Goal: Information Seeking & Learning: Learn about a topic

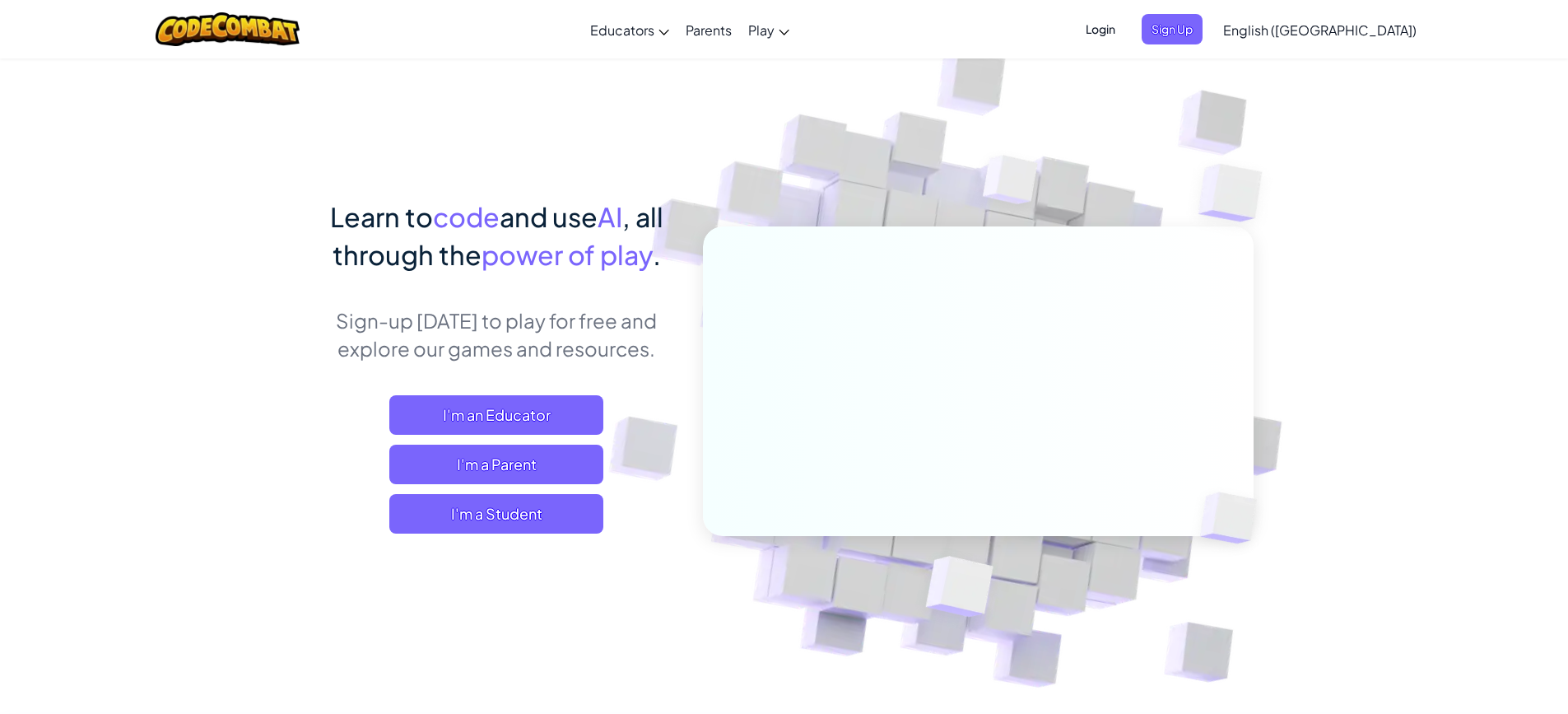
click at [466, 533] on div "Learn to code and use AI , all through the power of play . Sign-up [DATE] to pl…" at bounding box center [496, 382] width 363 height 369
click at [472, 521] on span "I'm a Student" at bounding box center [496, 514] width 214 height 39
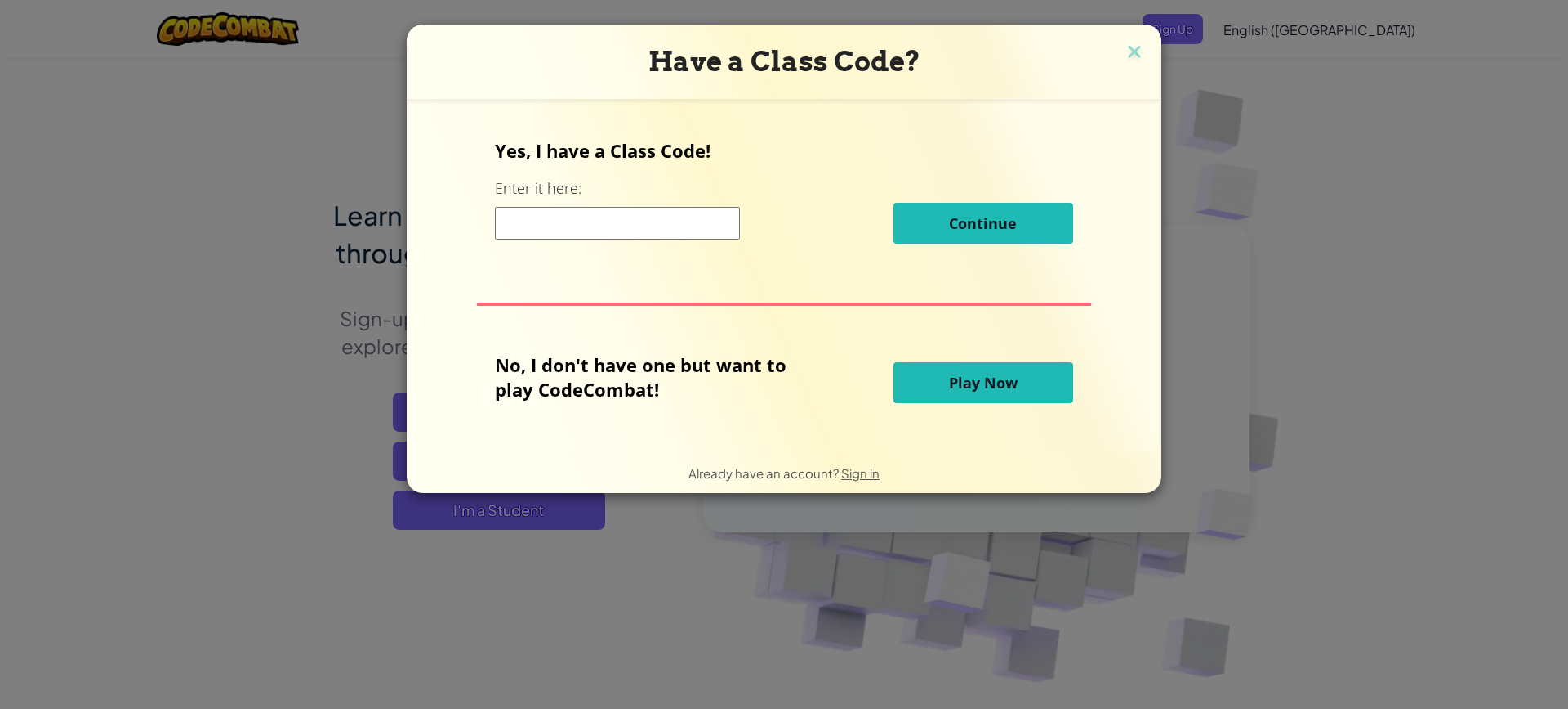
click at [956, 396] on button "Play Now" at bounding box center [983, 383] width 179 height 41
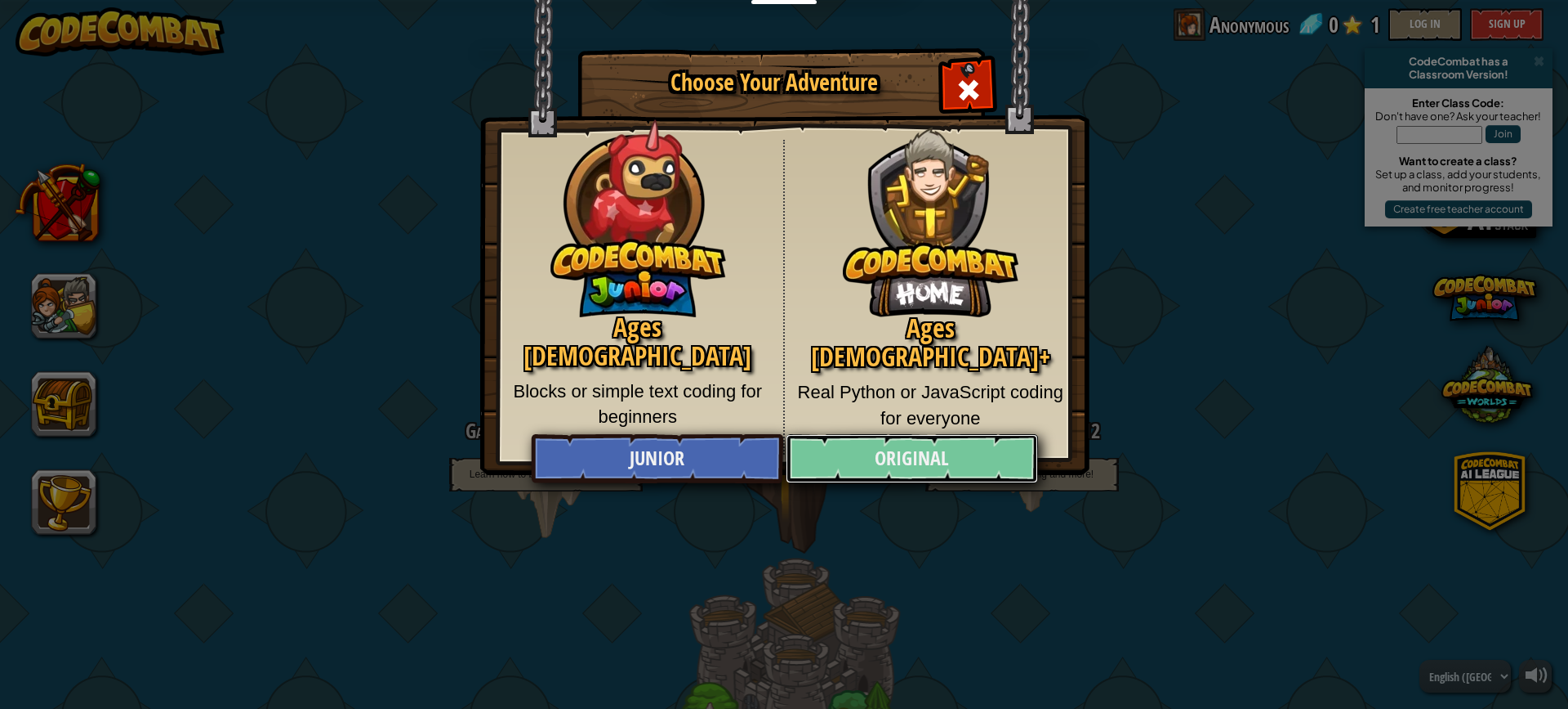
click at [883, 457] on link "Original" at bounding box center [911, 458] width 251 height 49
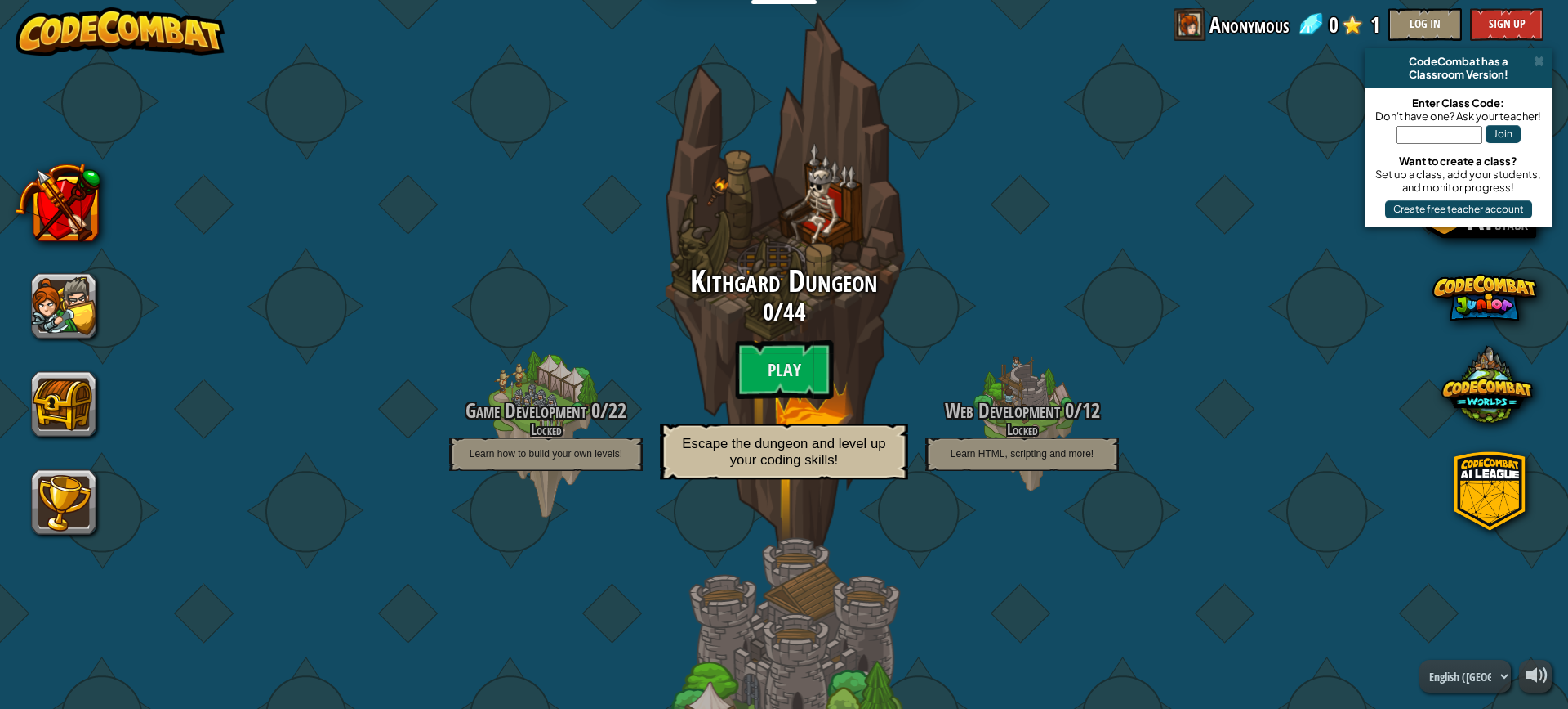
scroll to position [82, 0]
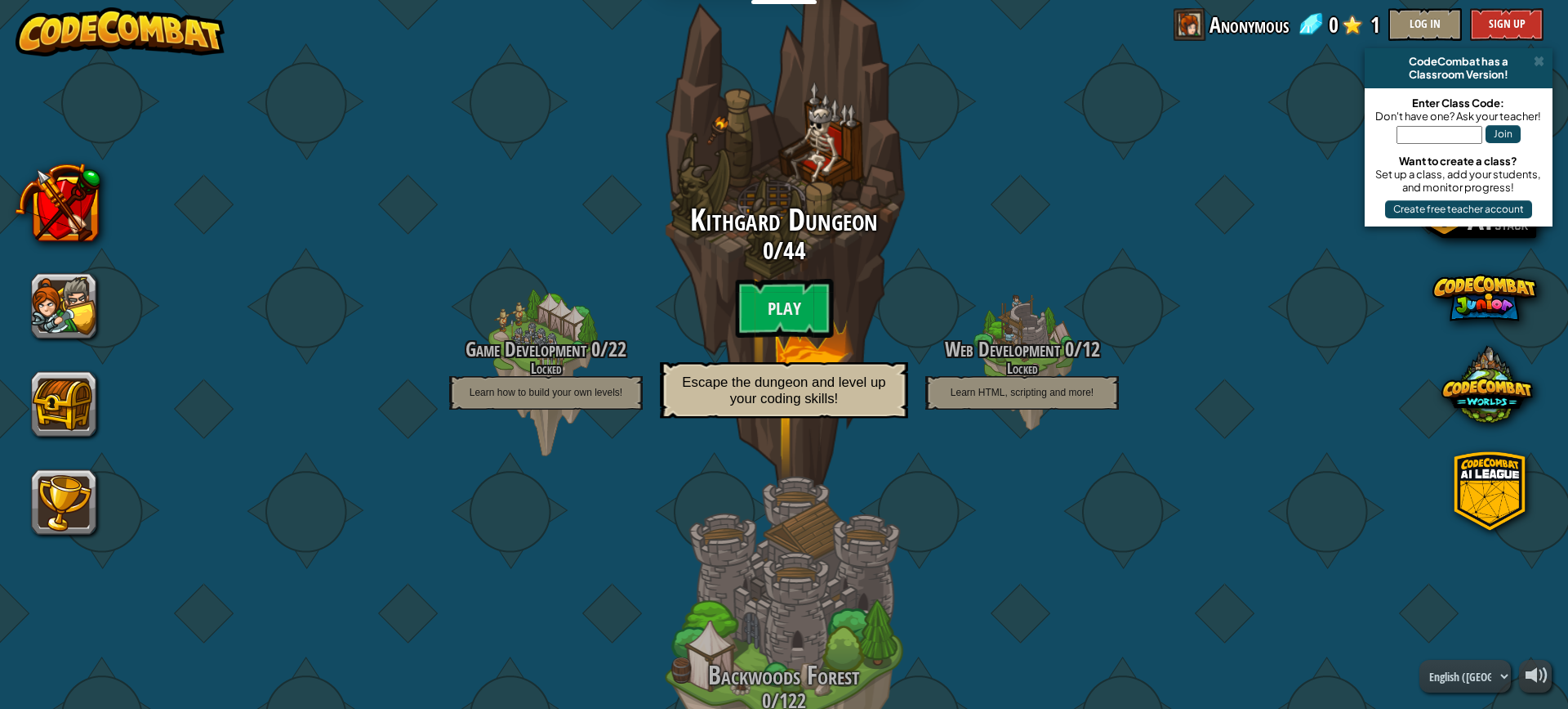
click at [784, 397] on span "Escape the dungeon and level up your coding skills!" at bounding box center [783, 389] width 203 height 32
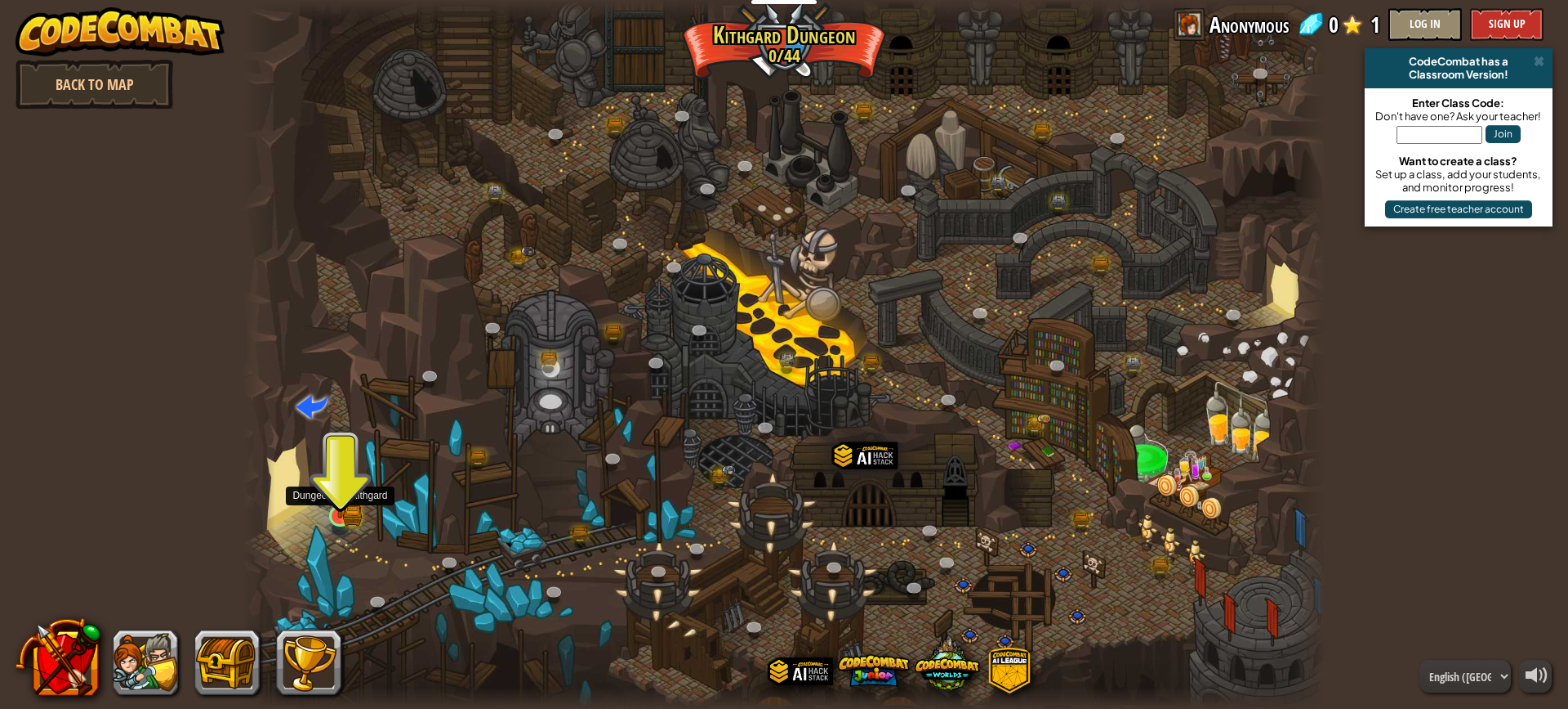
click at [333, 496] on img at bounding box center [339, 487] width 17 height 17
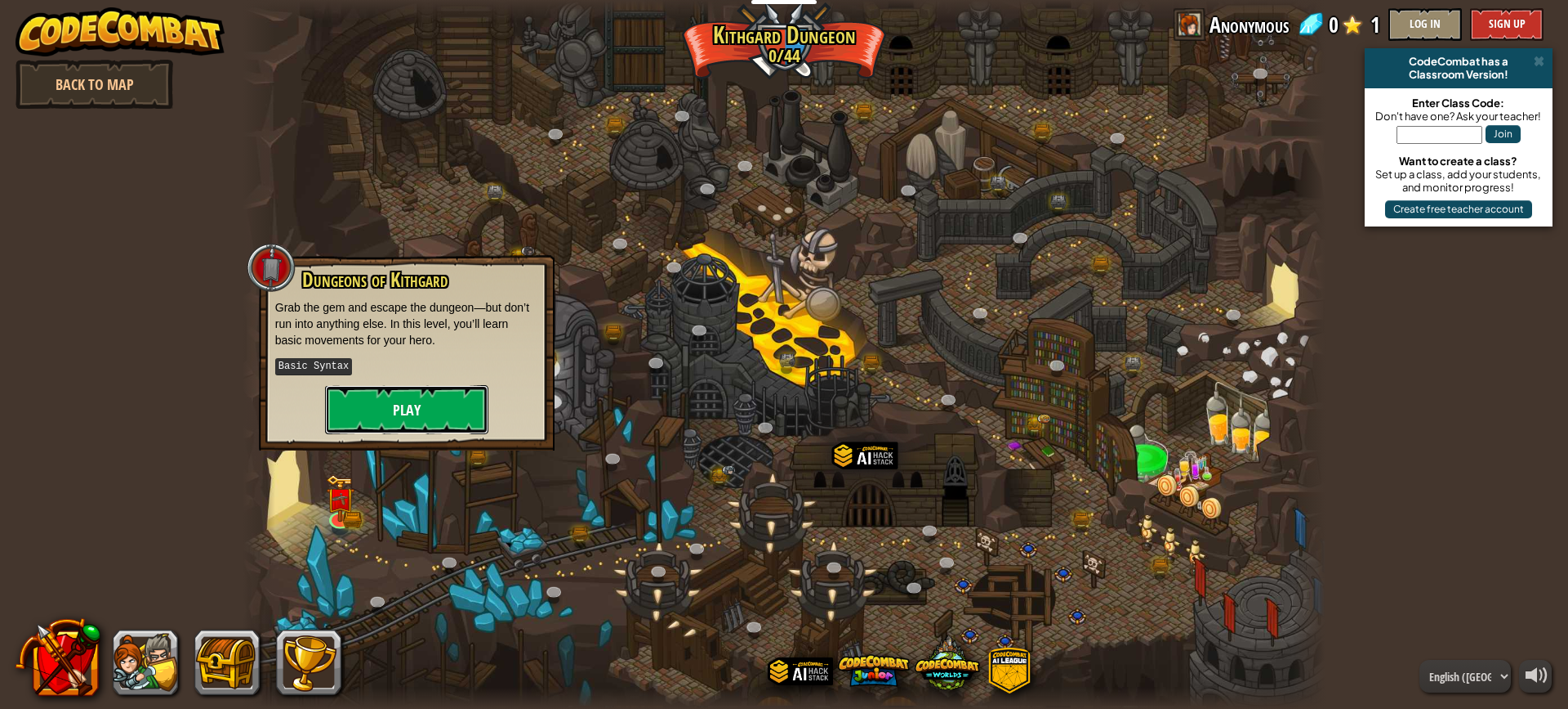
click at [387, 400] on button "Play" at bounding box center [407, 409] width 163 height 49
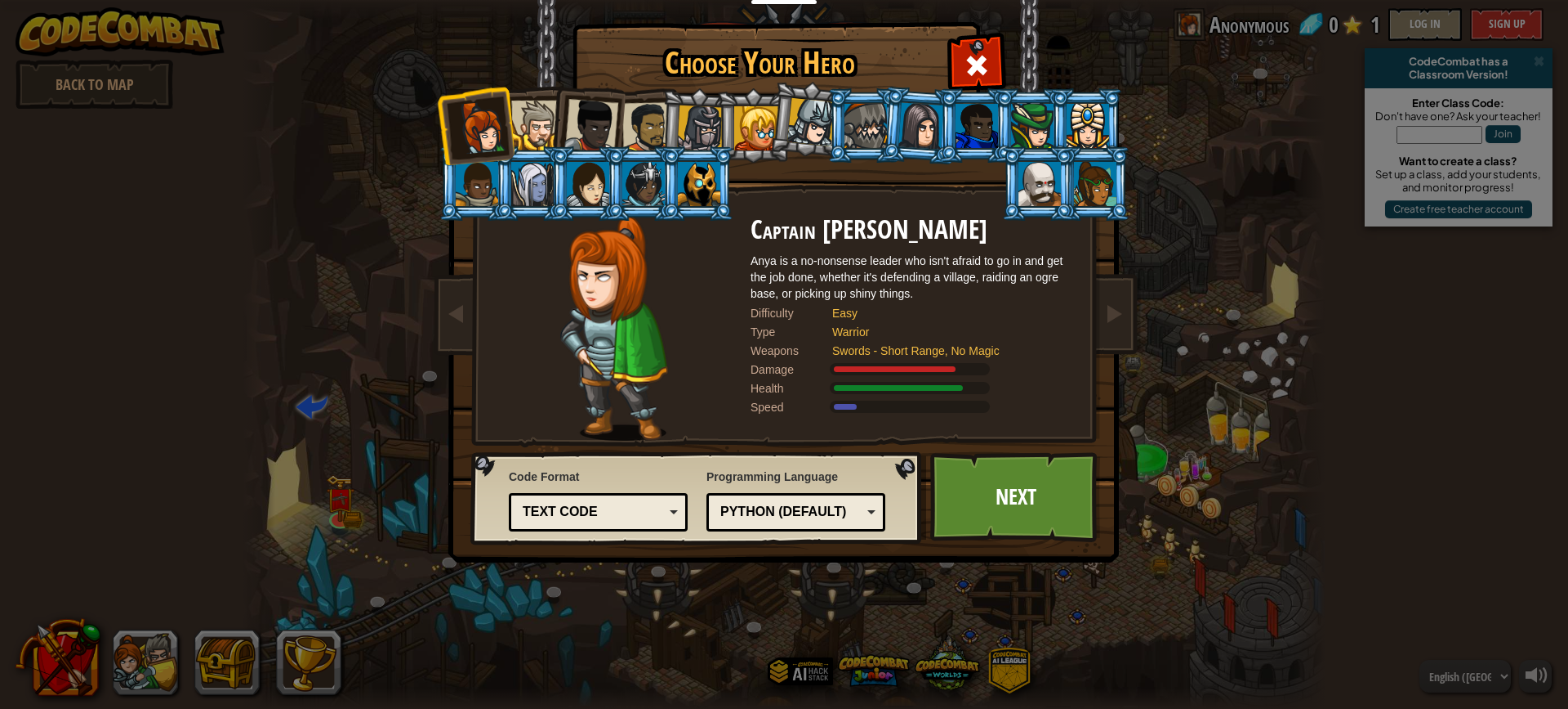
click at [519, 116] on div at bounding box center [536, 125] width 50 height 50
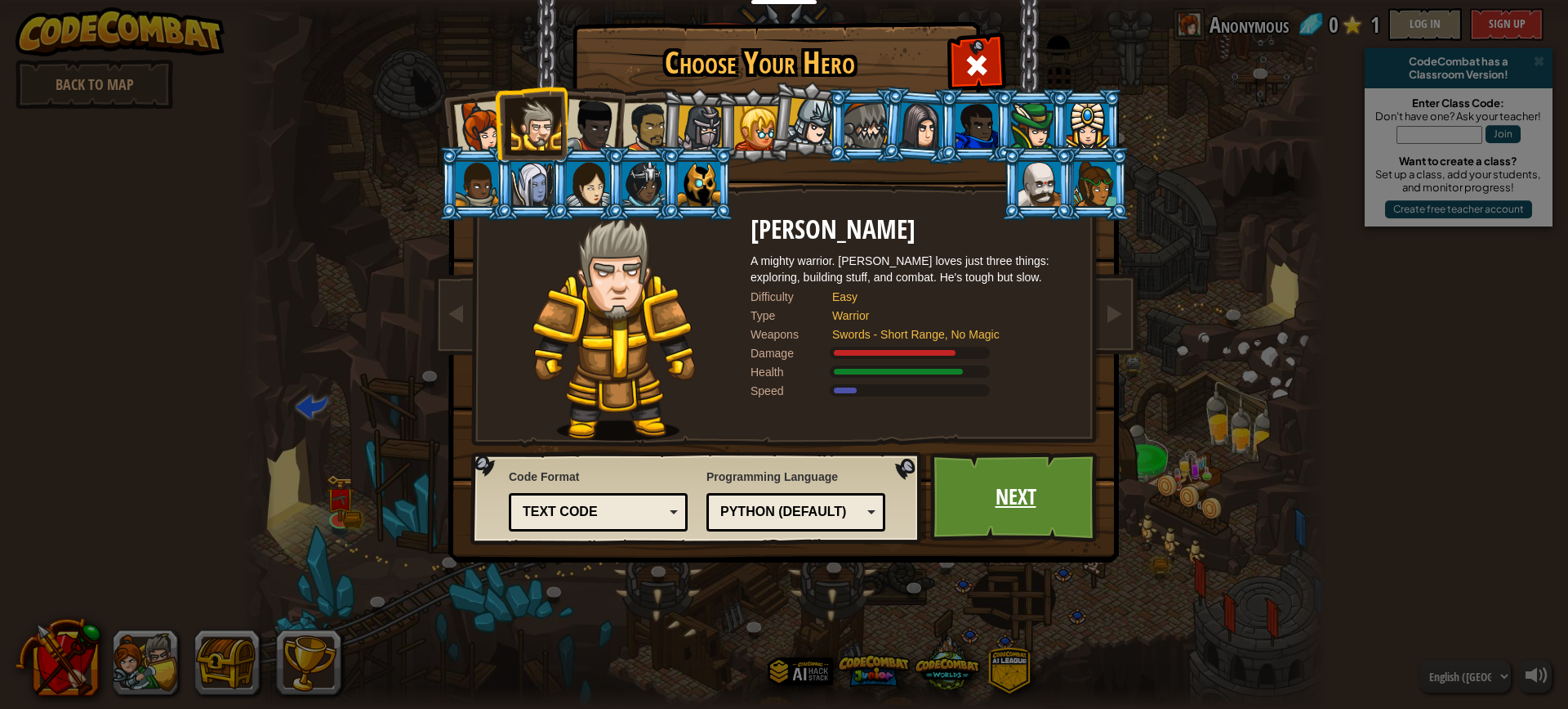
click at [994, 467] on link "Next" at bounding box center [1016, 497] width 170 height 90
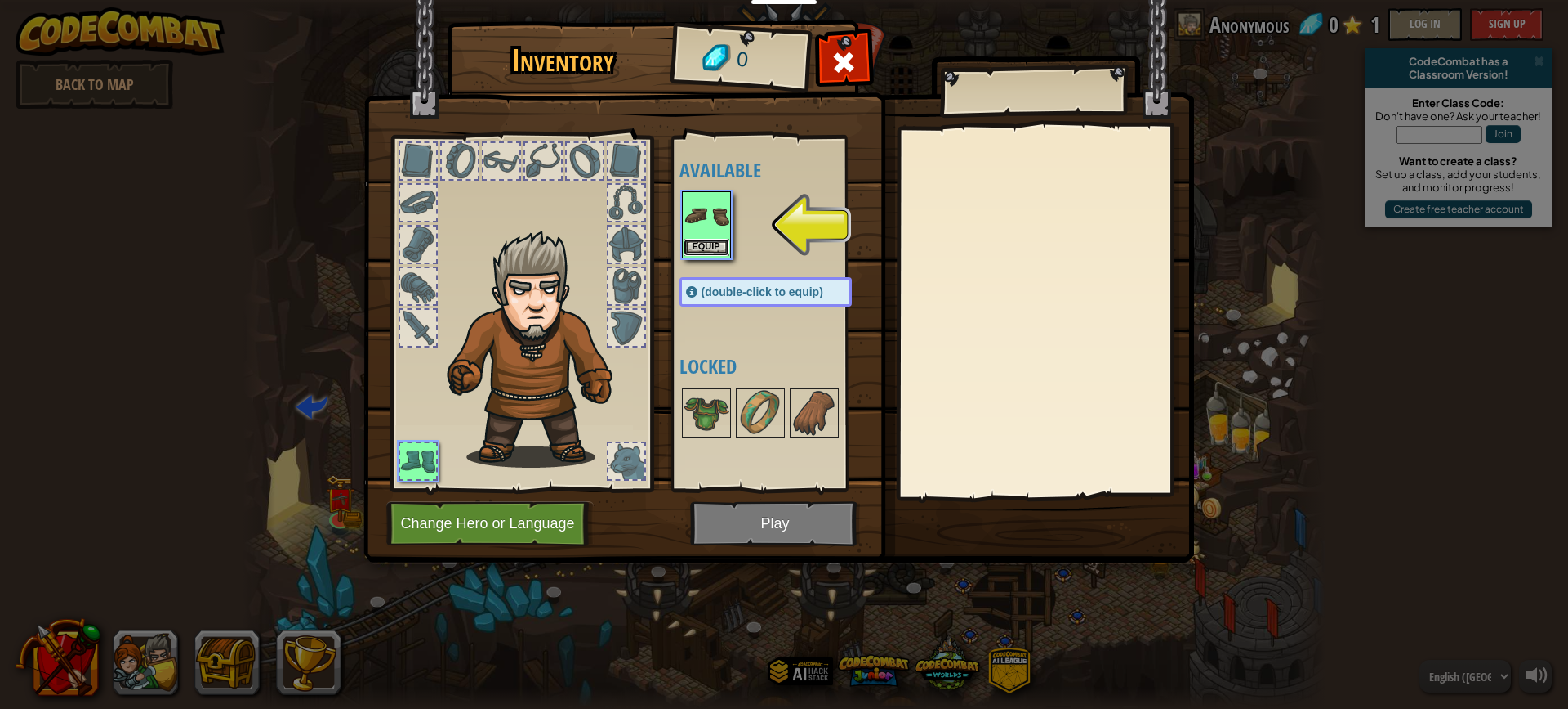
click at [701, 242] on button "Equip" at bounding box center [707, 247] width 46 height 17
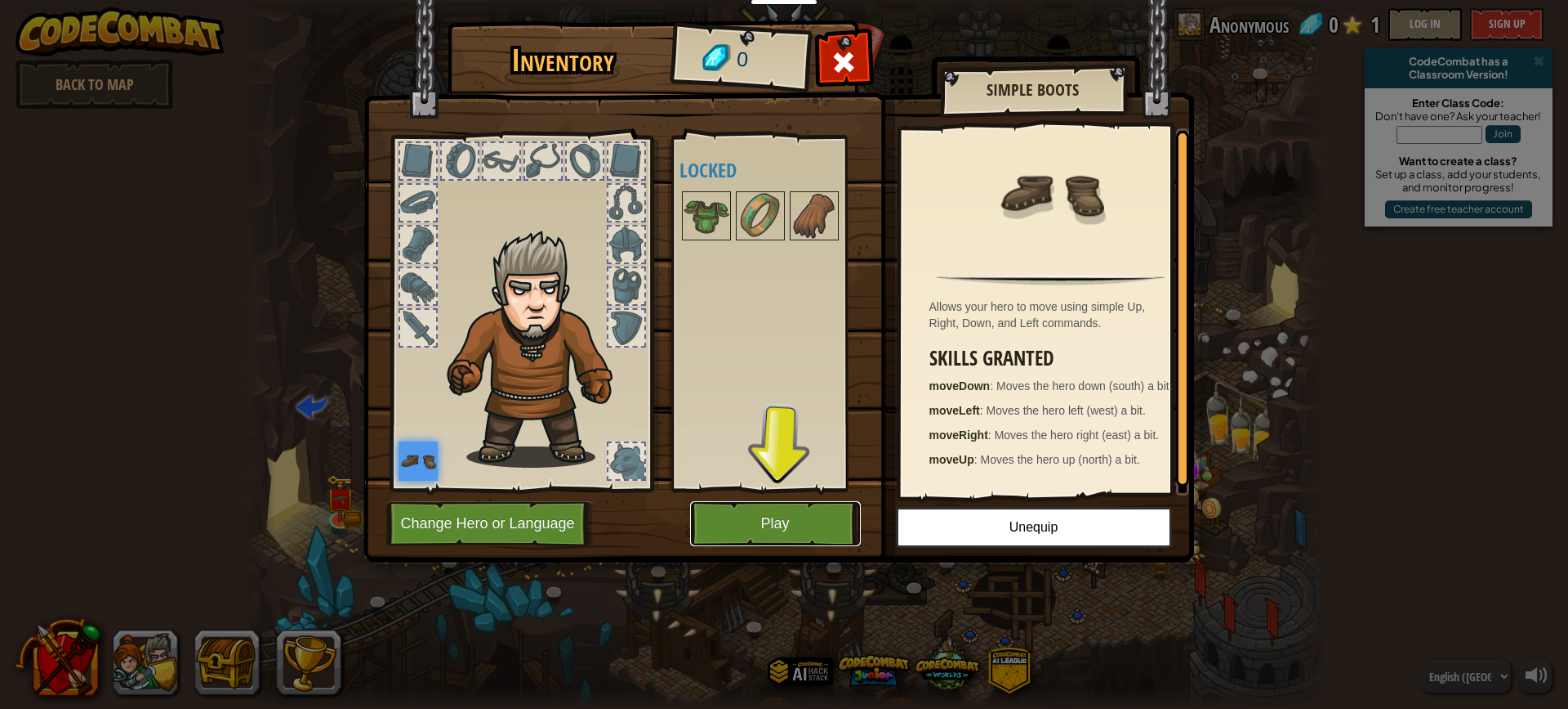
click at [765, 516] on button "Play" at bounding box center [775, 523] width 170 height 45
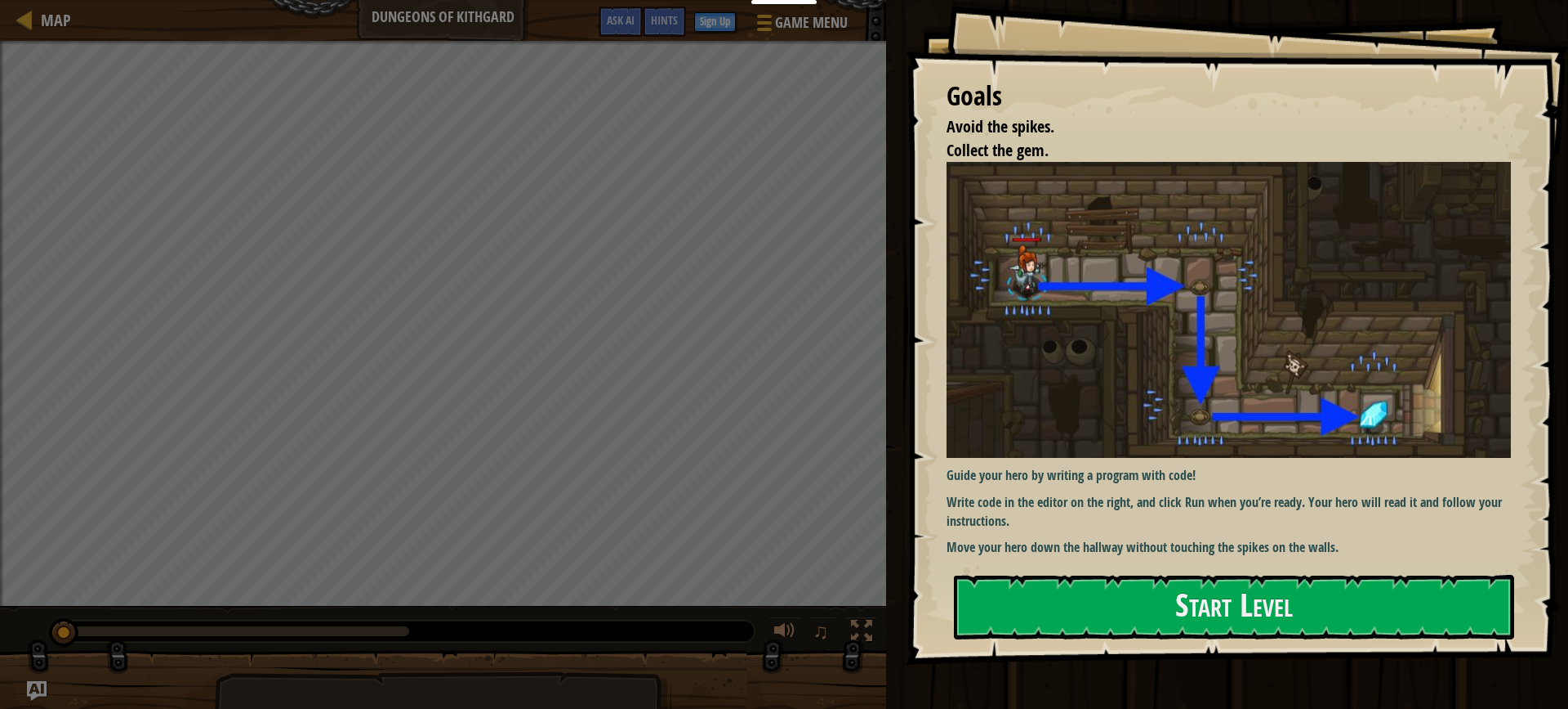
click at [1231, 556] on div "Guide your hero by writing a program with code! Write code in the editor on the…" at bounding box center [1234, 360] width 576 height 396
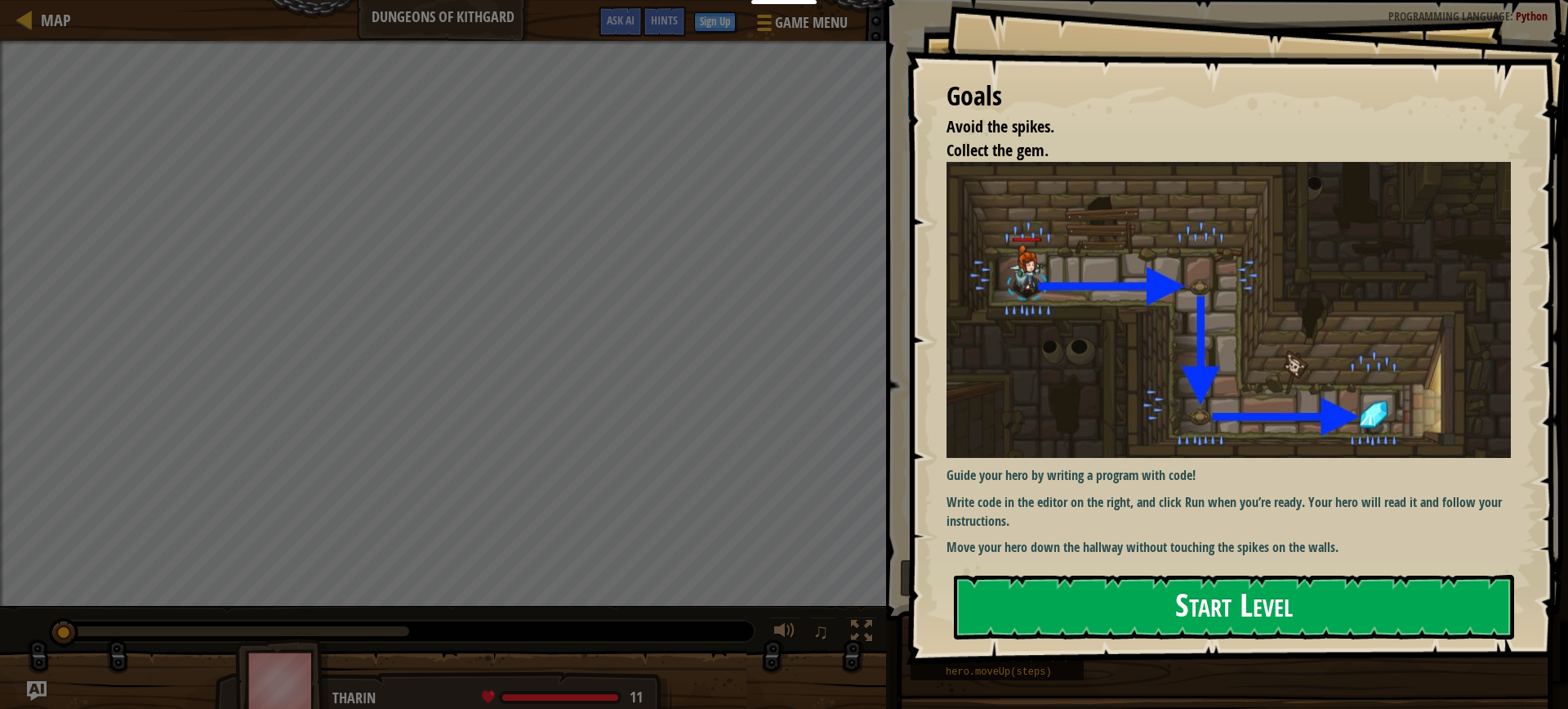
click at [1204, 590] on button "Start Level" at bounding box center [1233, 607] width 560 height 65
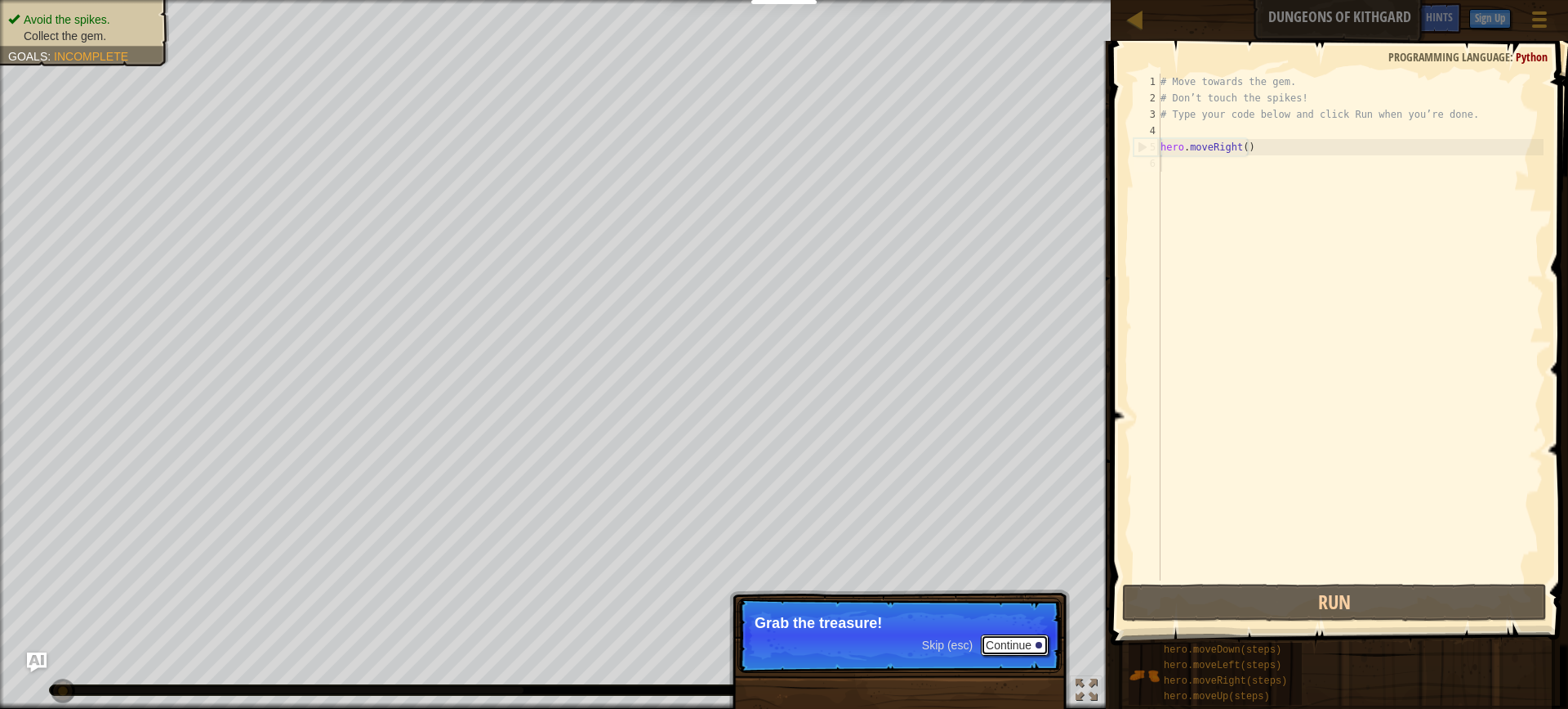
click at [1018, 648] on button "Continue" at bounding box center [1015, 645] width 67 height 21
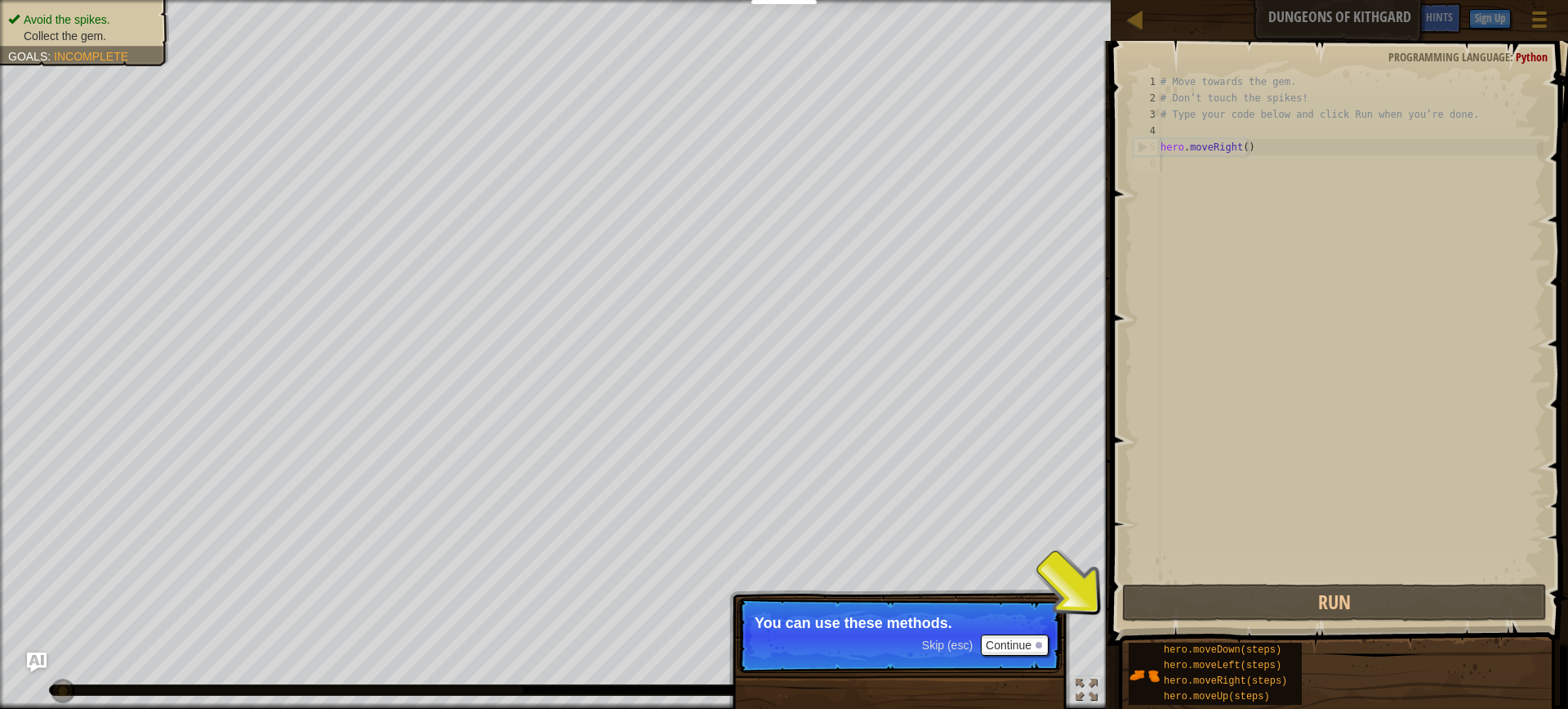
click at [1219, 173] on div "# Move towards the gem. # Don’t touch the spikes! # Type your code below and cl…" at bounding box center [1350, 343] width 386 height 539
drag, startPoint x: 1268, startPoint y: 143, endPoint x: 1234, endPoint y: 186, distance: 54.8
click at [1260, 149] on div "# Move towards the gem. # Don’t touch the spikes! # Type your code below and cl…" at bounding box center [1350, 343] width 386 height 539
type textarea "hero.moveRight()"
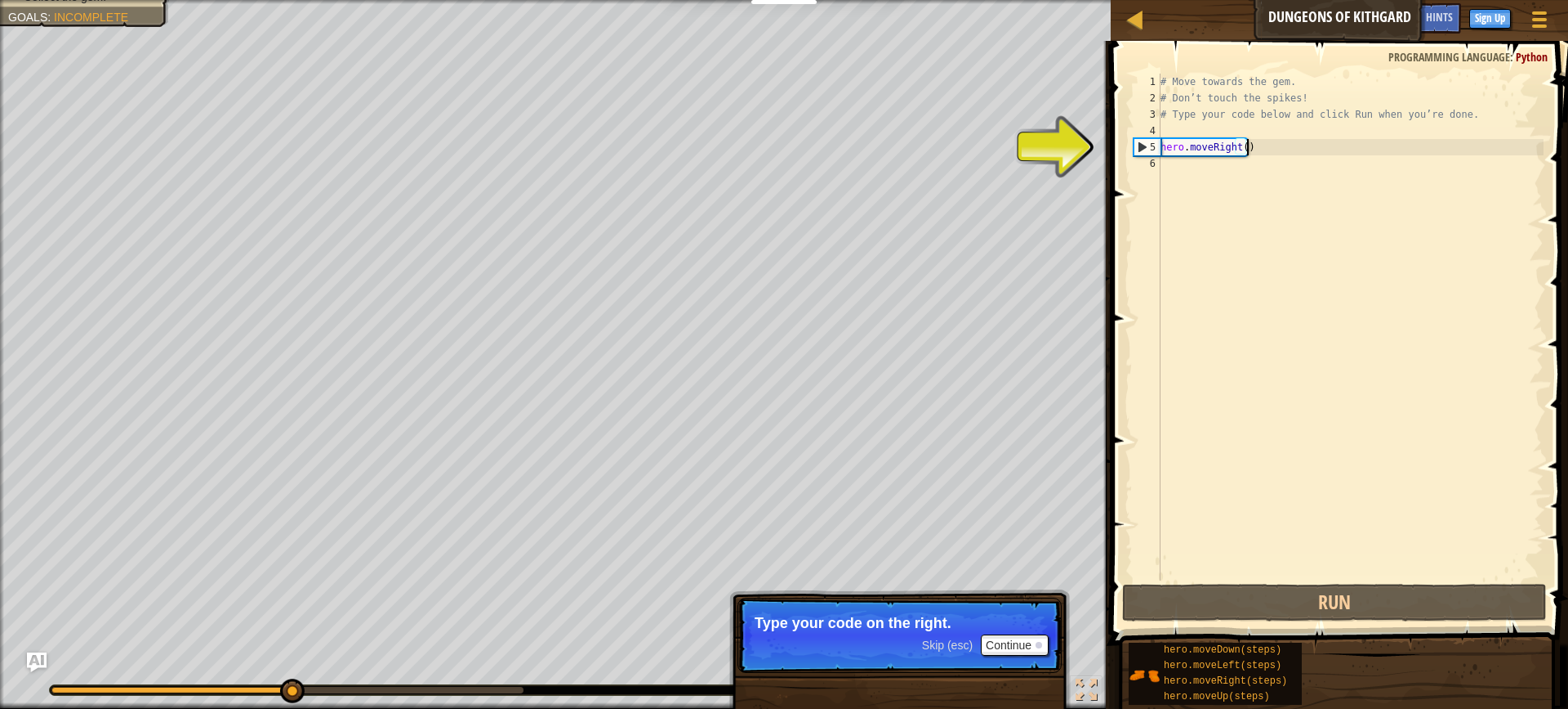
click at [1271, 150] on div "# Move towards the gem. # Don’t touch the spikes! # Type your code below and cl…" at bounding box center [1350, 343] width 386 height 539
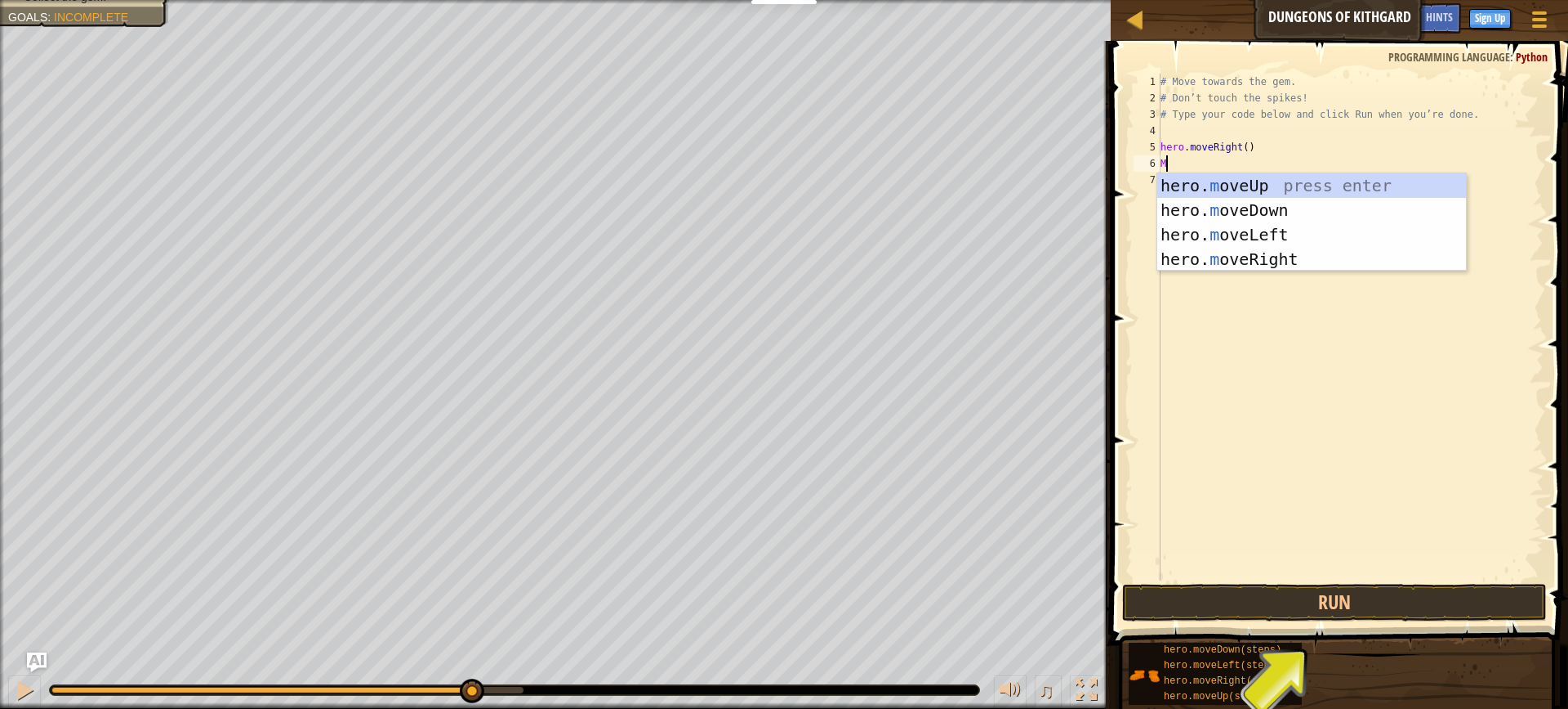
type textarea "MO"
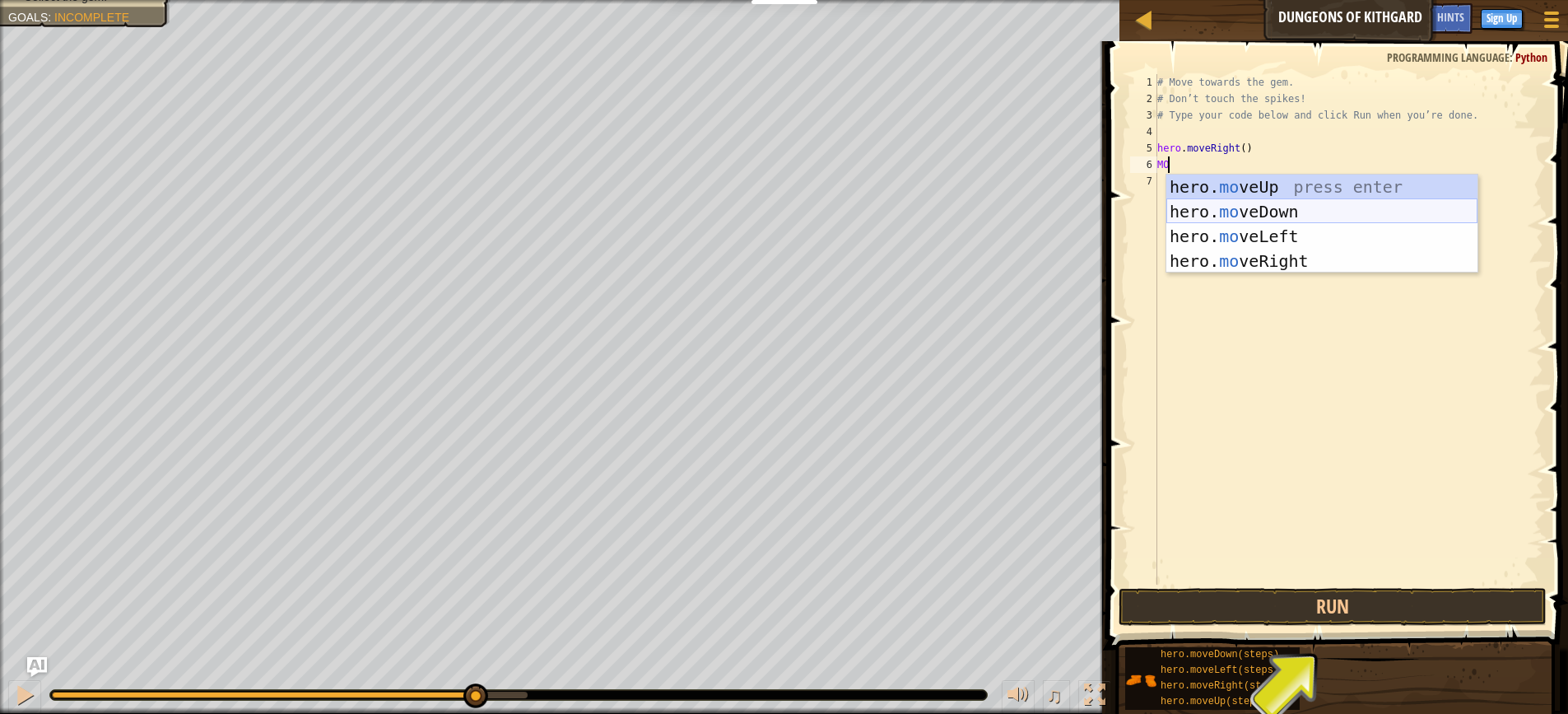
click at [1227, 215] on div "hero. mo veUp press enter hero. mo veDown press enter hero. mo veLeft press ent…" at bounding box center [1322, 249] width 311 height 149
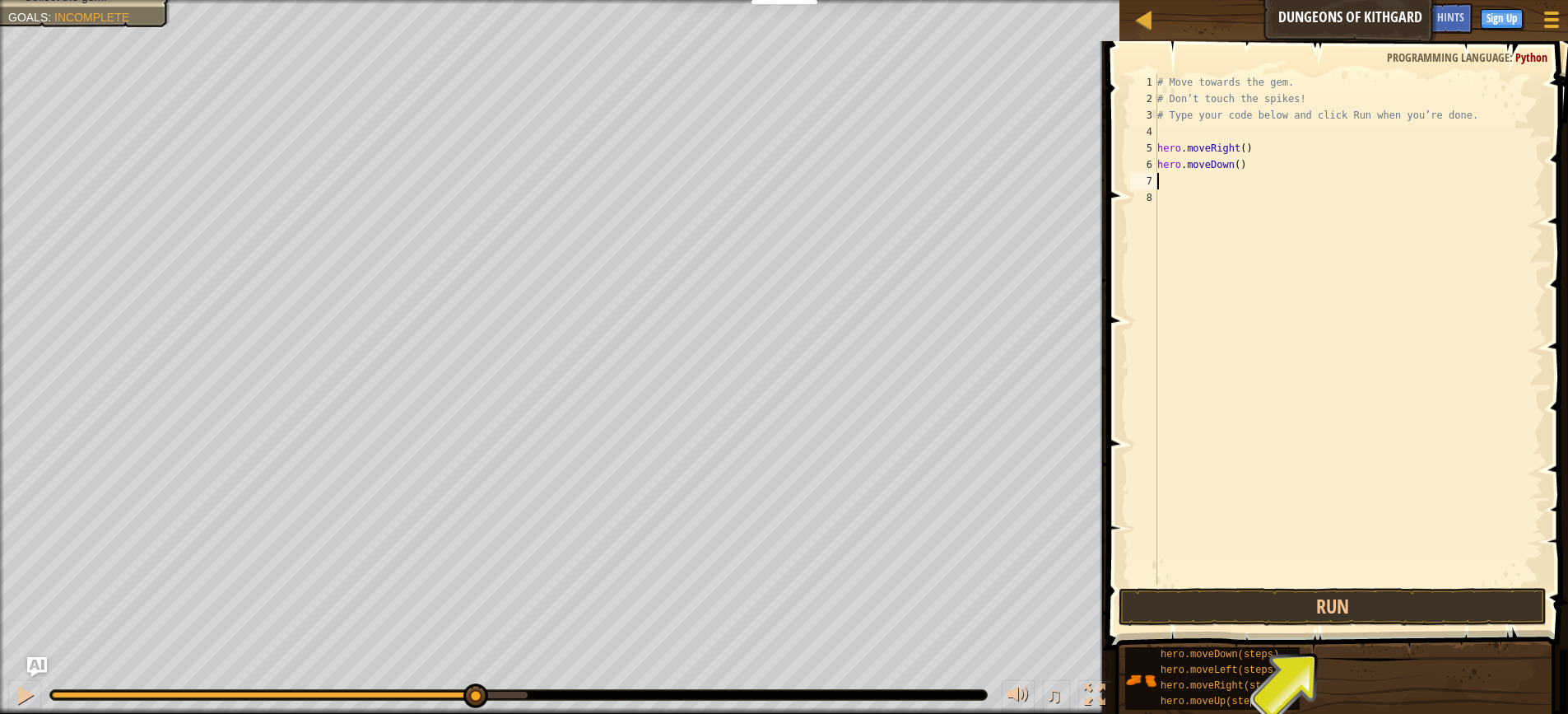
type textarea "h"
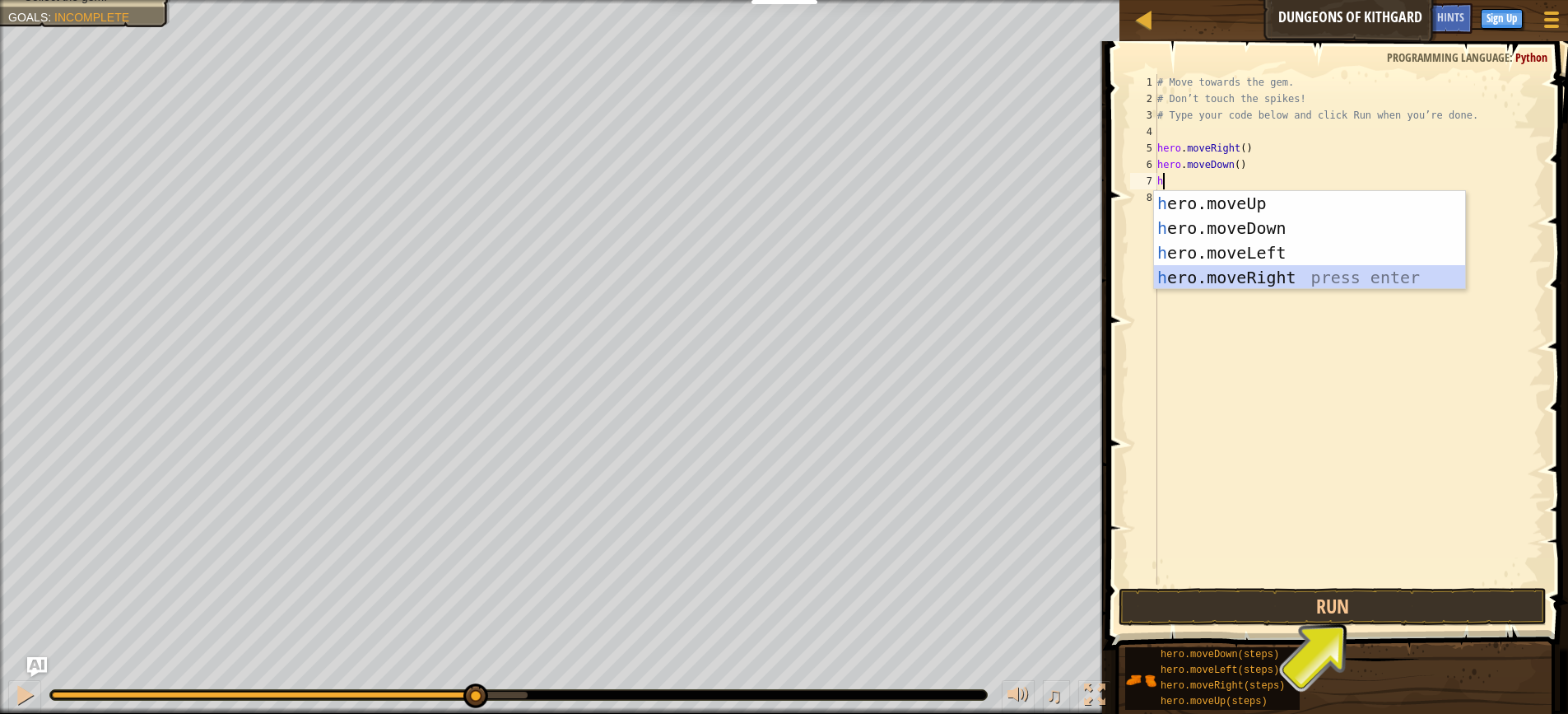
click at [1247, 270] on div "h ero.moveUp press enter h ero.moveDown press enter h ero.moveLeft press enter …" at bounding box center [1309, 265] width 311 height 149
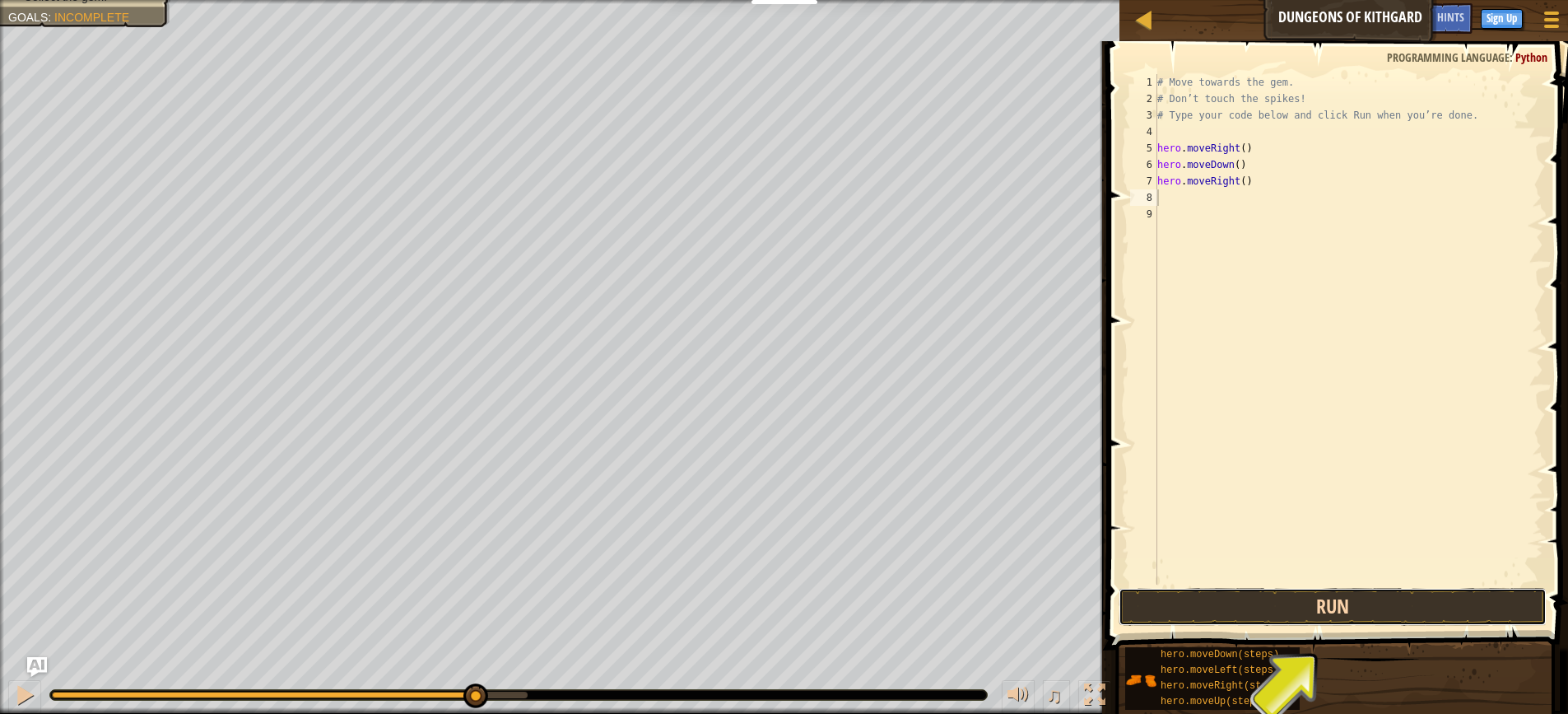
click at [1242, 622] on button "Run" at bounding box center [1332, 607] width 428 height 38
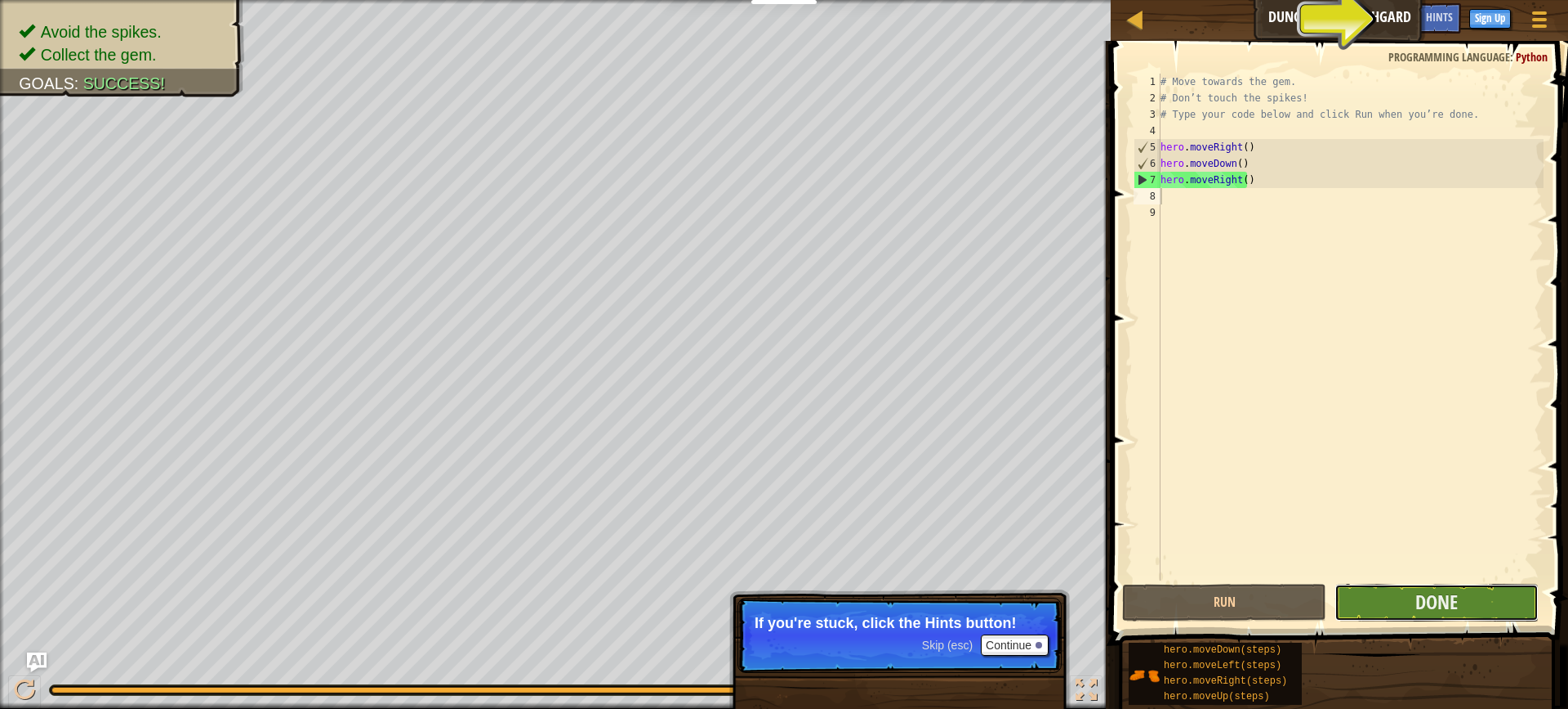
click at [1357, 602] on button "Done" at bounding box center [1437, 602] width 204 height 37
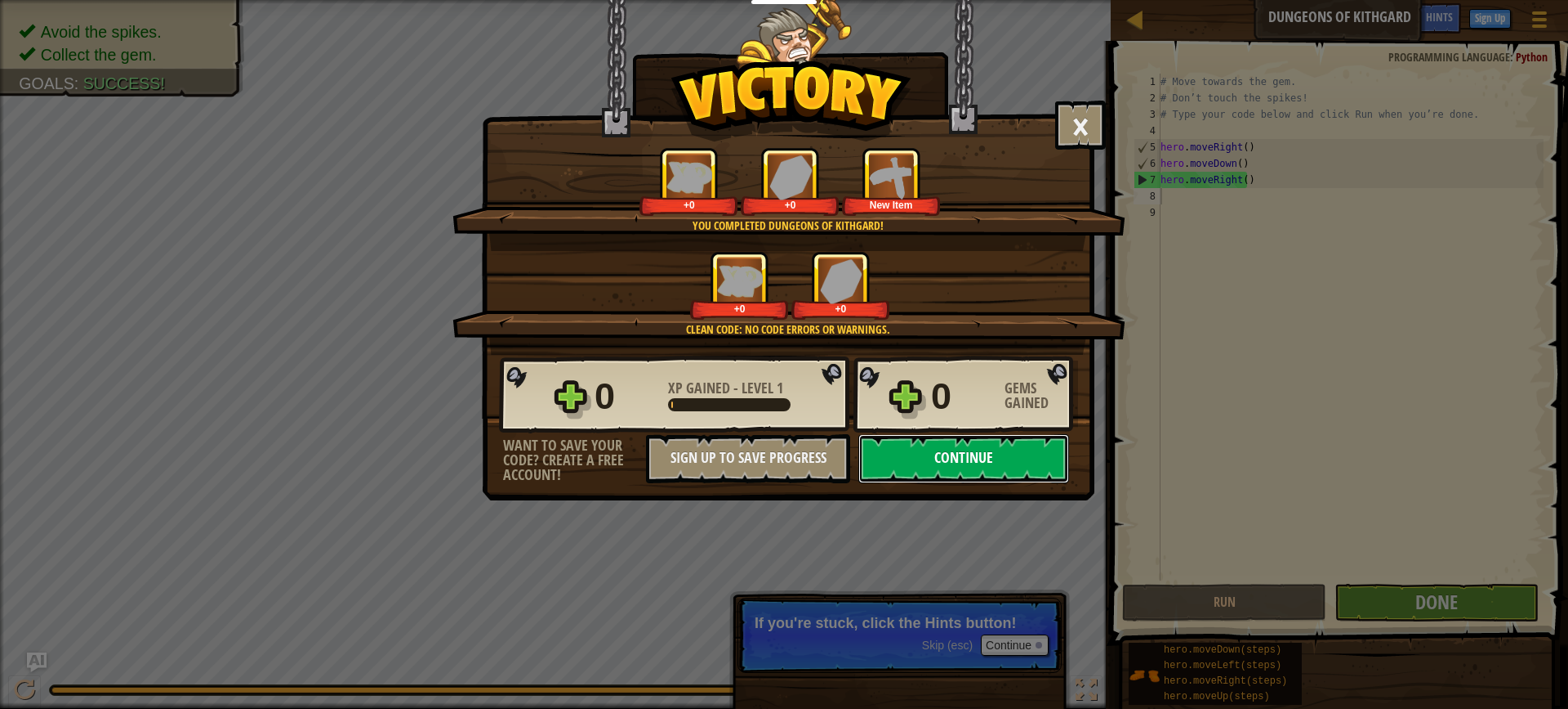
click at [918, 459] on button "Continue" at bounding box center [963, 458] width 210 height 49
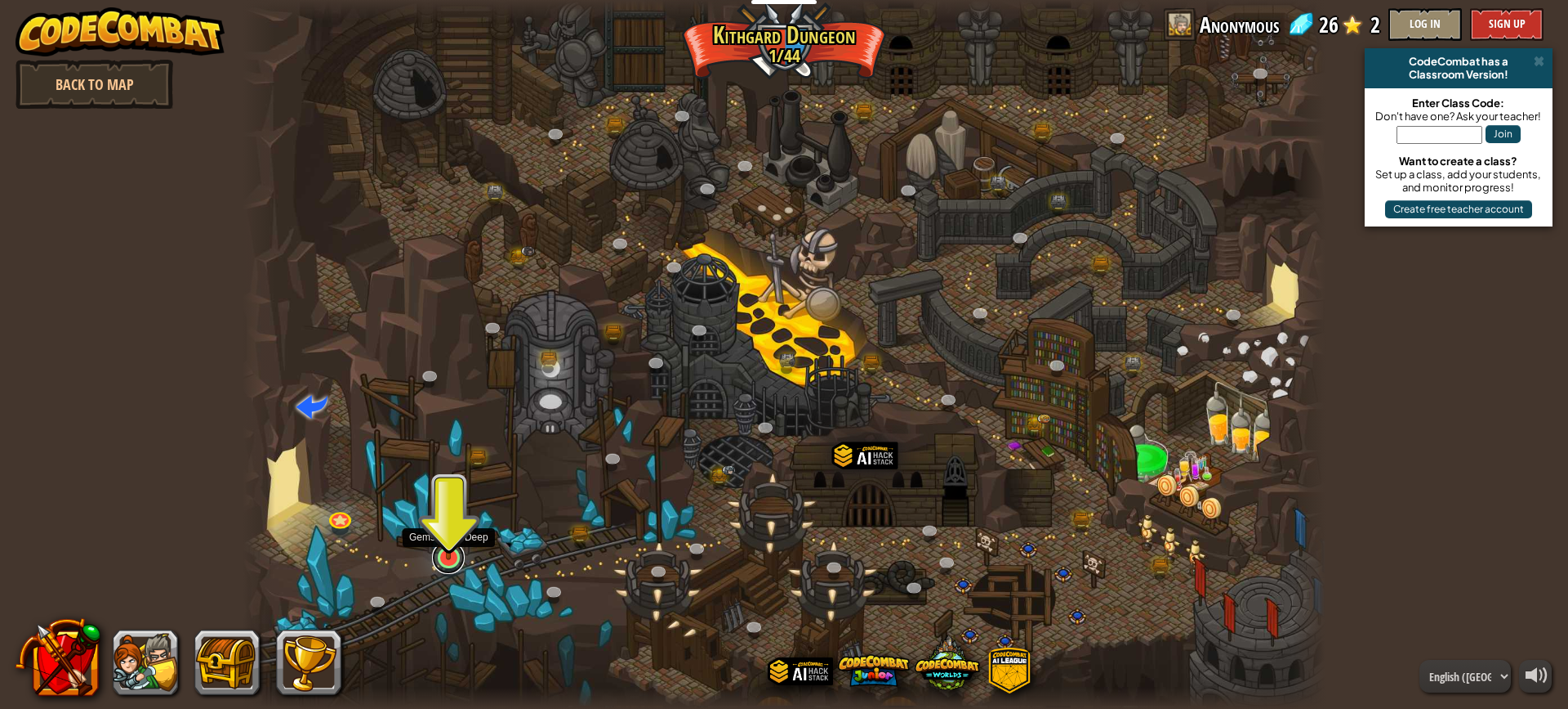
click at [449, 560] on link at bounding box center [448, 557] width 33 height 33
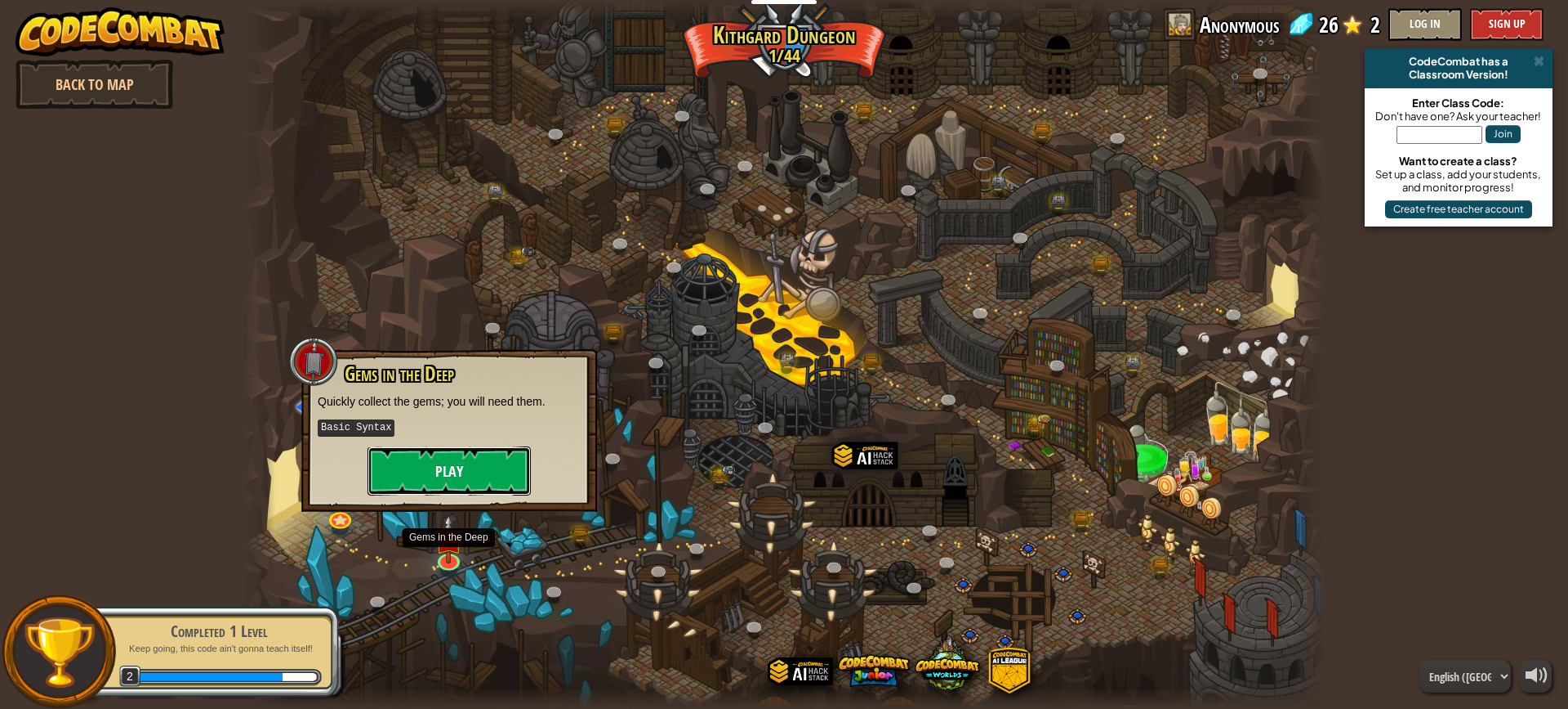
click at [478, 467] on button "Play" at bounding box center [449, 470] width 163 height 49
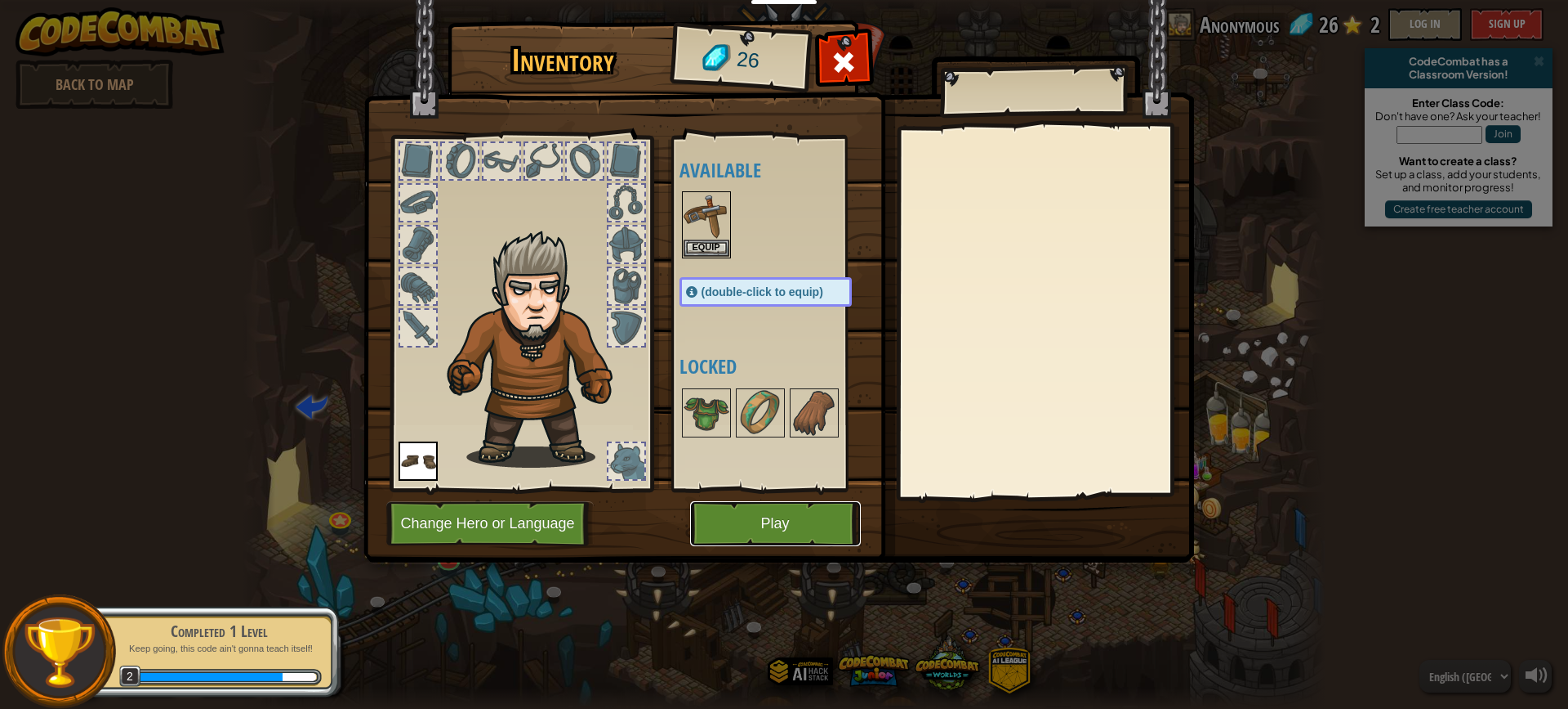
click at [765, 519] on button "Play" at bounding box center [775, 523] width 170 height 45
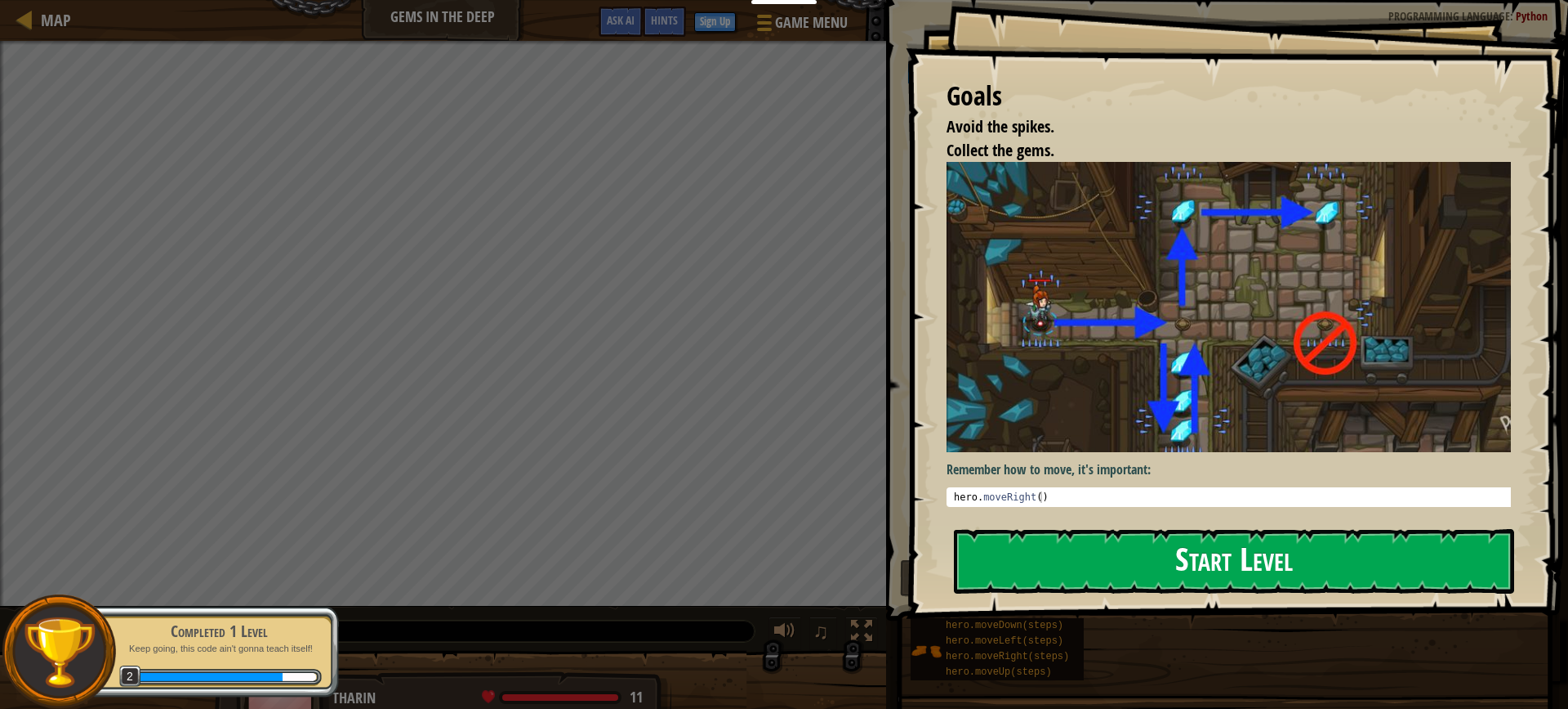
click at [1154, 542] on button "Start Level" at bounding box center [1233, 561] width 560 height 65
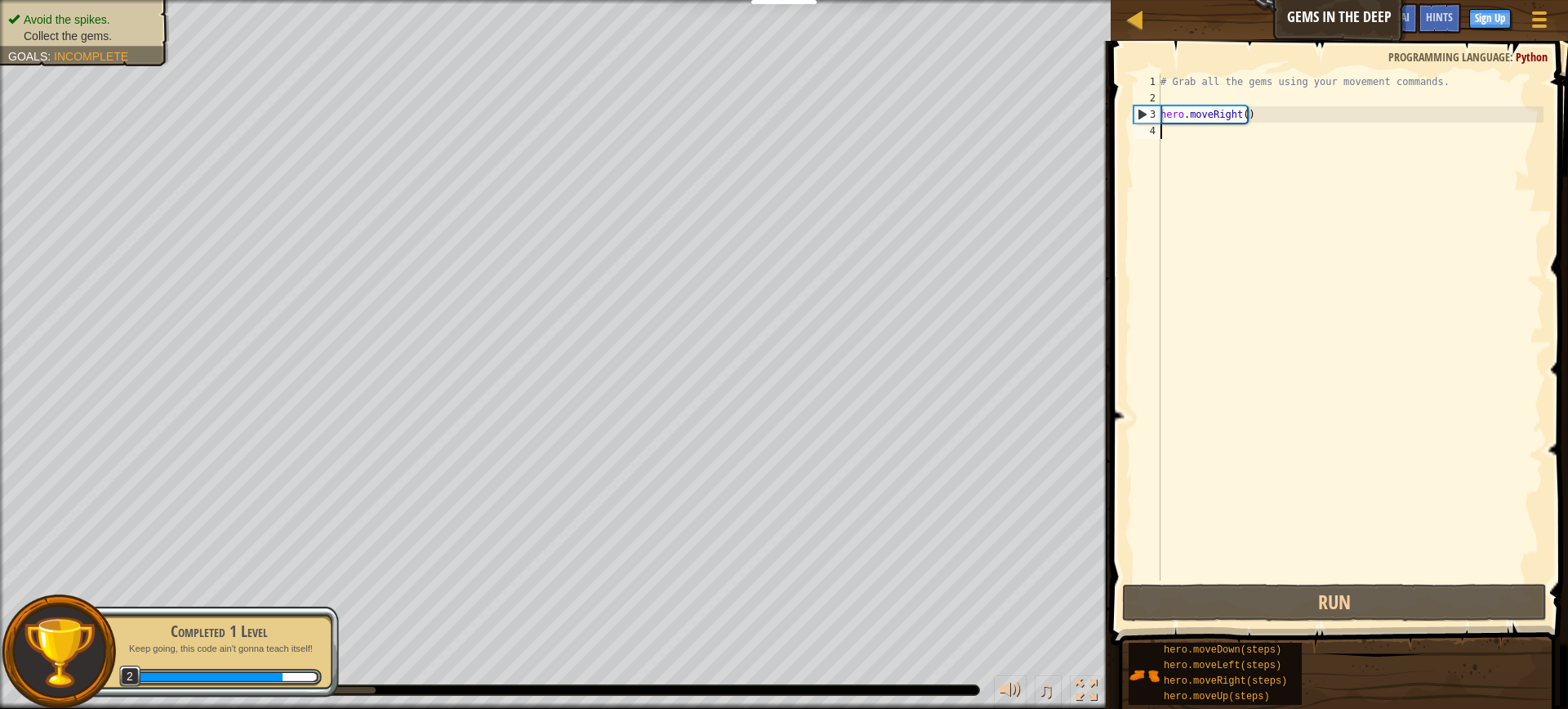
type textarea "m"
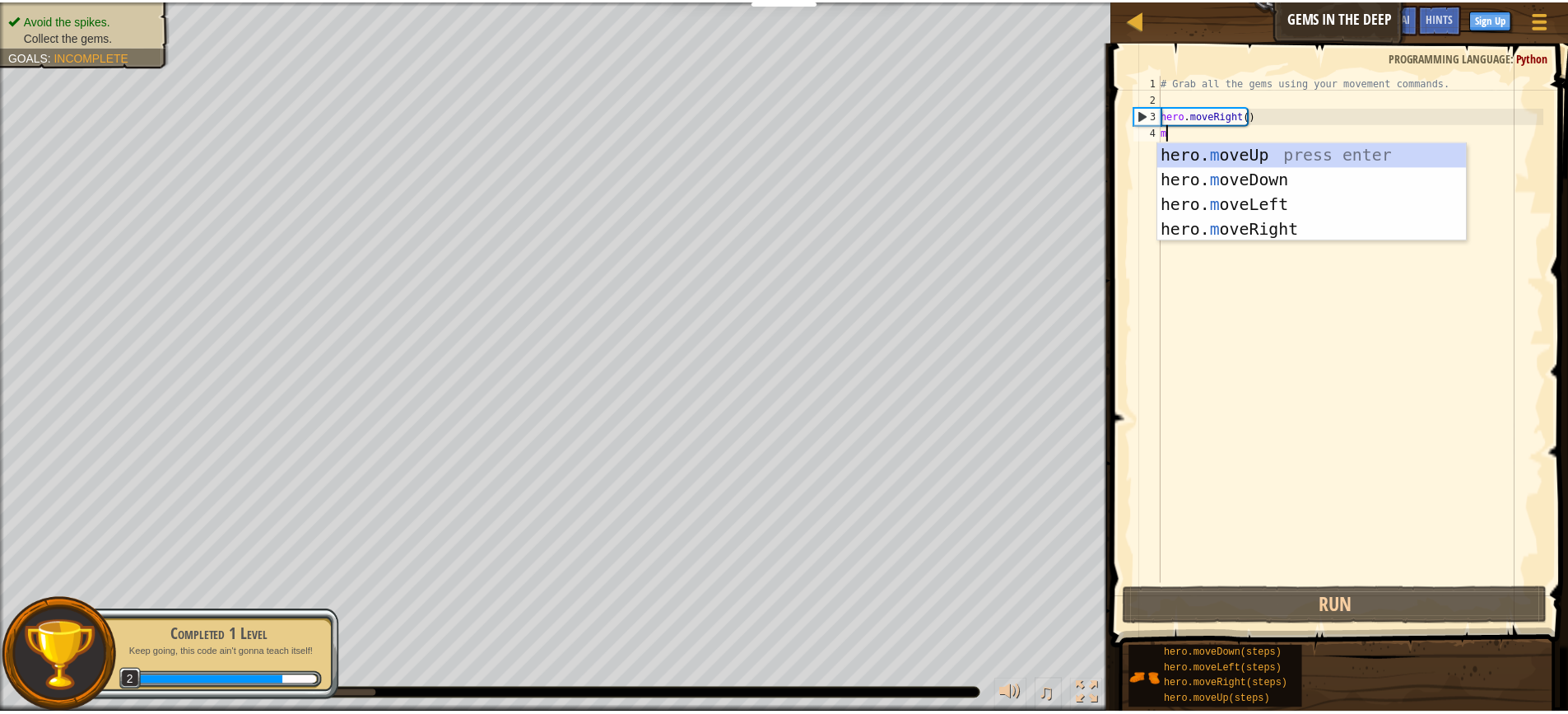
scroll to position [7, 0]
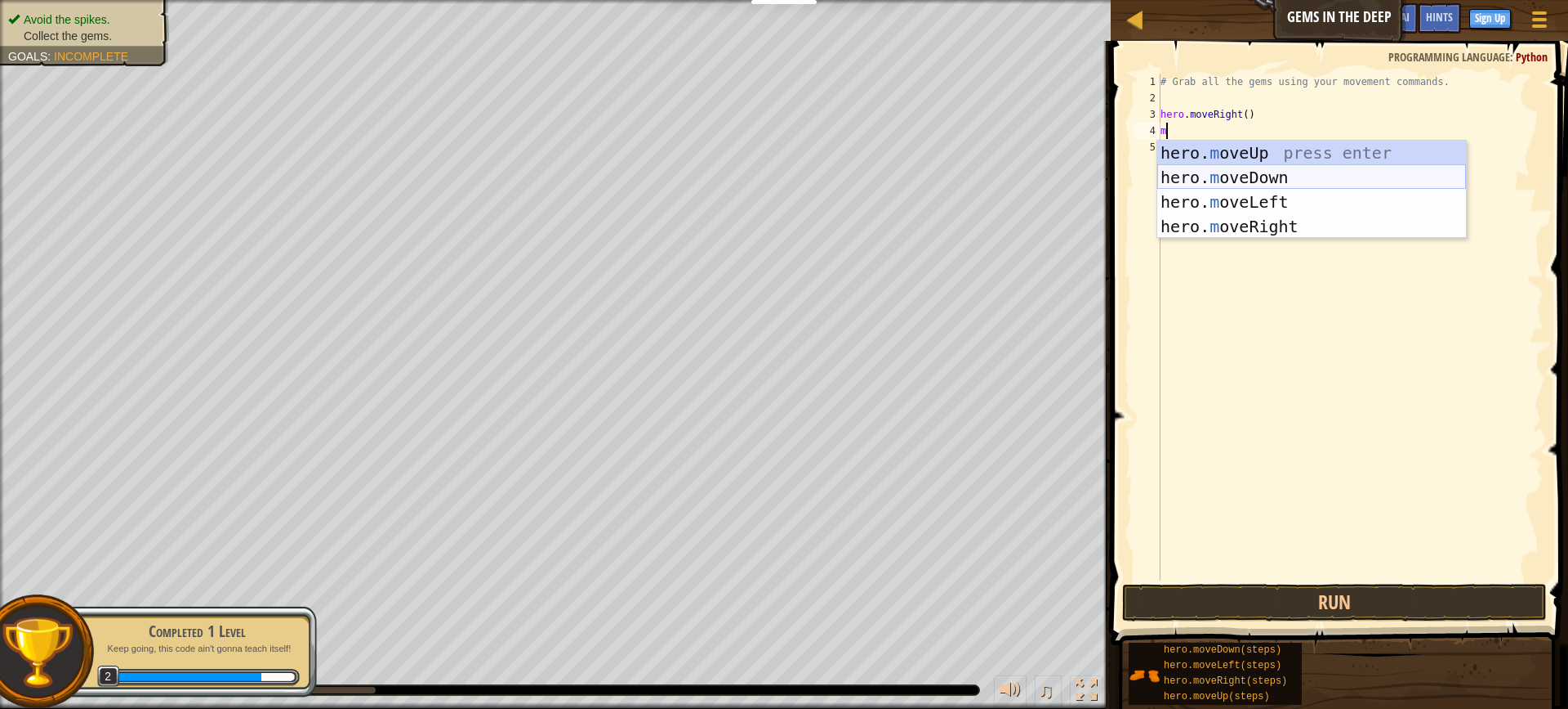
click at [1168, 171] on div "hero. m oveUp press enter hero. m oveDown press enter hero. m oveLeft press ent…" at bounding box center [1312, 214] width 309 height 147
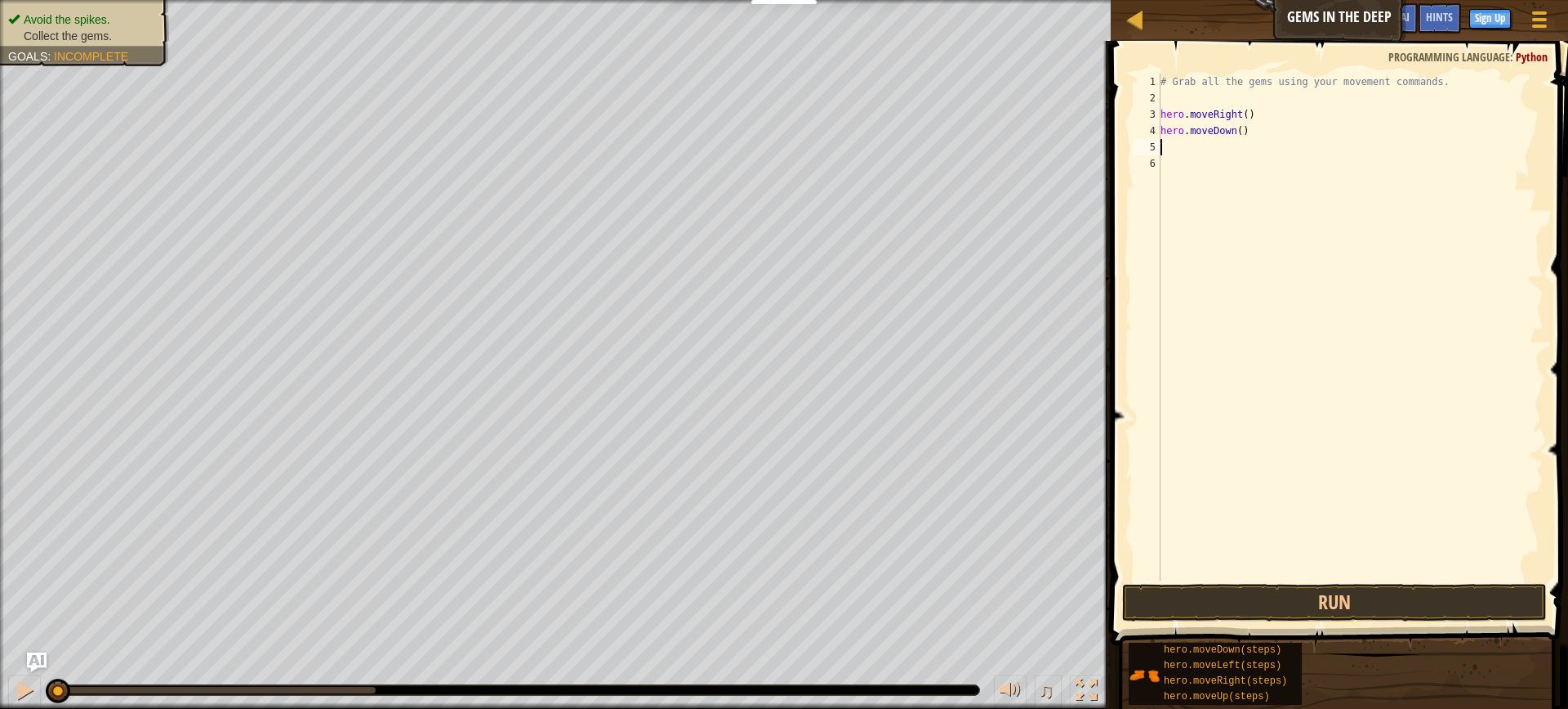
type textarea "m"
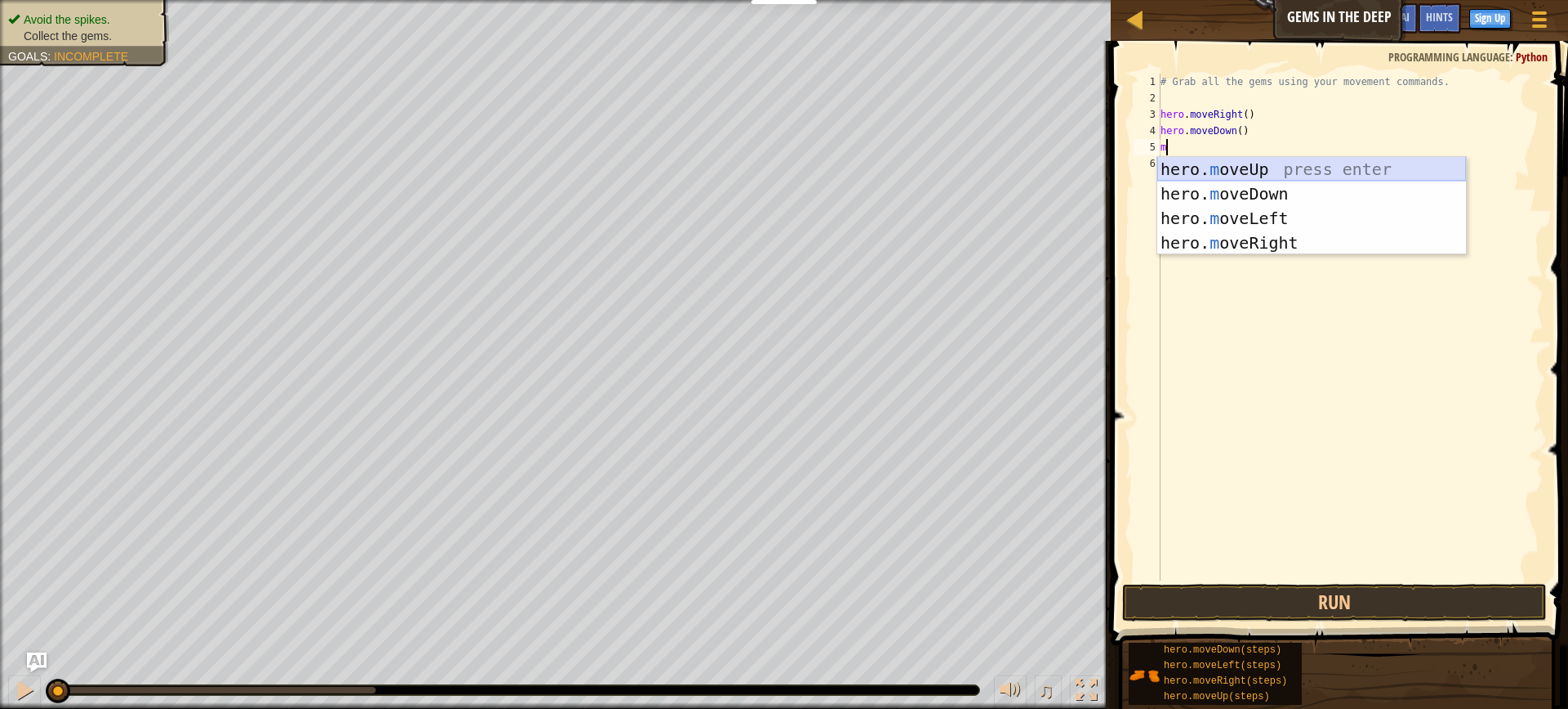
drag, startPoint x: 1237, startPoint y: 171, endPoint x: 1239, endPoint y: 143, distance: 28.1
click at [1237, 167] on div "hero. m oveUp press enter hero. m oveDown press enter hero. m oveLeft press ent…" at bounding box center [1312, 231] width 309 height 147
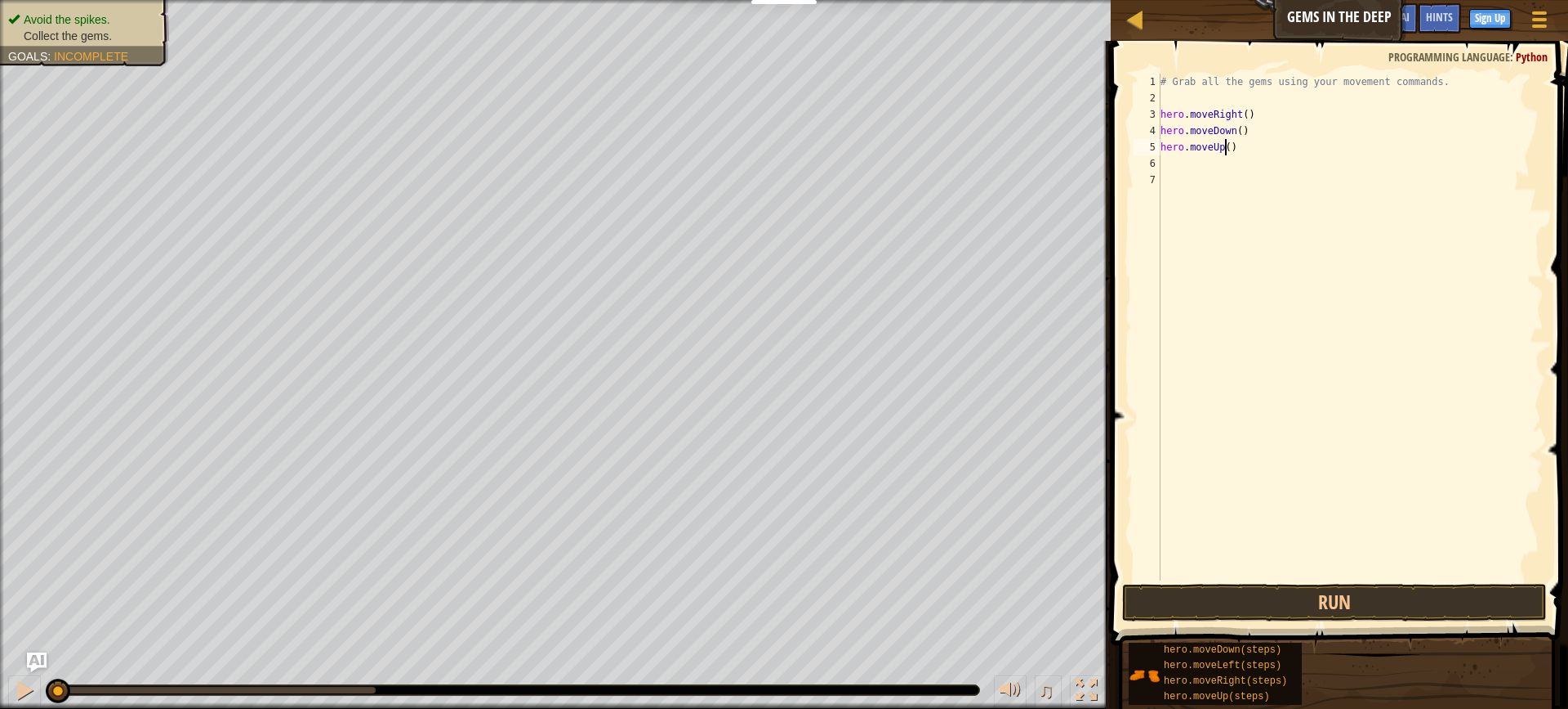
click at [1225, 144] on div "# Grab all the gems using your movement commands. hero . moveRight ( ) hero . m…" at bounding box center [1350, 343] width 386 height 539
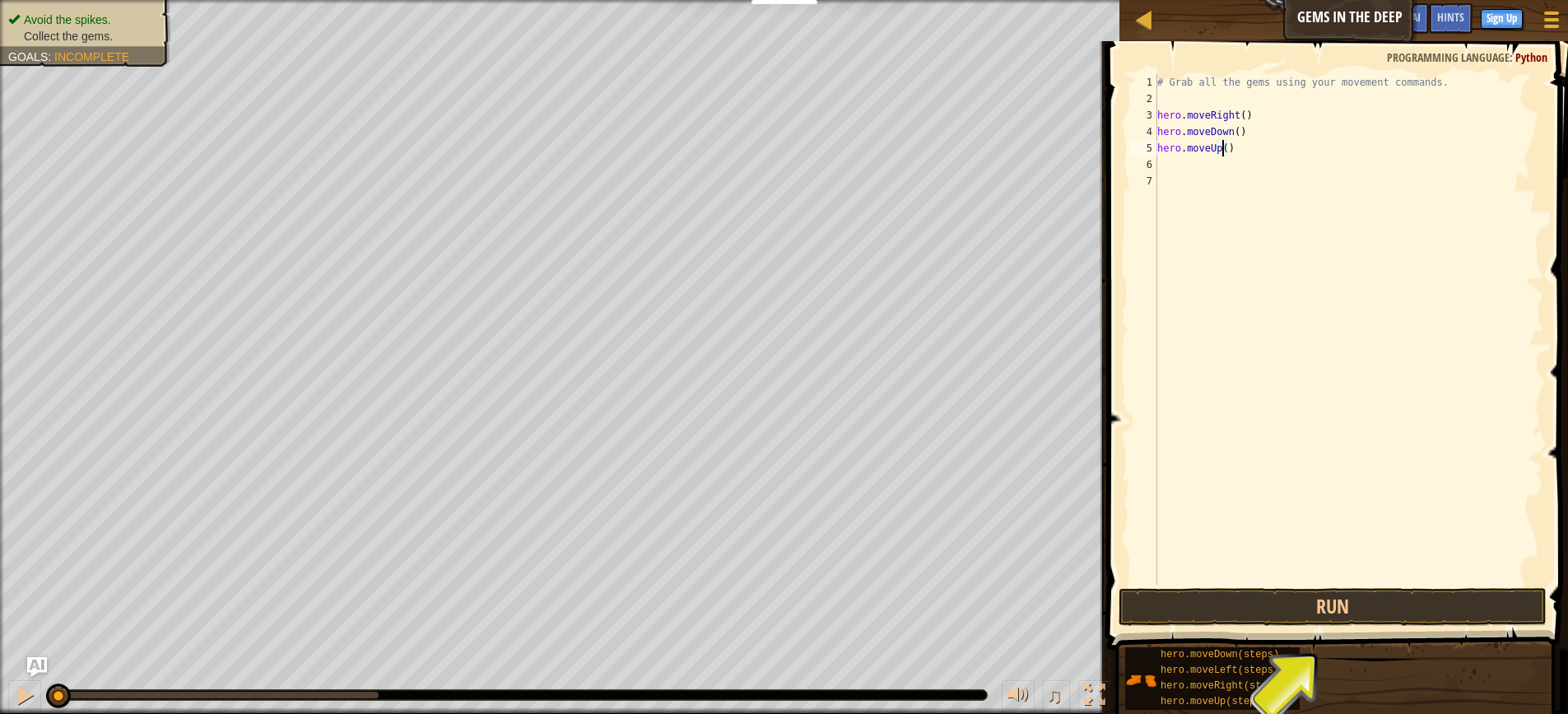
type textarea "hero.moveUp(2)"
click at [1276, 170] on div "# Grab all the gems using your movement commands. hero . moveRight ( ) hero . m…" at bounding box center [1348, 345] width 389 height 543
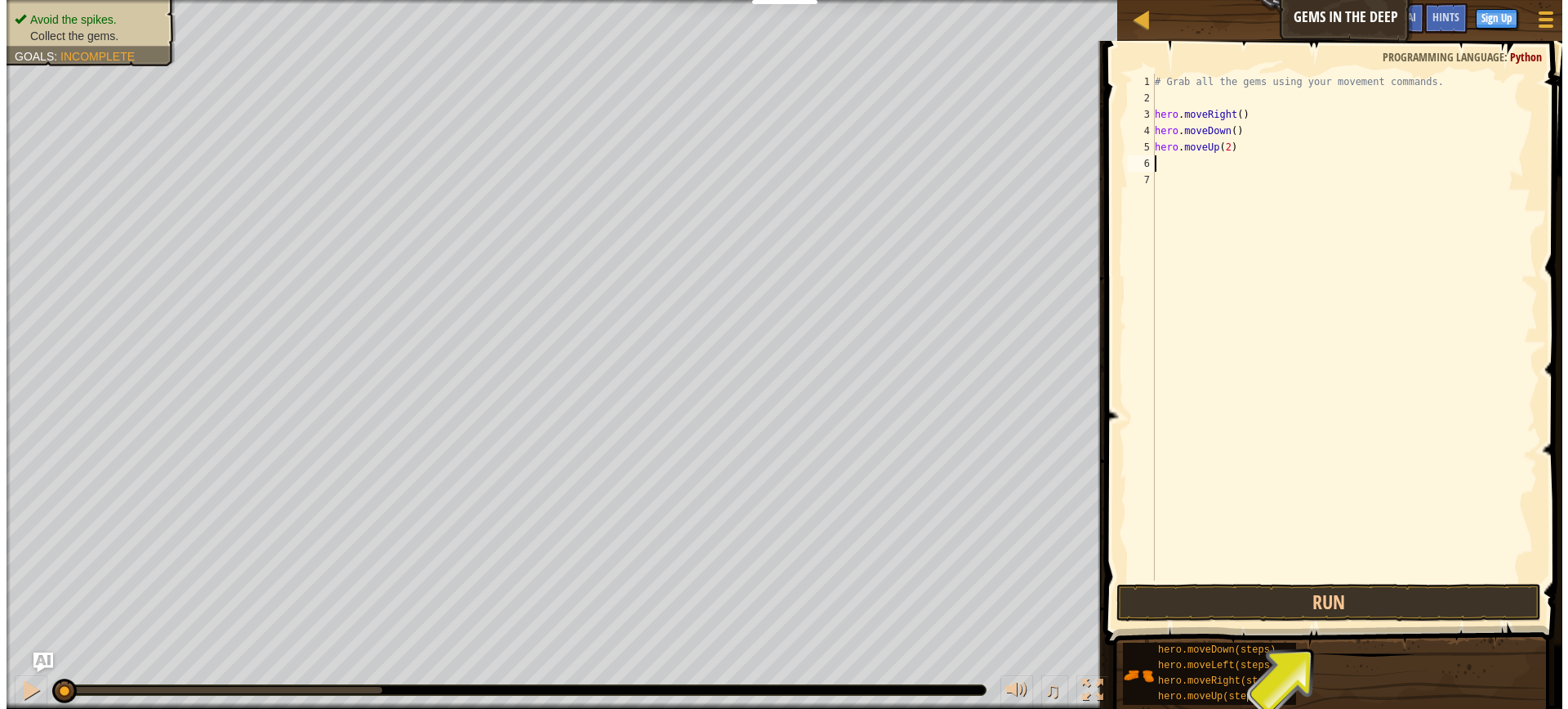
scroll to position [7, 0]
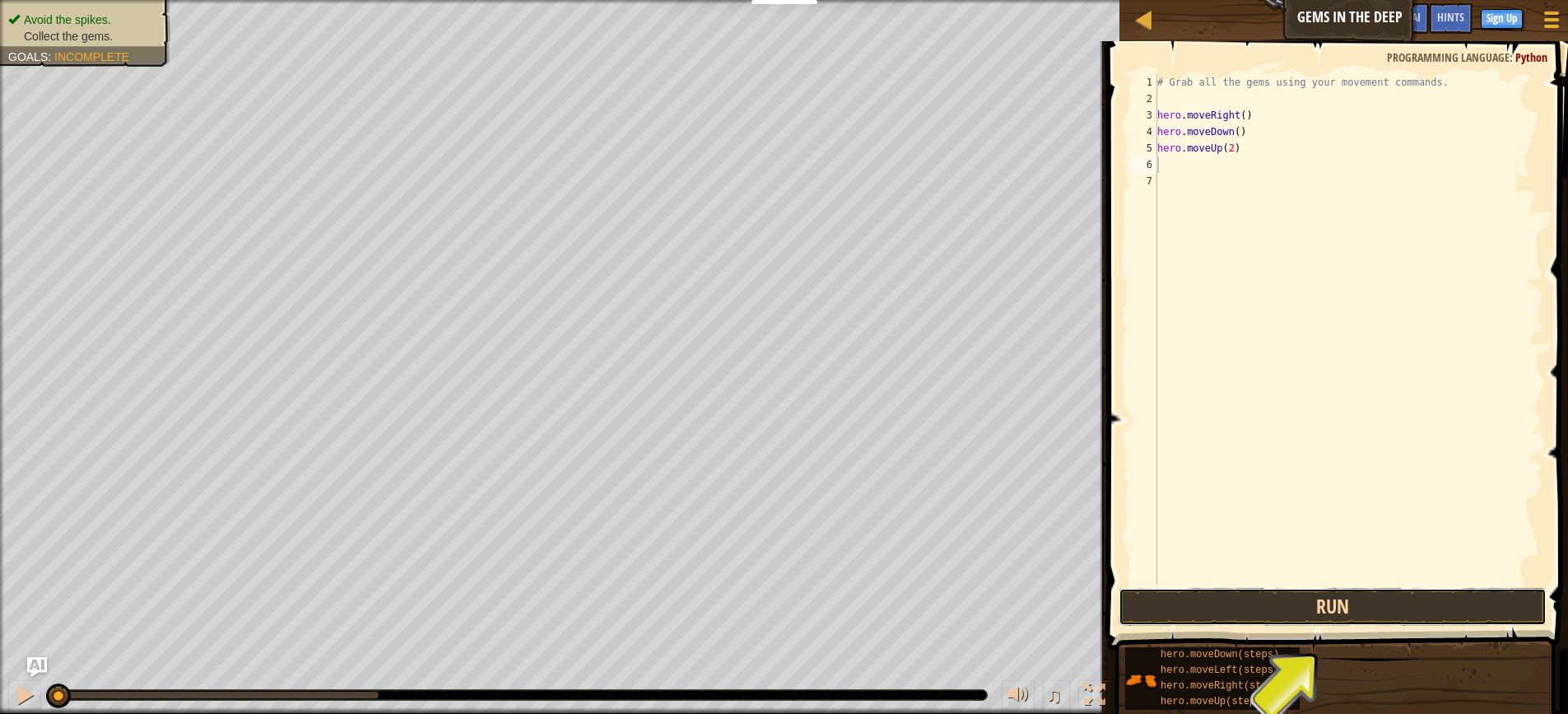
drag, startPoint x: 1225, startPoint y: 622, endPoint x: 1225, endPoint y: 597, distance: 25.0
click at [1225, 605] on button "Run" at bounding box center [1332, 607] width 428 height 38
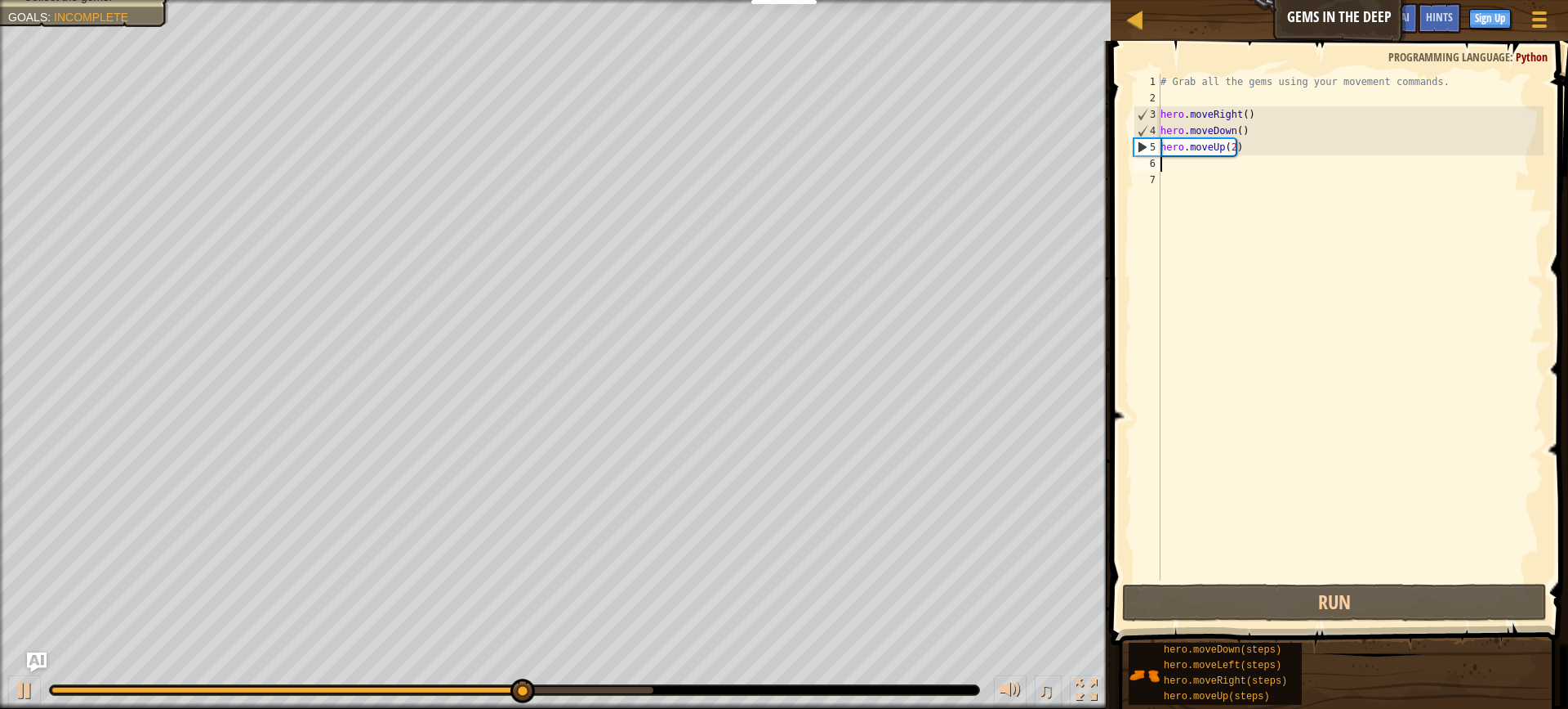
click at [1239, 165] on div "# Grab all the gems using your movement commands. hero . moveRight ( ) hero . m…" at bounding box center [1350, 343] width 386 height 539
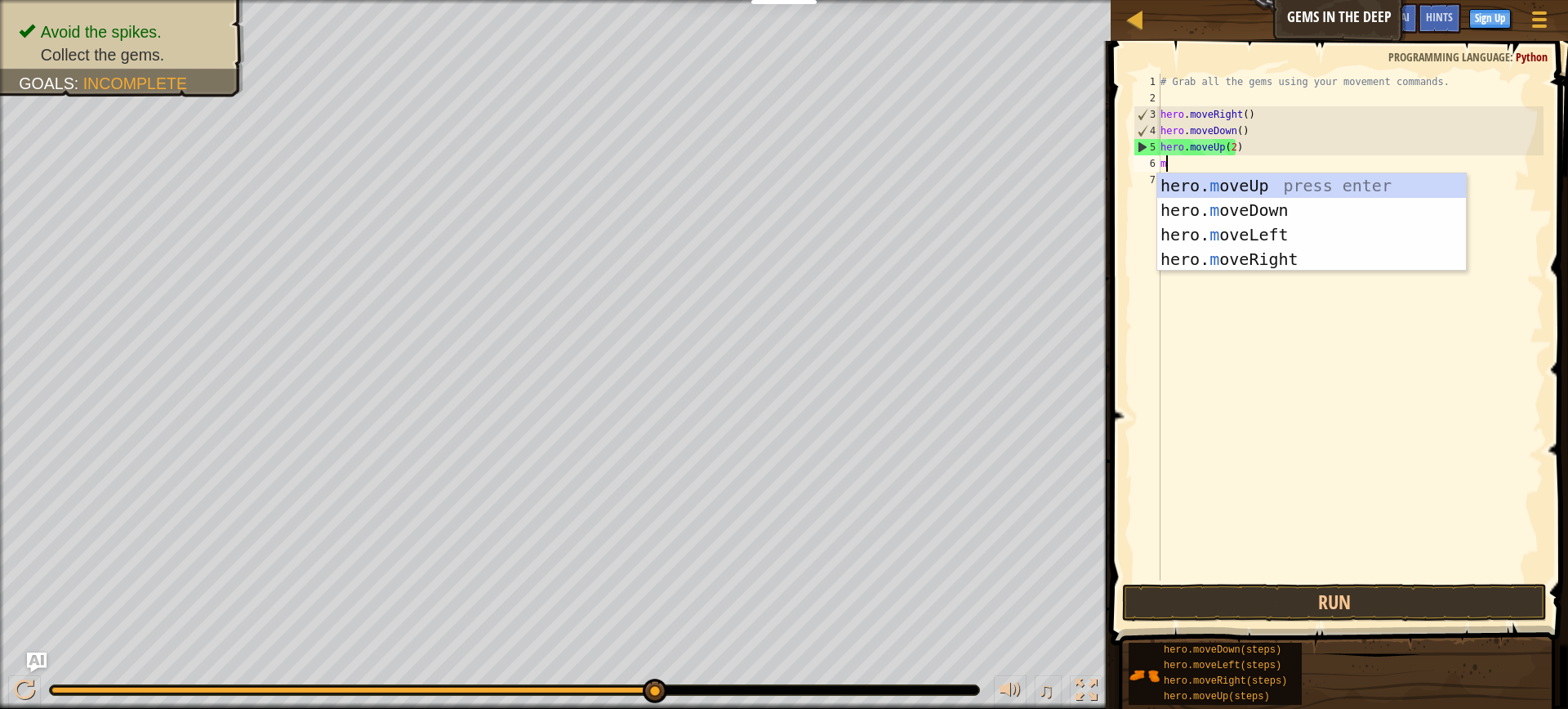
type textarea "mi"
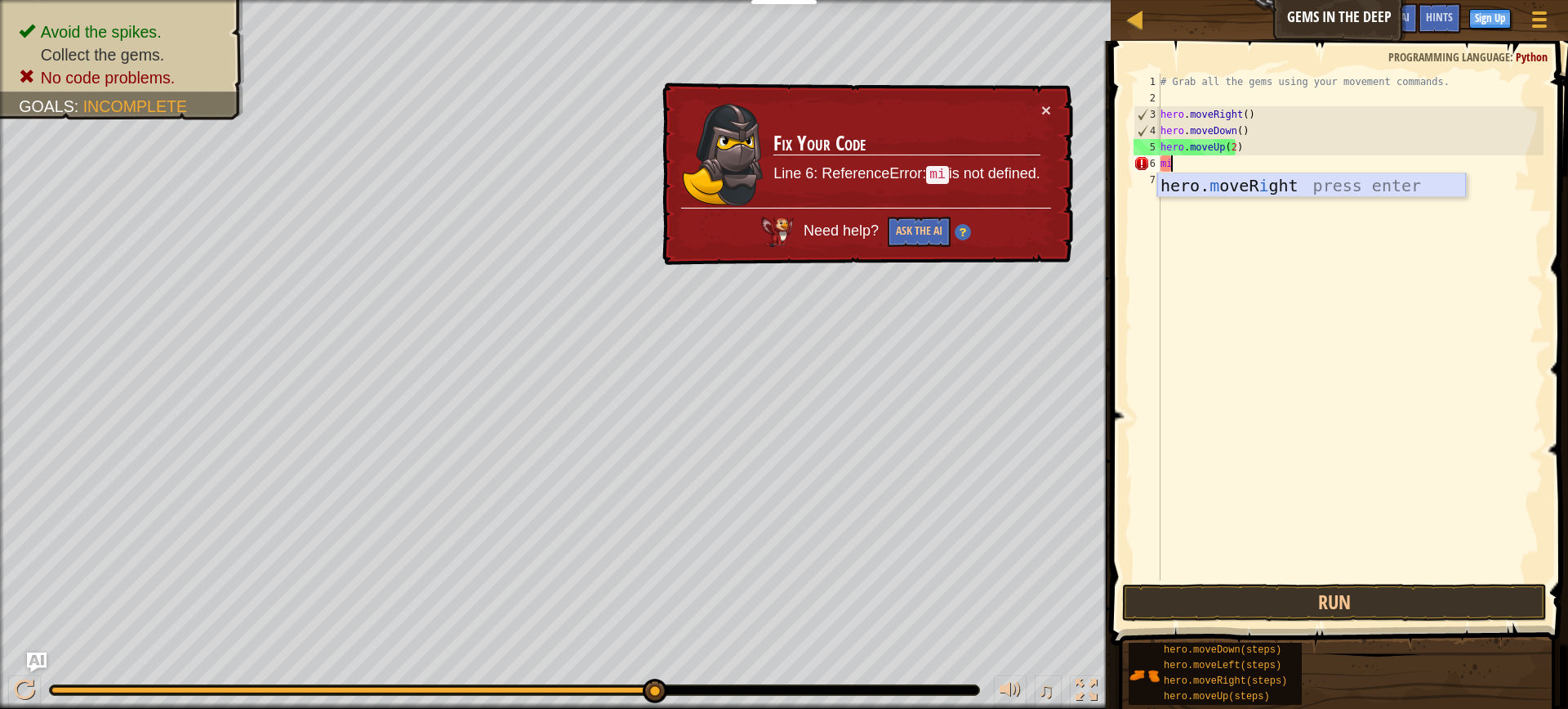
click at [1201, 181] on div "hero. m oveR i ght press enter" at bounding box center [1312, 210] width 309 height 74
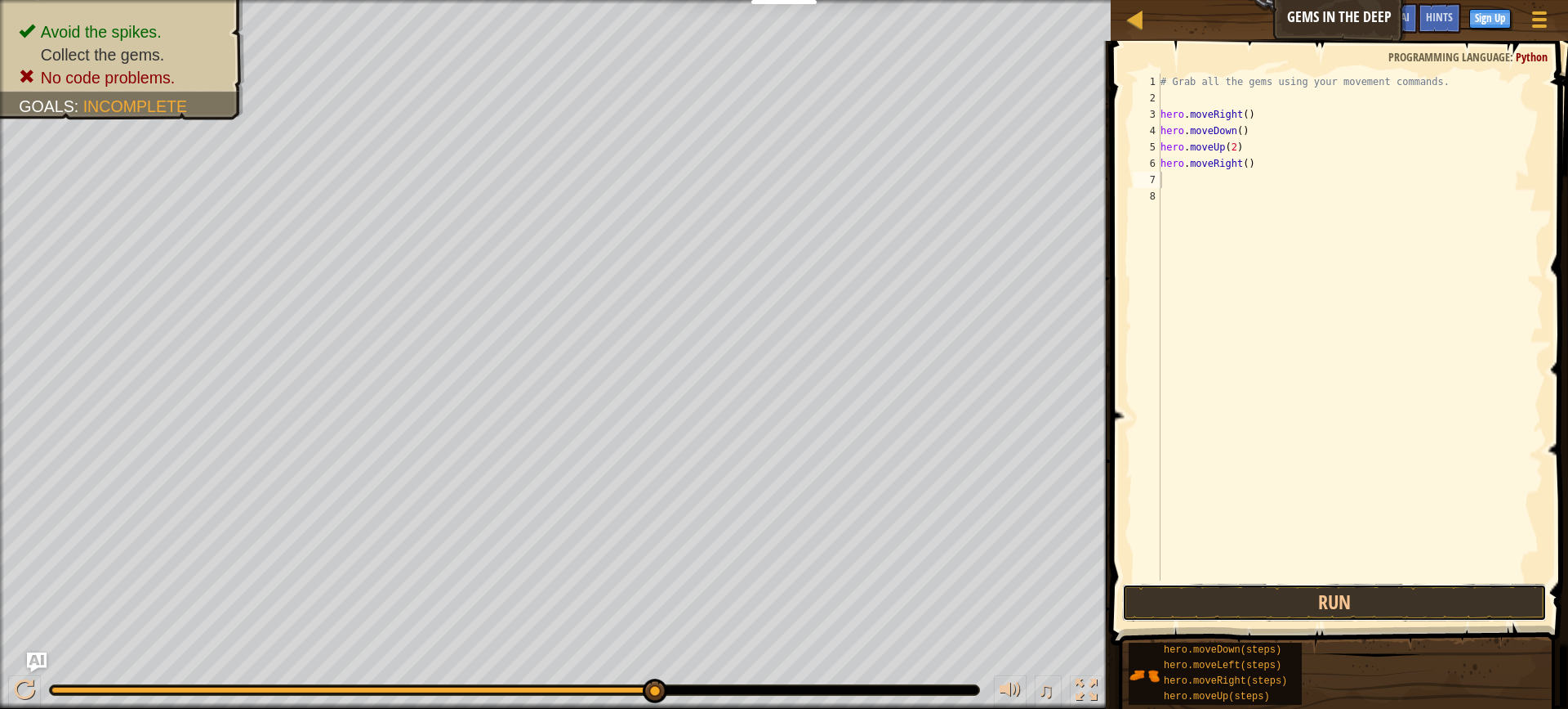
drag, startPoint x: 1271, startPoint y: 609, endPoint x: 1271, endPoint y: 567, distance: 42.0
click at [1271, 594] on button "Run" at bounding box center [1334, 602] width 424 height 37
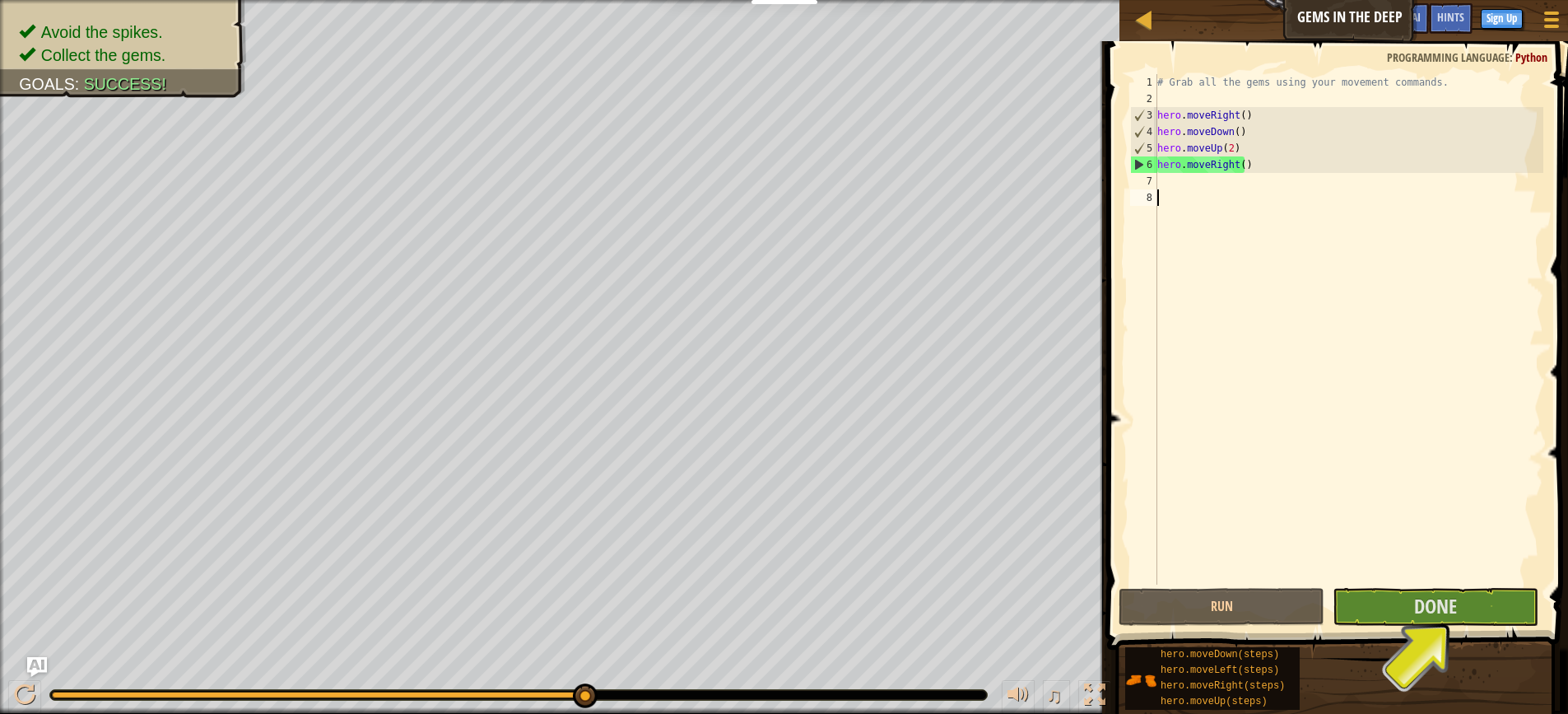
click at [1385, 583] on div "# Grab all the gems using your movement commands. hero . moveRight ( ) hero . m…" at bounding box center [1348, 345] width 389 height 543
click at [1386, 583] on div "# Grab all the gems using your movement commands. hero . moveRight ( ) hero . m…" at bounding box center [1348, 345] width 389 height 543
click at [1437, 596] on span "Done" at bounding box center [1435, 605] width 43 height 26
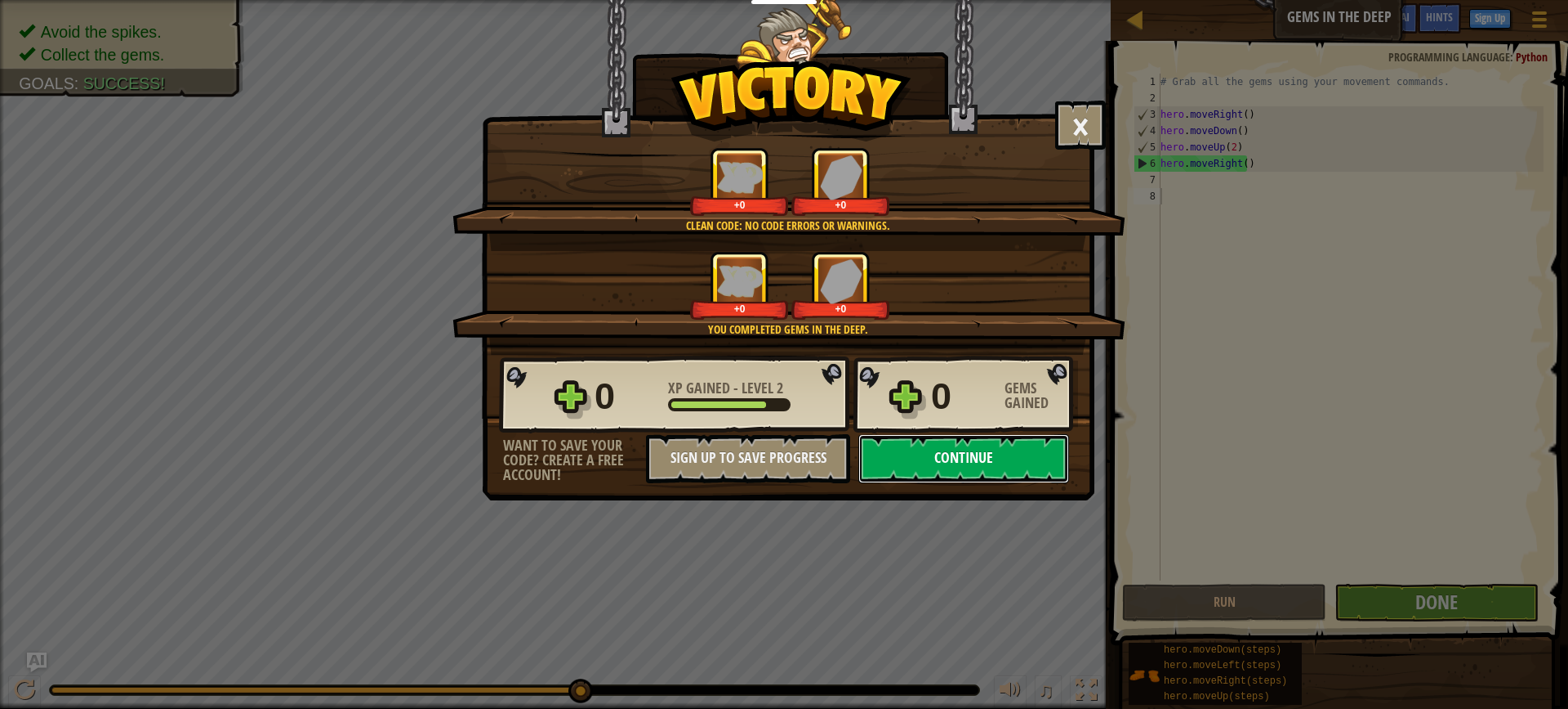
click at [949, 466] on button "Continue" at bounding box center [963, 458] width 210 height 49
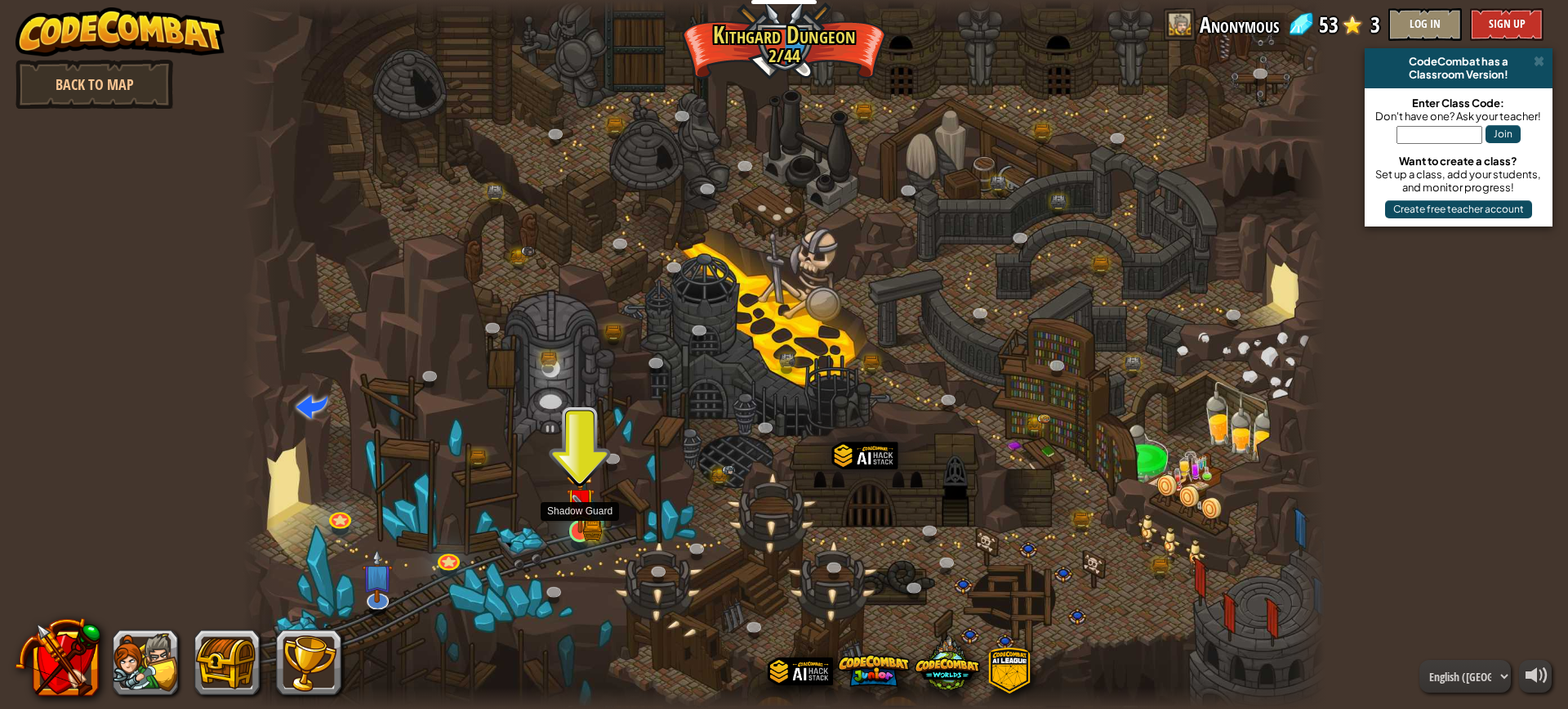
click at [574, 530] on img at bounding box center [581, 502] width 28 height 63
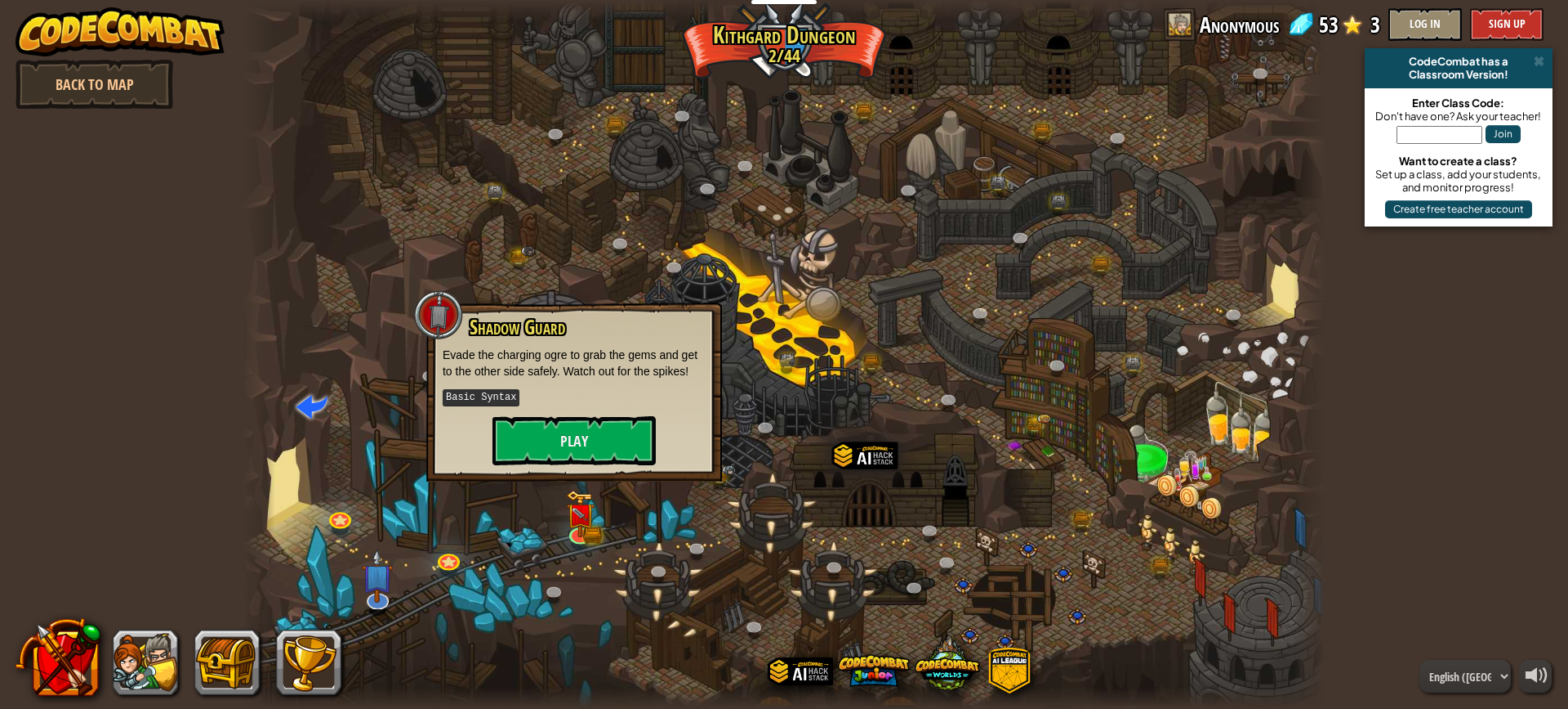
click at [552, 395] on p "Basic Syntax" at bounding box center [574, 397] width 263 height 20
click at [554, 421] on button "Play" at bounding box center [574, 440] width 163 height 49
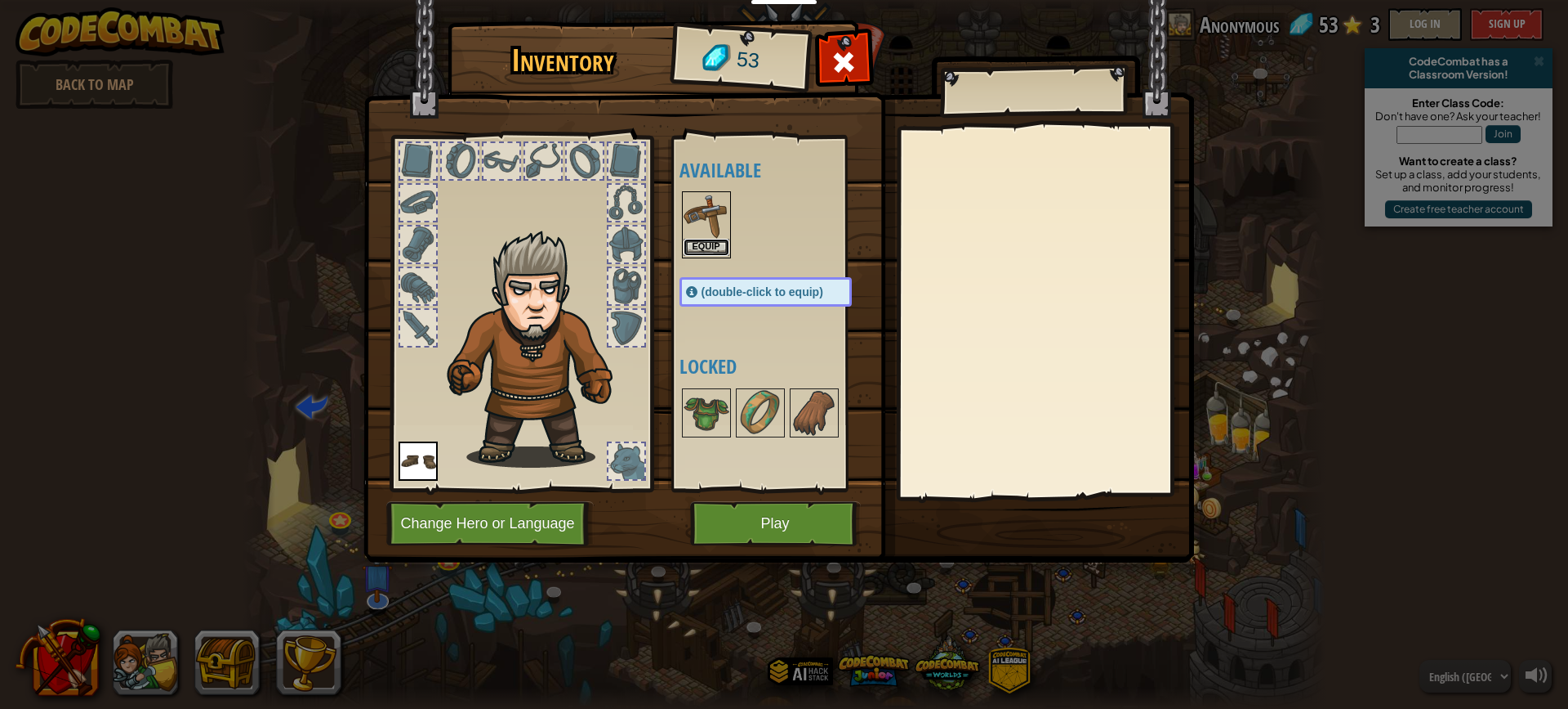
click at [702, 249] on button "Equip" at bounding box center [707, 247] width 46 height 17
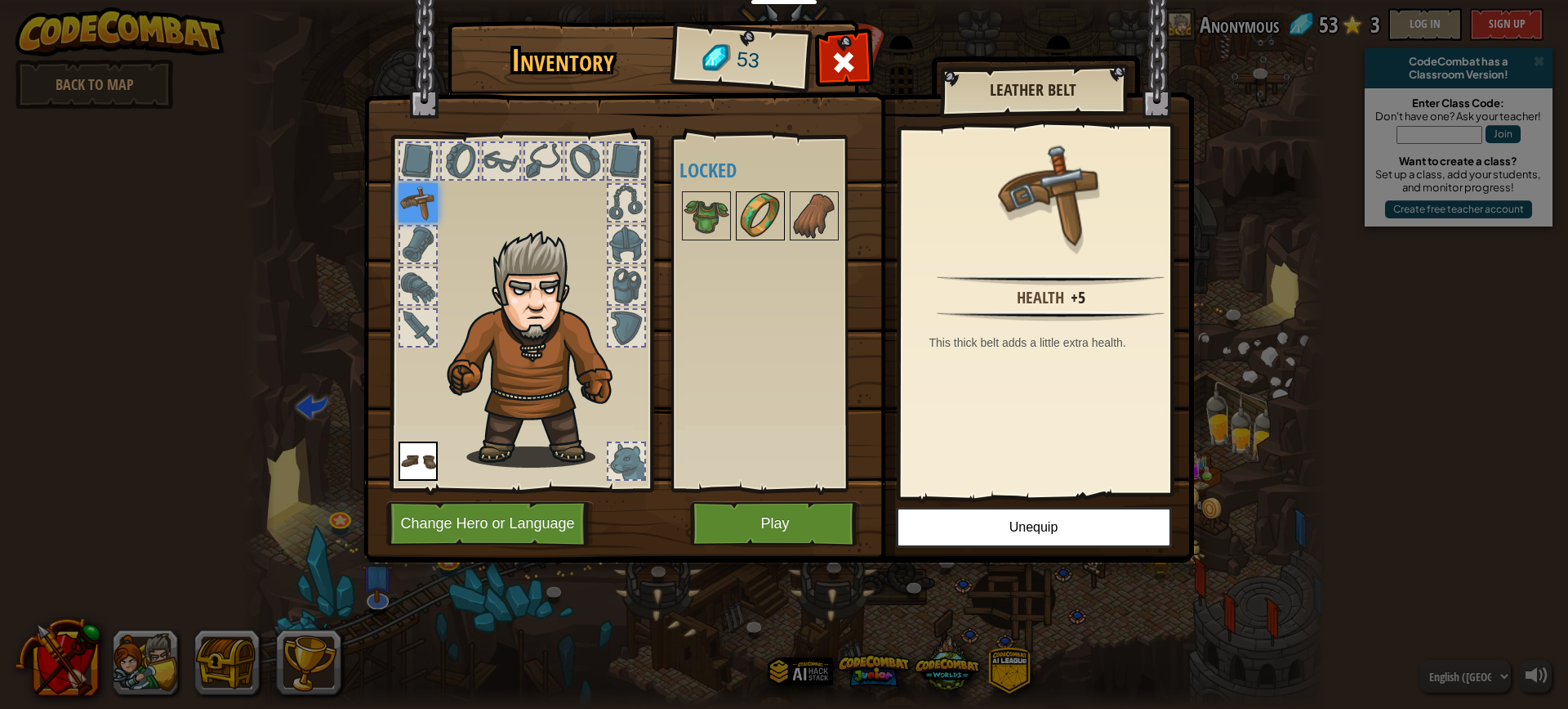
click at [748, 207] on img at bounding box center [761, 216] width 46 height 46
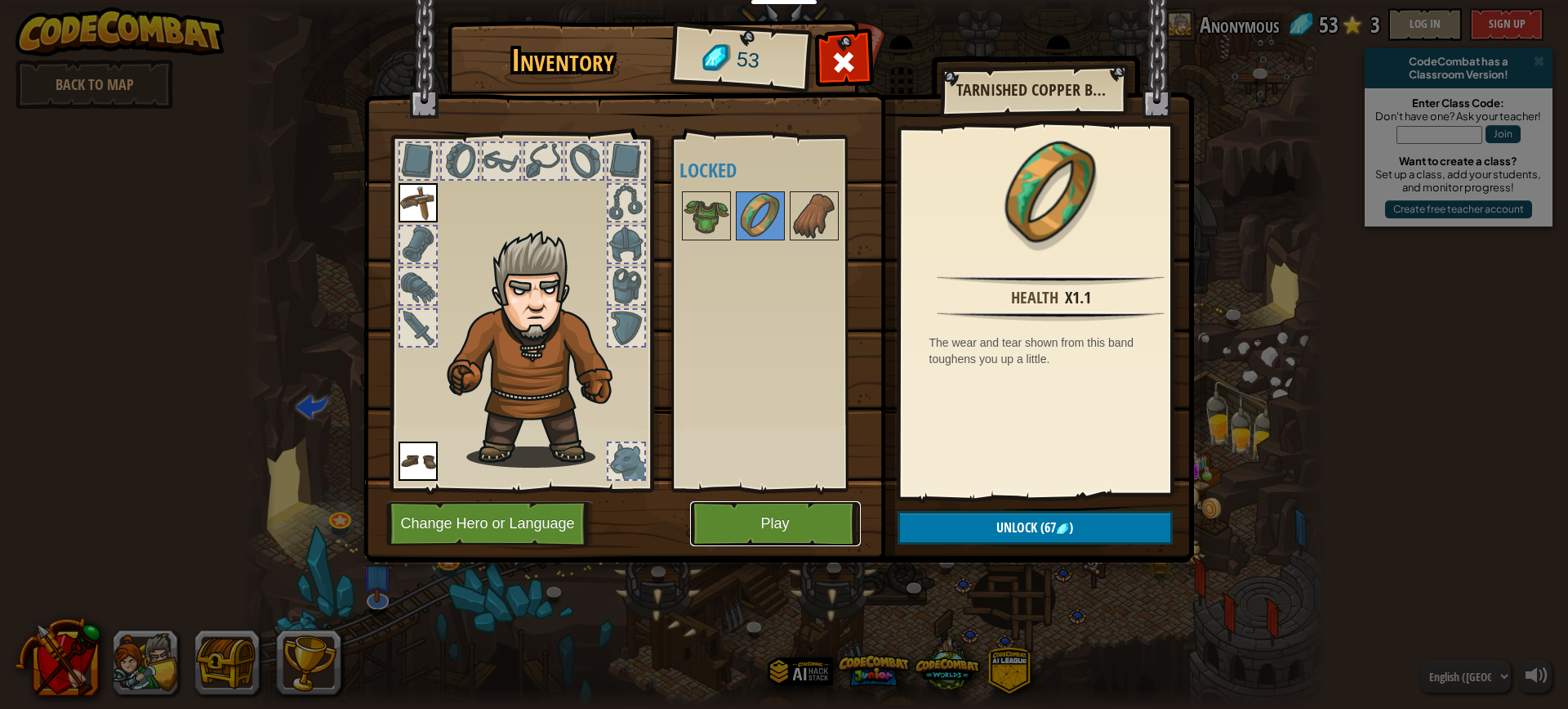
drag, startPoint x: 766, startPoint y: 533, endPoint x: 768, endPoint y: 518, distance: 15.1
click at [767, 522] on button "Play" at bounding box center [775, 523] width 170 height 45
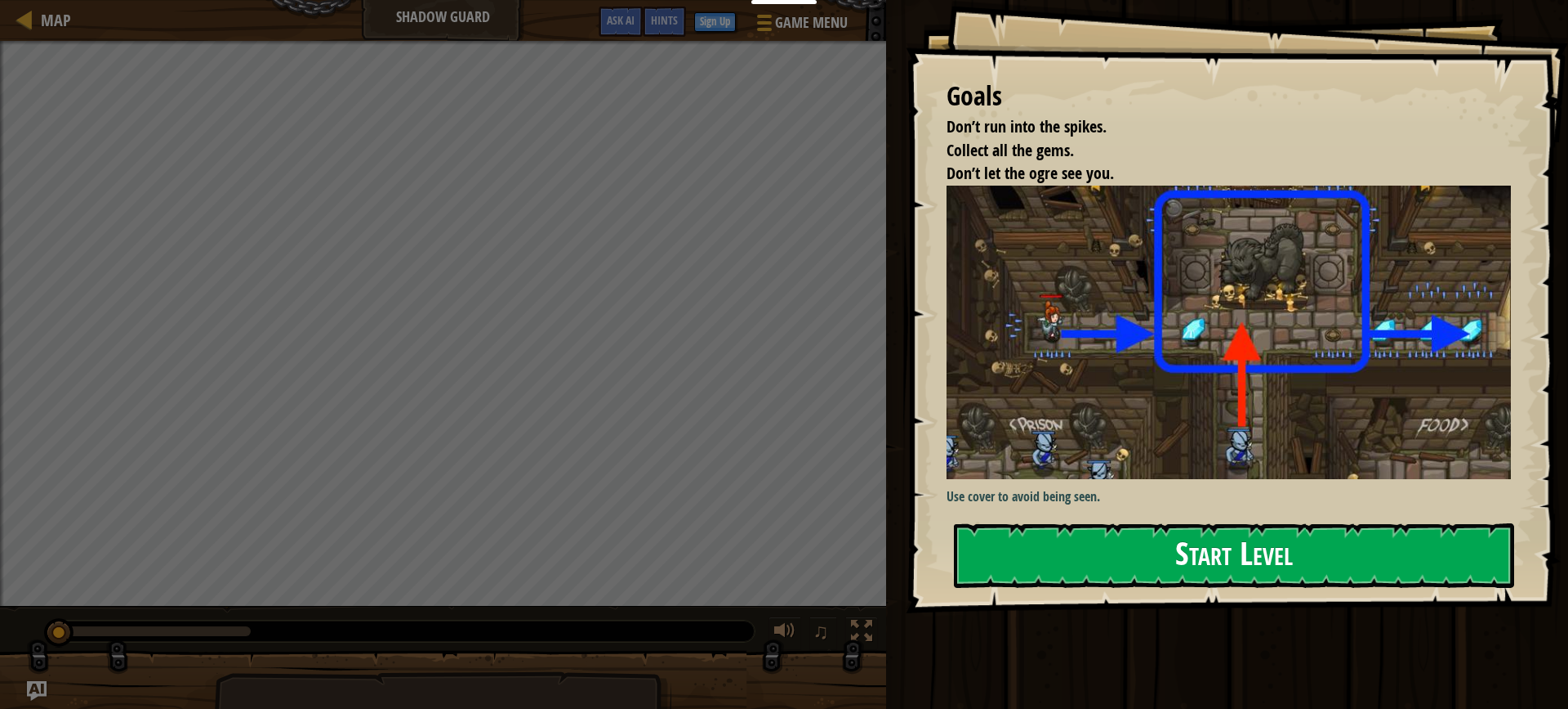
drag, startPoint x: 1107, startPoint y: 597, endPoint x: 1109, endPoint y: 586, distance: 11.2
click at [1108, 594] on div "Goals Don’t run into the spikes. Collect all the gems. Don’t let the ogre see y…" at bounding box center [1237, 307] width 662 height 613
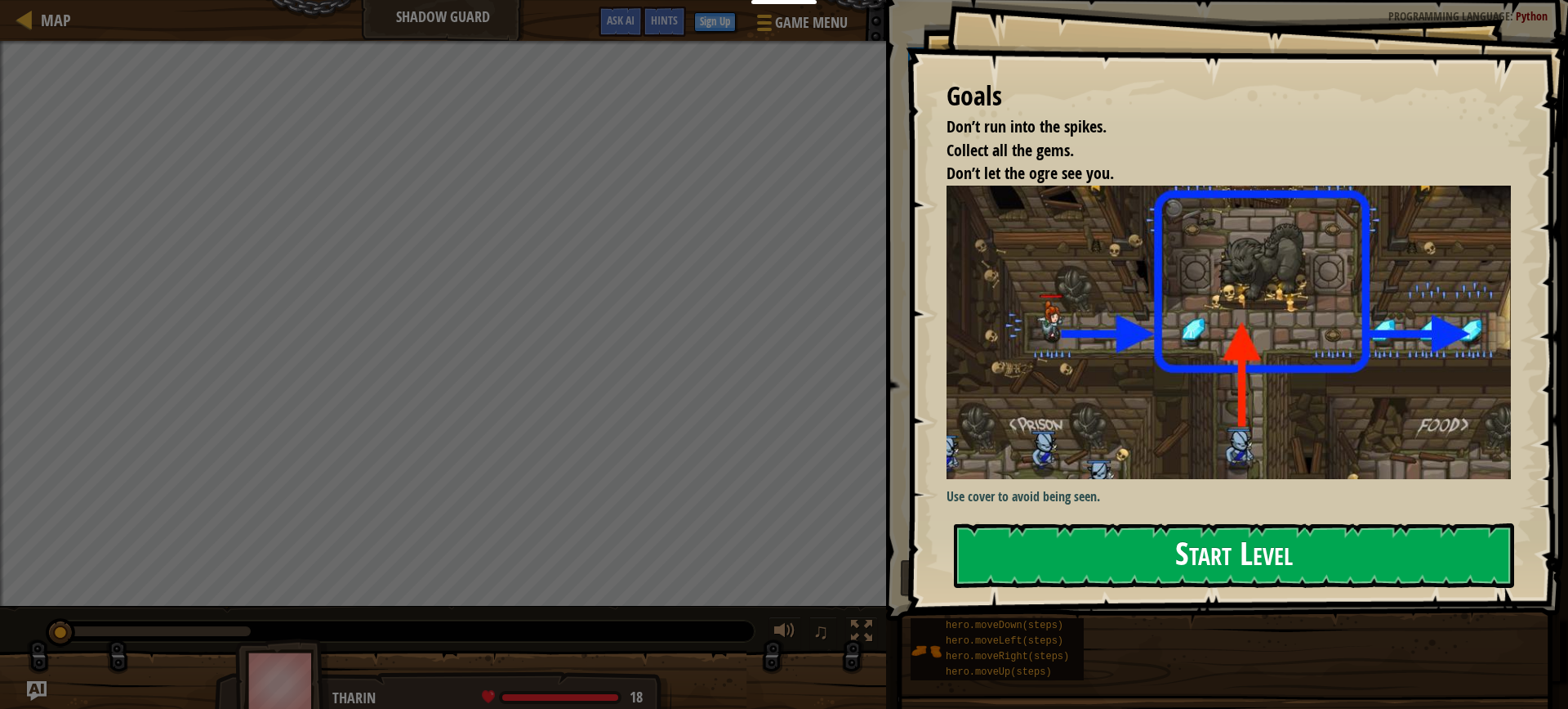
click at [1111, 554] on button "Start Level" at bounding box center [1233, 555] width 560 height 65
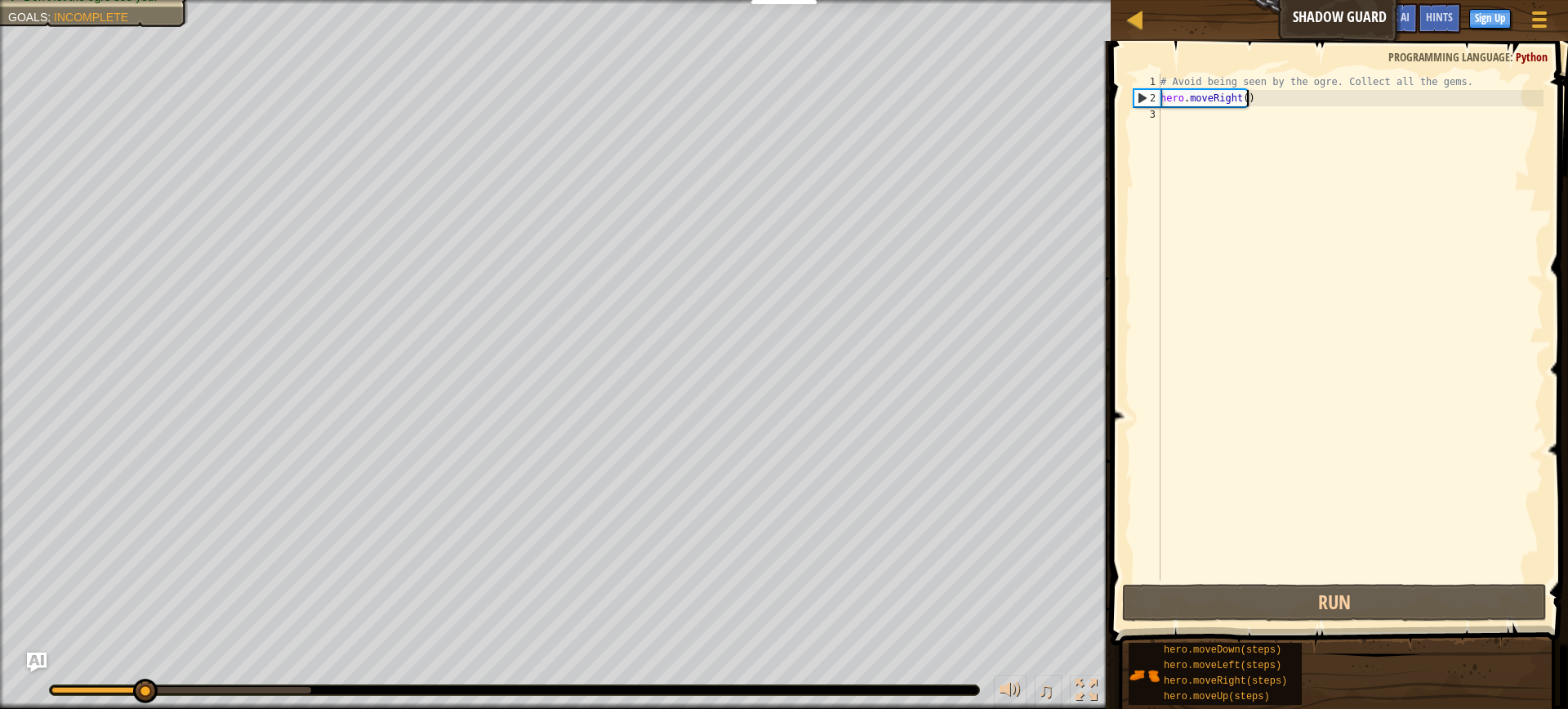
click at [1267, 92] on div "# Avoid being seen by the ogre. Collect all the gems. hero . moveRight ( )" at bounding box center [1350, 343] width 386 height 539
type textarea "hero.moveRight()"
click at [1236, 128] on div "# Avoid being seen by the ogre. Collect all the gems. hero . moveRight ( )" at bounding box center [1350, 343] width 386 height 539
type textarea "h"
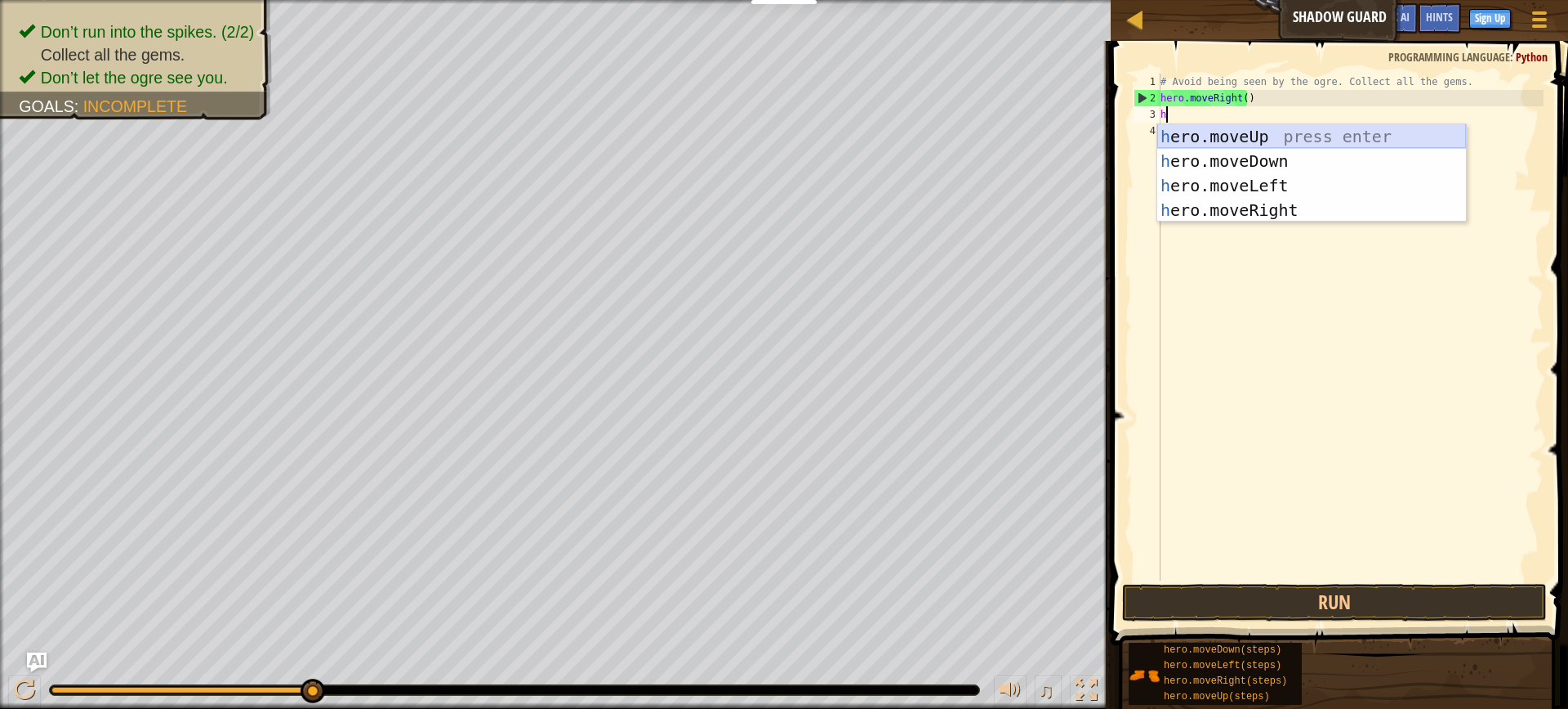
click at [1190, 128] on div "h ero.moveUp press enter h ero.moveDown press enter h ero.moveLeft press enter …" at bounding box center [1312, 198] width 309 height 147
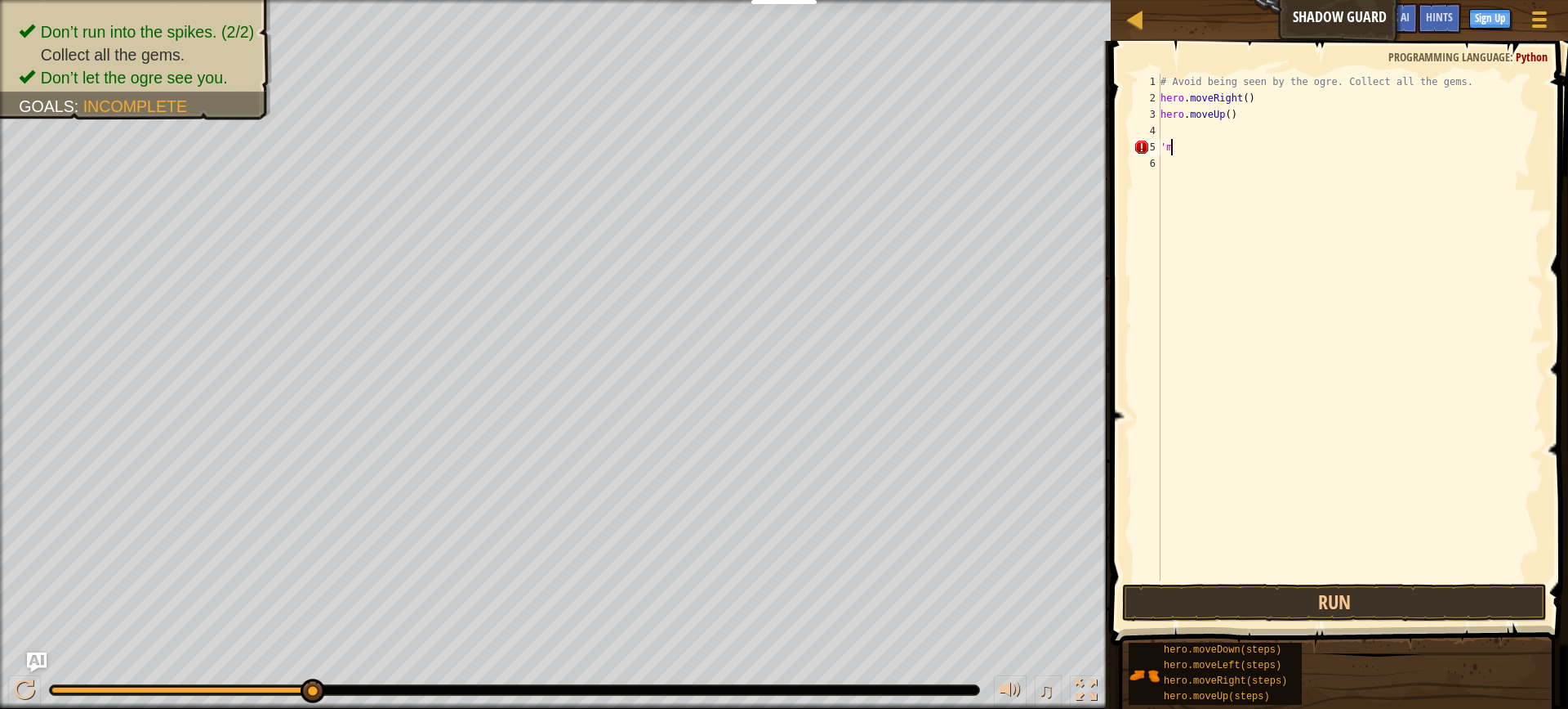
type textarea "'"
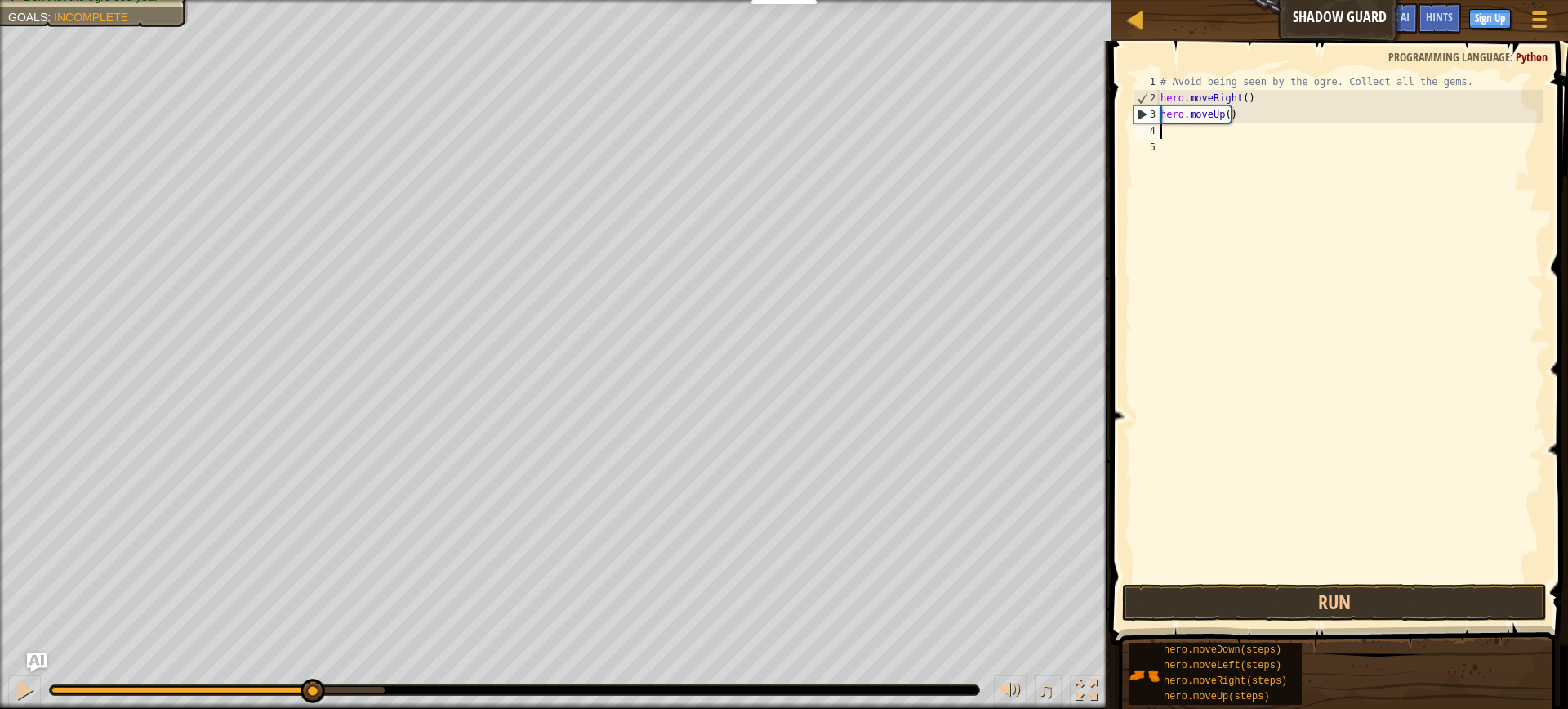
type textarea "h"
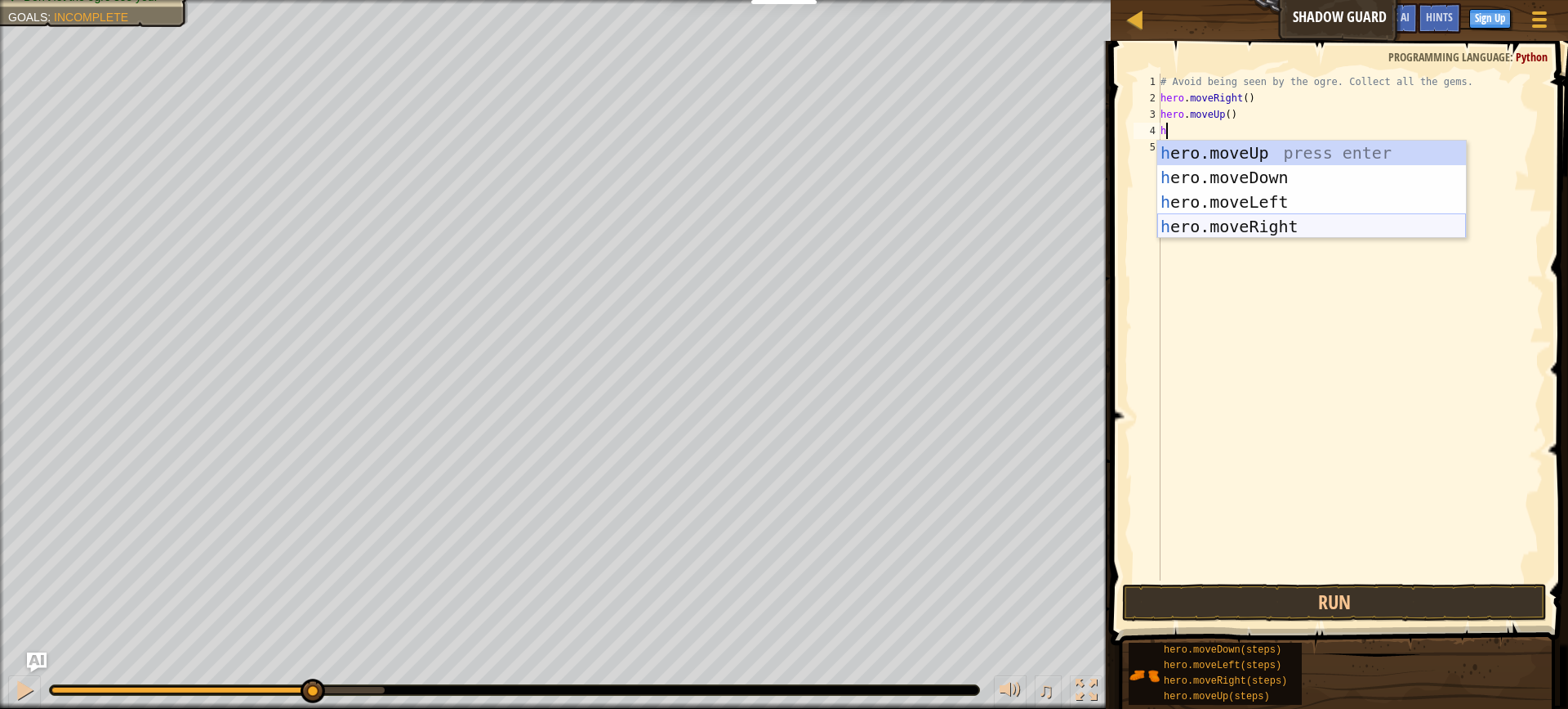
click at [1260, 220] on div "h ero.moveUp press enter h ero.moveDown press enter h ero.moveLeft press enter …" at bounding box center [1312, 214] width 309 height 147
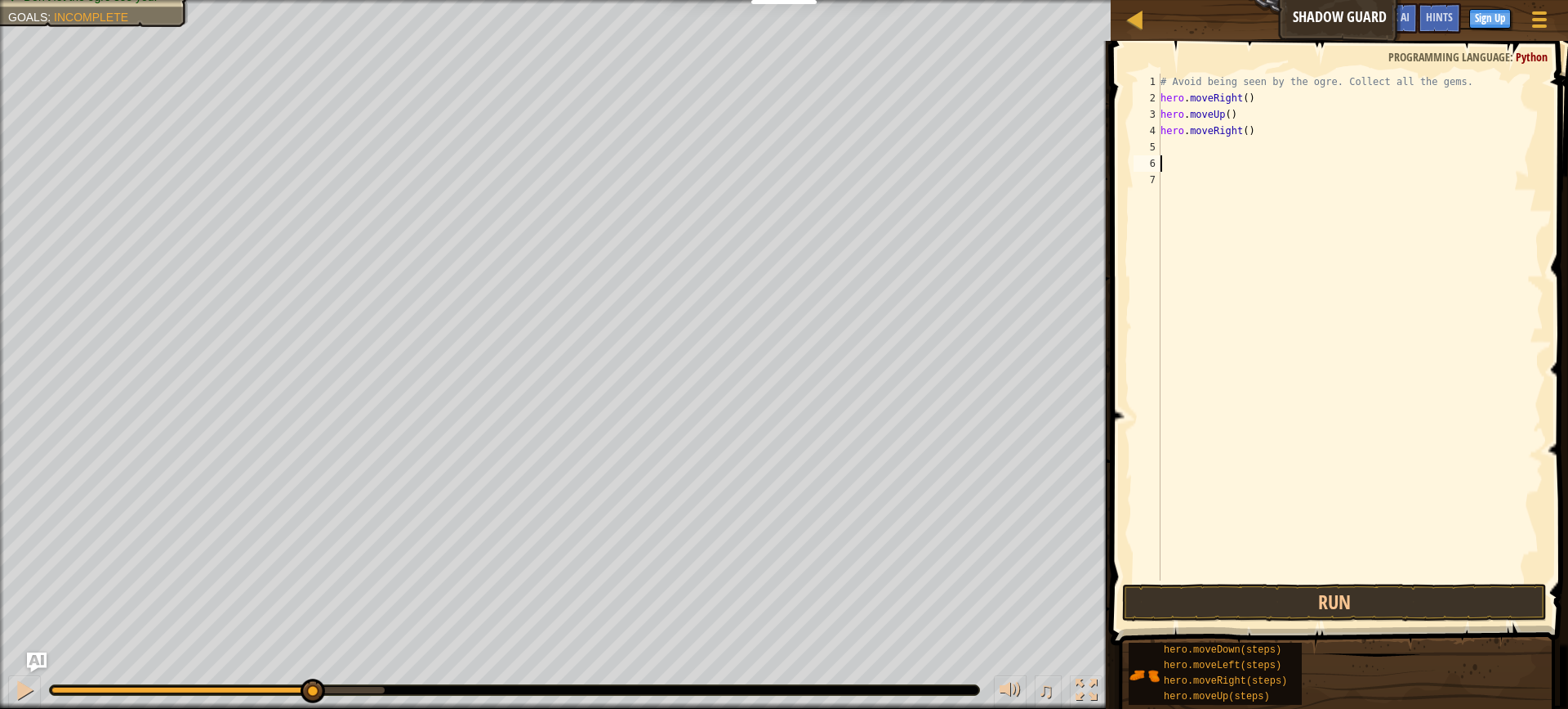
type textarea "m"
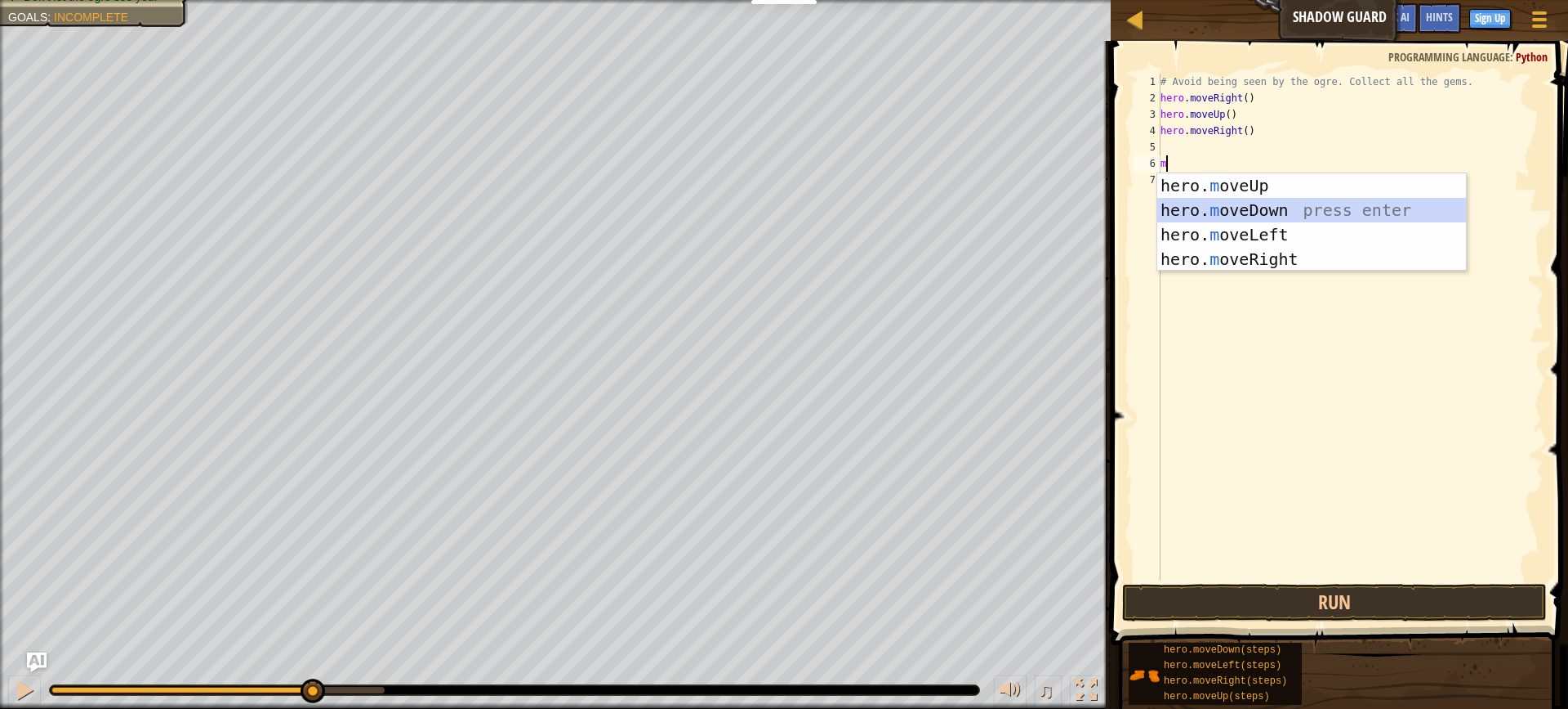
click at [1259, 211] on div "hero. m oveUp press enter hero. m oveDown press enter hero. m oveLeft press ent…" at bounding box center [1312, 247] width 309 height 147
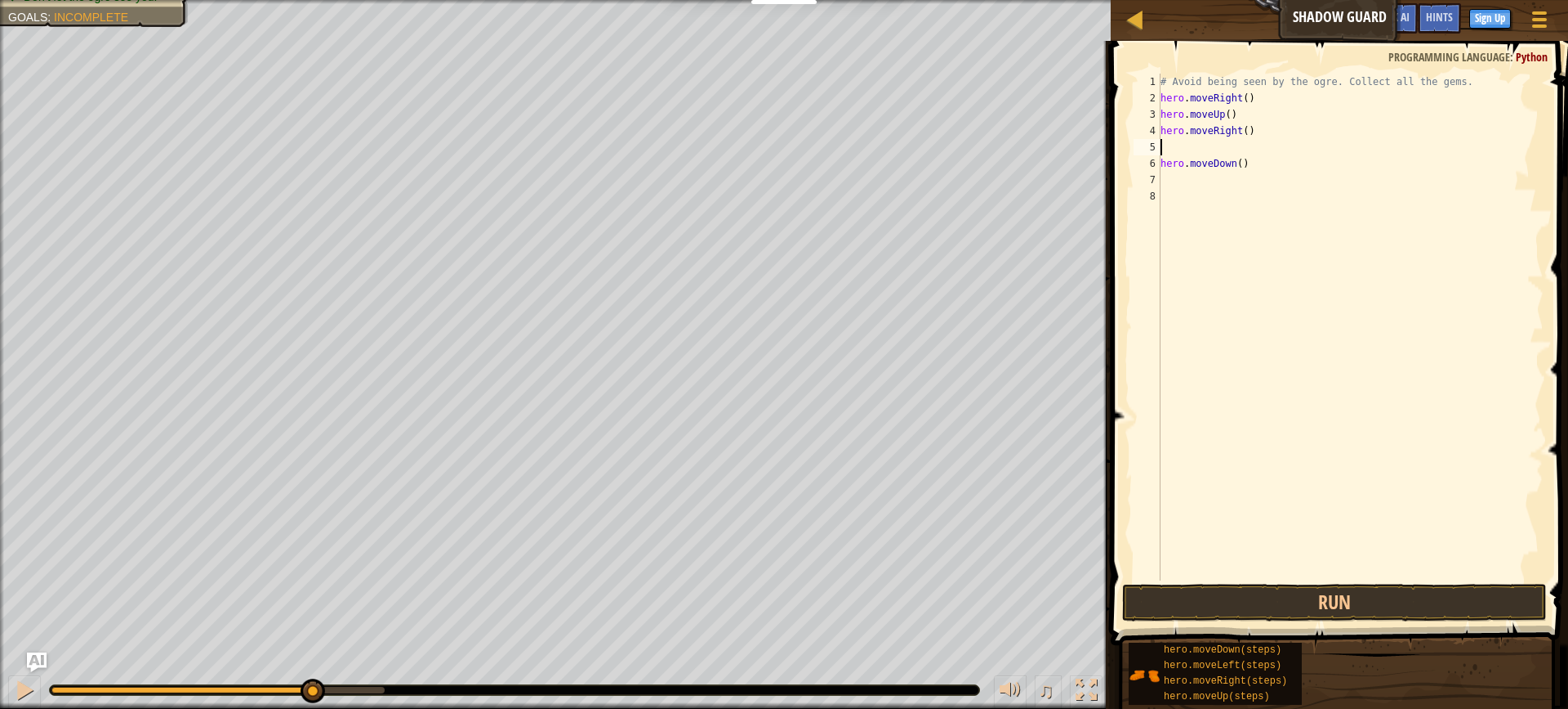
click at [1217, 147] on div "# Avoid being seen by the ogre. Collect all the gems. hero . moveRight ( ) hero…" at bounding box center [1350, 343] width 386 height 539
type textarea "hero.moveRight()"
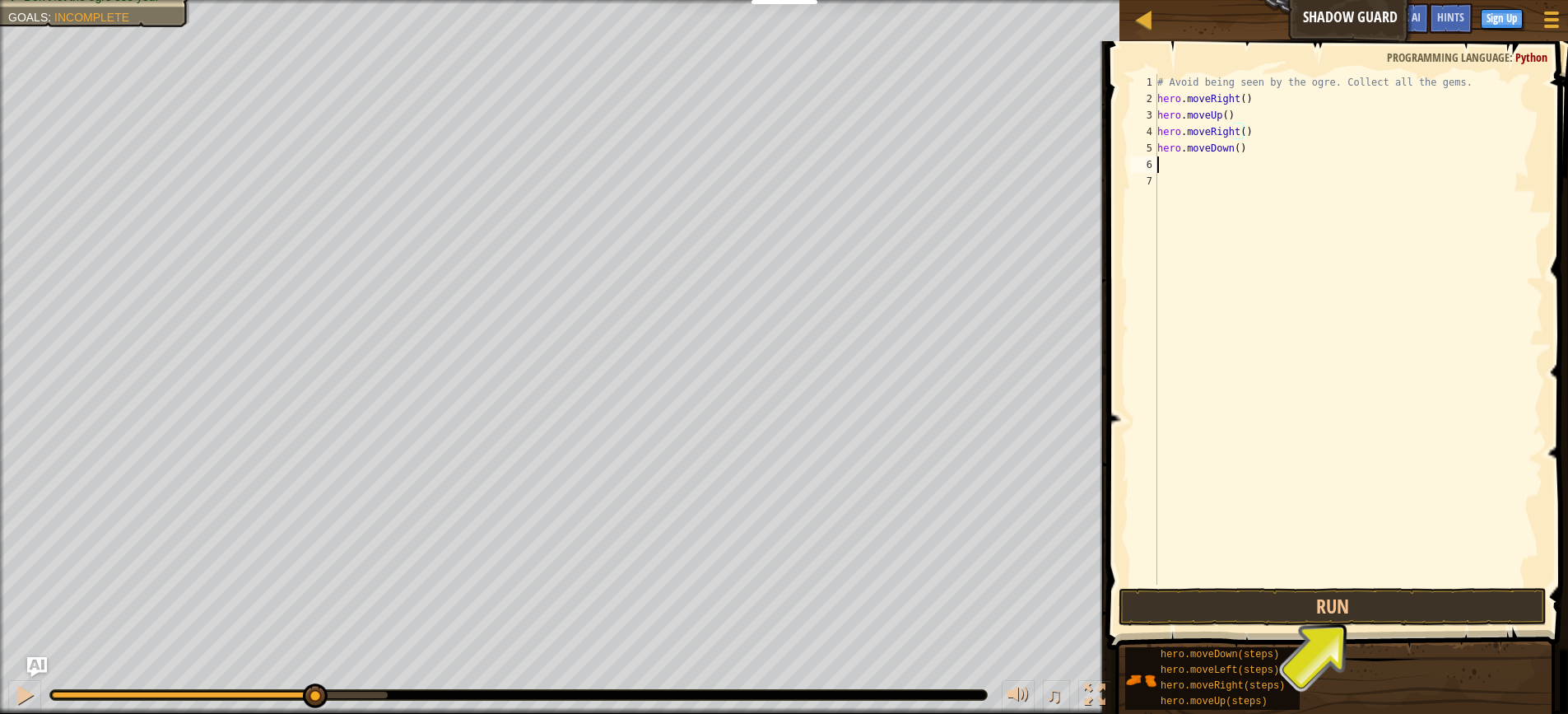
click at [1211, 162] on div "# Avoid being seen by the ogre. Collect all the gems. hero . moveRight ( ) hero…" at bounding box center [1348, 345] width 389 height 543
type textarea "m"
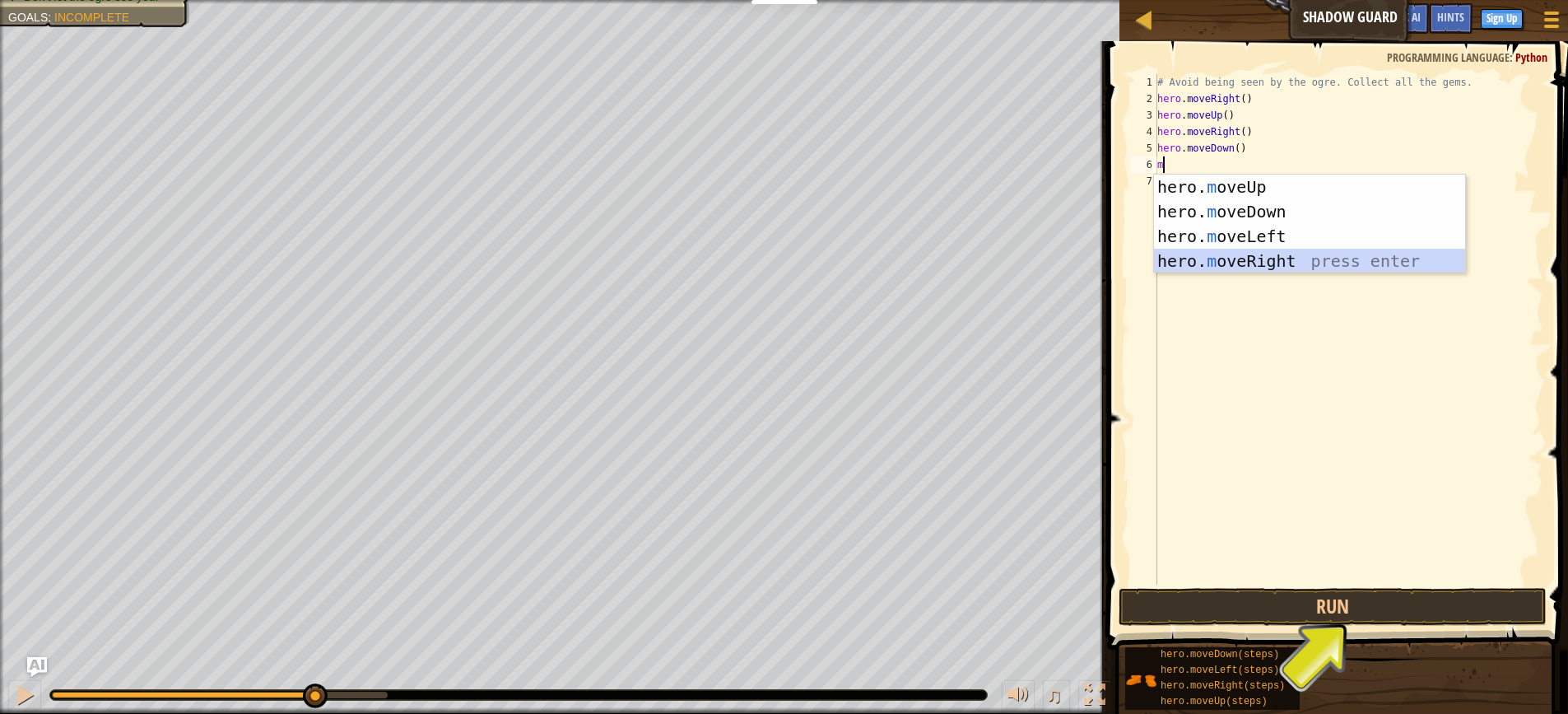
click at [1194, 252] on div "hero. m oveUp press enter hero. m oveDown press enter hero. m oveLeft press ent…" at bounding box center [1309, 249] width 311 height 149
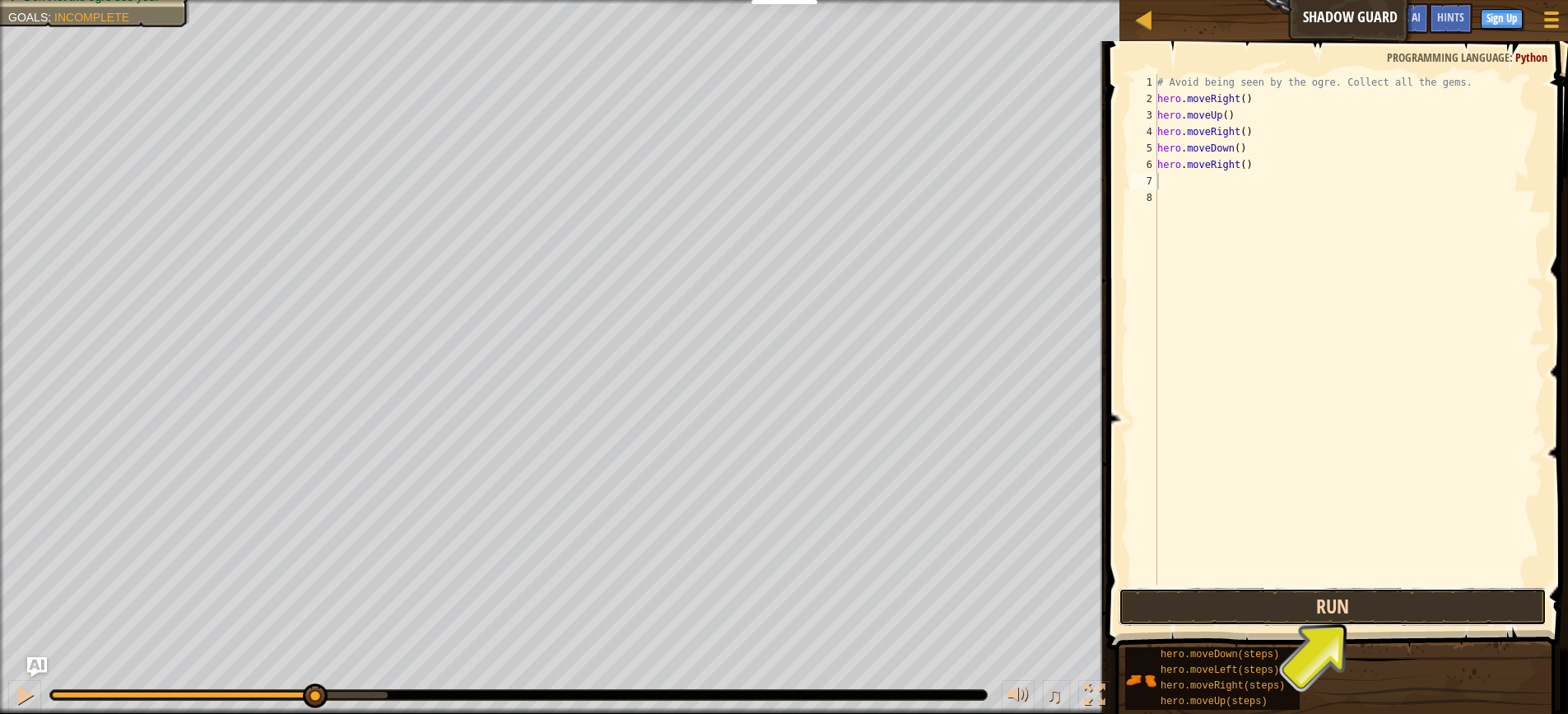
click at [1228, 612] on button "Run" at bounding box center [1332, 607] width 428 height 38
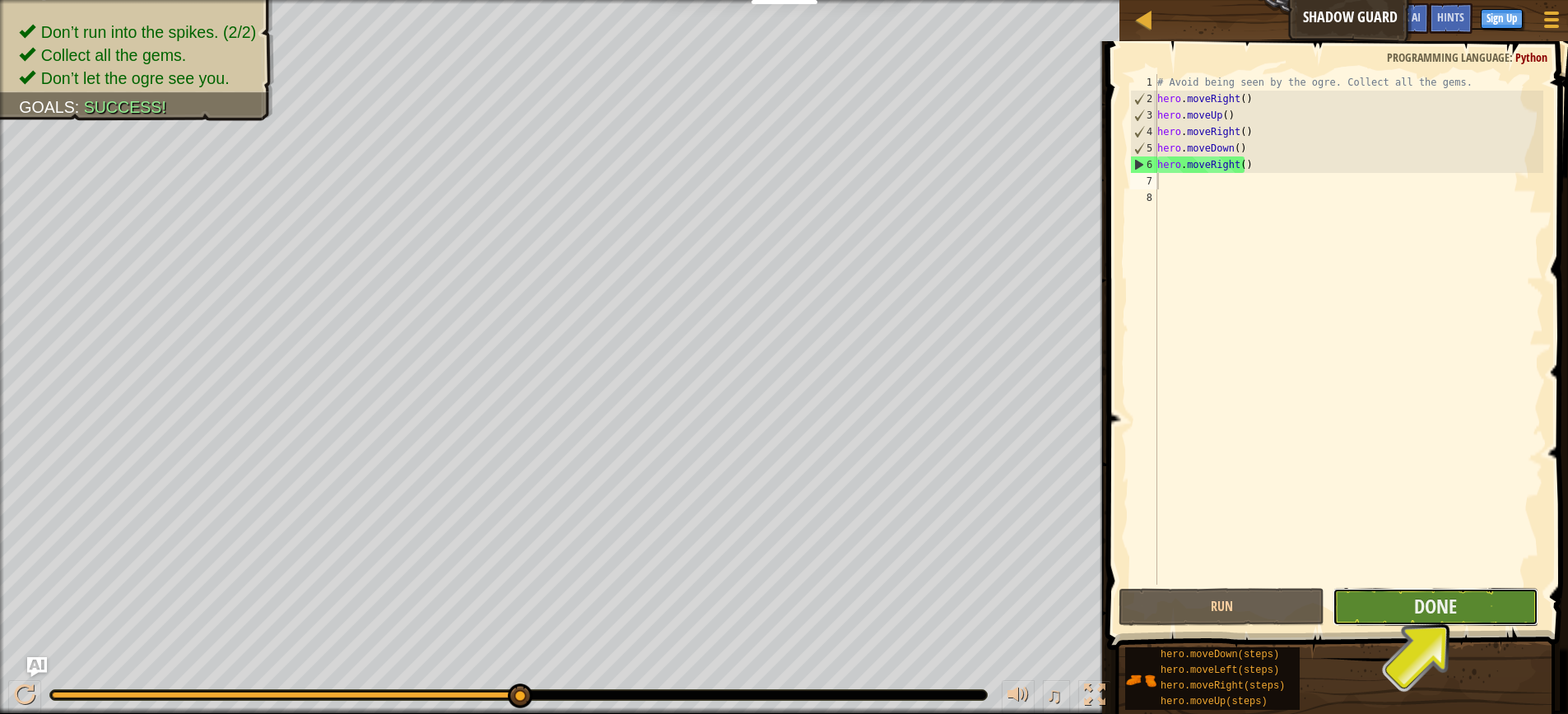
click at [1507, 612] on button "Done" at bounding box center [1435, 607] width 206 height 38
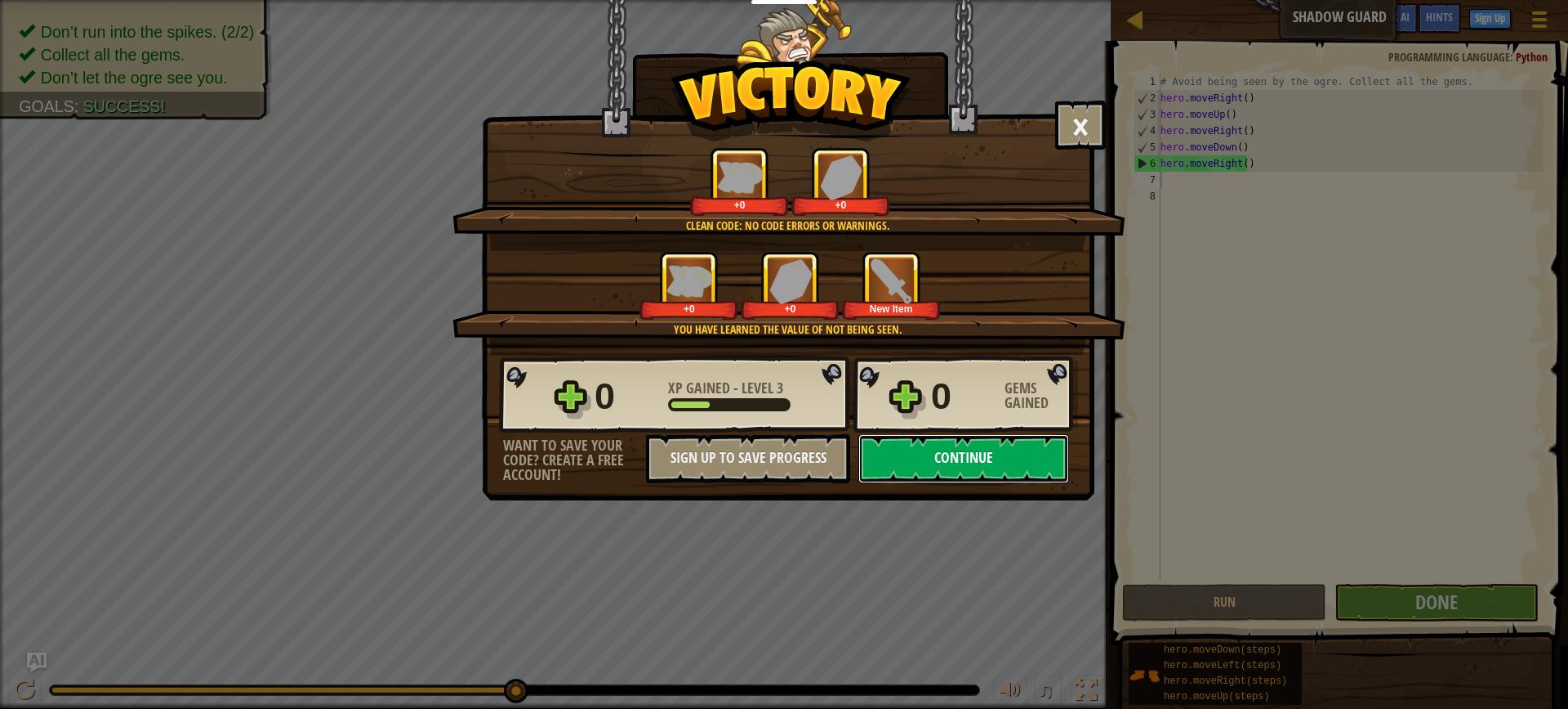
click at [974, 465] on button "Continue" at bounding box center [963, 458] width 210 height 49
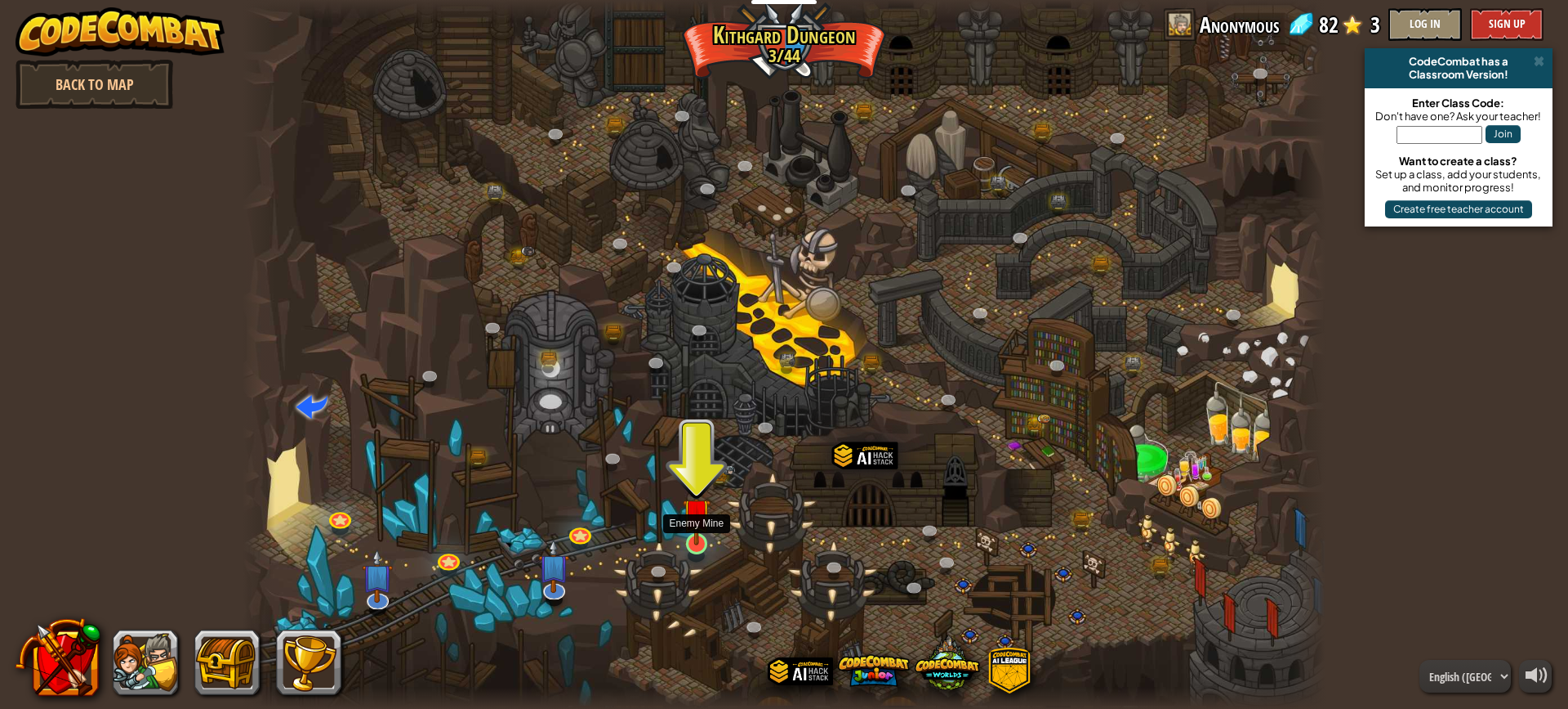
click at [699, 529] on img at bounding box center [697, 513] width 28 height 66
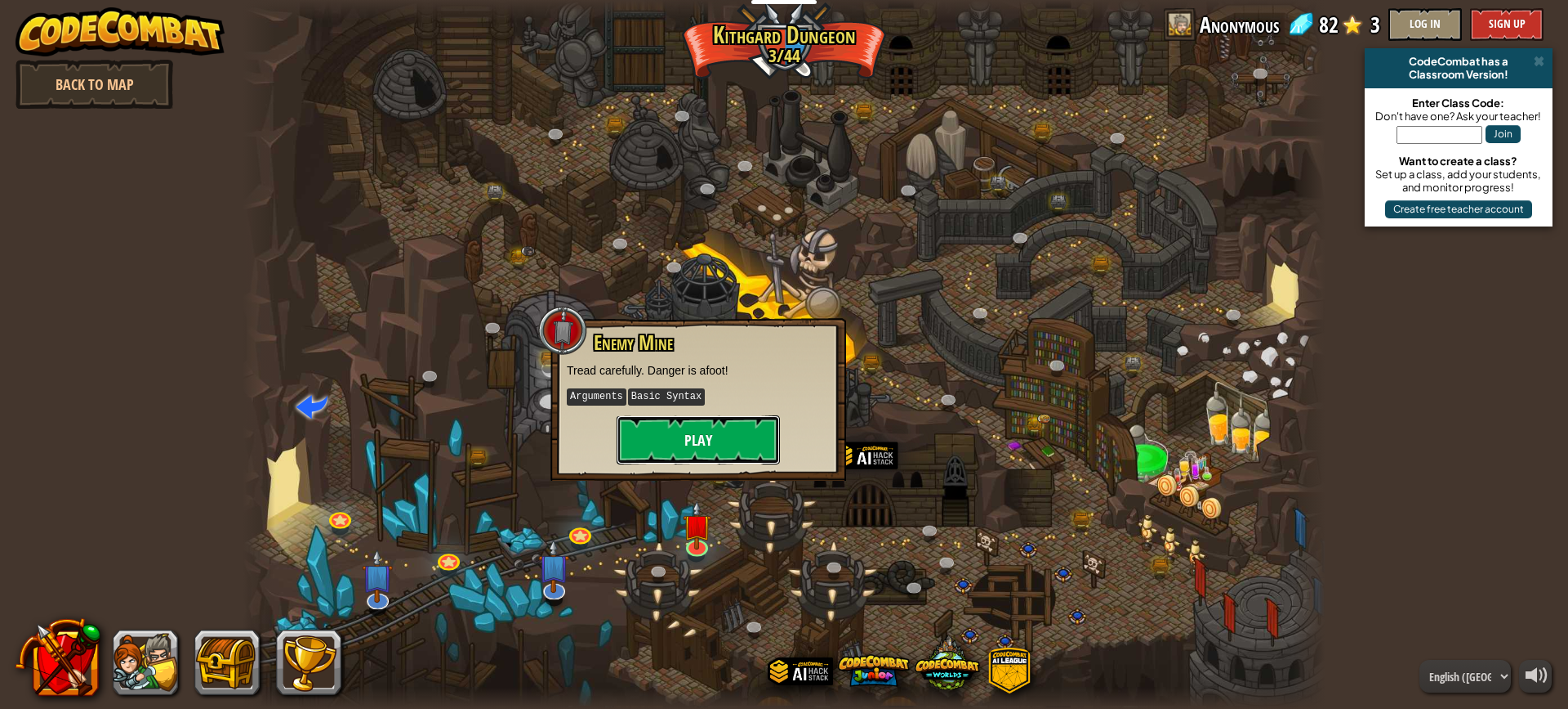
click at [673, 454] on button "Play" at bounding box center [699, 439] width 163 height 49
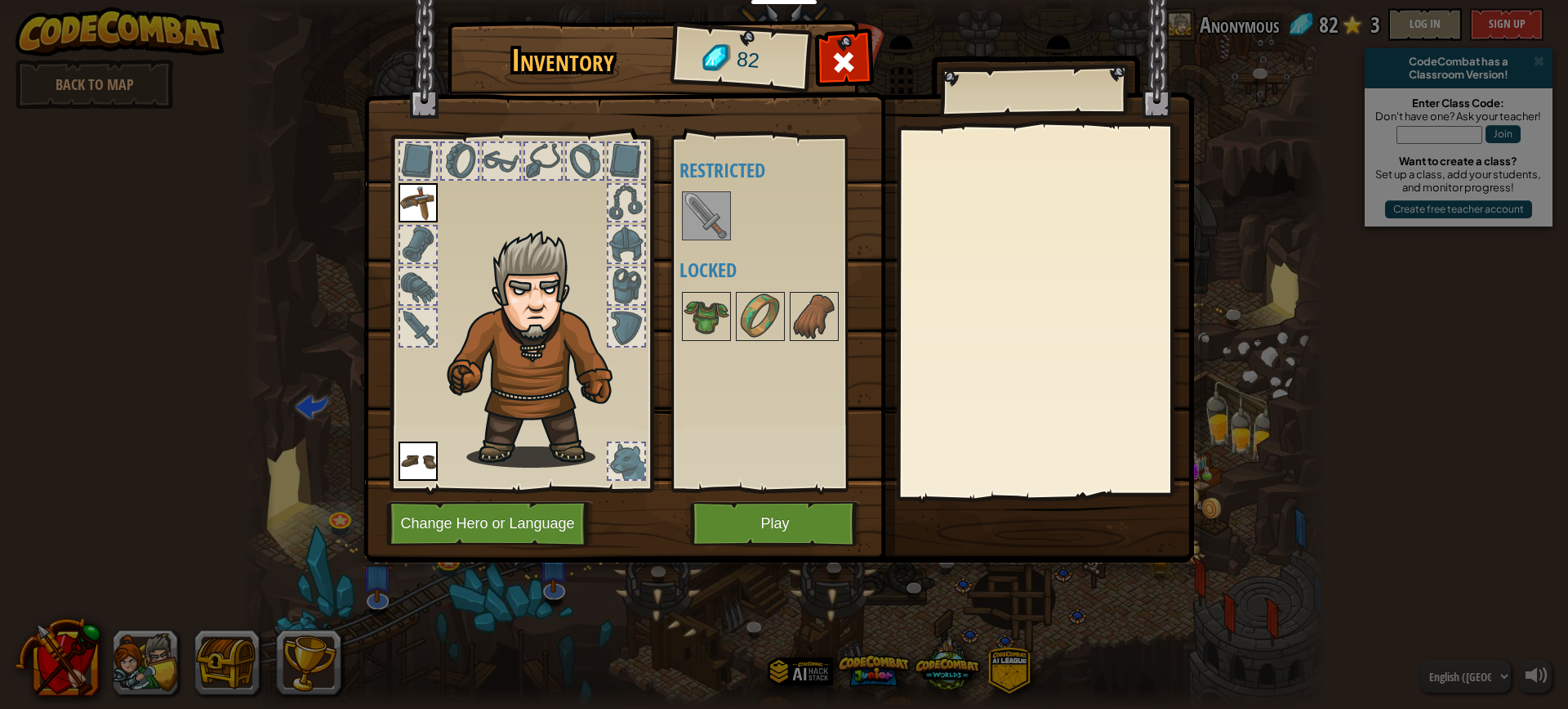
click at [710, 219] on img at bounding box center [707, 216] width 46 height 46
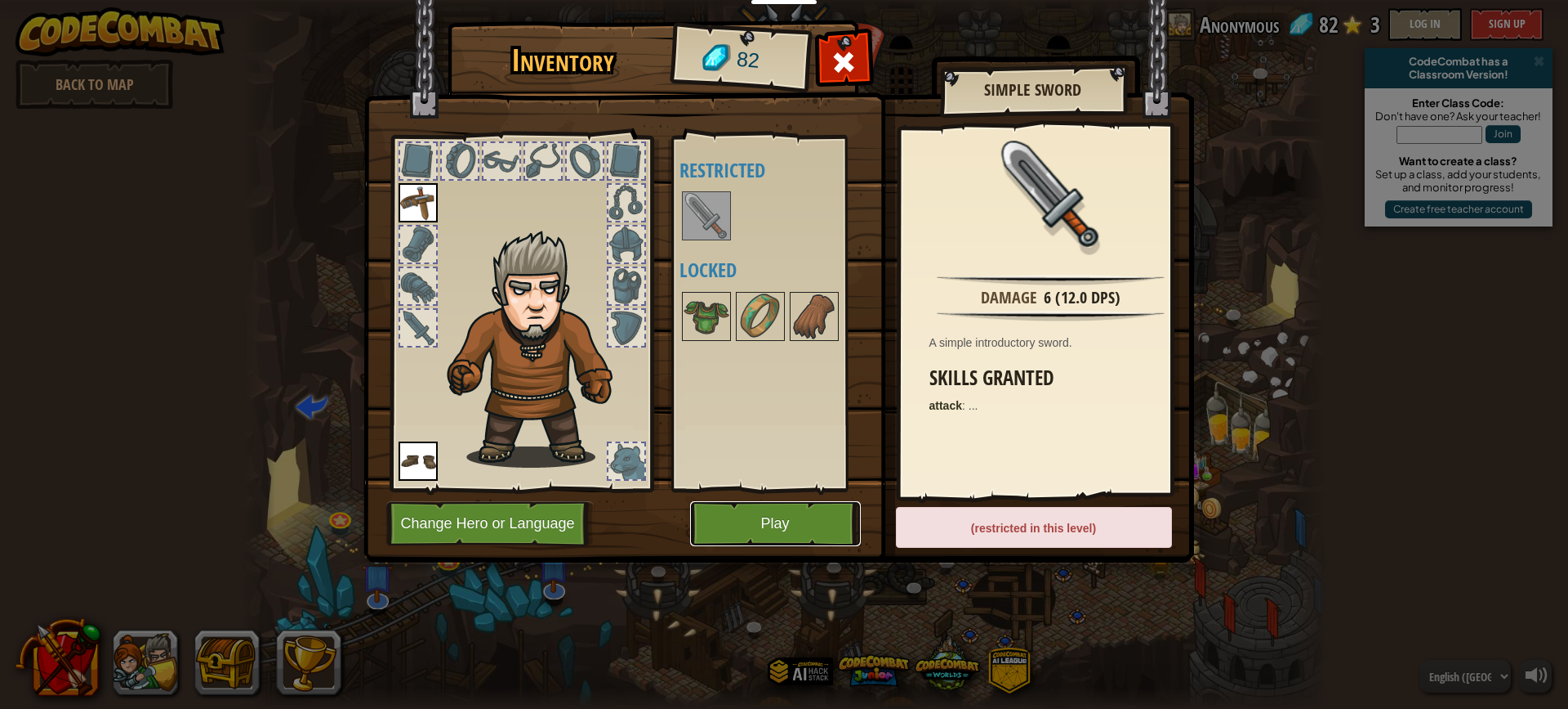
click at [771, 543] on button "Play" at bounding box center [775, 523] width 170 height 45
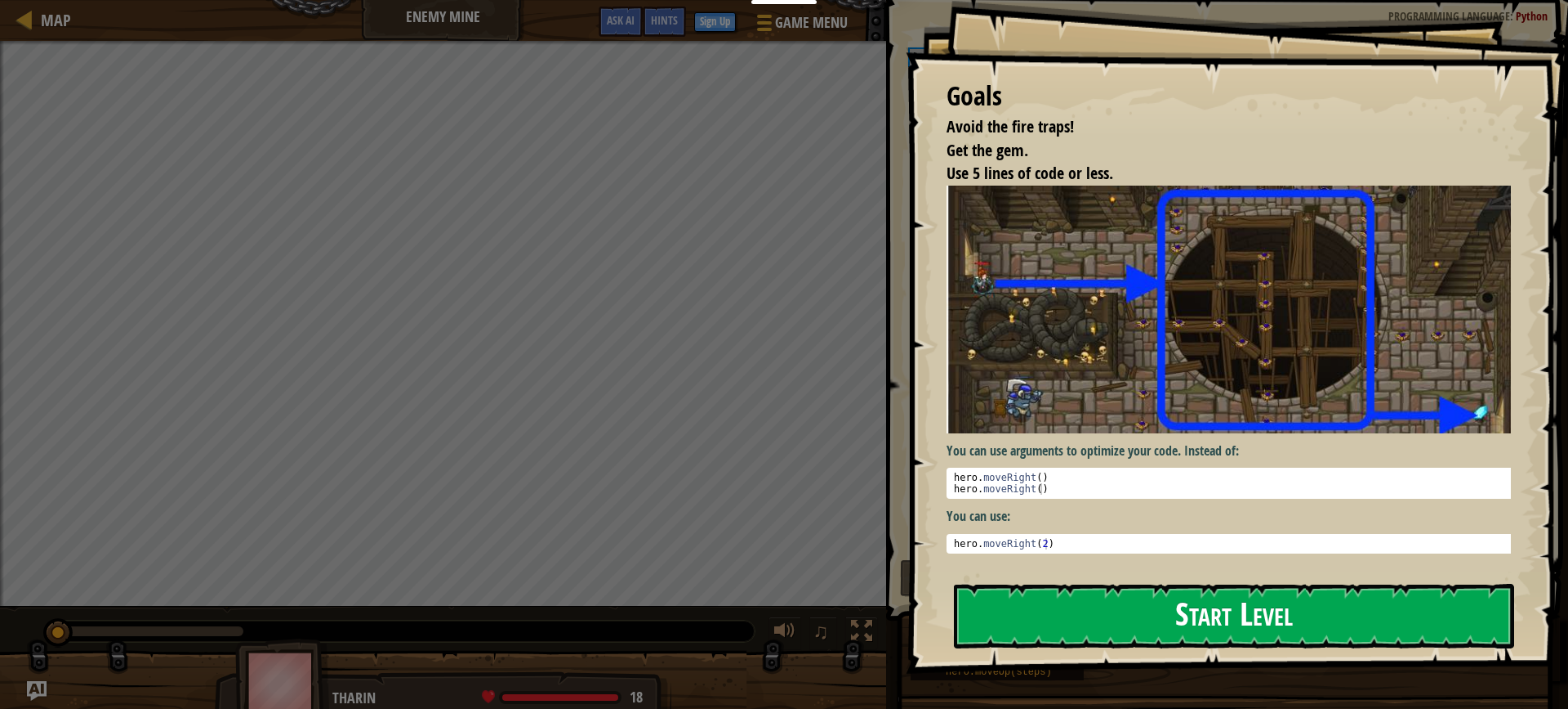
drag, startPoint x: 1072, startPoint y: 601, endPoint x: 1089, endPoint y: 612, distance: 20.2
click at [1089, 608] on button "Start Level" at bounding box center [1233, 616] width 560 height 65
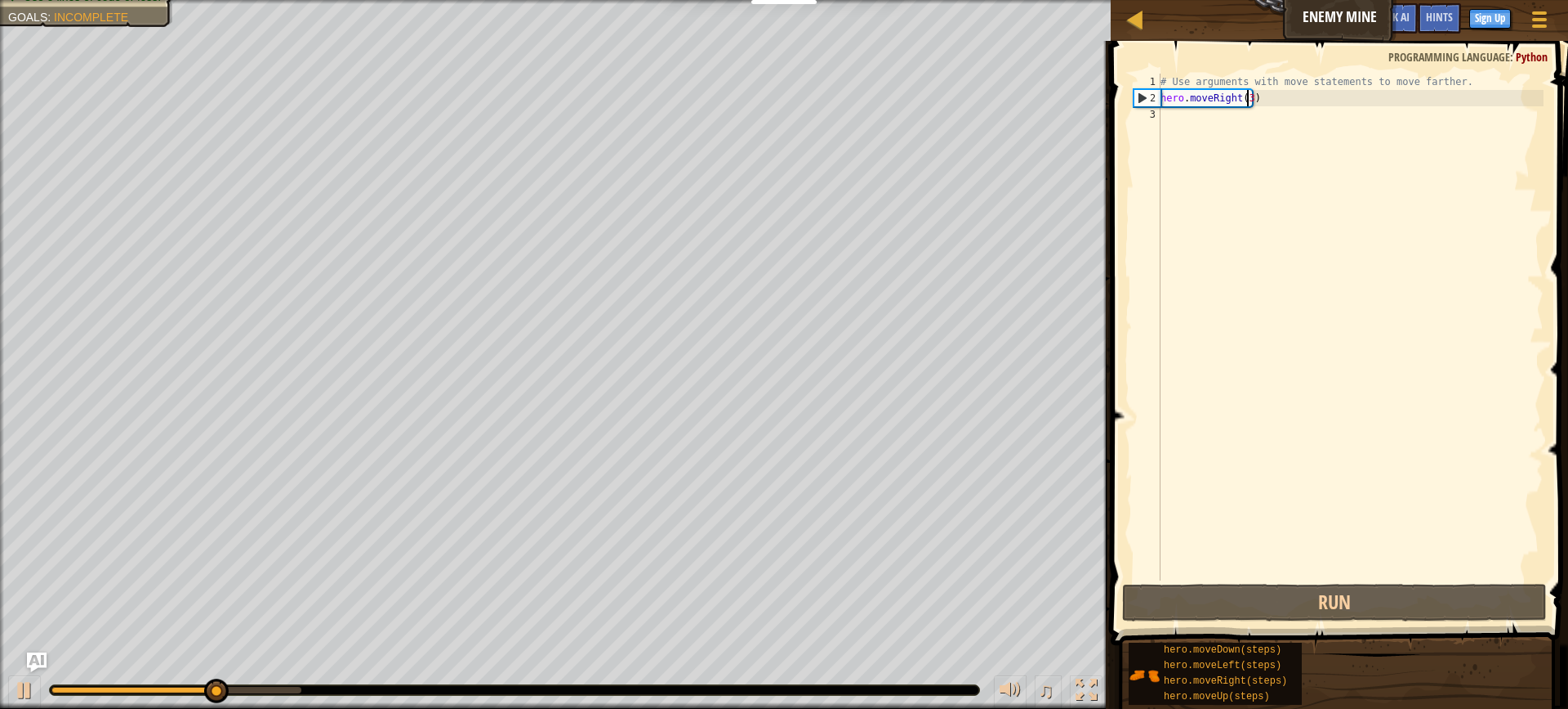
click at [1245, 102] on div "# Use arguments with move statements to move farther. hero . moveRight ( 3 )" at bounding box center [1350, 343] width 386 height 539
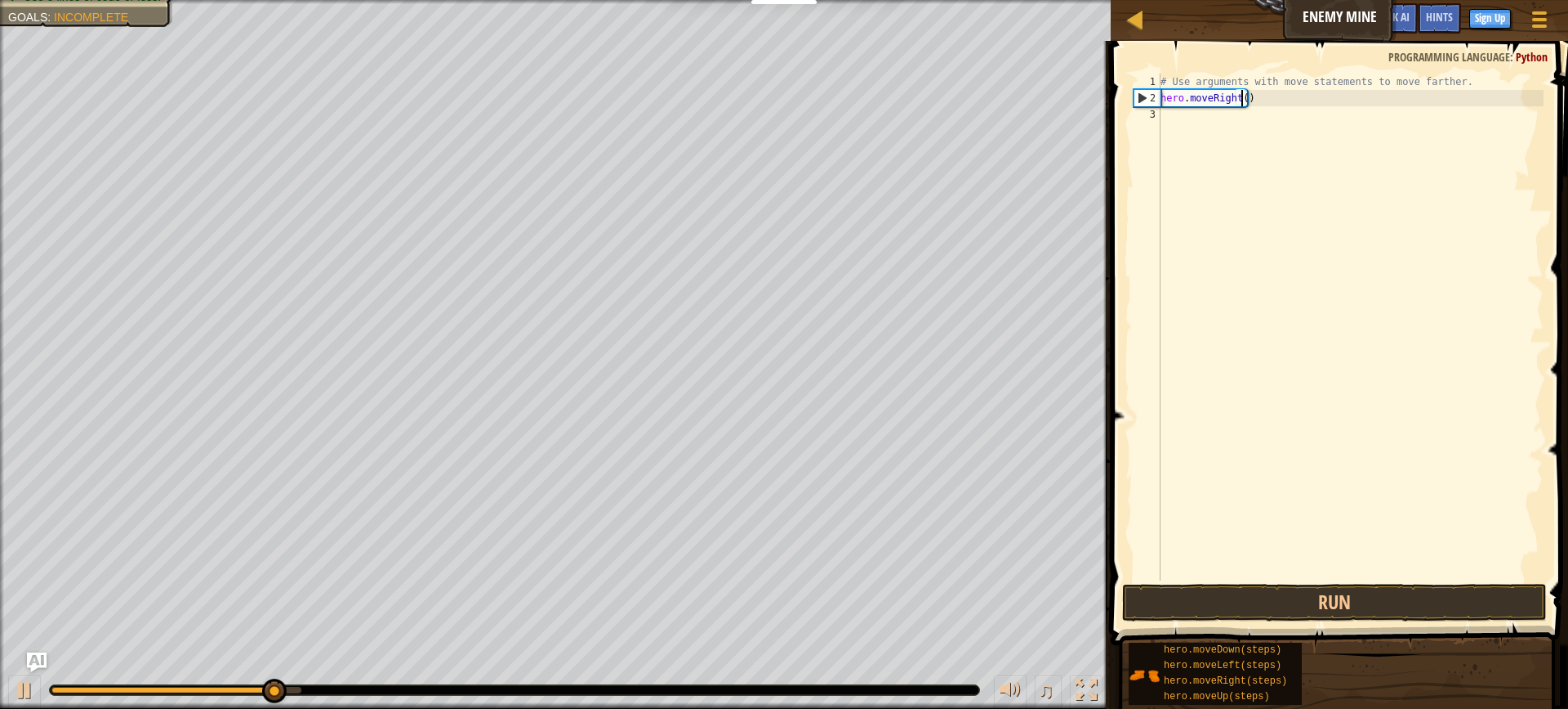
scroll to position [7, 6]
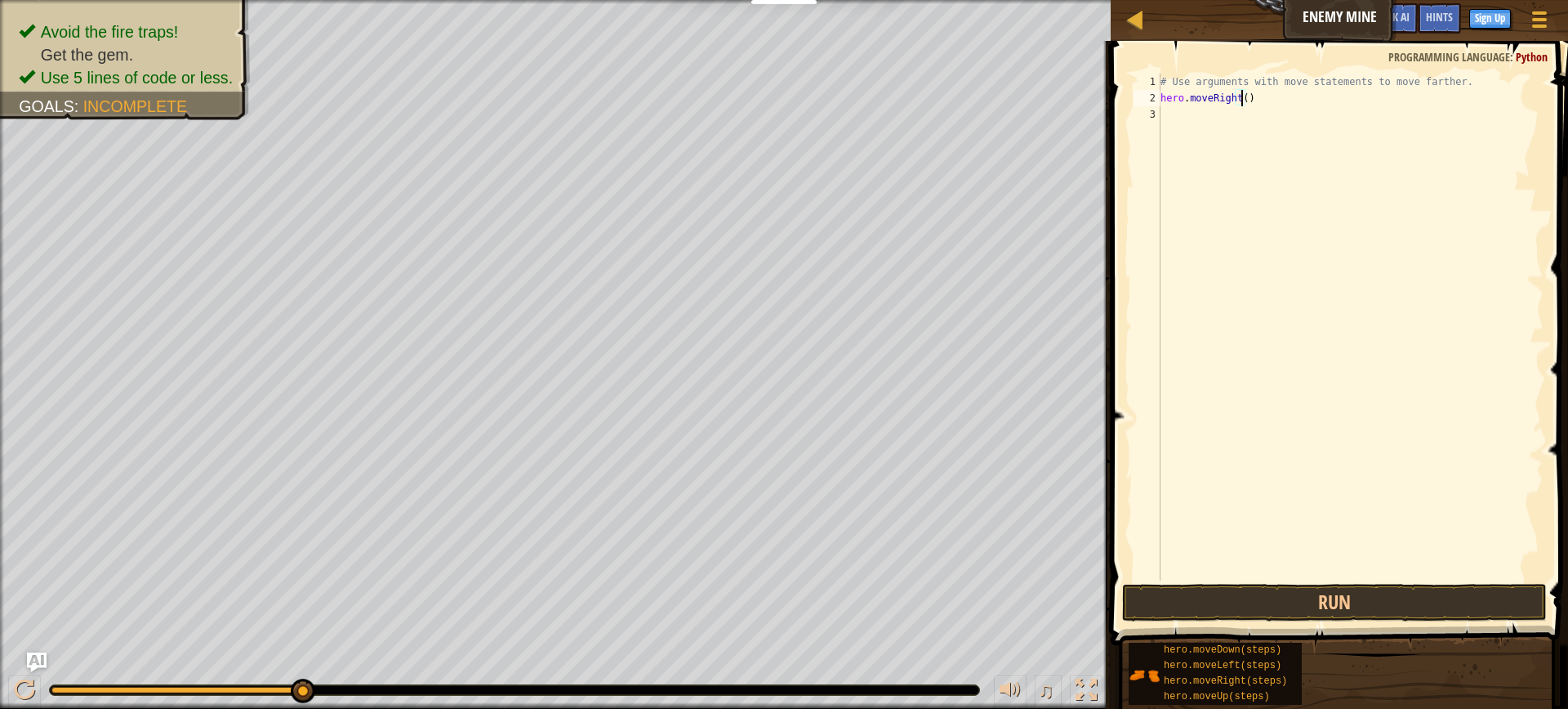
type textarea "hero.moveRight(4)"
drag, startPoint x: 1350, startPoint y: 140, endPoint x: 1342, endPoint y: 137, distance: 8.5
click at [1342, 137] on div "# Use arguments with move statements to move farther. hero . moveRight ( 4 )" at bounding box center [1350, 343] width 386 height 539
type textarea "m"
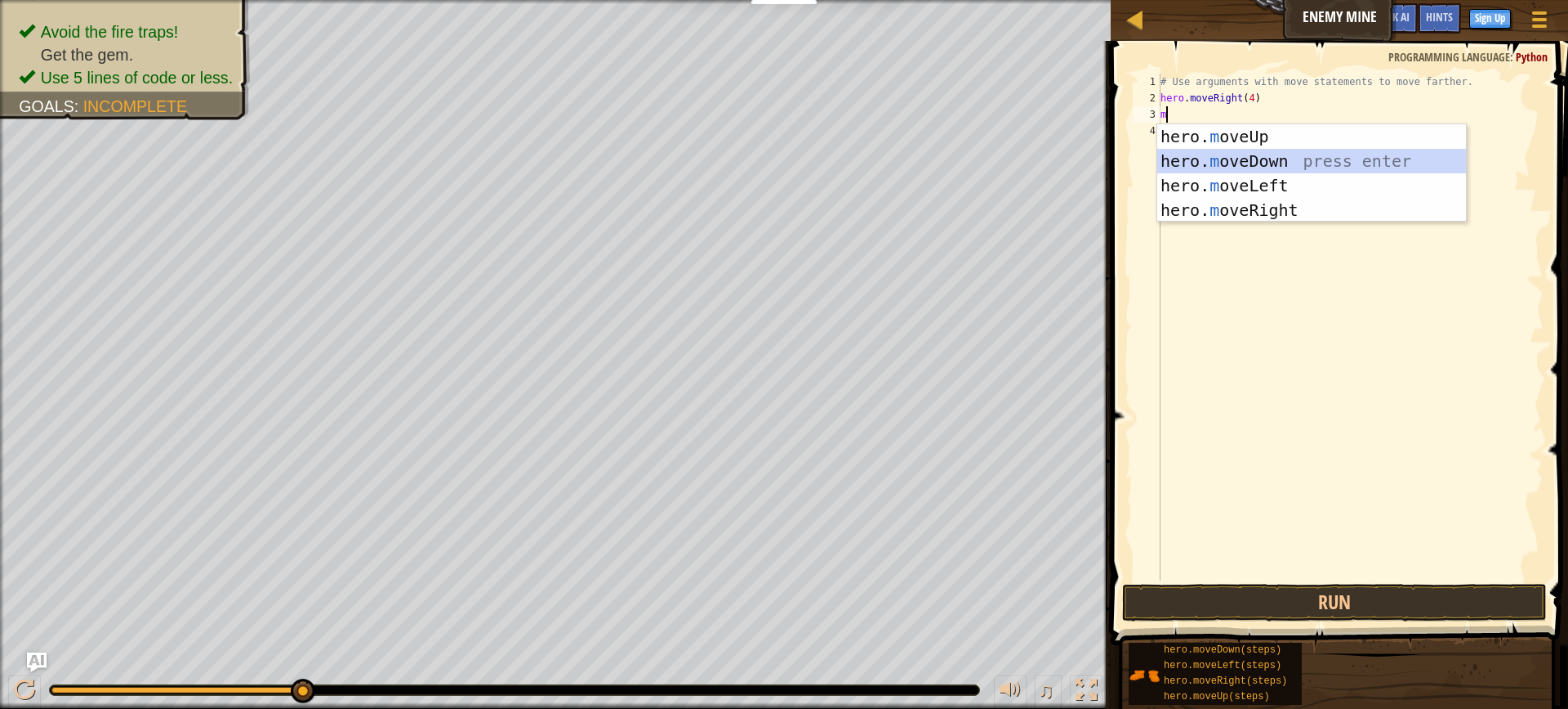
click at [1263, 148] on div "hero. m oveUp press enter hero. m oveDown press enter hero. m oveLeft press ent…" at bounding box center [1312, 198] width 309 height 147
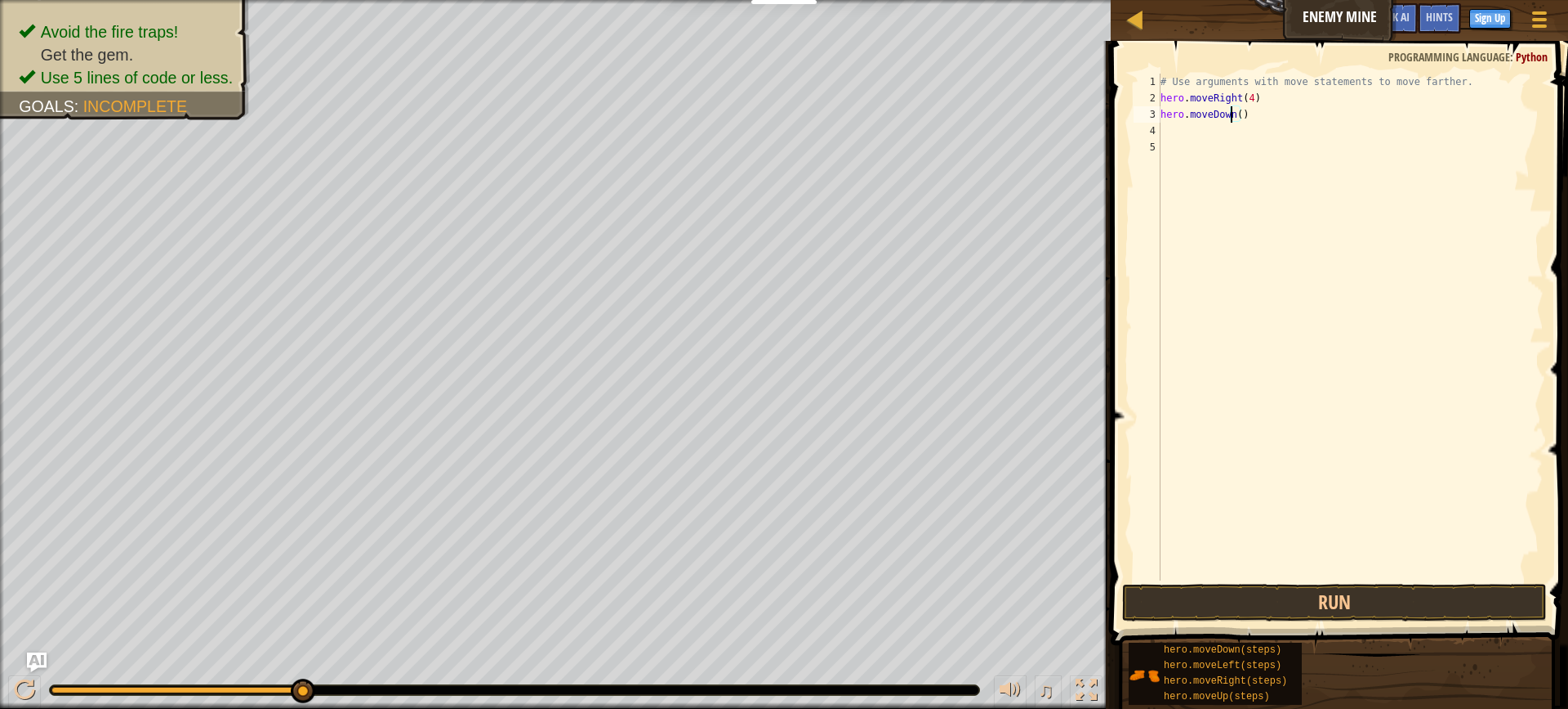
click at [1232, 115] on div "# Use arguments with move statements to move farther. hero . moveRight ( 4 ) he…" at bounding box center [1350, 343] width 386 height 539
click at [1238, 115] on div "# Use arguments with move statements to move farther. hero . moveRight ( 4 ) he…" at bounding box center [1350, 343] width 386 height 539
click at [1259, 122] on div "# Use arguments with move statements to move farther. hero . moveRight ( 4 ) he…" at bounding box center [1350, 343] width 386 height 539
click at [1259, 122] on div "# Use arguments with move statements to move farther. hero . moveRight ( 4 ) he…" at bounding box center [1350, 327] width 386 height 506
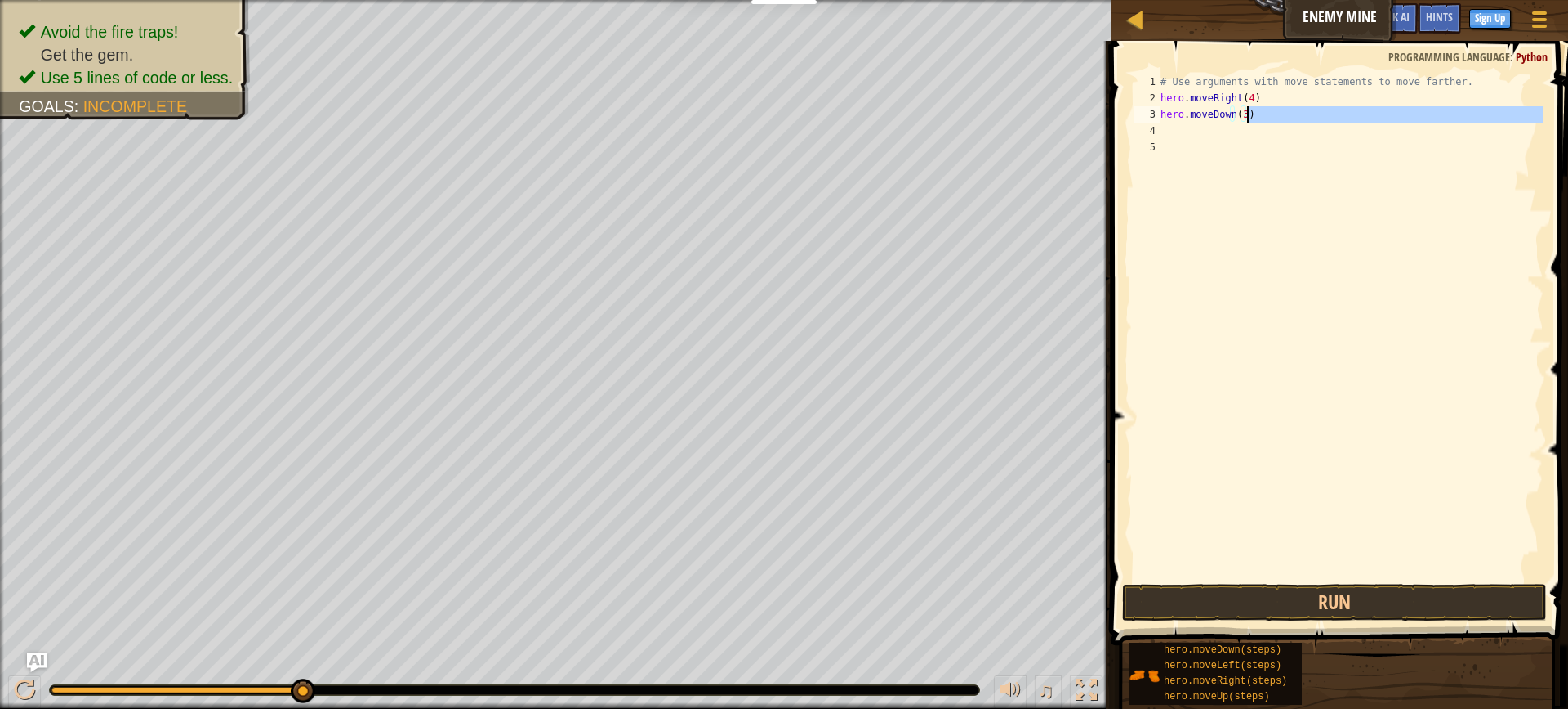
type textarea "hero.moveDown(3)"
type textarea "m"
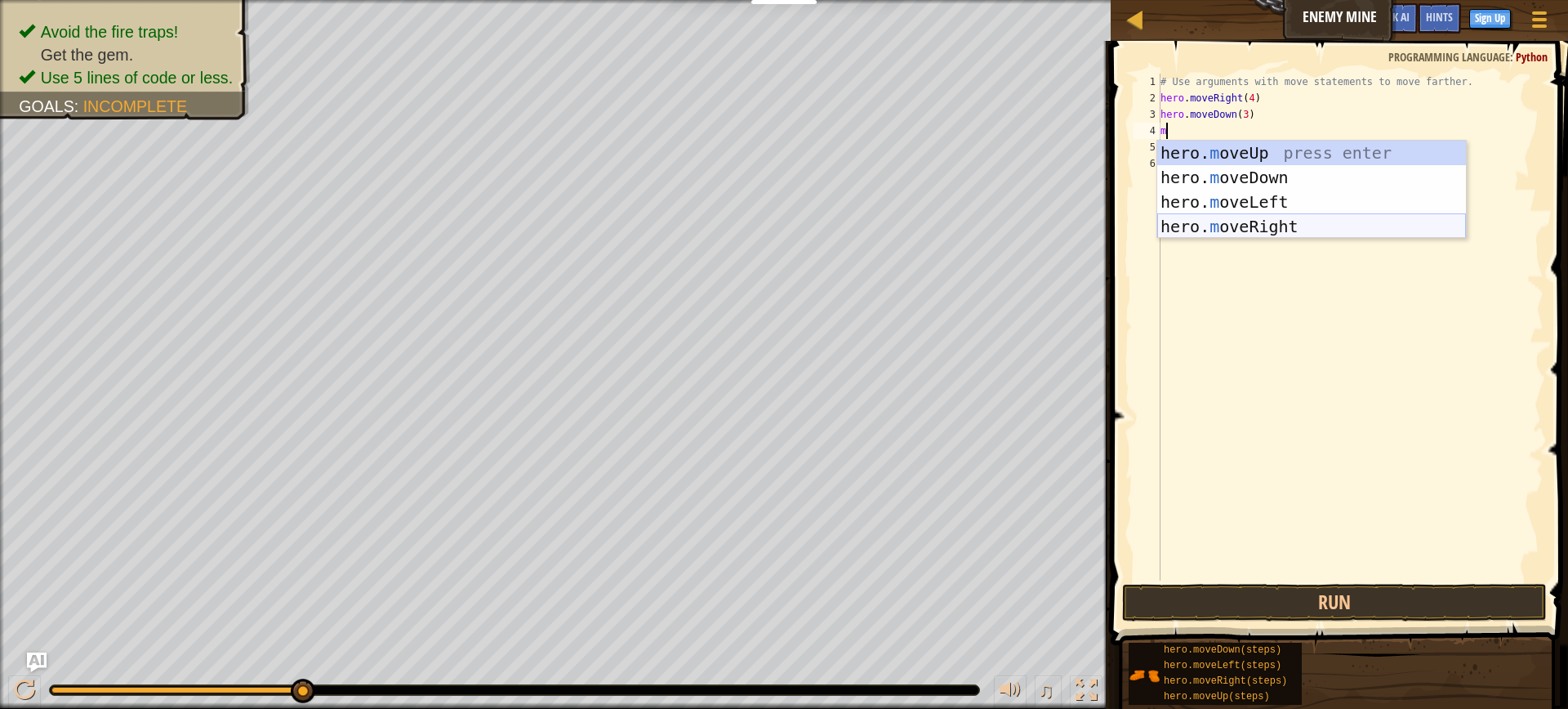
click at [1239, 219] on div "hero. m oveUp press enter hero. m oveDown press enter hero. m oveLeft press ent…" at bounding box center [1312, 214] width 309 height 147
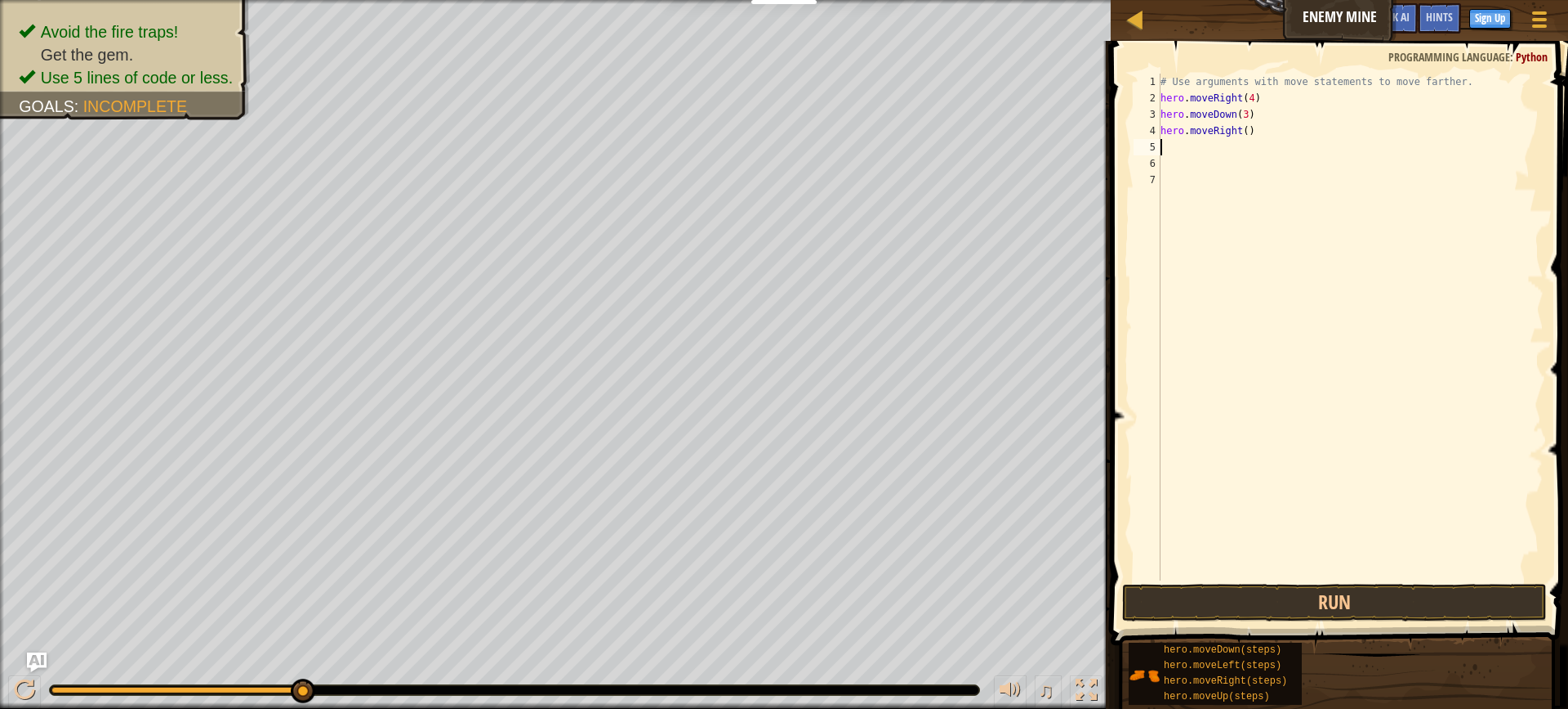
click at [1244, 133] on div "# Use arguments with move statements to move farther. hero . moveRight ( 4 ) he…" at bounding box center [1350, 343] width 386 height 539
click at [1374, 605] on button "Run" at bounding box center [1334, 602] width 424 height 37
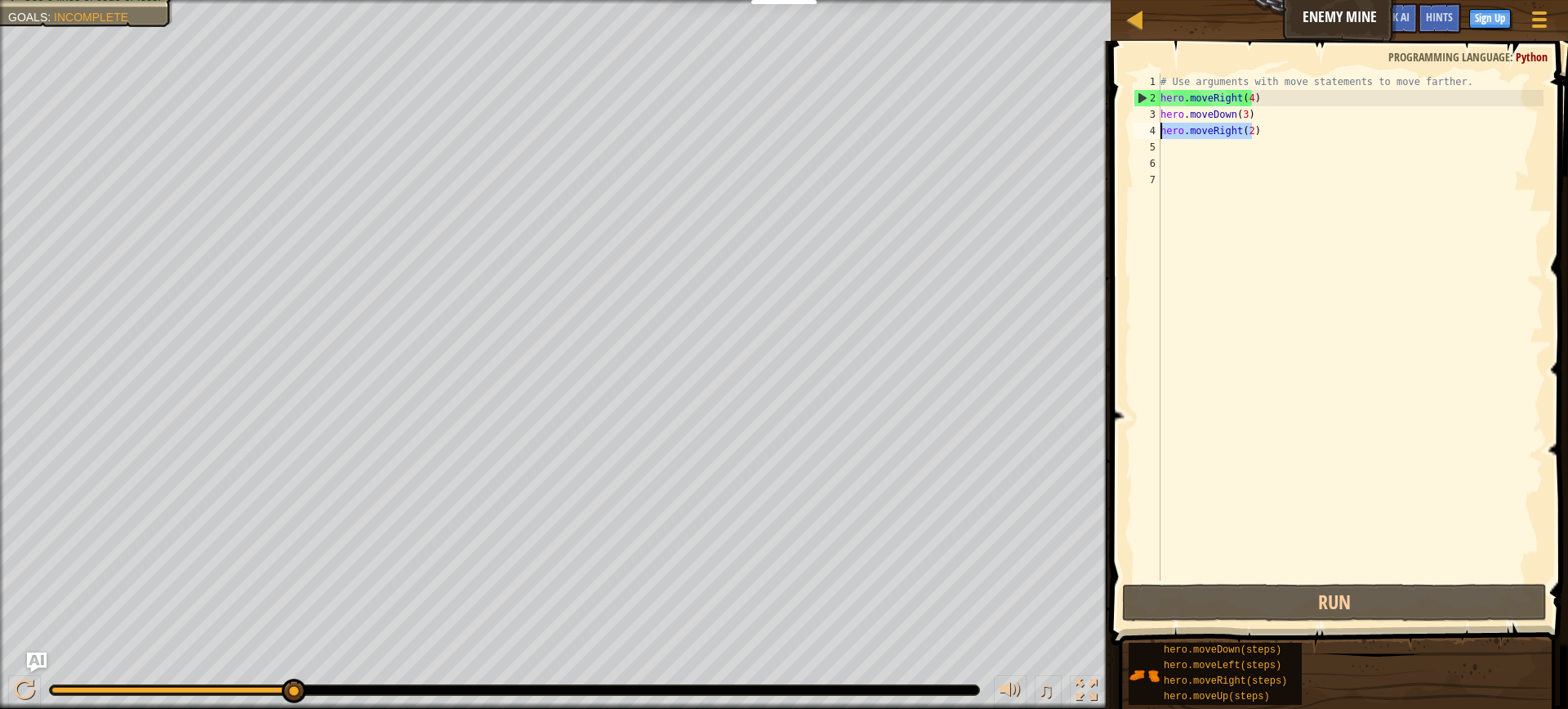
drag, startPoint x: 1255, startPoint y: 128, endPoint x: 1159, endPoint y: 129, distance: 96.0
click at [1159, 129] on div "hero.moveRight(2) 1 2 3 4 5 6 7 # Use arguments with move statements to move fa…" at bounding box center [1336, 327] width 413 height 506
click at [1250, 98] on div "# Use arguments with move statements to move farther. hero . moveRight ( 4 ) he…" at bounding box center [1350, 343] width 386 height 539
click at [1248, 98] on div "# Use arguments with move statements to move farther. hero . moveRight ( 4 ) he…" at bounding box center [1350, 343] width 386 height 539
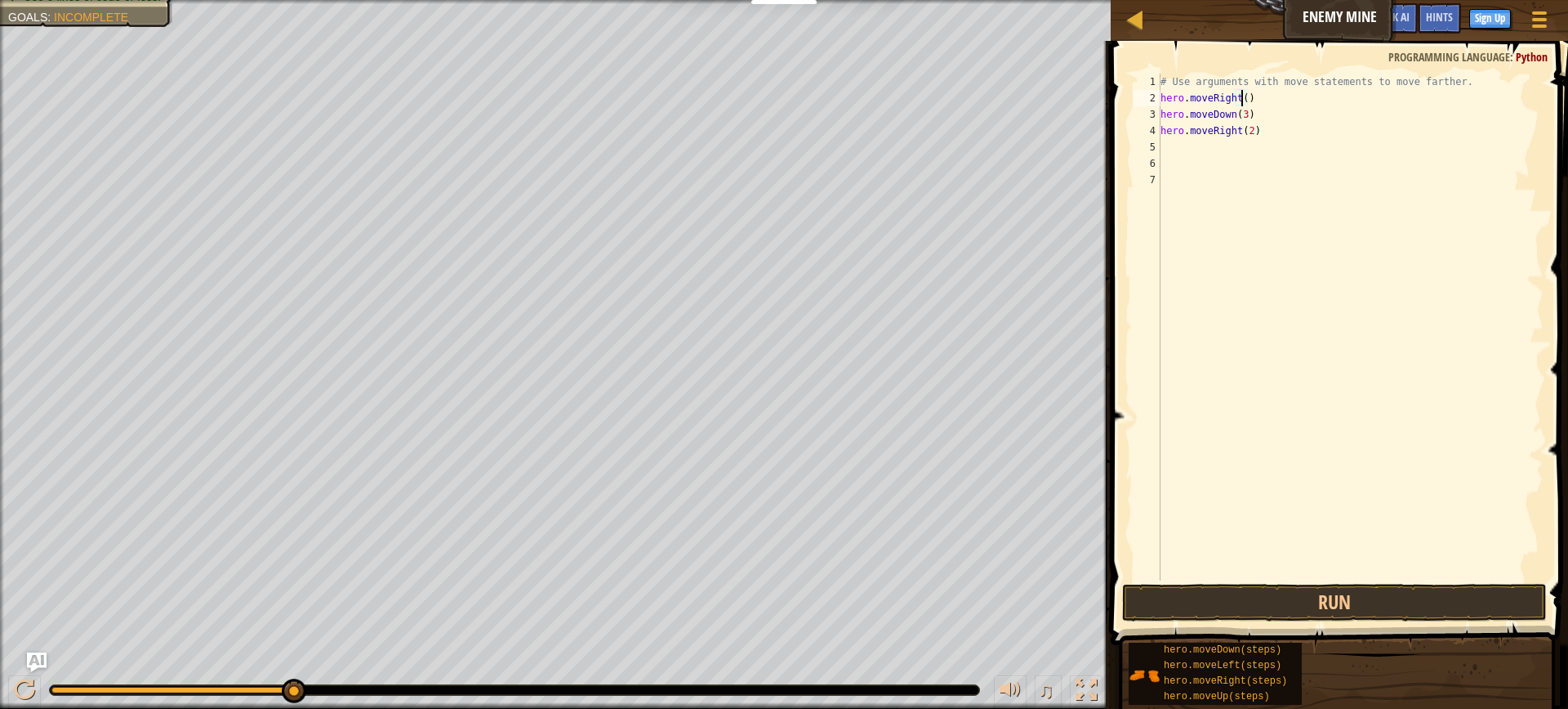
type textarea "hero.moveRight(2)"
click at [1244, 593] on button "Run" at bounding box center [1334, 602] width 424 height 37
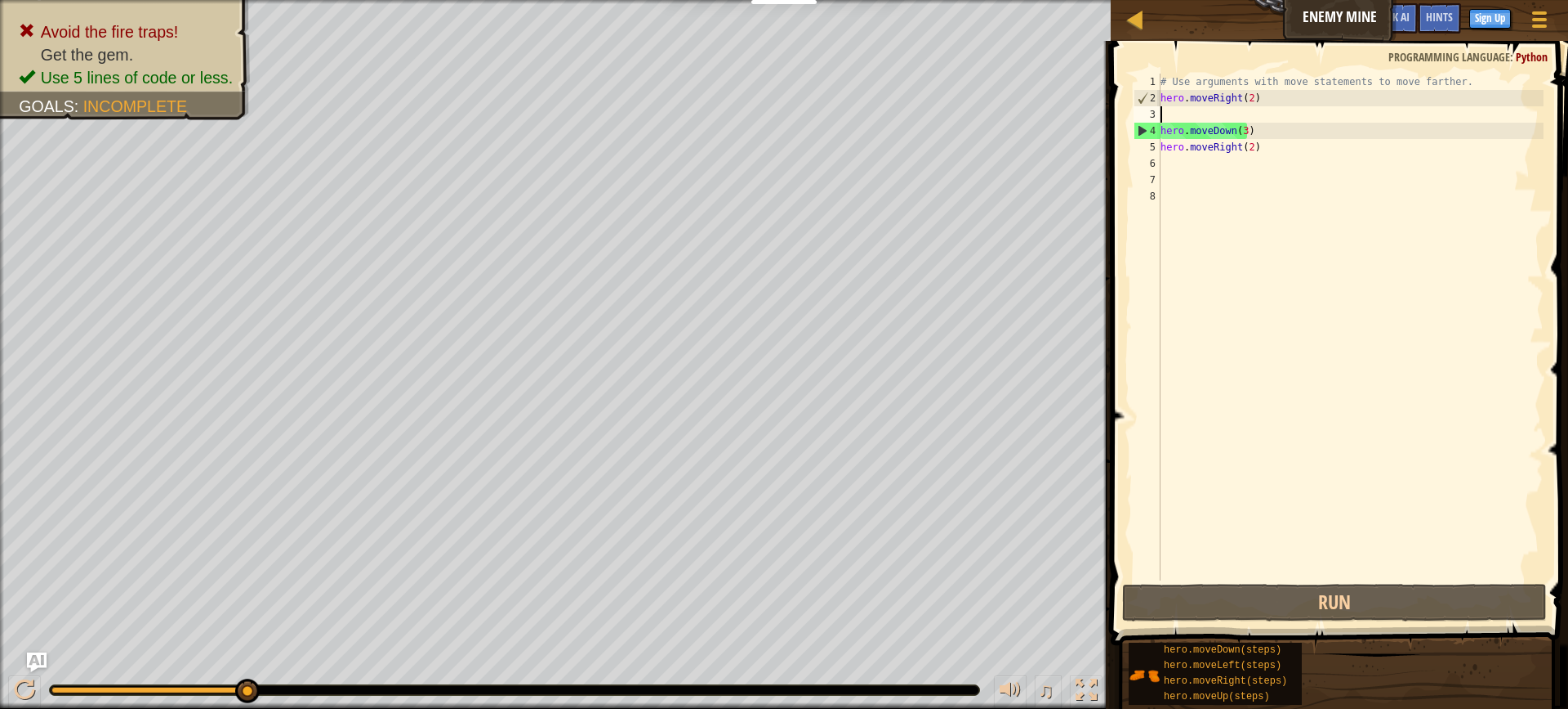
click at [1248, 92] on div "# Use arguments with move statements to move farther. hero . moveRight ( 2 ) he…" at bounding box center [1350, 343] width 386 height 539
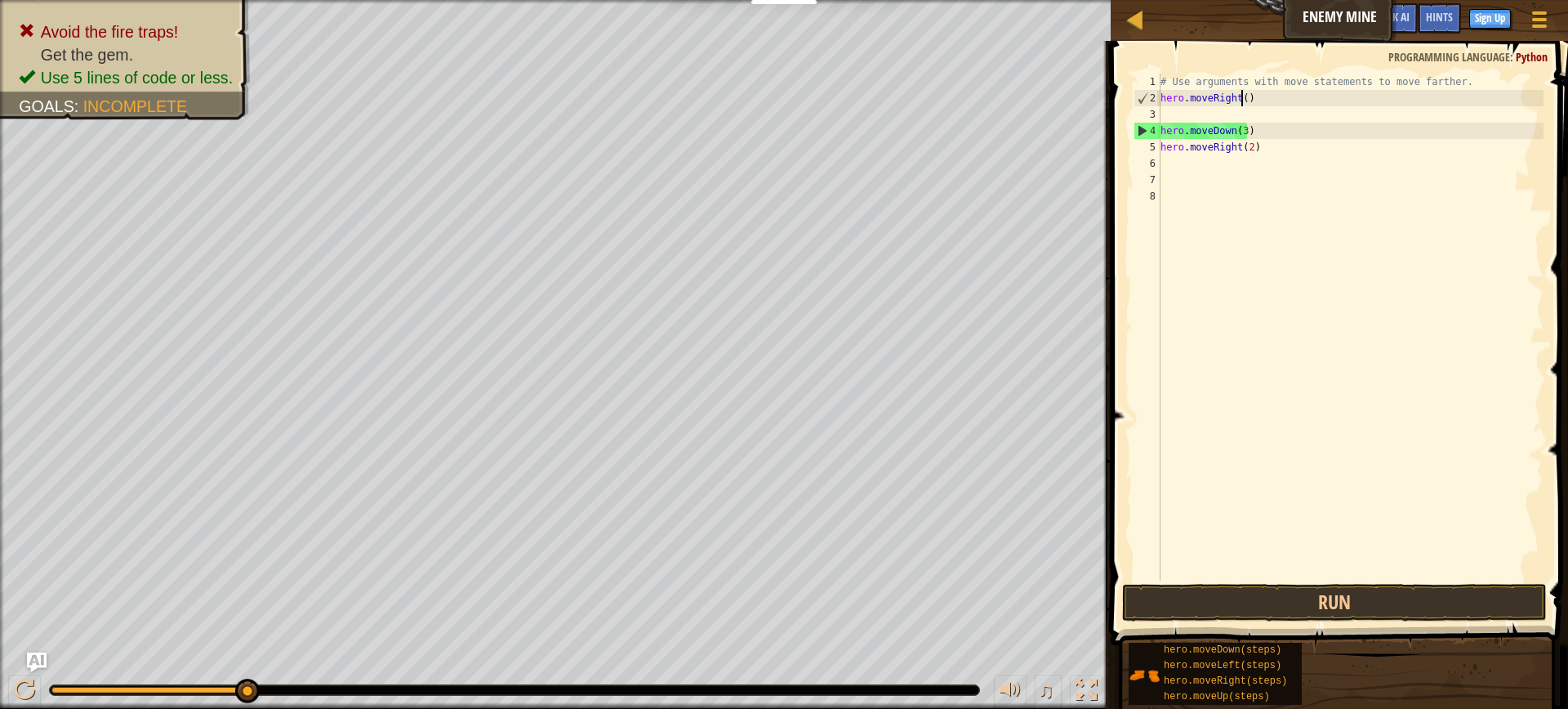
type textarea "hero.moveRight(3)"
click at [1235, 116] on div "# Use arguments with move statements to move farther. hero . moveRight ( 3 ) he…" at bounding box center [1350, 343] width 386 height 539
type textarea "hero.moveRight(3)"
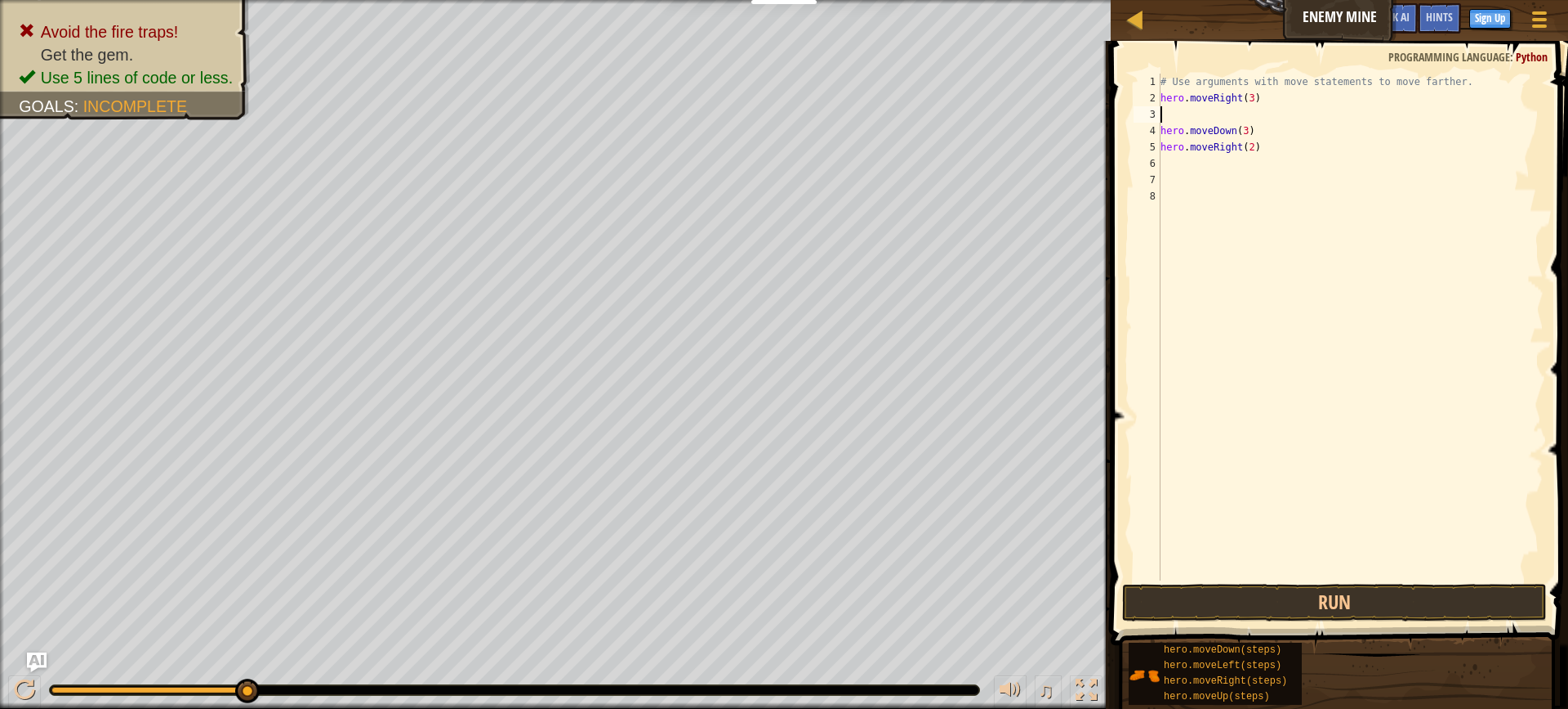
type textarea "u"
click at [1239, 133] on div "hero.move U p press enter" at bounding box center [1312, 161] width 309 height 74
type textarea "m"
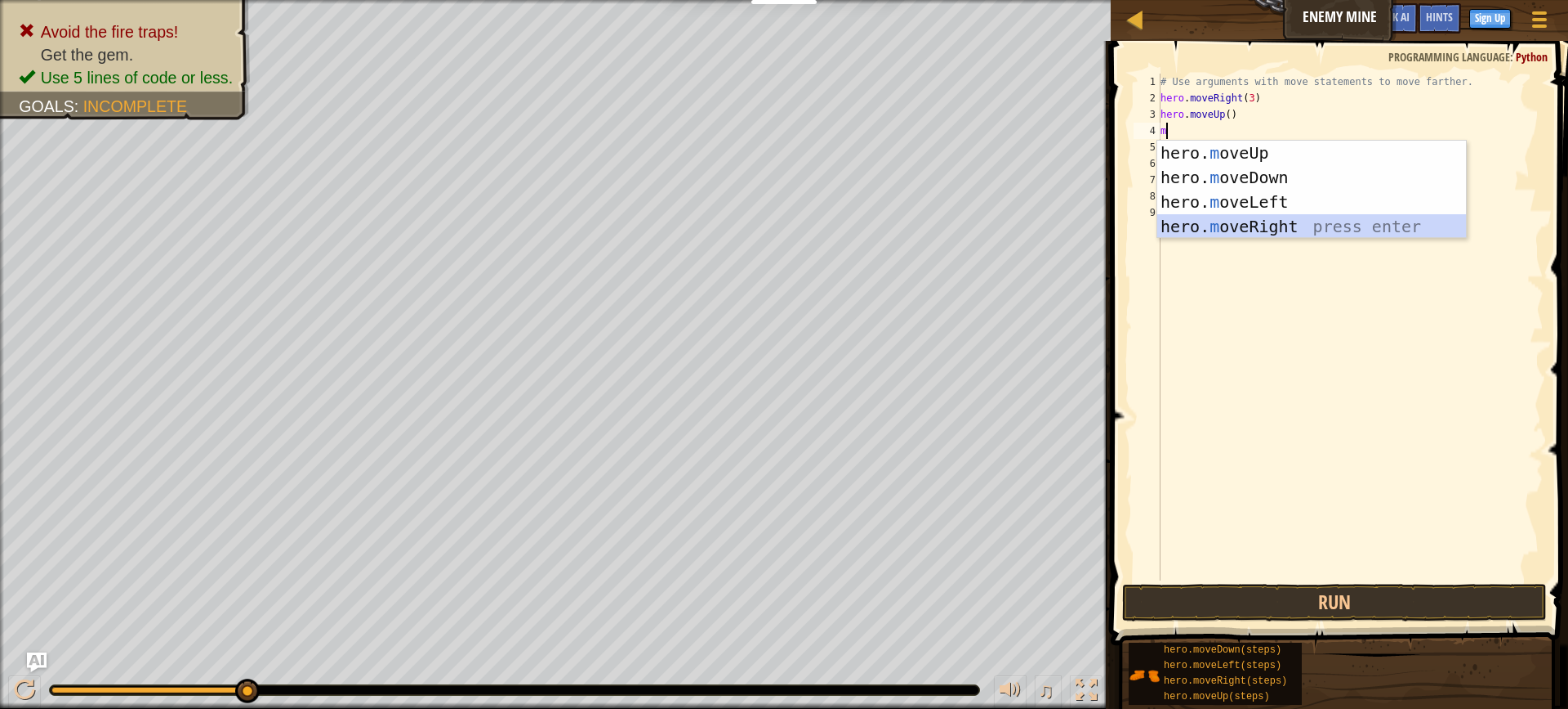
click at [1209, 222] on div "hero. m oveUp press enter hero. m oveDown press enter hero. m oveLeft press ent…" at bounding box center [1312, 214] width 309 height 147
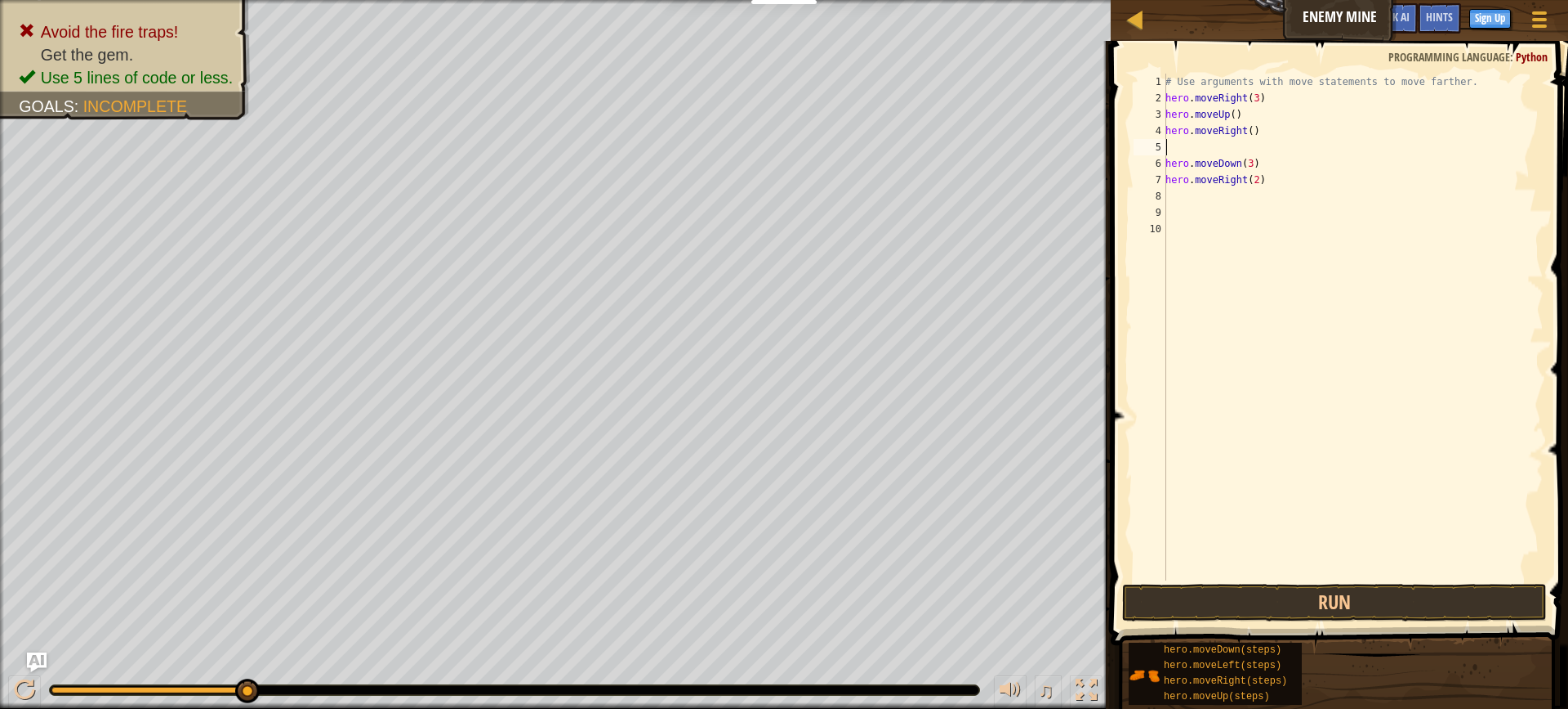
type textarea "hero.moveRight()"
drag, startPoint x: 1291, startPoint y: 609, endPoint x: 1285, endPoint y: 594, distance: 16.2
click at [1289, 605] on button "Run" at bounding box center [1334, 602] width 424 height 37
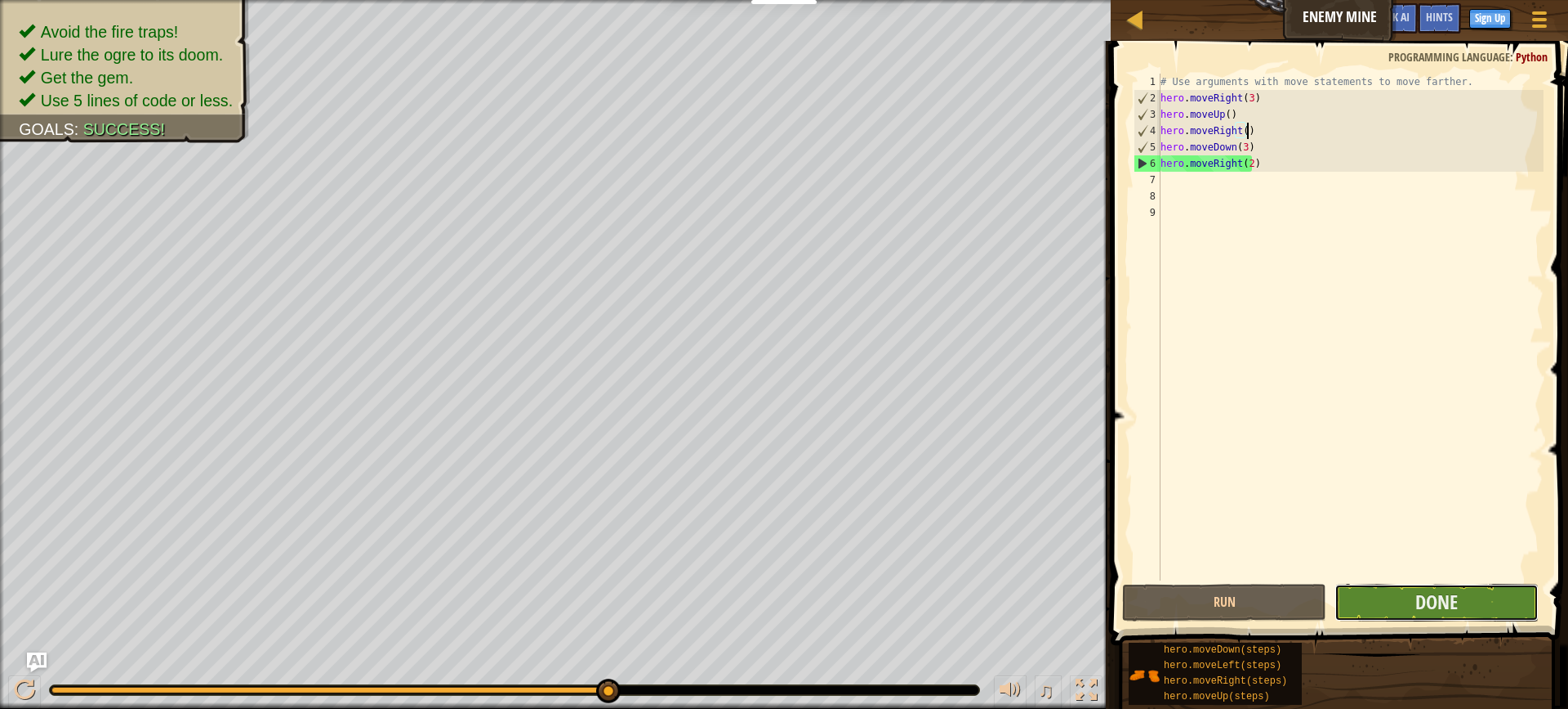
click at [1431, 586] on button "Done" at bounding box center [1437, 602] width 204 height 37
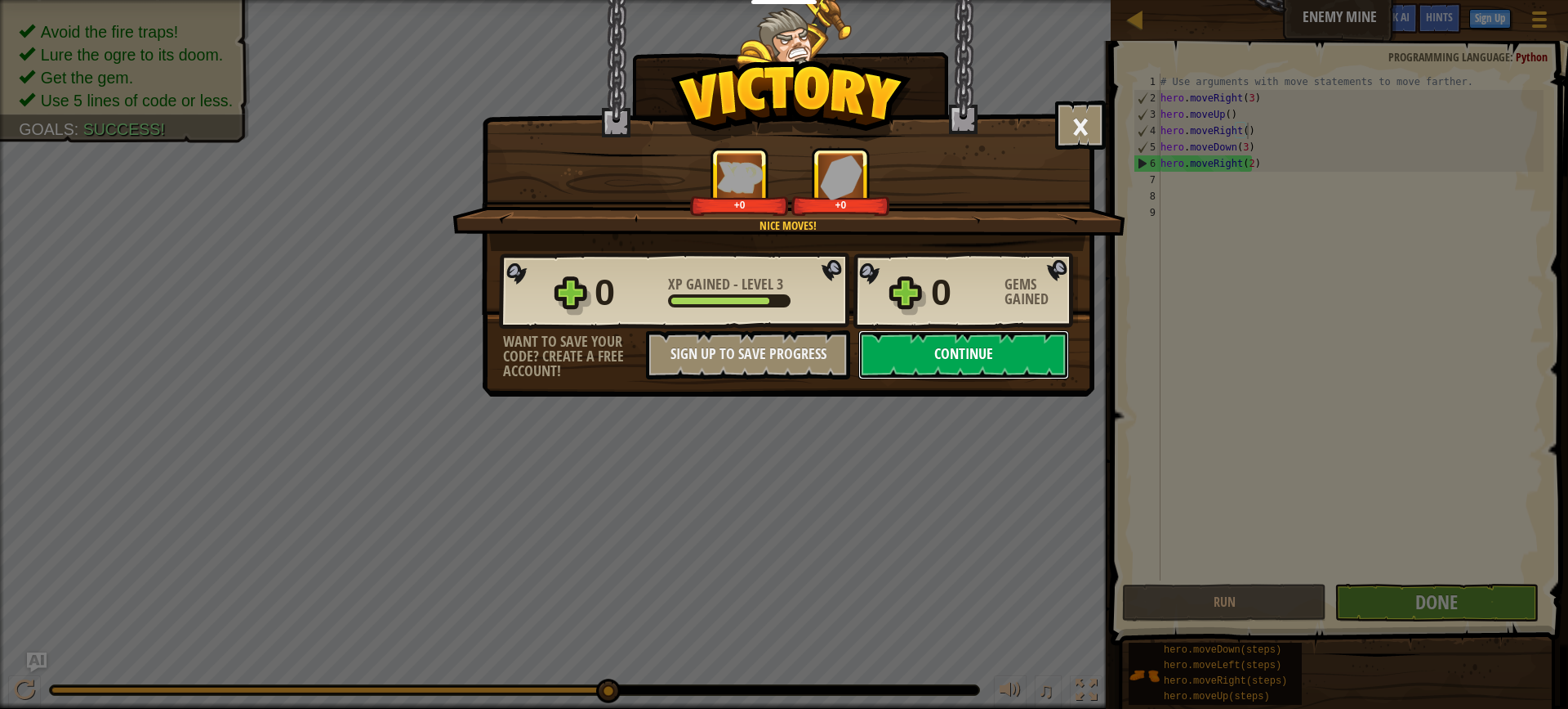
click at [1010, 357] on button "Continue" at bounding box center [963, 354] width 210 height 49
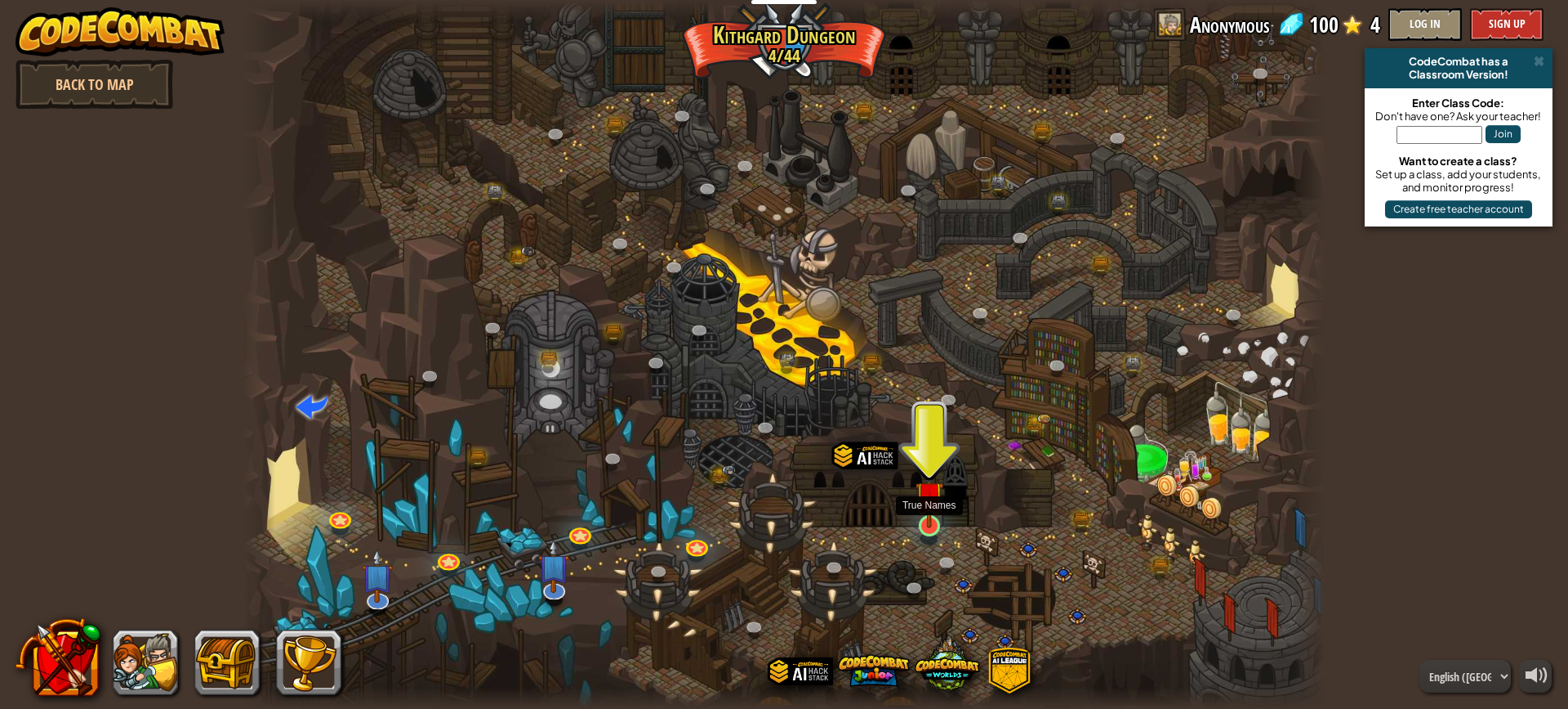
click at [930, 520] on img at bounding box center [930, 496] width 28 height 66
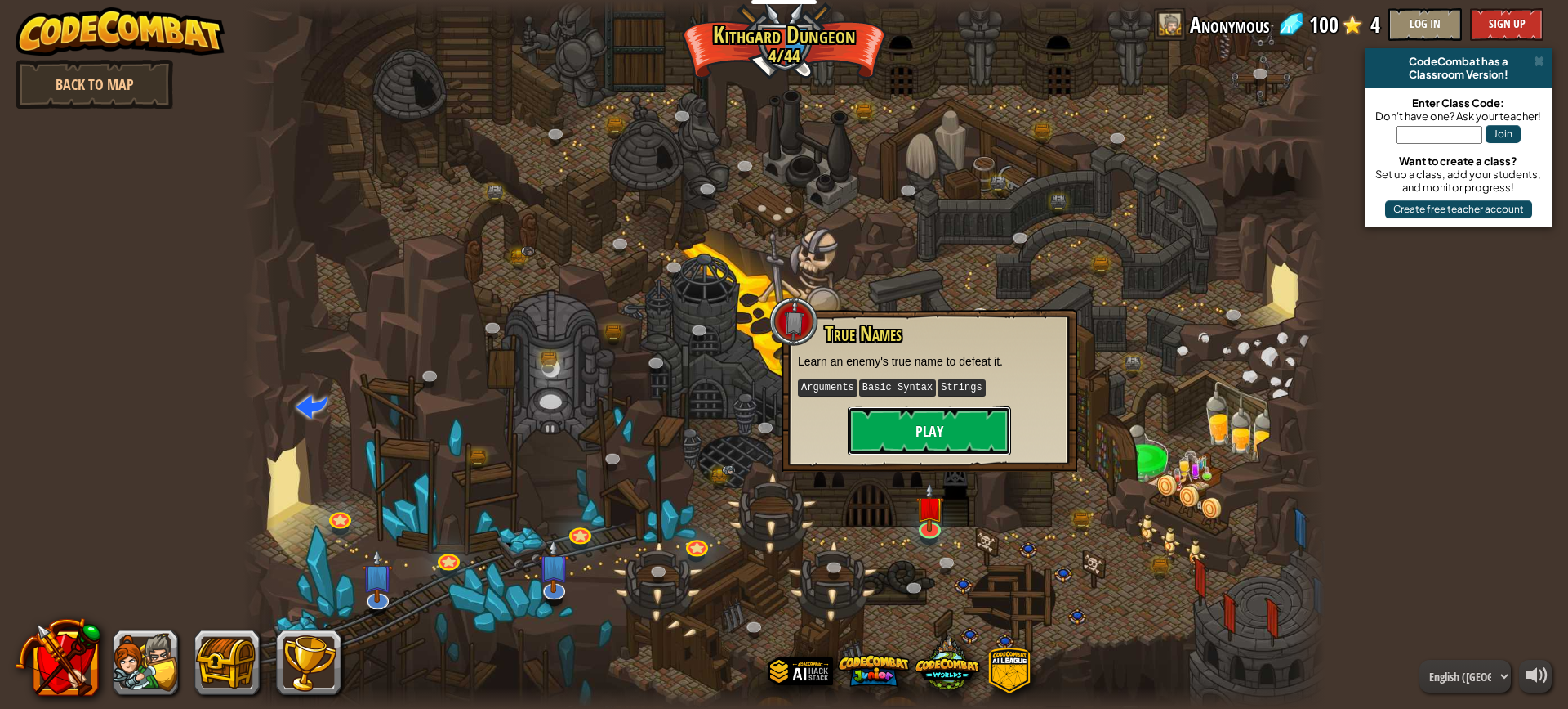
click at [935, 434] on button "Play" at bounding box center [930, 430] width 163 height 49
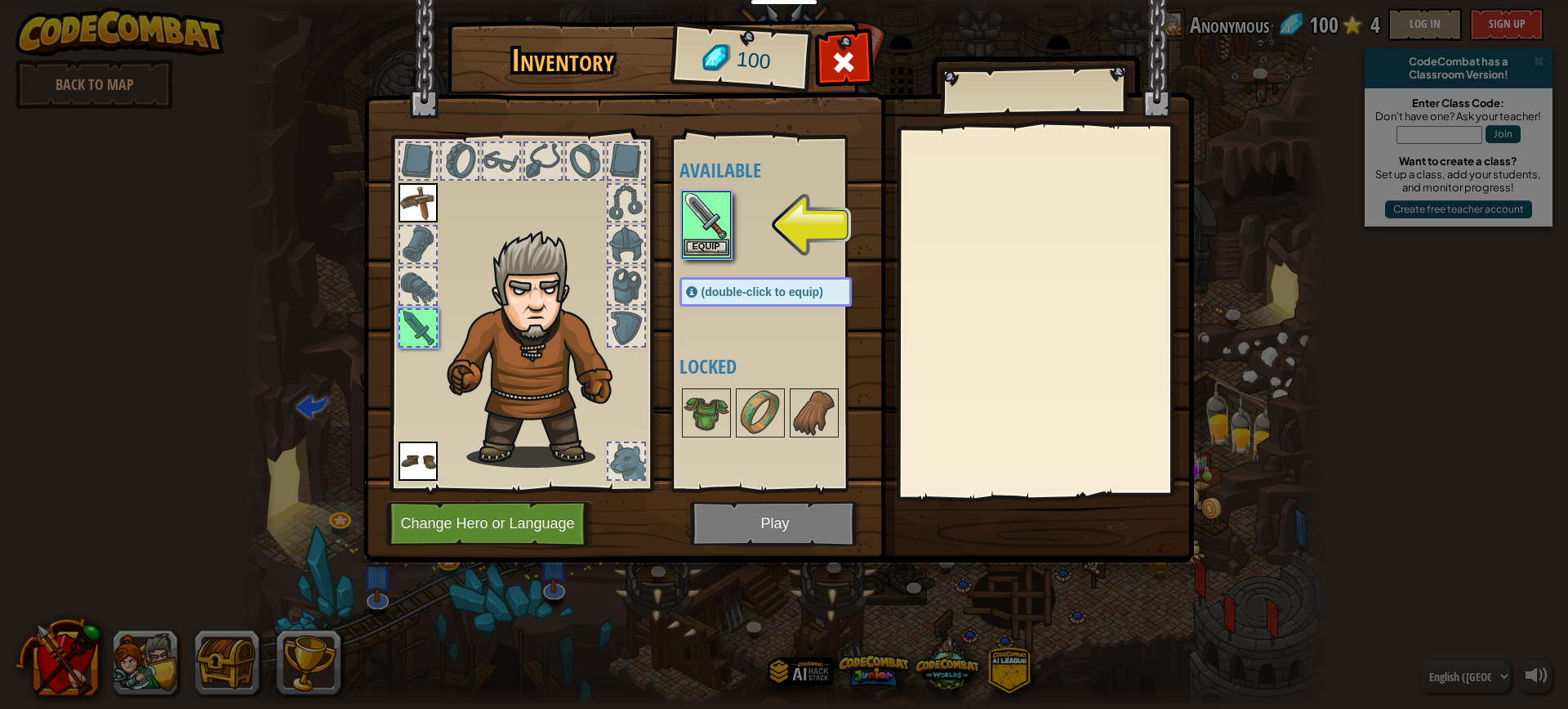
click at [701, 227] on img at bounding box center [707, 216] width 46 height 46
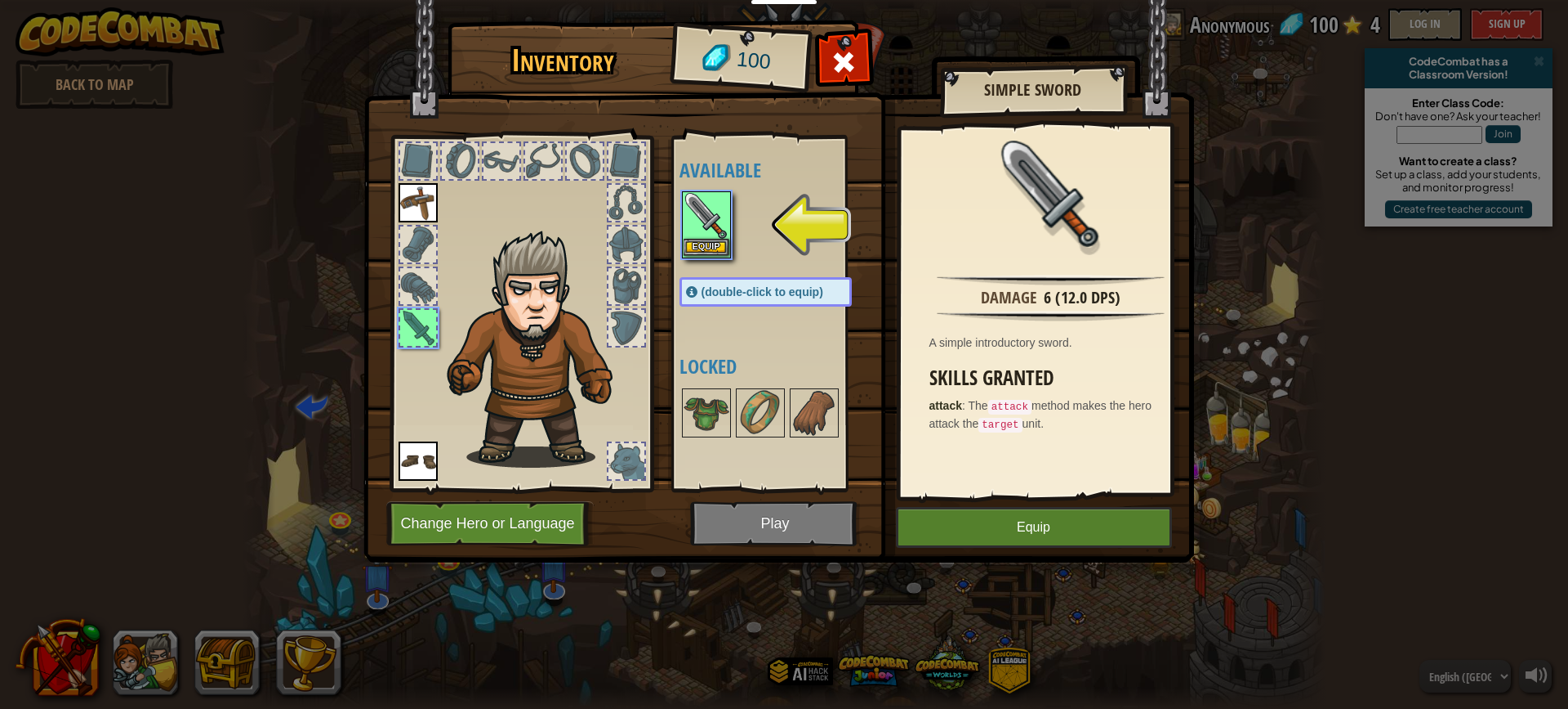
click at [702, 237] on img at bounding box center [707, 216] width 46 height 46
click at [1046, 519] on button "Equip" at bounding box center [1033, 527] width 276 height 41
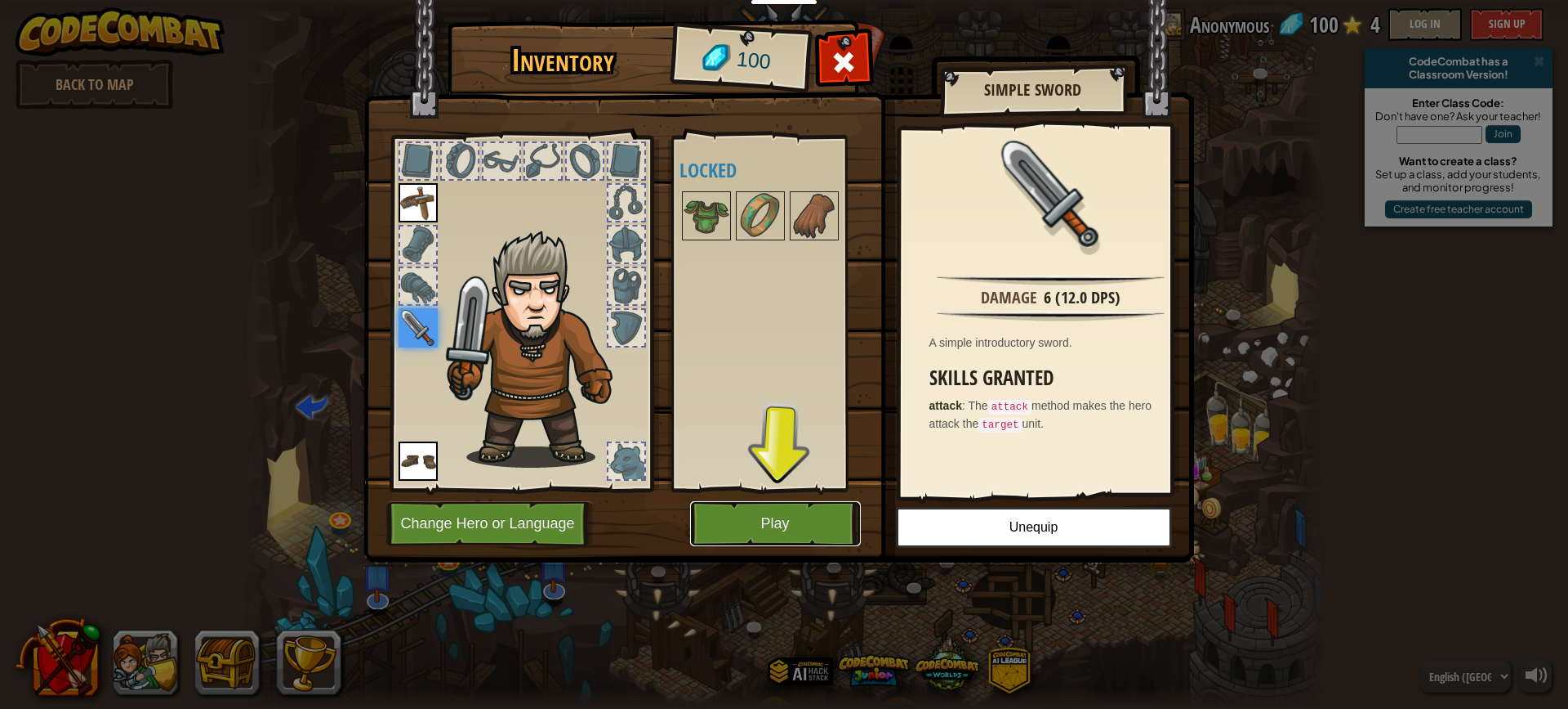
drag, startPoint x: 772, startPoint y: 528, endPoint x: 740, endPoint y: 502, distance: 41.2
click at [766, 521] on button "Play" at bounding box center [775, 523] width 170 height 45
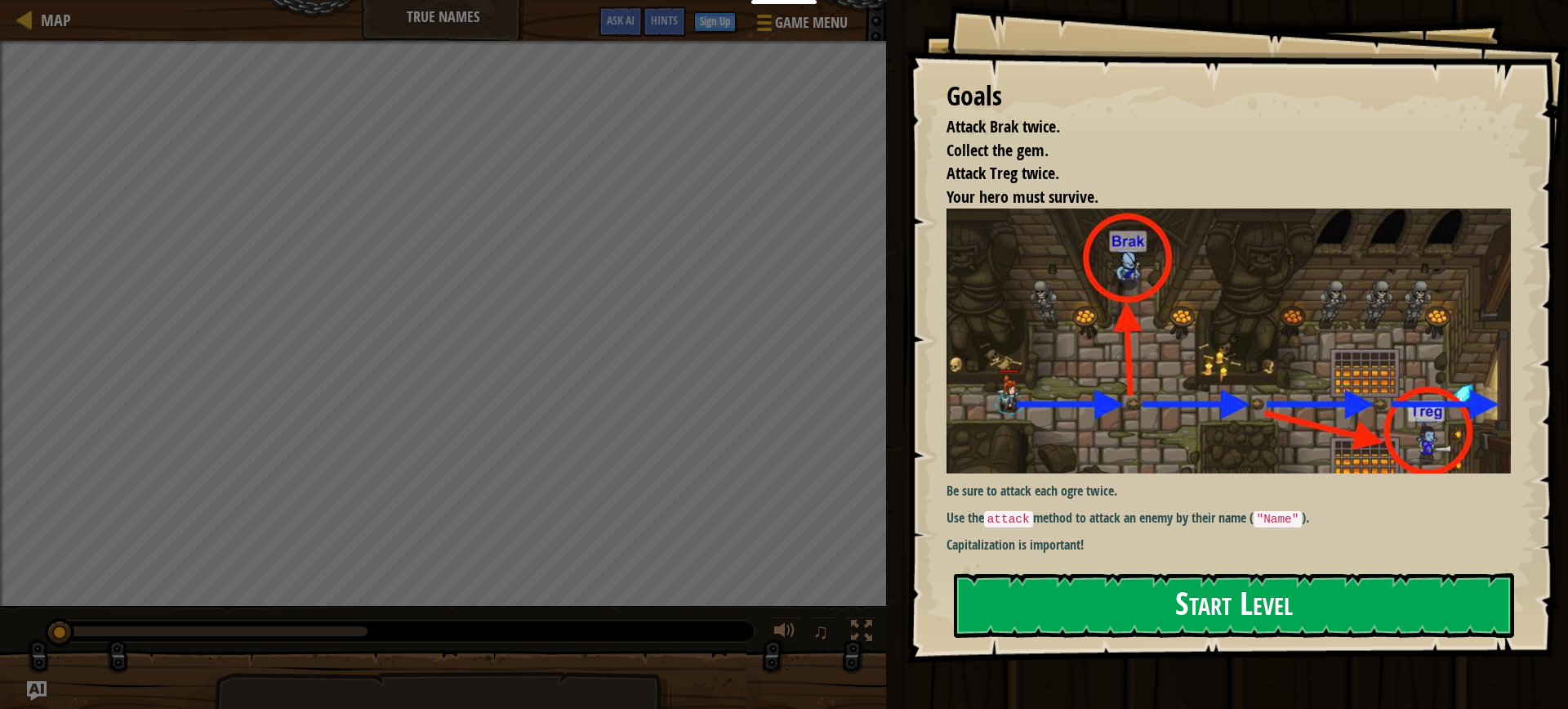
click at [1122, 597] on button "Start Level" at bounding box center [1233, 605] width 560 height 65
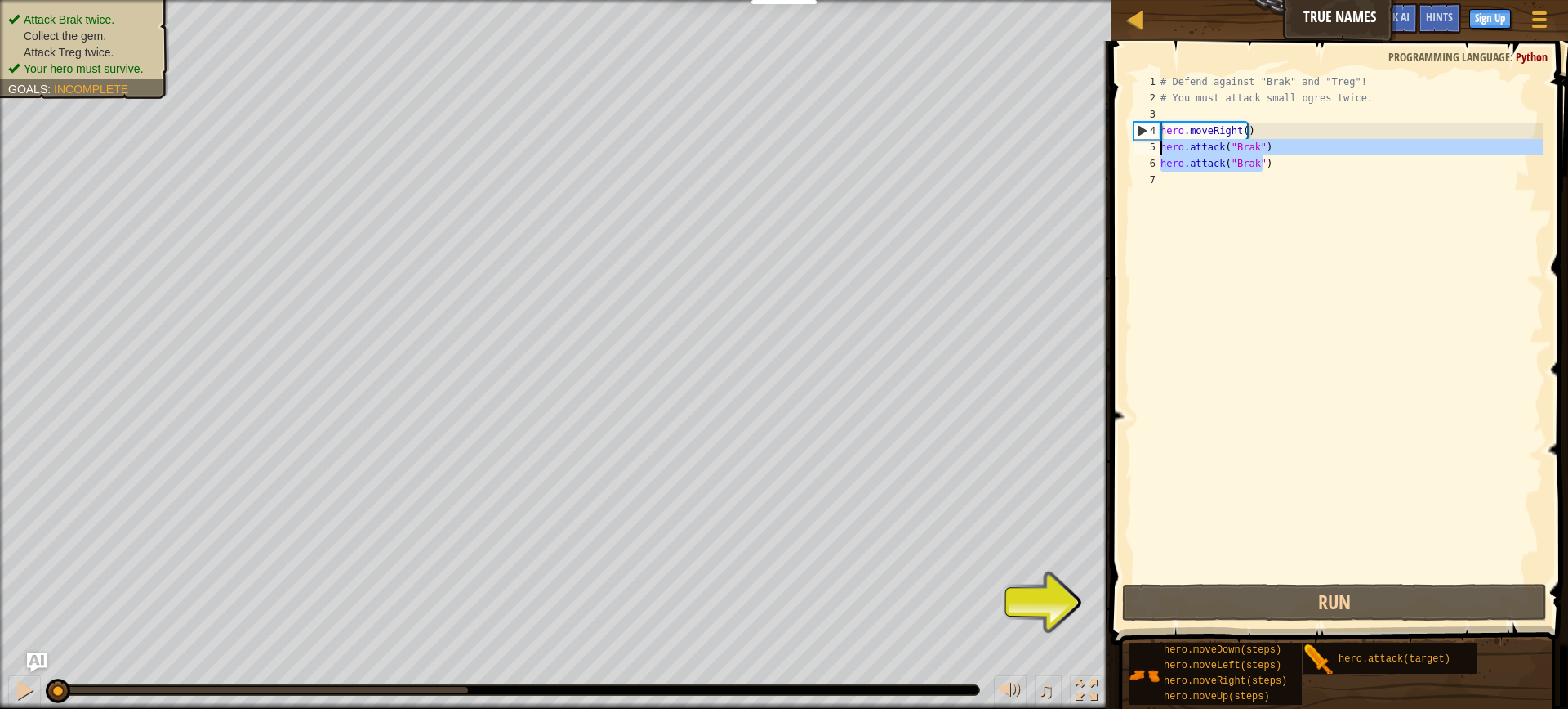
drag, startPoint x: 1273, startPoint y: 170, endPoint x: 1137, endPoint y: 146, distance: 138.1
click at [1137, 146] on div "1 2 3 4 5 6 7 # Defend against "Brak" and "Treg"! # You must attack small ogres…" at bounding box center [1336, 327] width 413 height 506
click at [1266, 160] on div "# Defend against "Brak" and "Treg"! # You must attack small ogres twice. hero .…" at bounding box center [1350, 327] width 386 height 506
type textarea "hero.attack("Brak")"
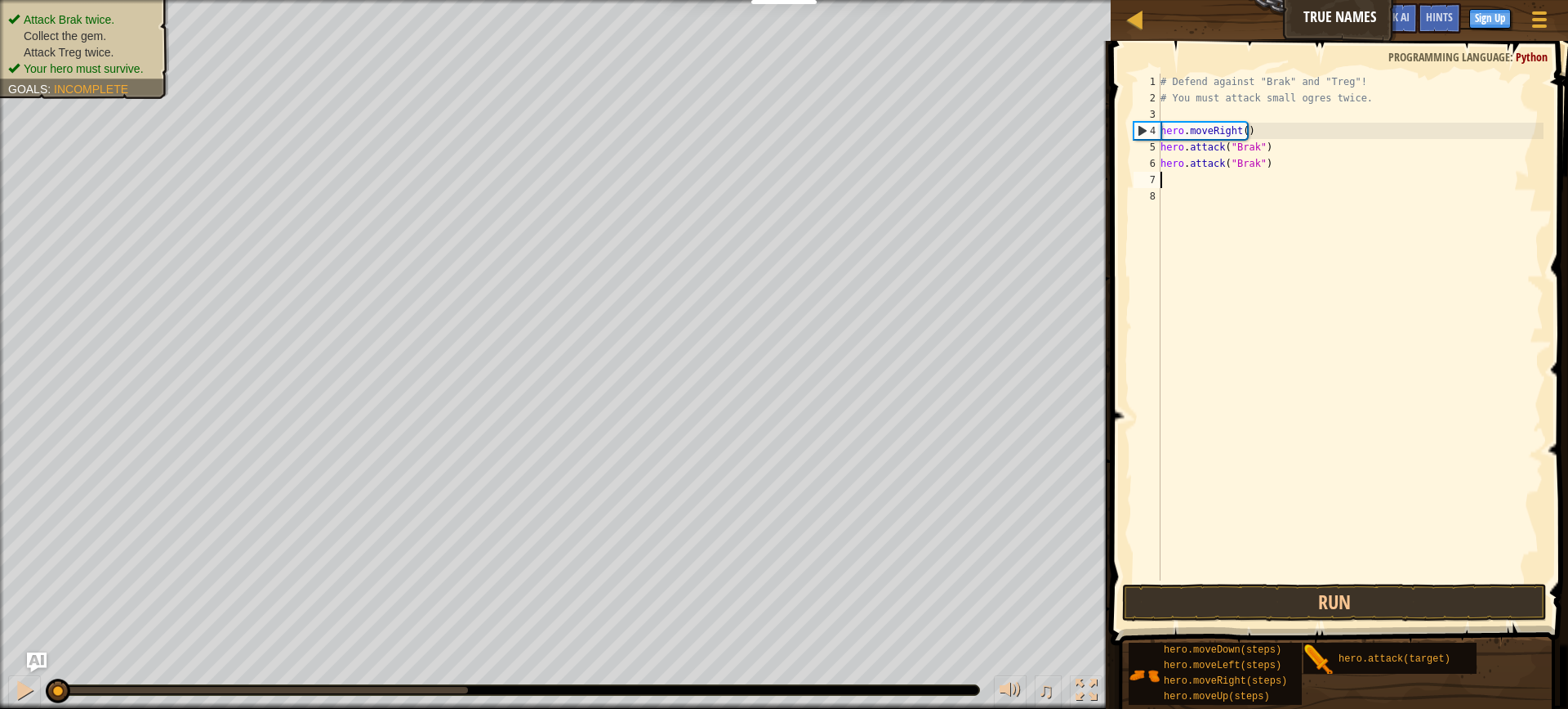
type textarea "m"
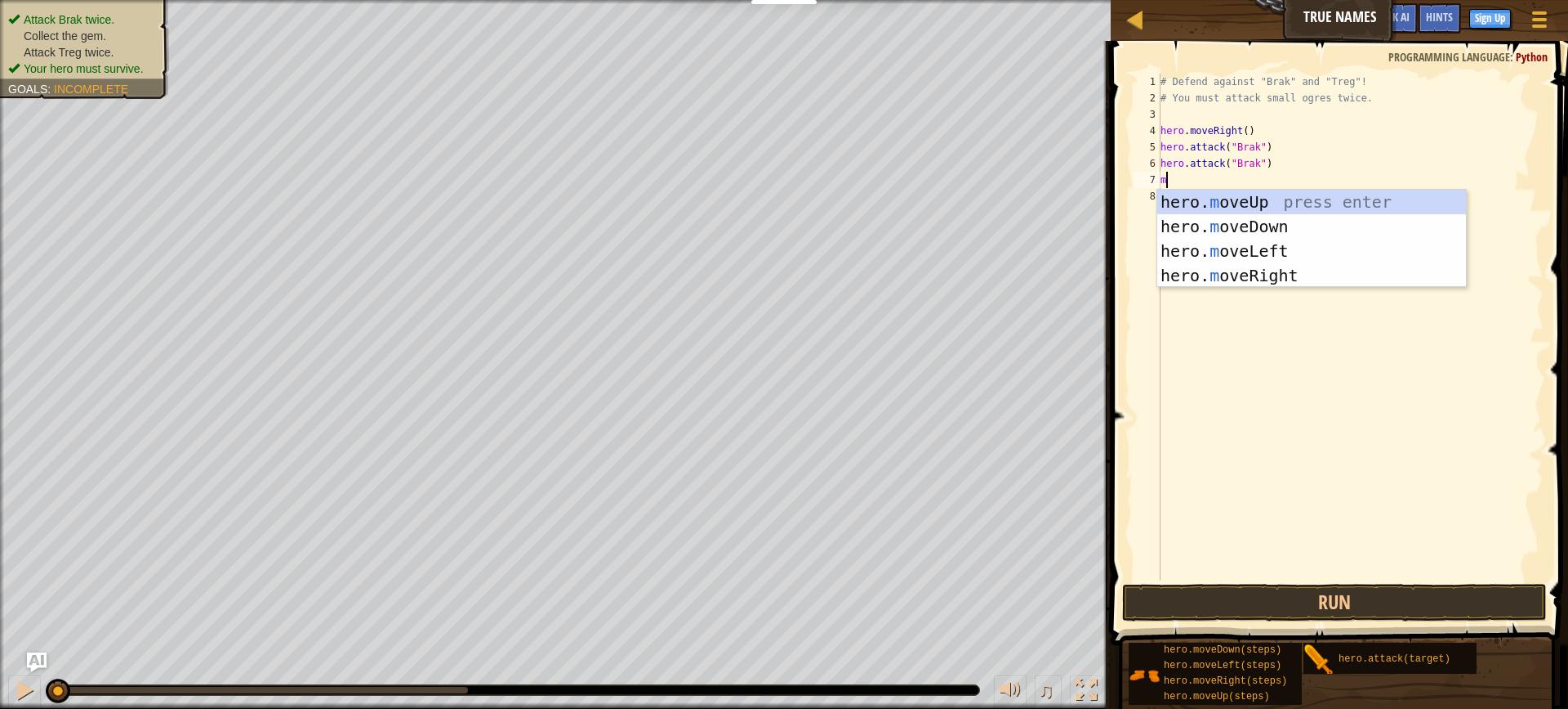
scroll to position [7, 0]
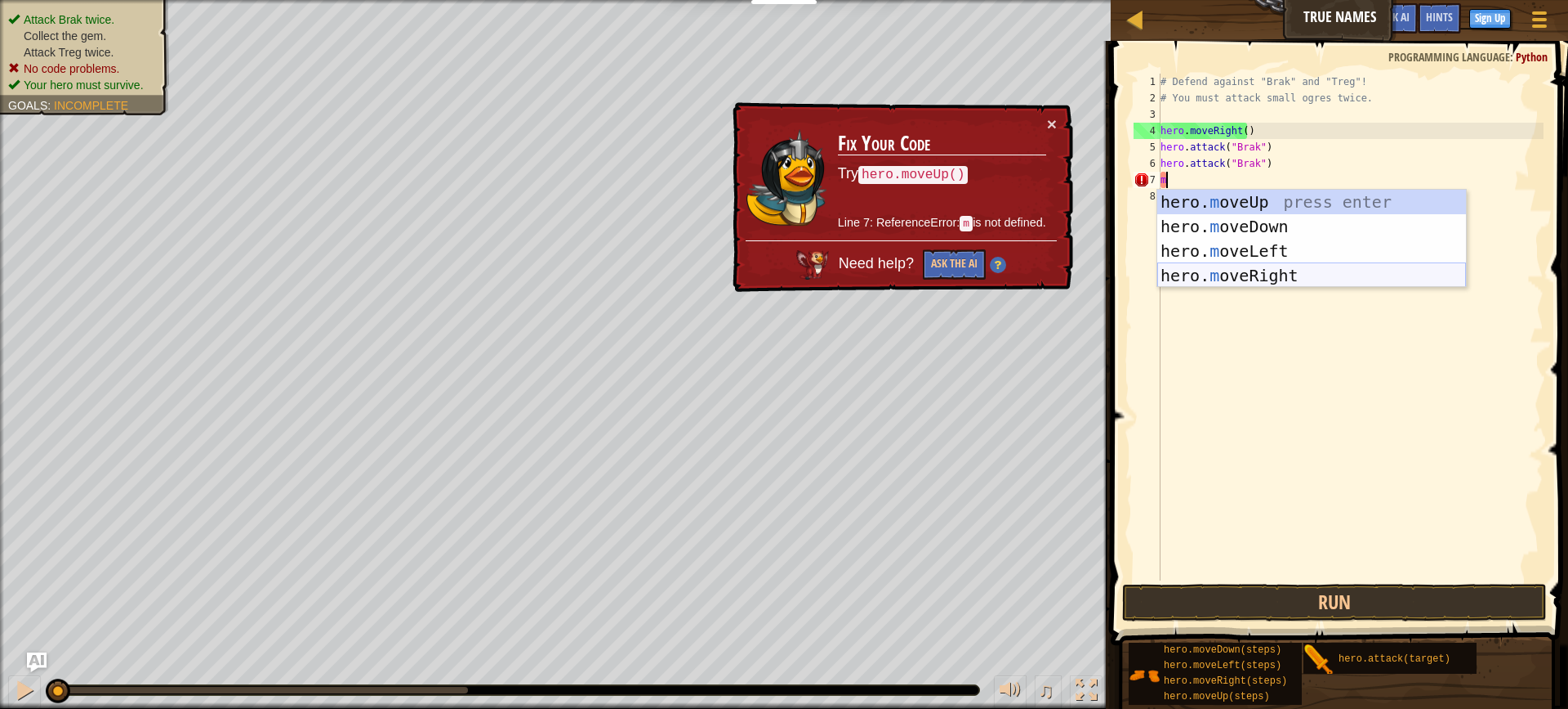
click at [1234, 272] on div "hero. m oveUp press enter hero. m oveDown press enter hero. m oveLeft press ent…" at bounding box center [1312, 263] width 309 height 147
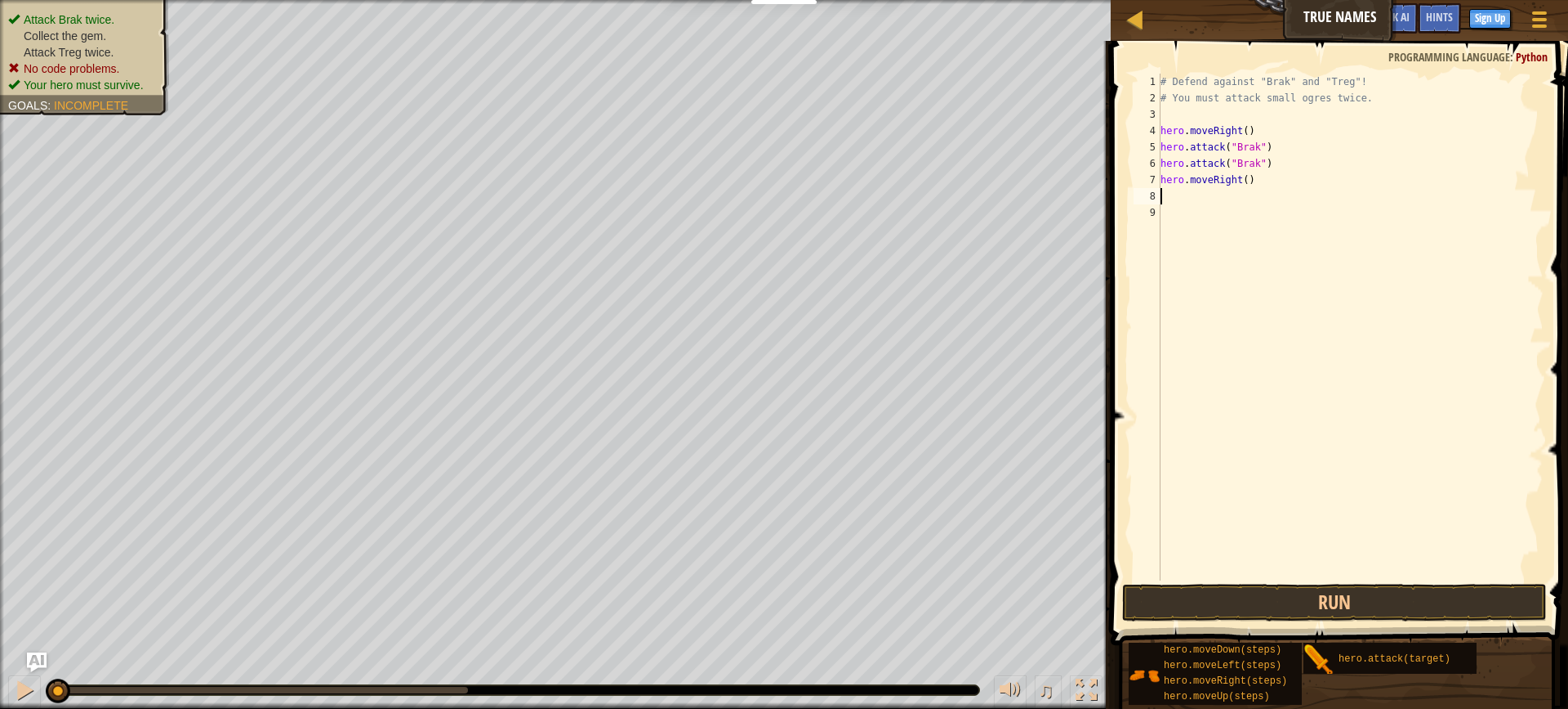
paste textarea "hero.attack("Brak")"
click at [1257, 201] on div "# Defend against "Brak" and "Treg"! # You must attack small ogres twice. hero .…" at bounding box center [1353, 343] width 382 height 539
drag, startPoint x: 1256, startPoint y: 212, endPoint x: 1233, endPoint y: 217, distance: 23.5
click at [1233, 217] on div "# Defend against "Brak" and "Treg"! # You must attack small ogres twice. hero .…" at bounding box center [1353, 343] width 382 height 539
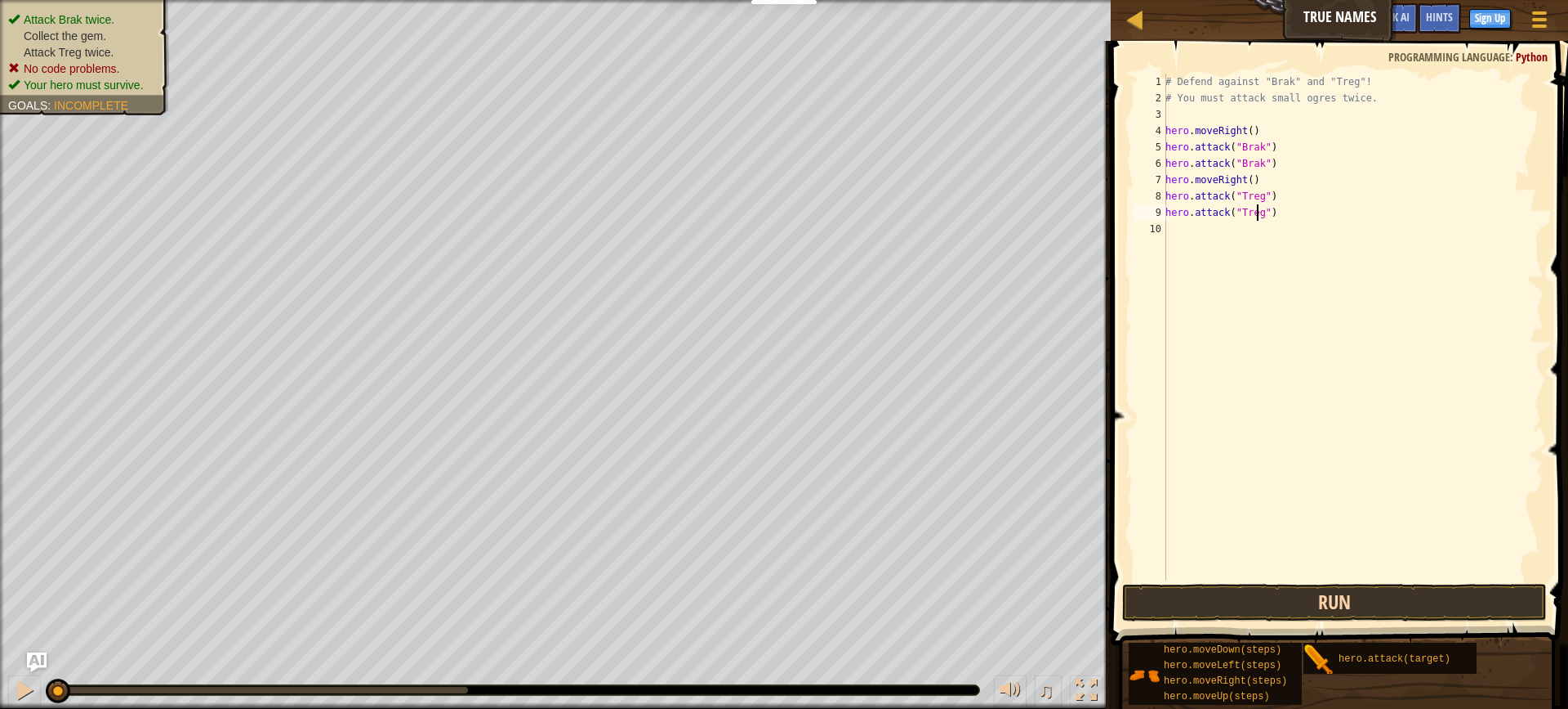
type textarea "hero.attack("Treg")"
click at [1255, 617] on button "Run" at bounding box center [1334, 602] width 424 height 37
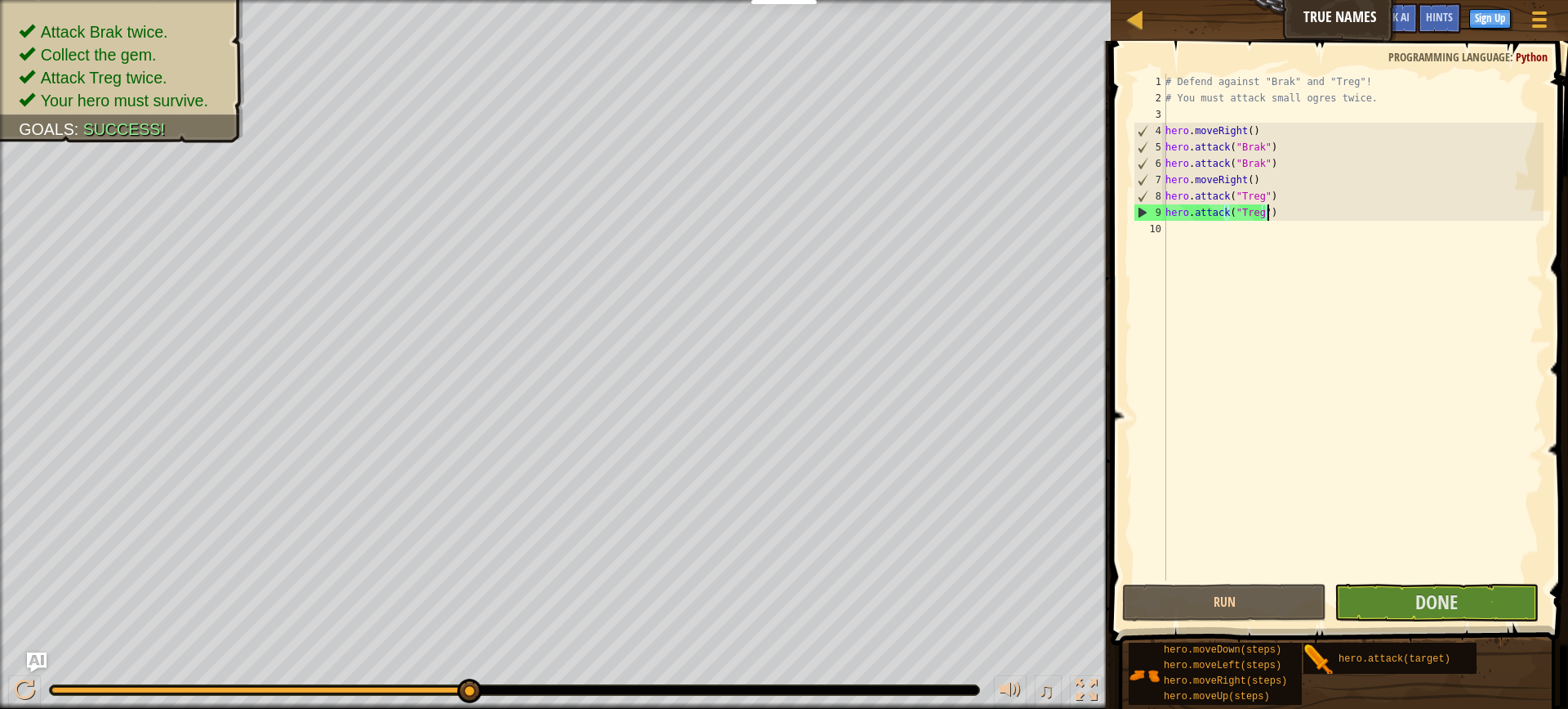
click at [1292, 218] on div "# Defend against "Brak" and "Treg"! # You must attack small ogres twice. hero .…" at bounding box center [1353, 343] width 382 height 539
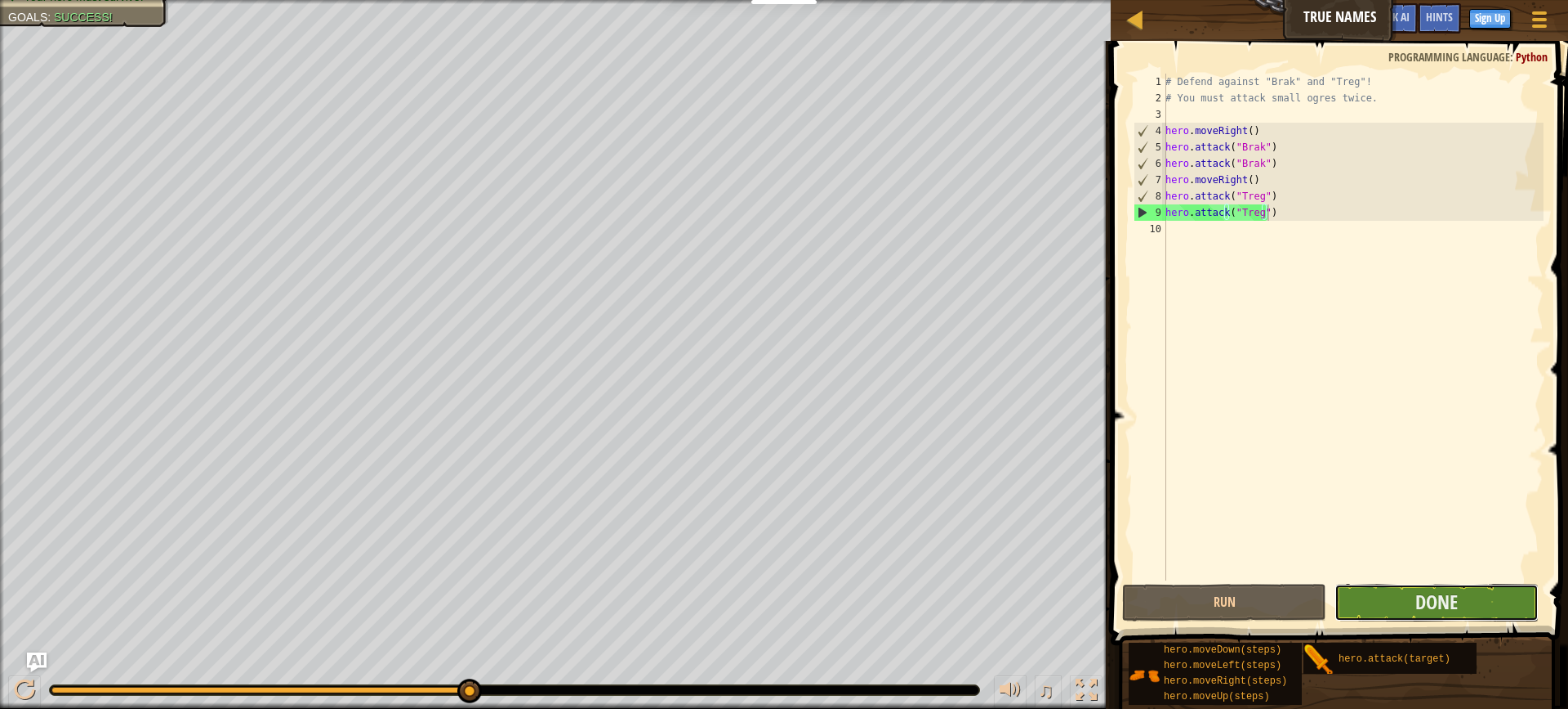
click at [1414, 606] on button "Done" at bounding box center [1437, 602] width 204 height 37
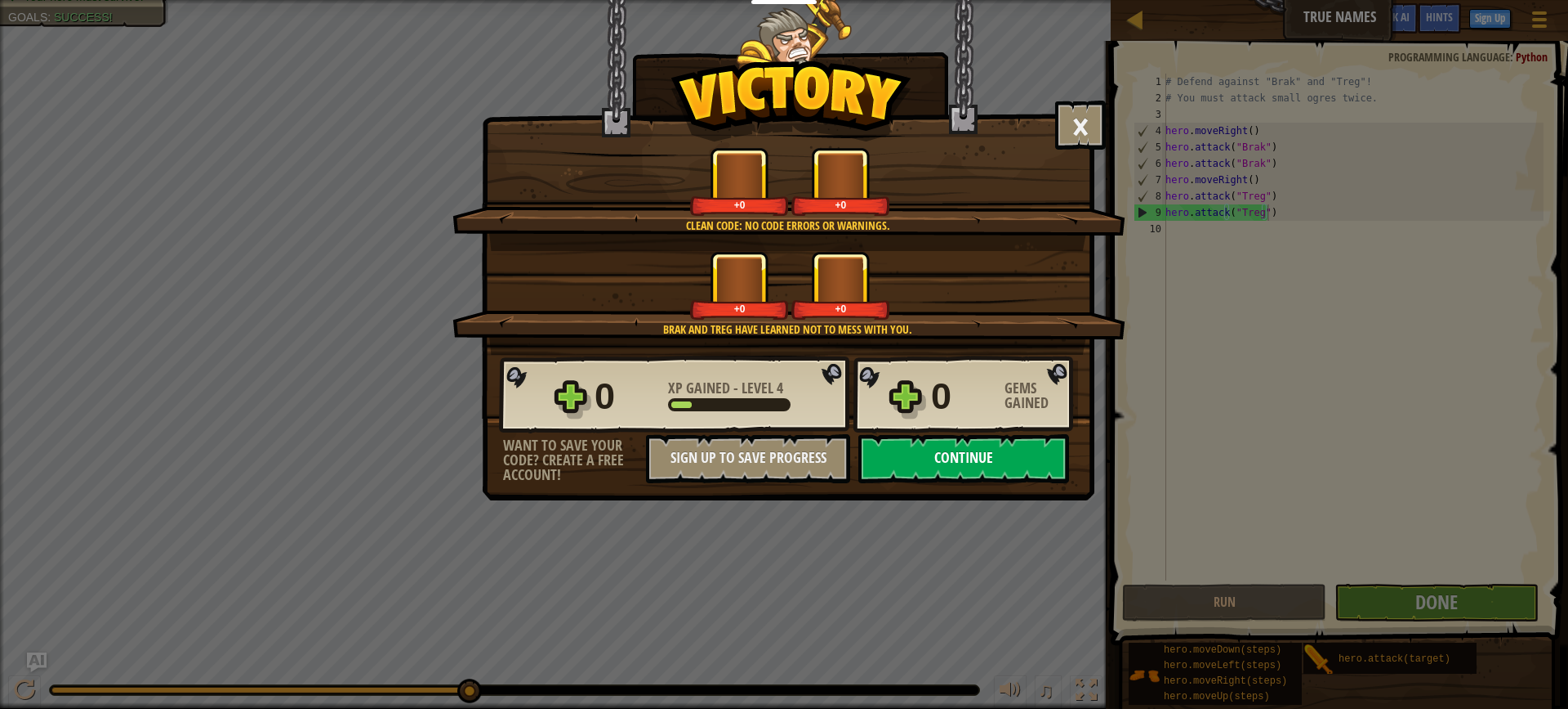
click at [975, 462] on button "Continue" at bounding box center [963, 458] width 210 height 49
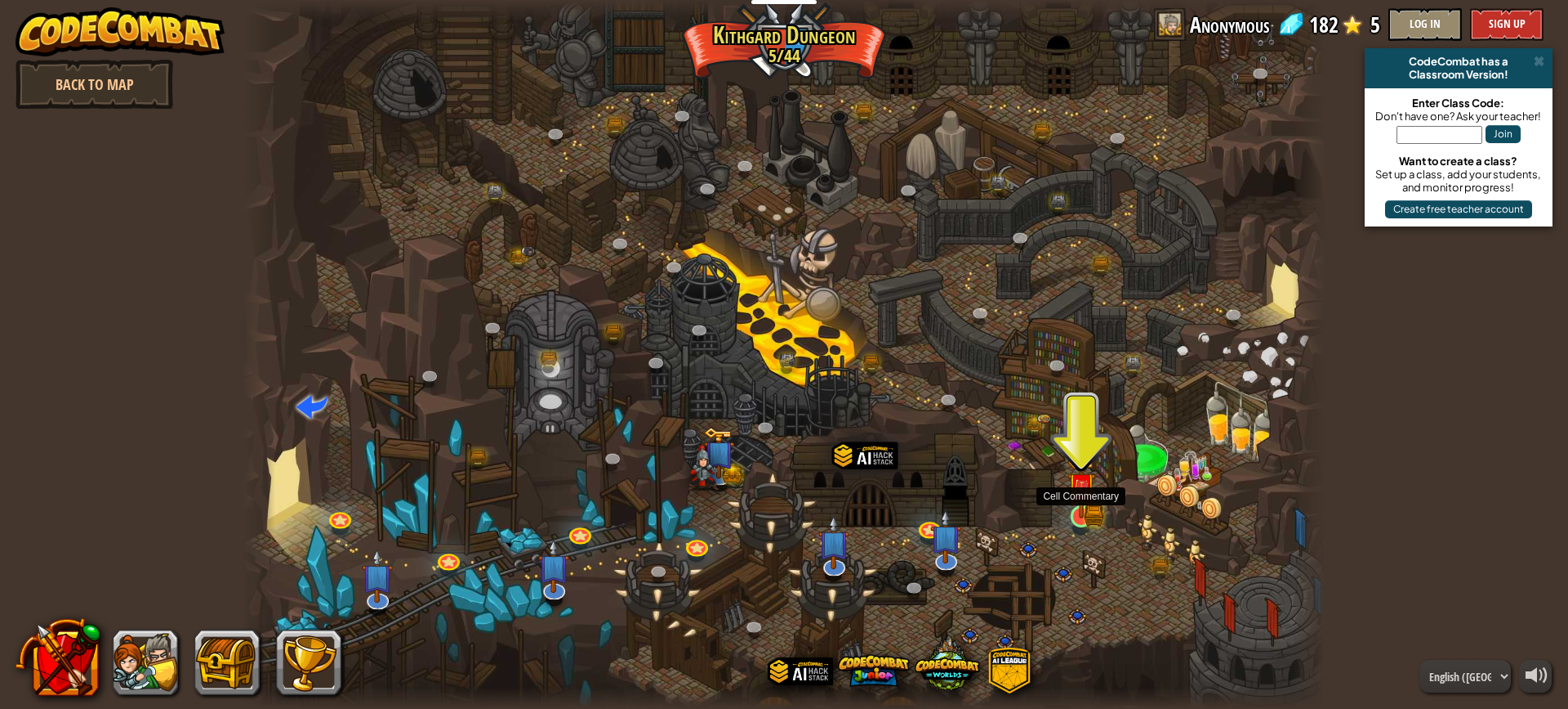
click at [1088, 502] on img at bounding box center [1081, 486] width 28 height 63
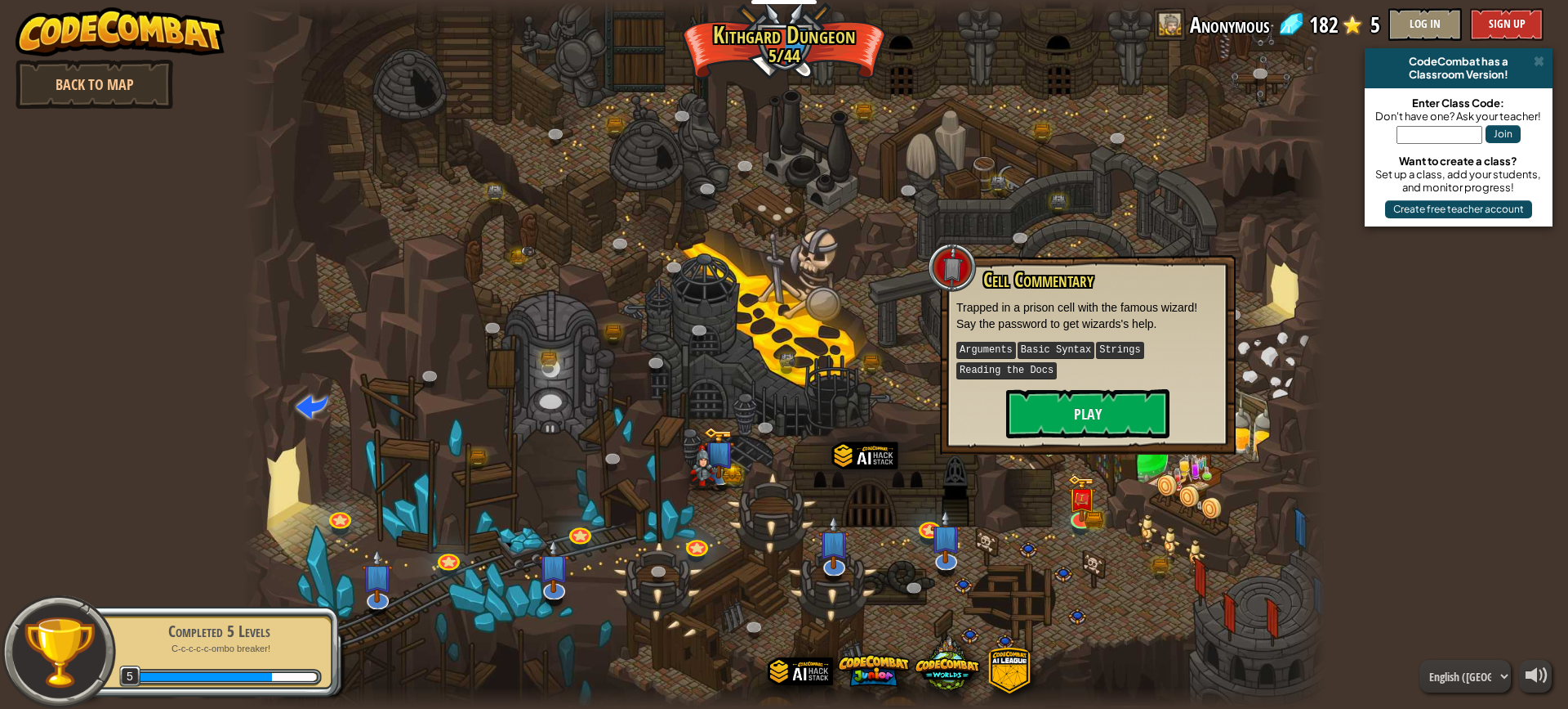
click at [1076, 438] on div "Cell Commentary Trapped in a prison cell with the famous wizard! Say the passwo…" at bounding box center [1088, 354] width 296 height 199
click at [1103, 402] on button "Play" at bounding box center [1088, 413] width 163 height 49
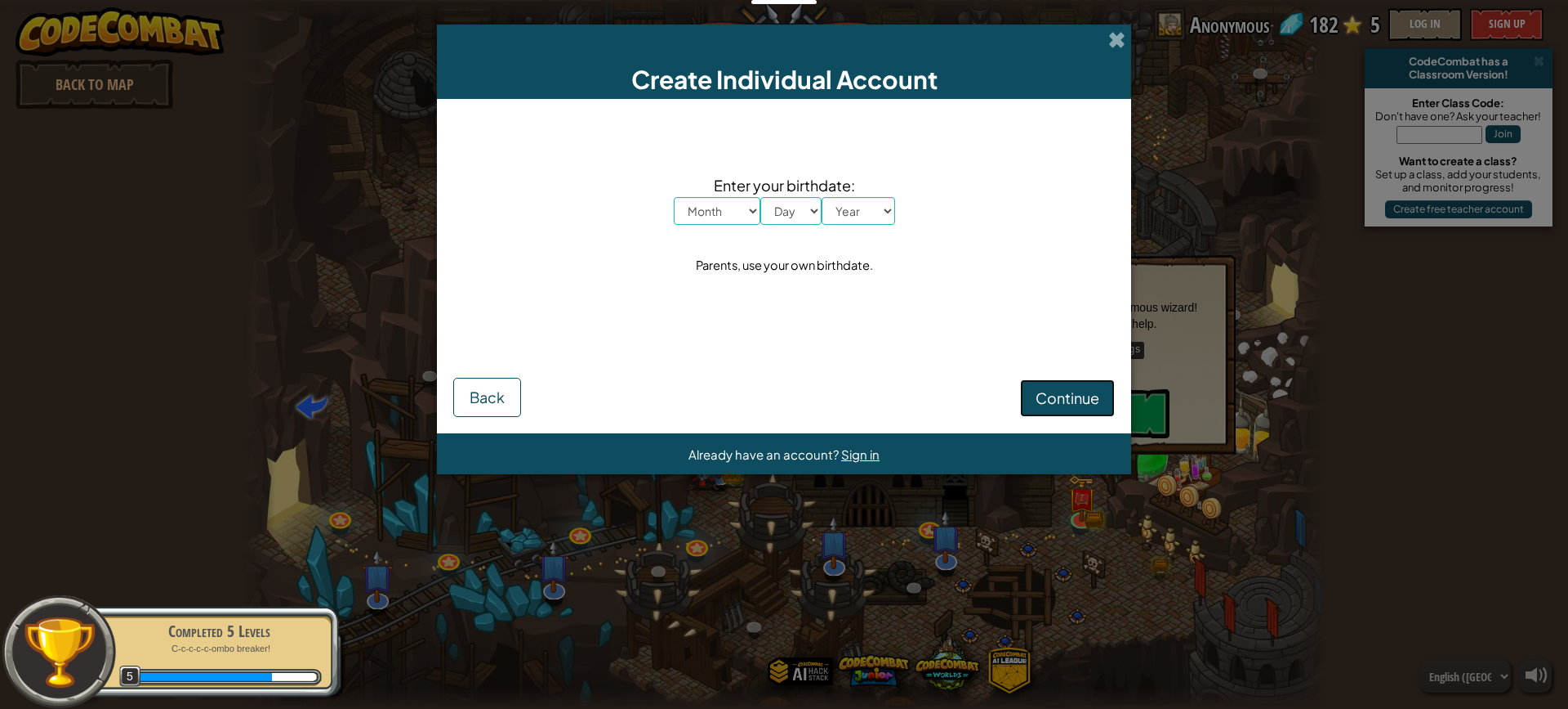
click at [1067, 396] on span "Continue" at bounding box center [1067, 397] width 64 height 19
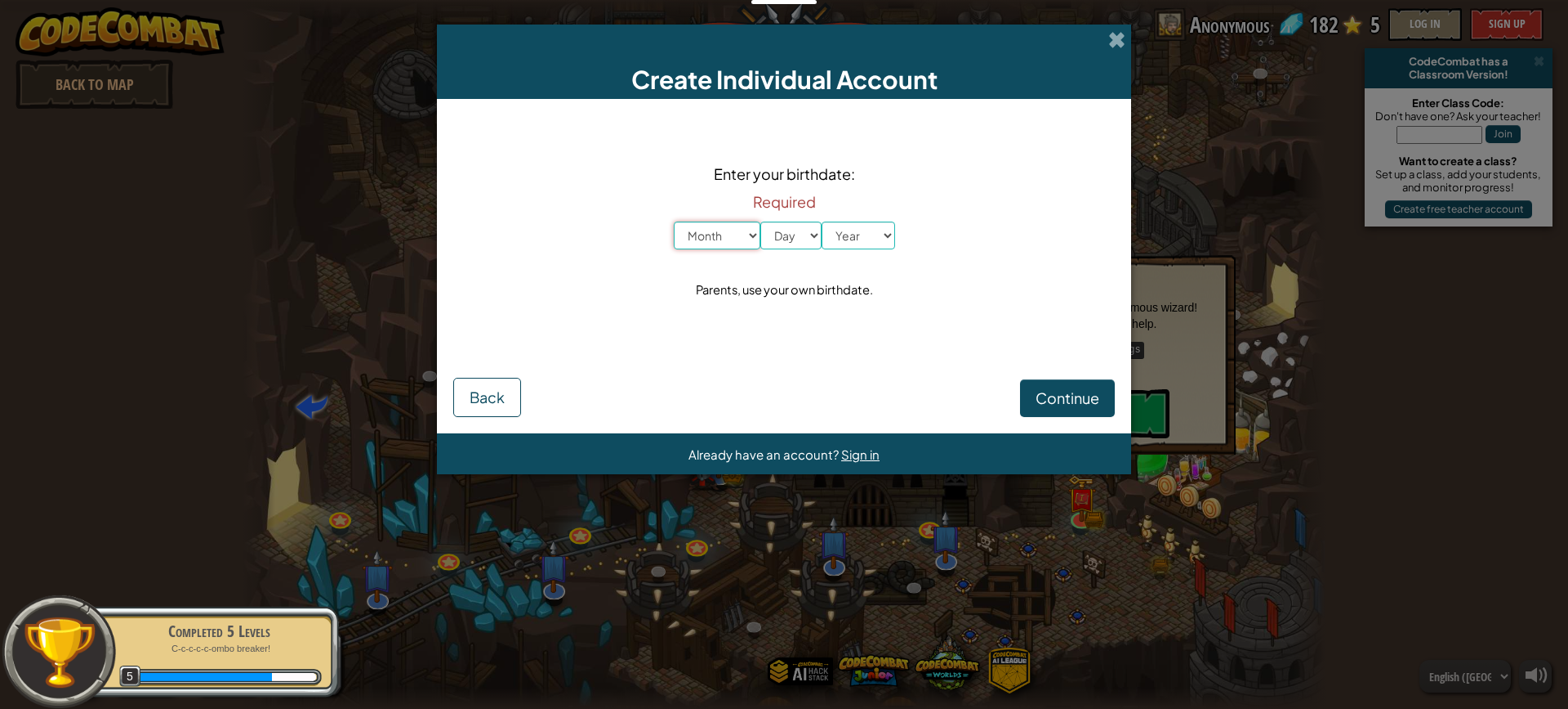
click at [725, 229] on select "Month January February March April May June July August September October Novem…" at bounding box center [717, 235] width 87 height 28
click at [710, 240] on select "Month January February March April May June July August September October Novem…" at bounding box center [717, 235] width 87 height 28
click at [674, 221] on select "Month January February March April May June July August September October Novem…" at bounding box center [717, 235] width 87 height 28
click at [780, 232] on select "Day 1 2 3 4 5 6 7 8 9 10 11 12 13 14 15 16 17 18 19 20 21 22 23 24 25 26 27 28 …" at bounding box center [790, 235] width 61 height 28
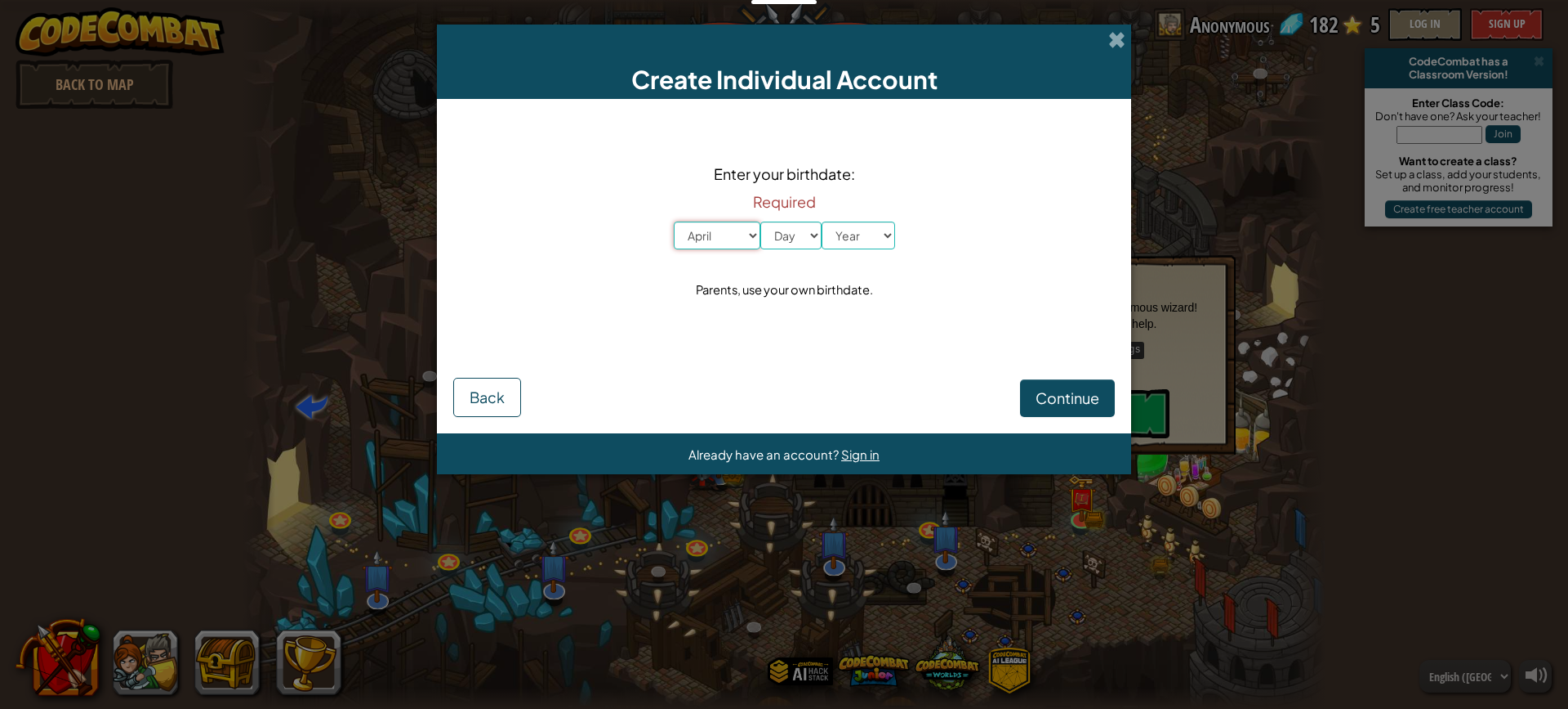
click at [689, 233] on select "Month January February March April May June July August September October Novem…" at bounding box center [717, 235] width 87 height 28
click at [674, 221] on select "Month January February March April May June July August September October Novem…" at bounding box center [717, 235] width 87 height 28
click at [771, 232] on select "Day 1 2 3 4 5 6 7 8 9 10 11 12 13 14 15 16 17 18 19 20 21 22 23 24 25 26 27 28 …" at bounding box center [790, 235] width 61 height 28
click at [689, 241] on select "Month January February March April May June July August September October Novem…" at bounding box center [717, 235] width 87 height 28
select select "2"
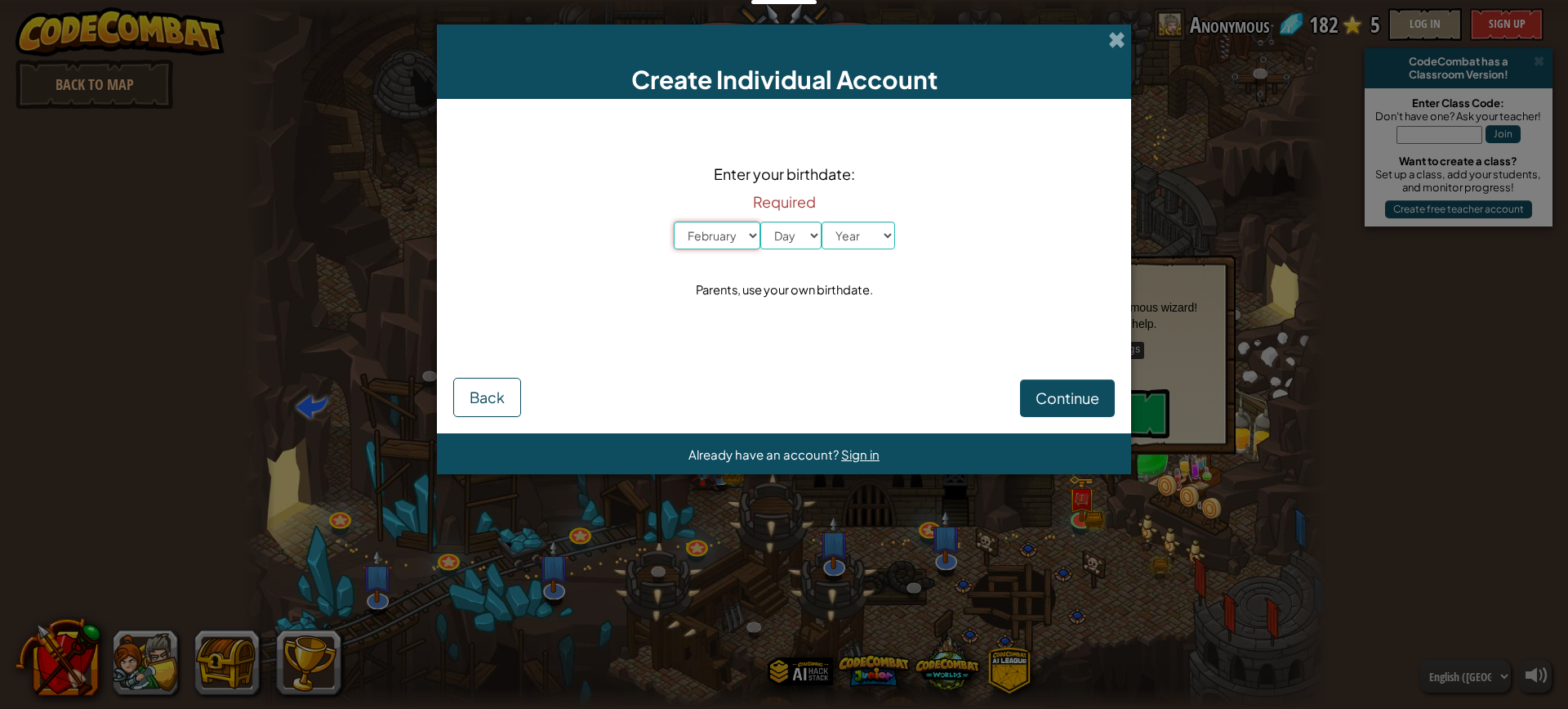
click at [674, 221] on select "Month January February March April May June July August September October Novem…" at bounding box center [717, 235] width 87 height 28
click at [781, 215] on div "Required Month January February March April May June July August September Octo…" at bounding box center [784, 218] width 221 height 64
click at [781, 228] on select "Day 1 2 3 4 5 6 7 8 9 10 11 12 13 14 15 16 17 18 19 20 21 22 23 24 25 26 27 28 …" at bounding box center [790, 235] width 61 height 28
select select "31"
click at [760, 221] on select "Day 1 2 3 4 5 6 7 8 9 10 11 12 13 14 15 16 17 18 19 20 21 22 23 24 25 26 27 28 …" at bounding box center [790, 235] width 61 height 28
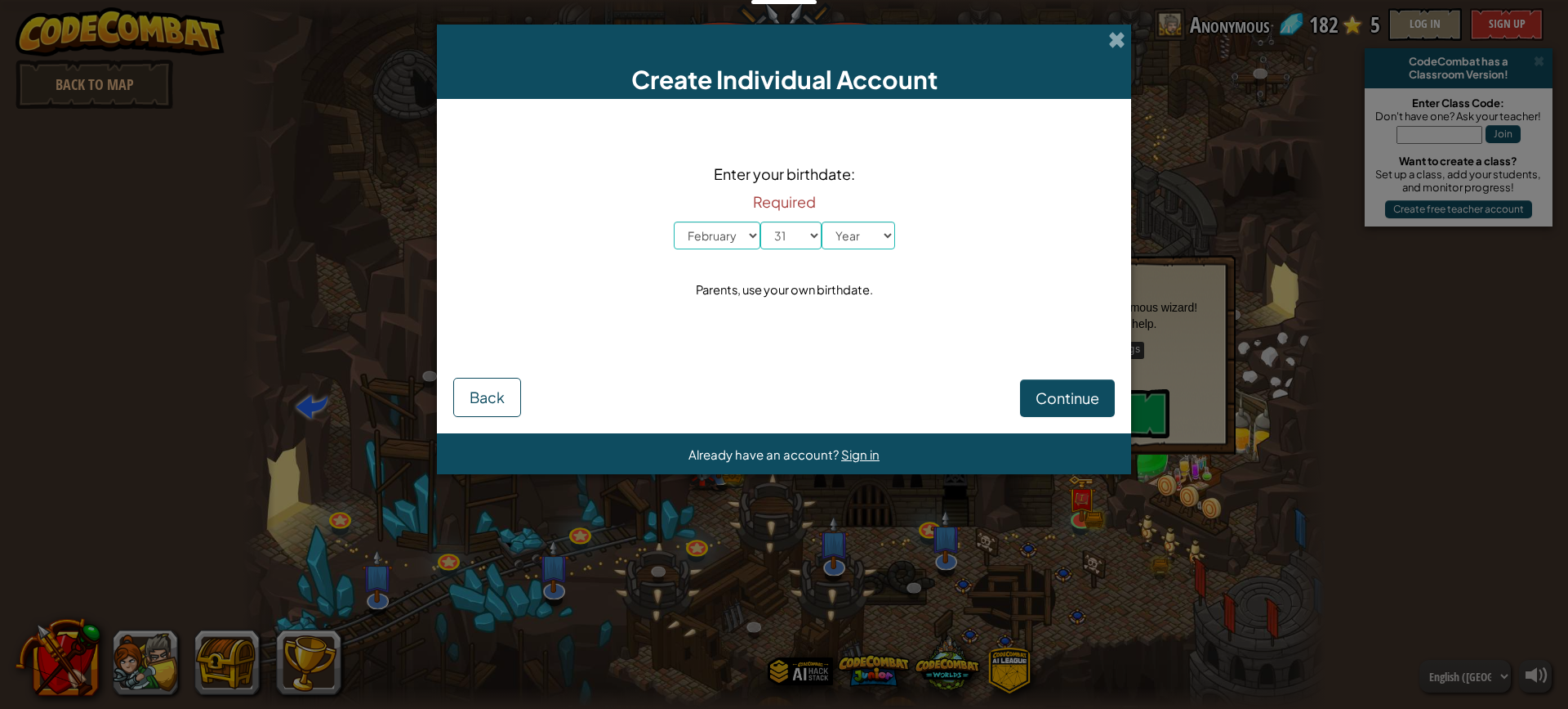
click at [854, 214] on div "Required Month January February March April May June July August September Octo…" at bounding box center [784, 218] width 221 height 64
click at [855, 238] on select "Year [DATE] 2024 2023 2022 2021 2020 2019 2018 2017 2016 2015 2014 2013 2012 20…" at bounding box center [858, 235] width 74 height 28
click at [821, 230] on select "Year [DATE] 2024 2023 2022 2021 2020 2019 2018 2017 2016 2015 2014 2013 2012 20…" at bounding box center [858, 235] width 74 height 28
select select "1926"
click at [821, 221] on select "Year [DATE] 2024 2023 2022 2021 2020 2019 2018 2017 2016 2015 2014 2013 2012 20…" at bounding box center [858, 235] width 74 height 28
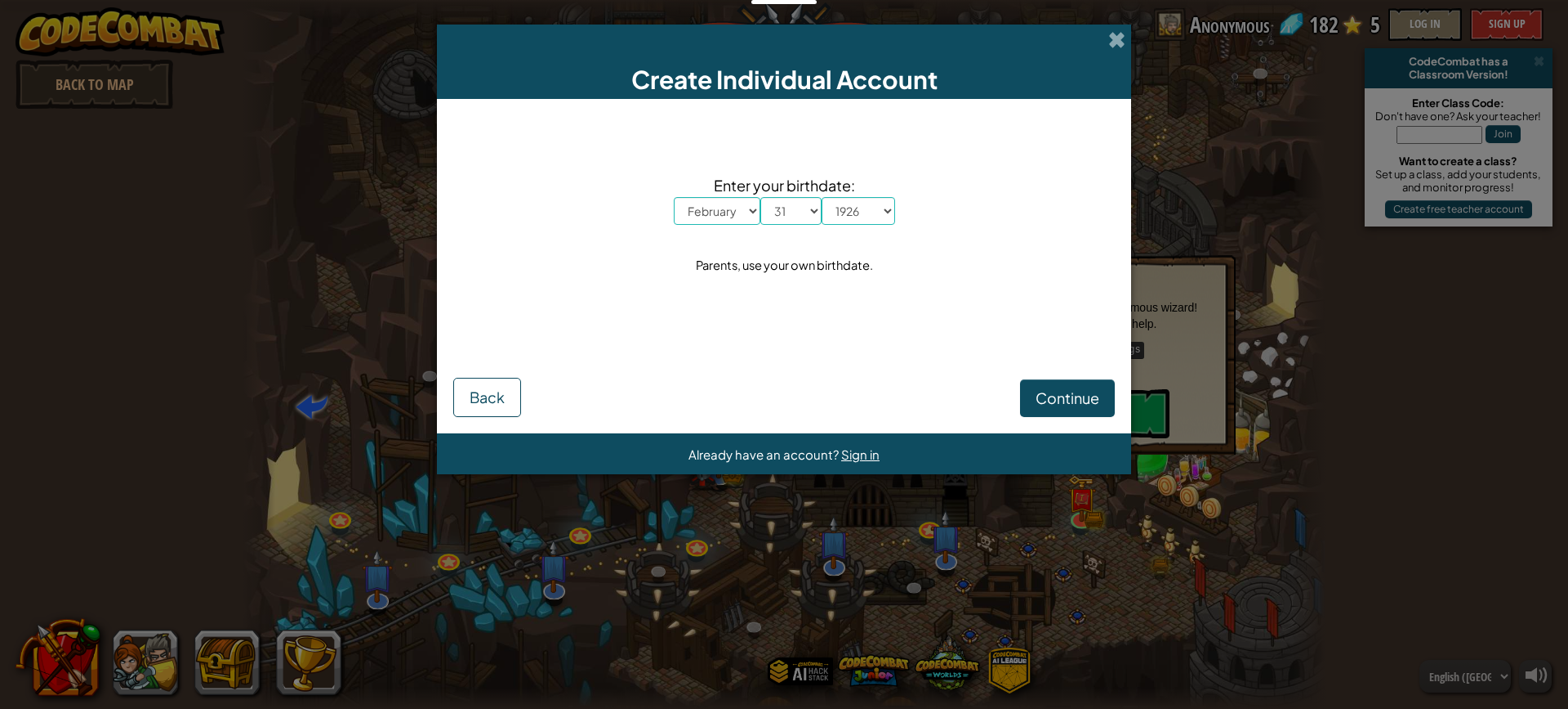
click at [1064, 417] on form "Enter your birthdate: Month January February March April May June July August S…" at bounding box center [784, 266] width 694 height 334
drag, startPoint x: 1064, startPoint y: 386, endPoint x: 1064, endPoint y: 394, distance: 8.0
click at [1064, 394] on button "Continue" at bounding box center [1067, 398] width 95 height 37
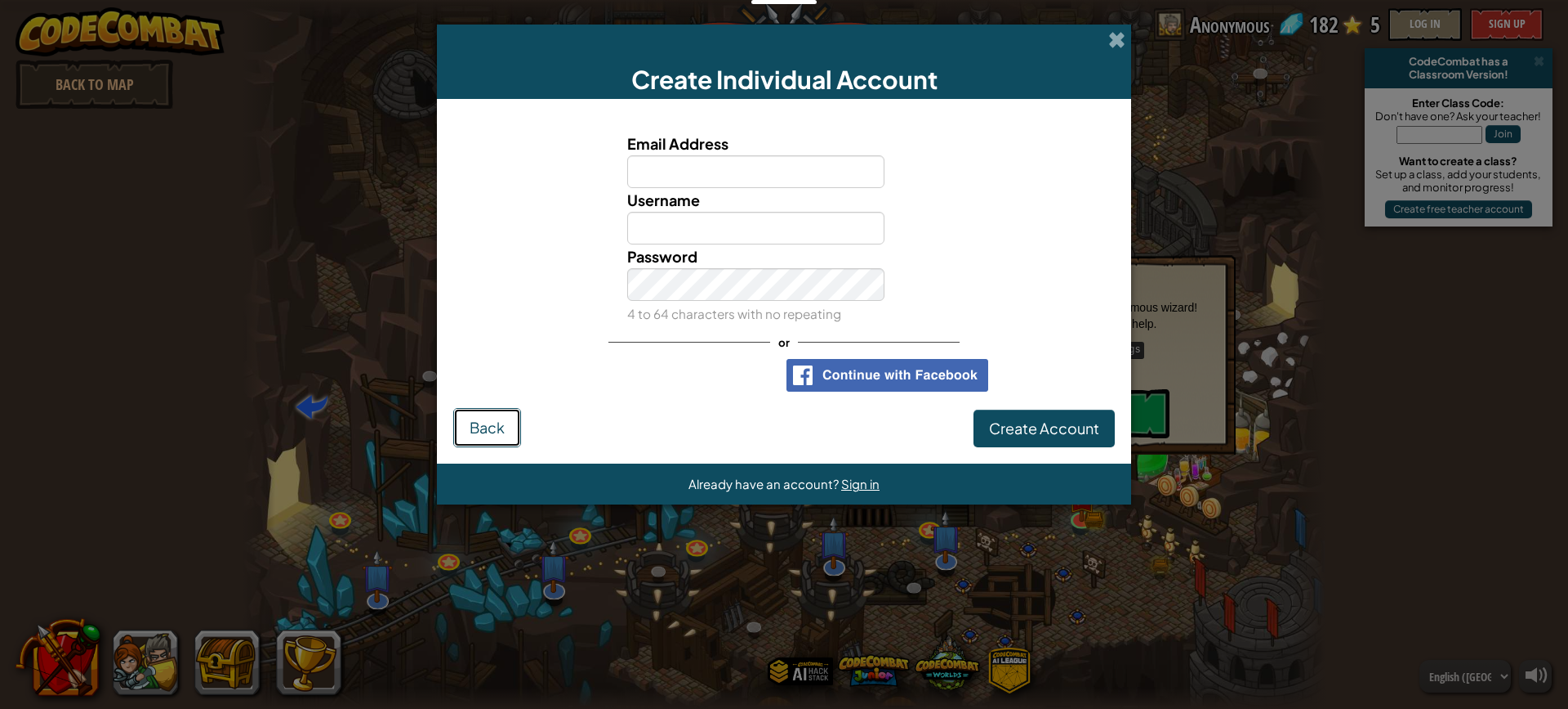
click at [495, 442] on button "Back" at bounding box center [487, 427] width 67 height 39
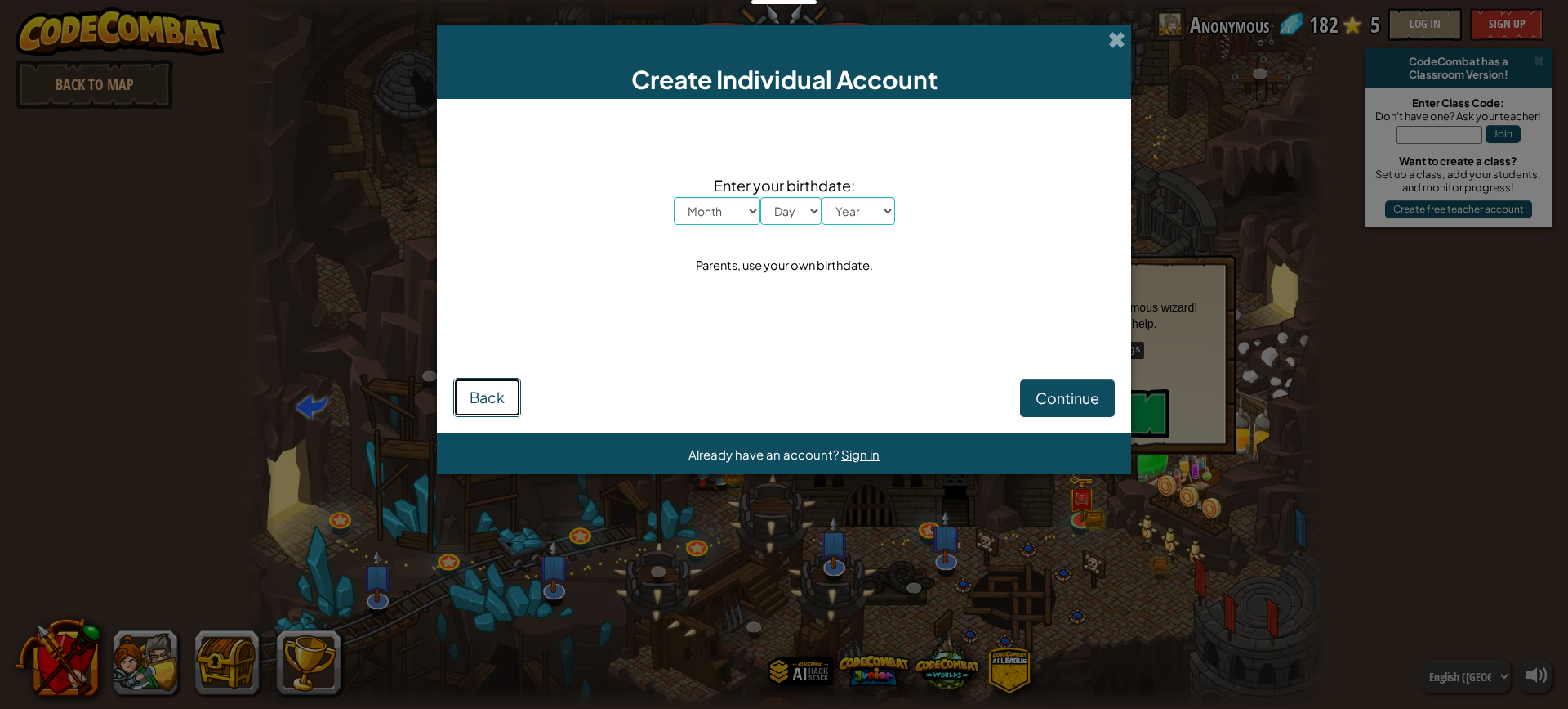
drag, startPoint x: 495, startPoint y: 393, endPoint x: 494, endPoint y: 383, distance: 10.0
click at [495, 385] on button "Back" at bounding box center [487, 397] width 67 height 39
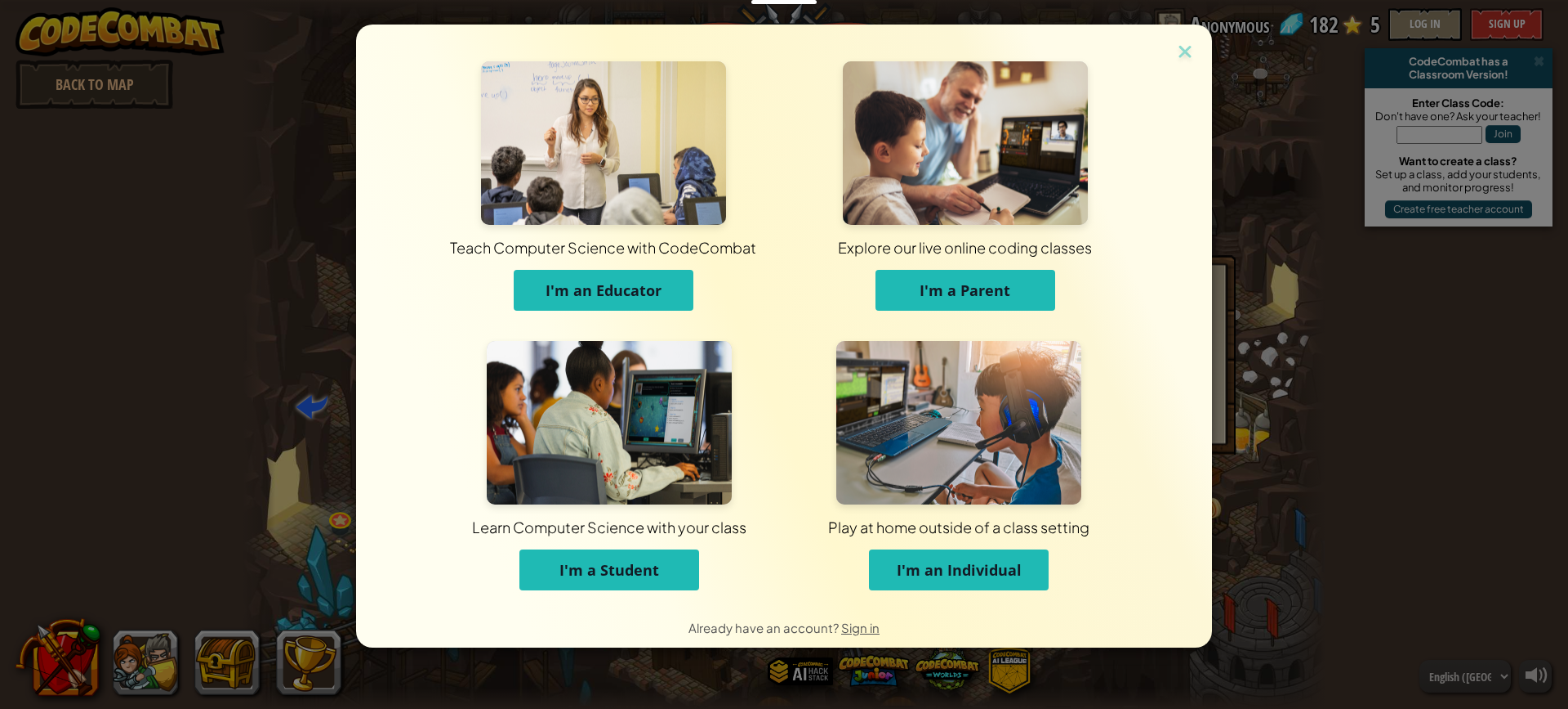
click at [1200, 46] on div "Teach Computer Science with CodeCombat I'm an Educator Explore our live online …" at bounding box center [784, 315] width 856 height 582
click at [1187, 48] on img at bounding box center [1185, 53] width 21 height 25
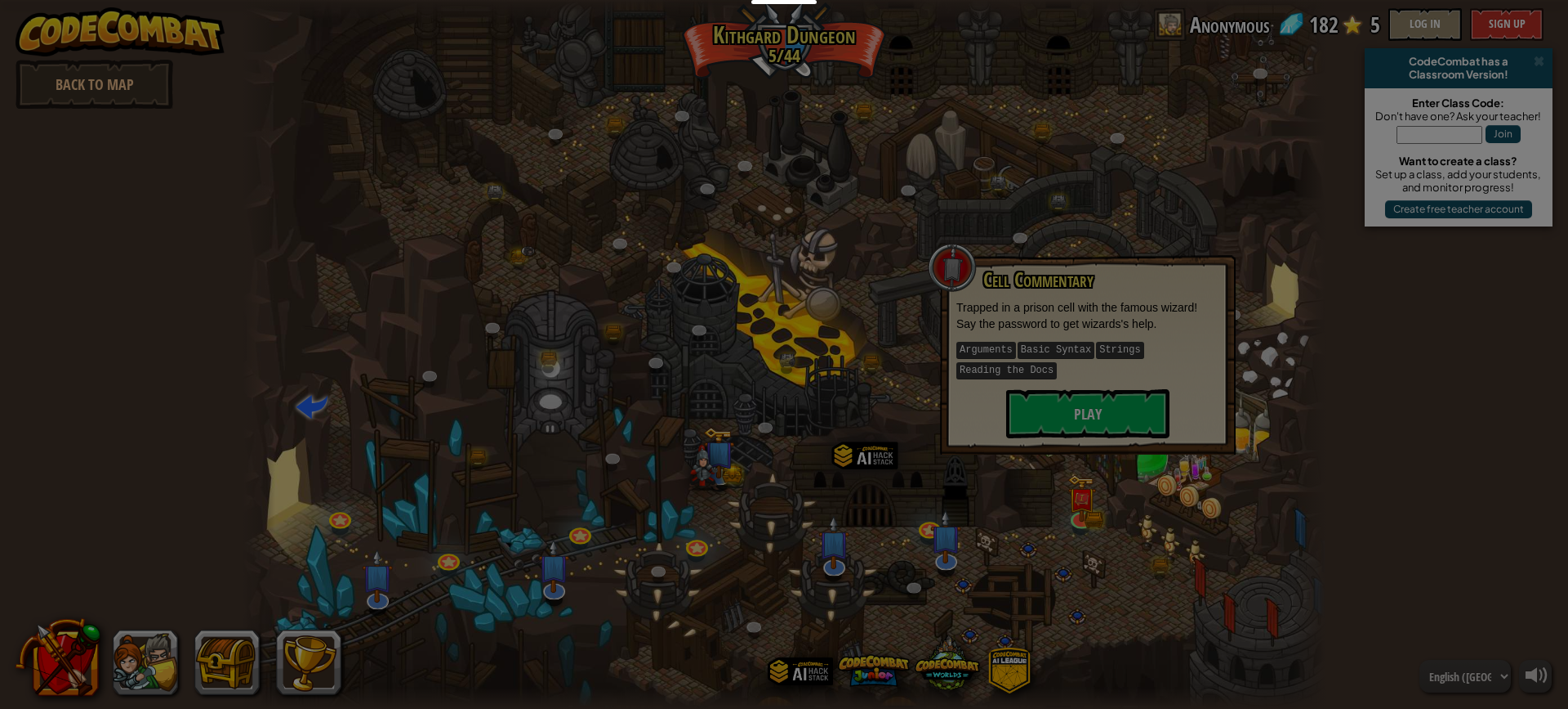
click at [1187, 2] on body "Educators Create Free Account School & District Solutions Teacher Toolkit Previ…" at bounding box center [784, 1] width 1568 height 2
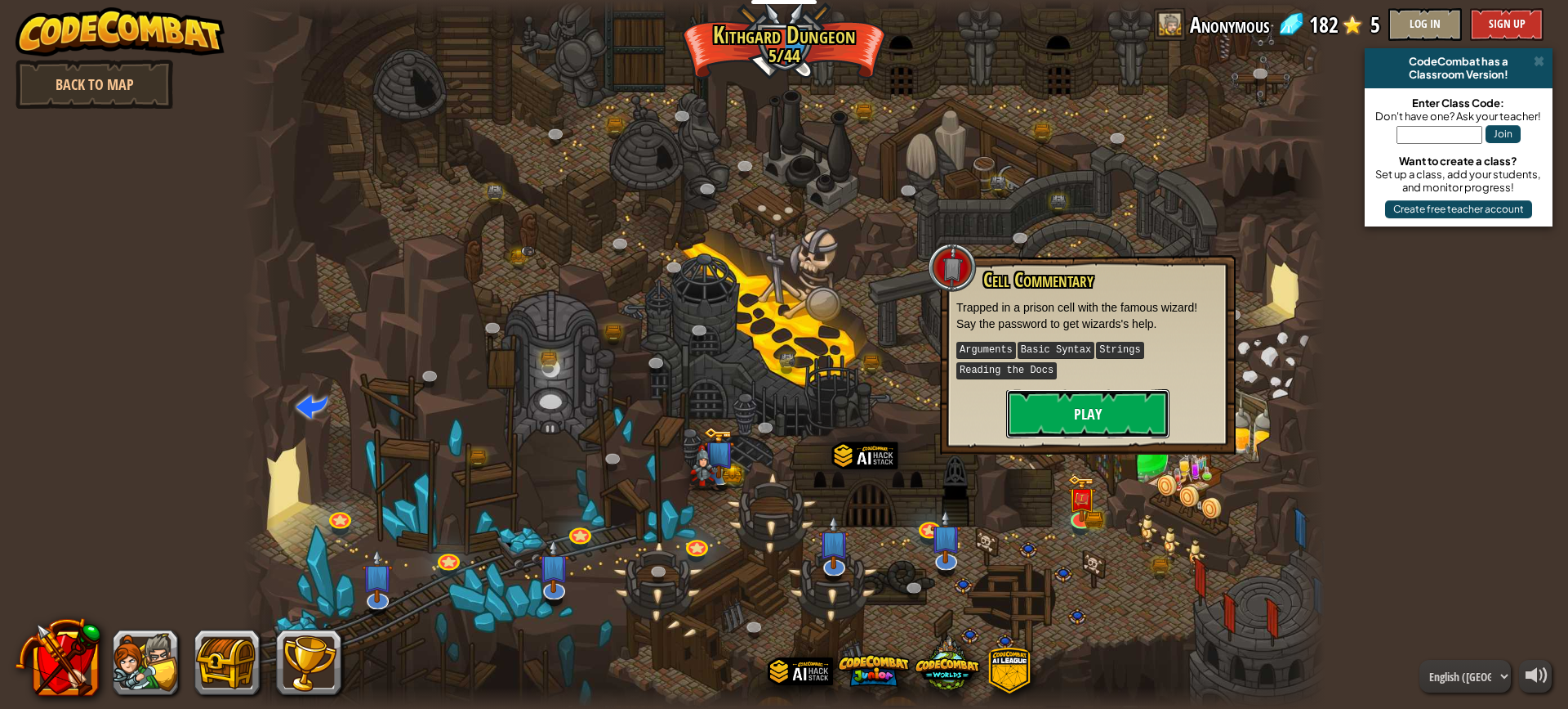
click at [1076, 410] on button "Play" at bounding box center [1088, 413] width 163 height 49
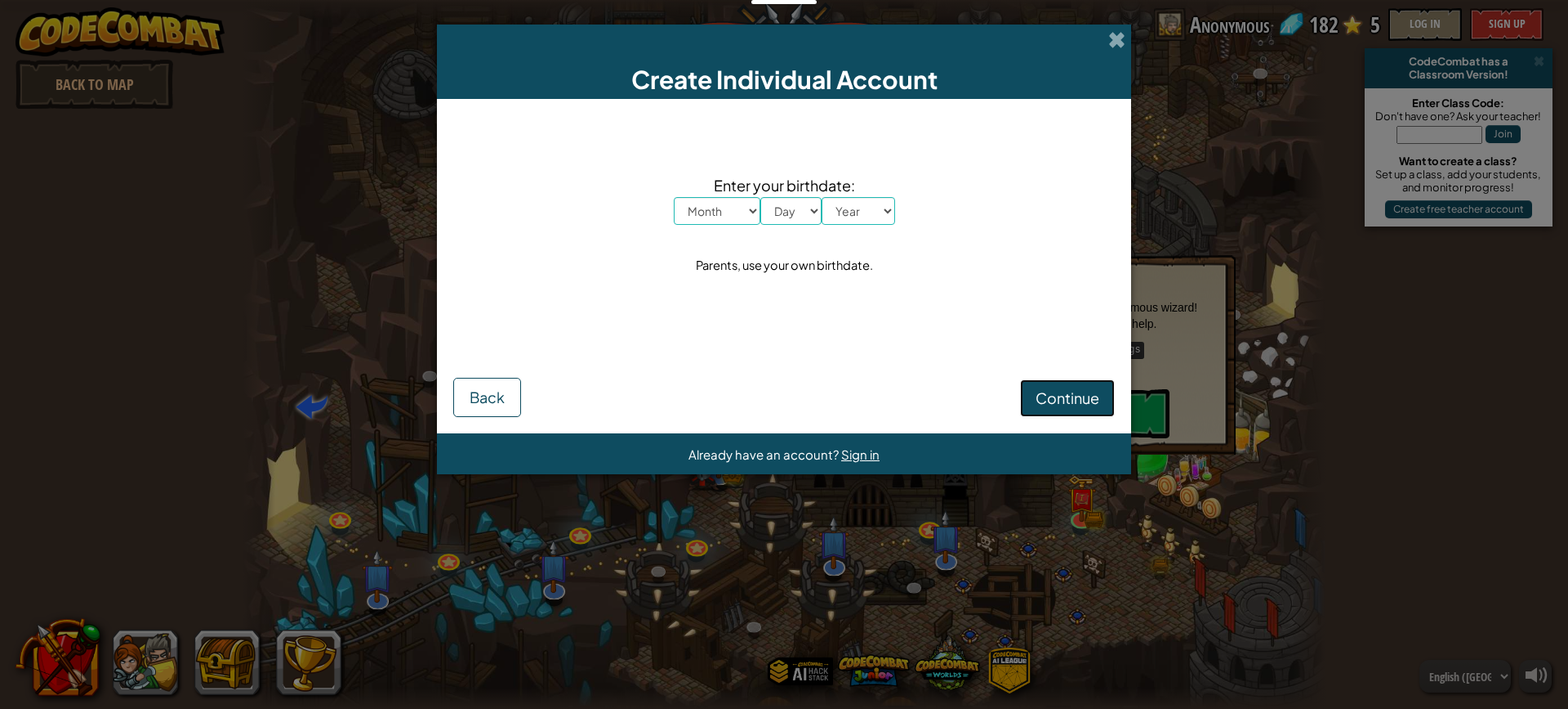
click at [1066, 393] on span "Continue" at bounding box center [1067, 397] width 64 height 19
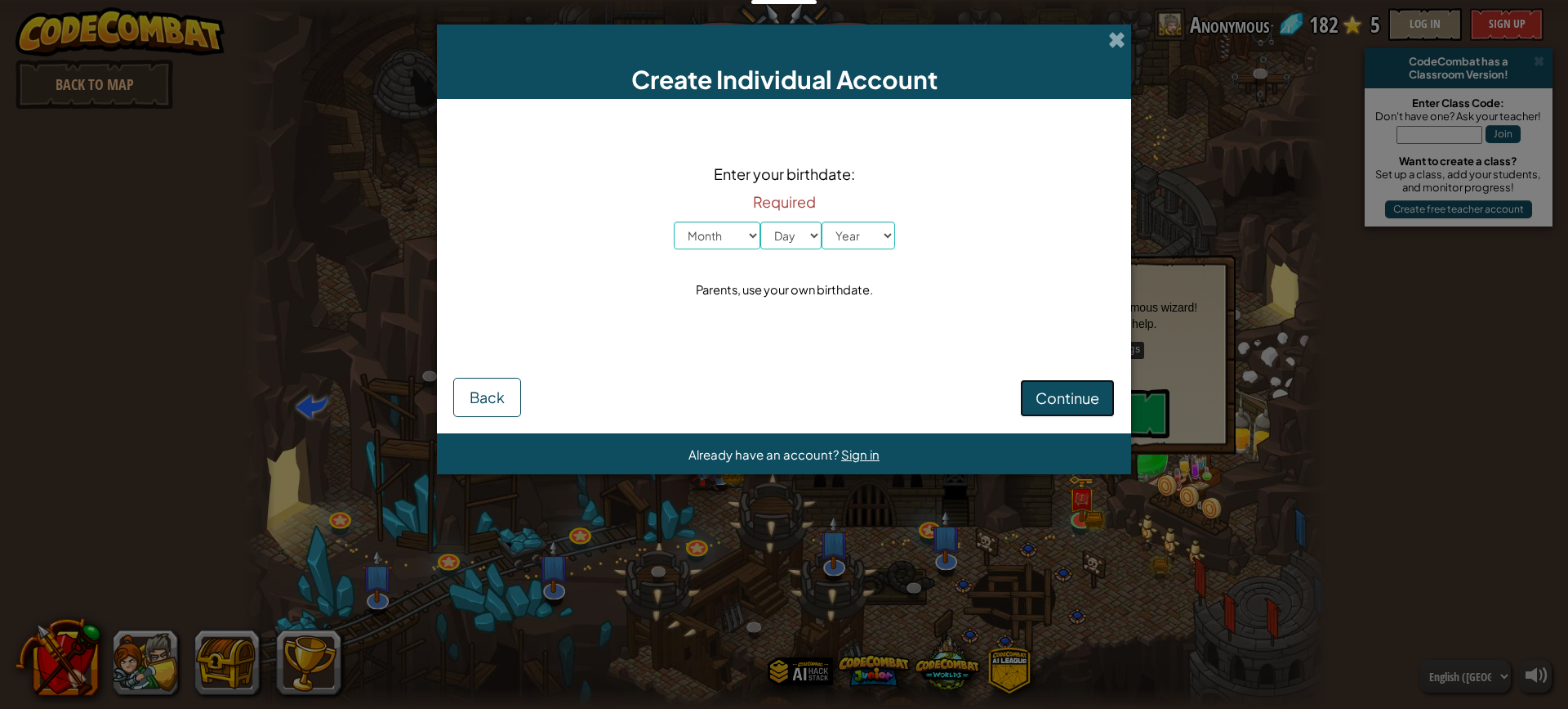
click at [1065, 390] on span "Continue" at bounding box center [1067, 397] width 64 height 19
click at [730, 227] on select "Month January February March April May June July August September October Novem…" at bounding box center [717, 235] width 87 height 28
select select "2"
click at [674, 221] on select "Month January February March April May June July August September October Novem…" at bounding box center [717, 235] width 87 height 28
click at [771, 229] on select "Day 1 2 3 4 5 6 7 8 9 10 11 12 13 14 15 16 17 18 19 20 21 22 23 24 25 26 27 28 …" at bounding box center [790, 235] width 61 height 28
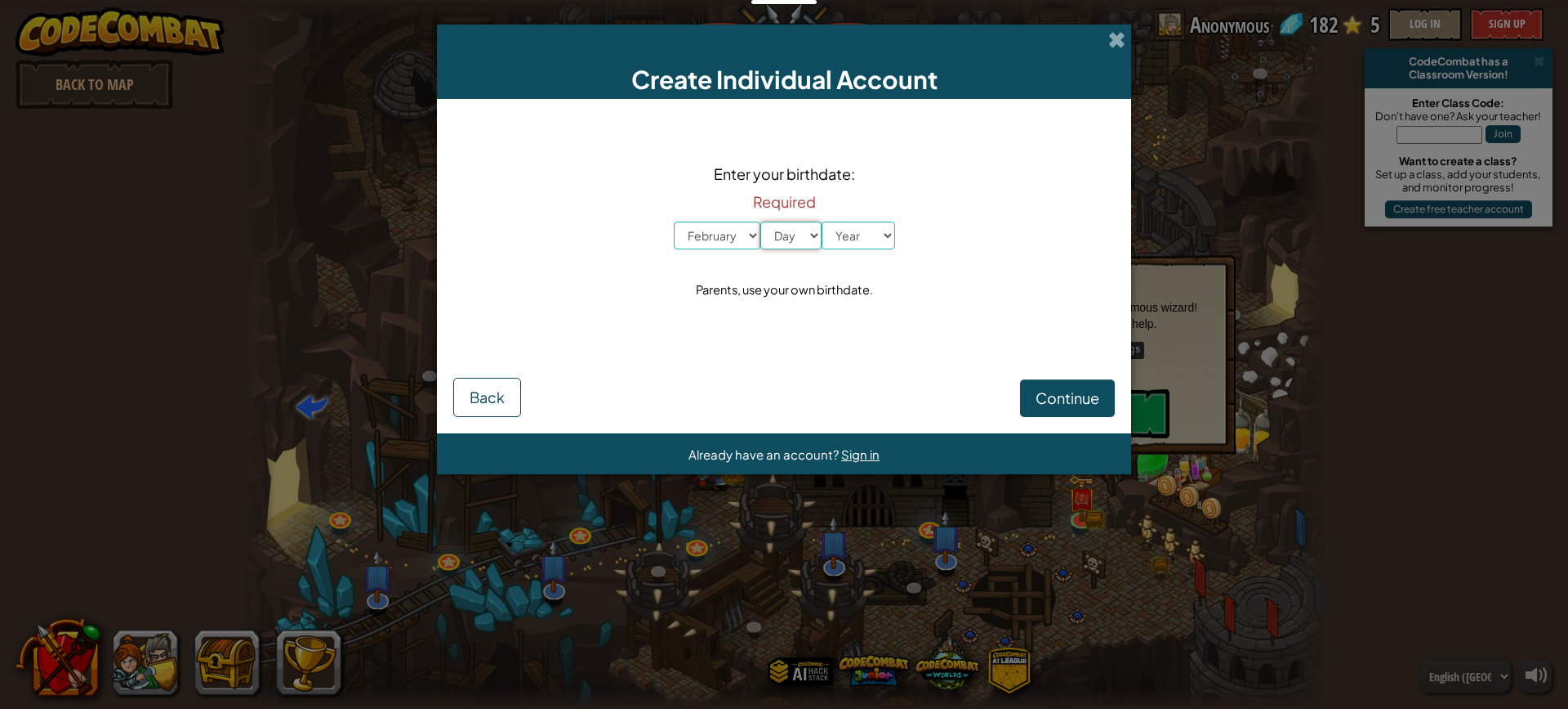
click at [789, 240] on select "Day 1 2 3 4 5 6 7 8 9 10 11 12 13 14 15 16 17 18 19 20 21 22 23 24 25 26 27 28 …" at bounding box center [790, 235] width 61 height 28
select select "31"
click at [760, 221] on select "Day 1 2 3 4 5 6 7 8 9 10 11 12 13 14 15 16 17 18 19 20 21 22 23 24 25 26 27 28 …" at bounding box center [790, 235] width 61 height 28
click at [856, 242] on select "Year [DATE] 2024 2023 2022 2021 2020 2019 2018 2017 2016 2015 2014 2013 2012 20…" at bounding box center [858, 235] width 74 height 28
select select "2025"
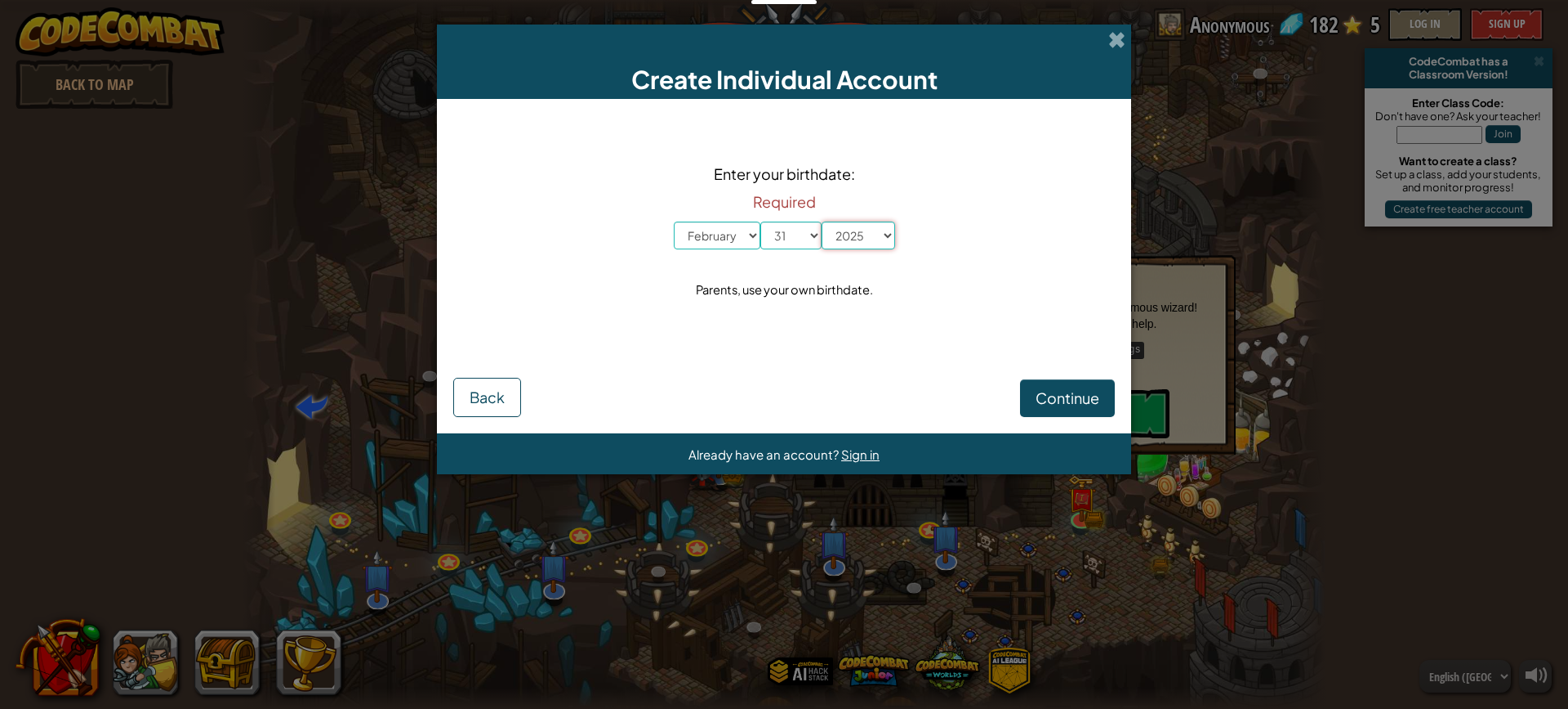
click at [821, 221] on select "Year [DATE] 2024 2023 2022 2021 2020 2019 2018 2017 2016 2015 2014 2013 2012 20…" at bounding box center [858, 235] width 74 height 28
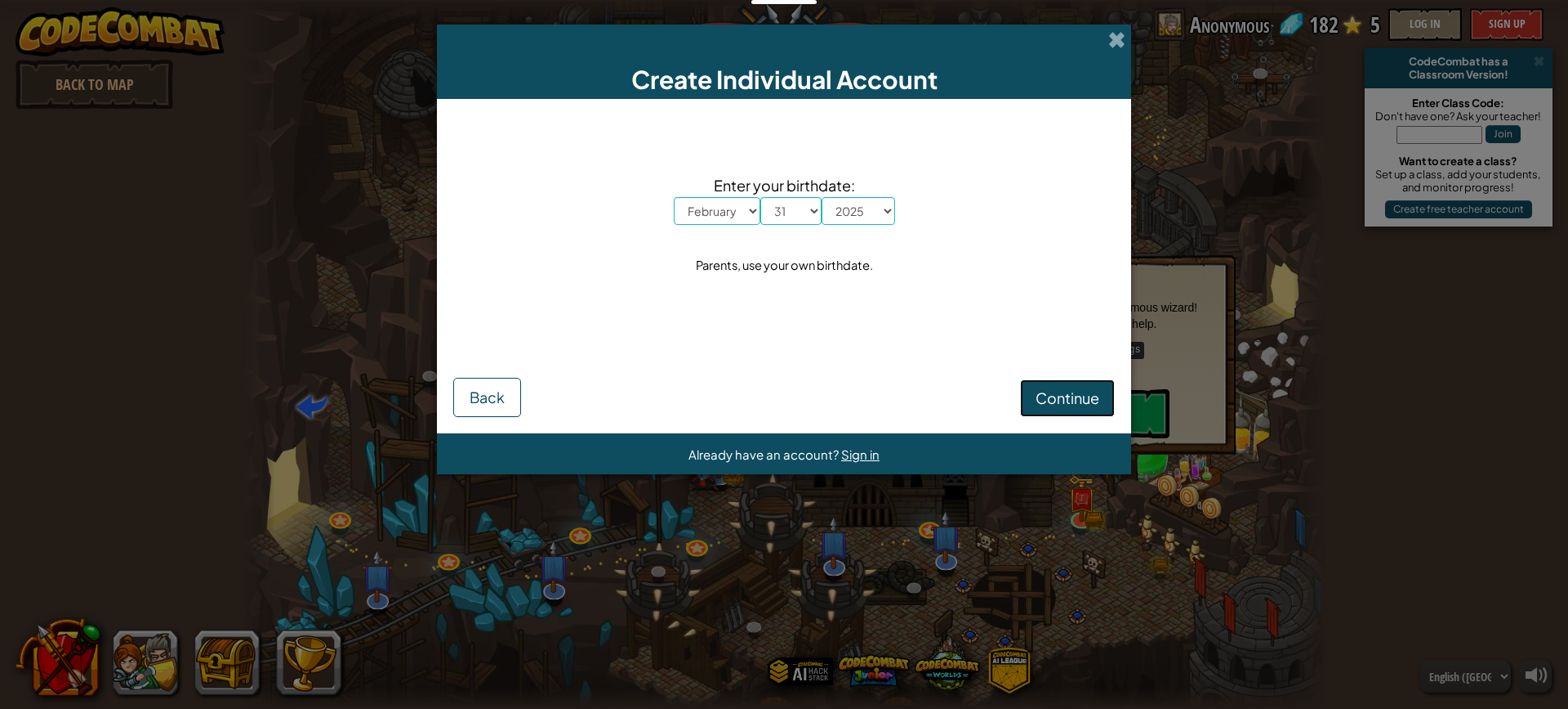
click at [1094, 402] on span "Continue" at bounding box center [1067, 397] width 64 height 19
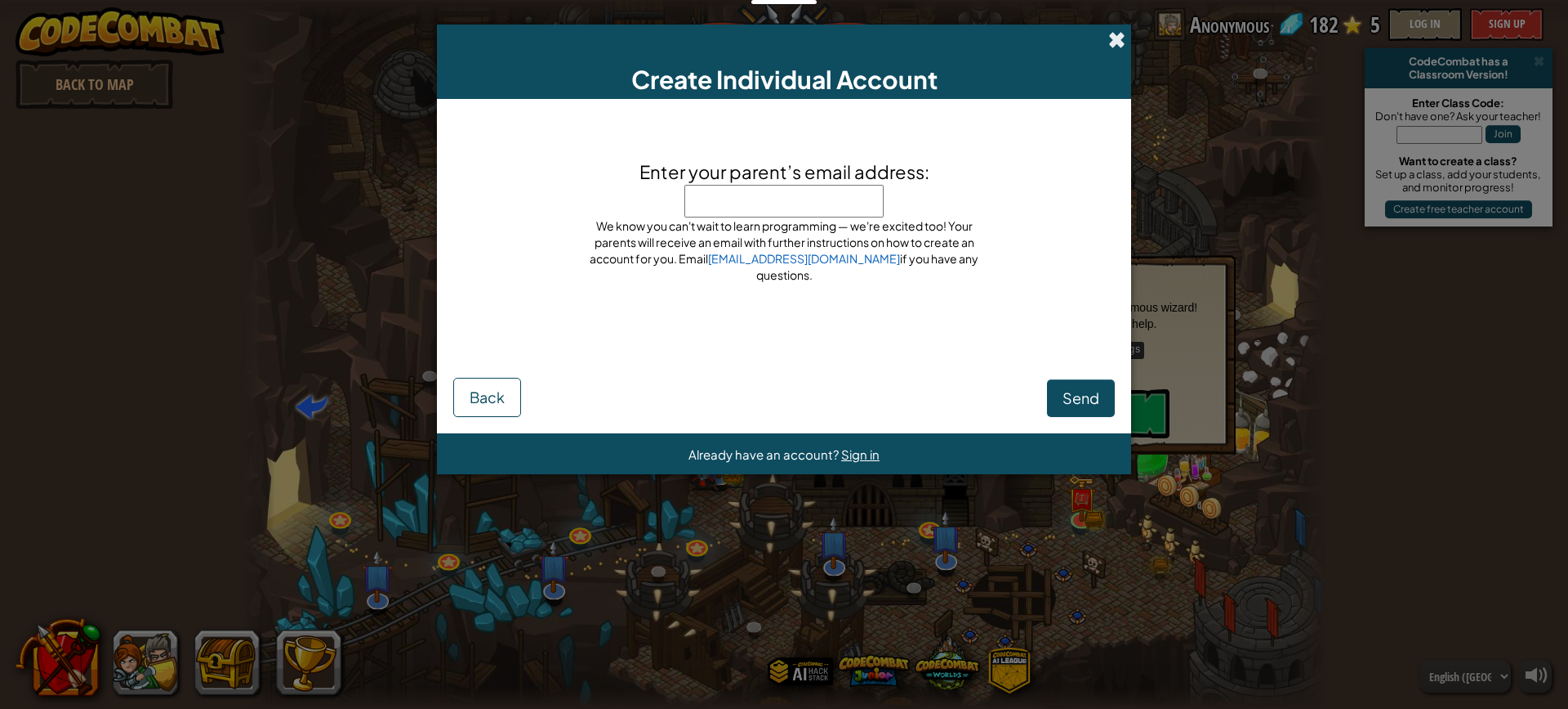
click at [1122, 47] on span at bounding box center [1116, 39] width 17 height 17
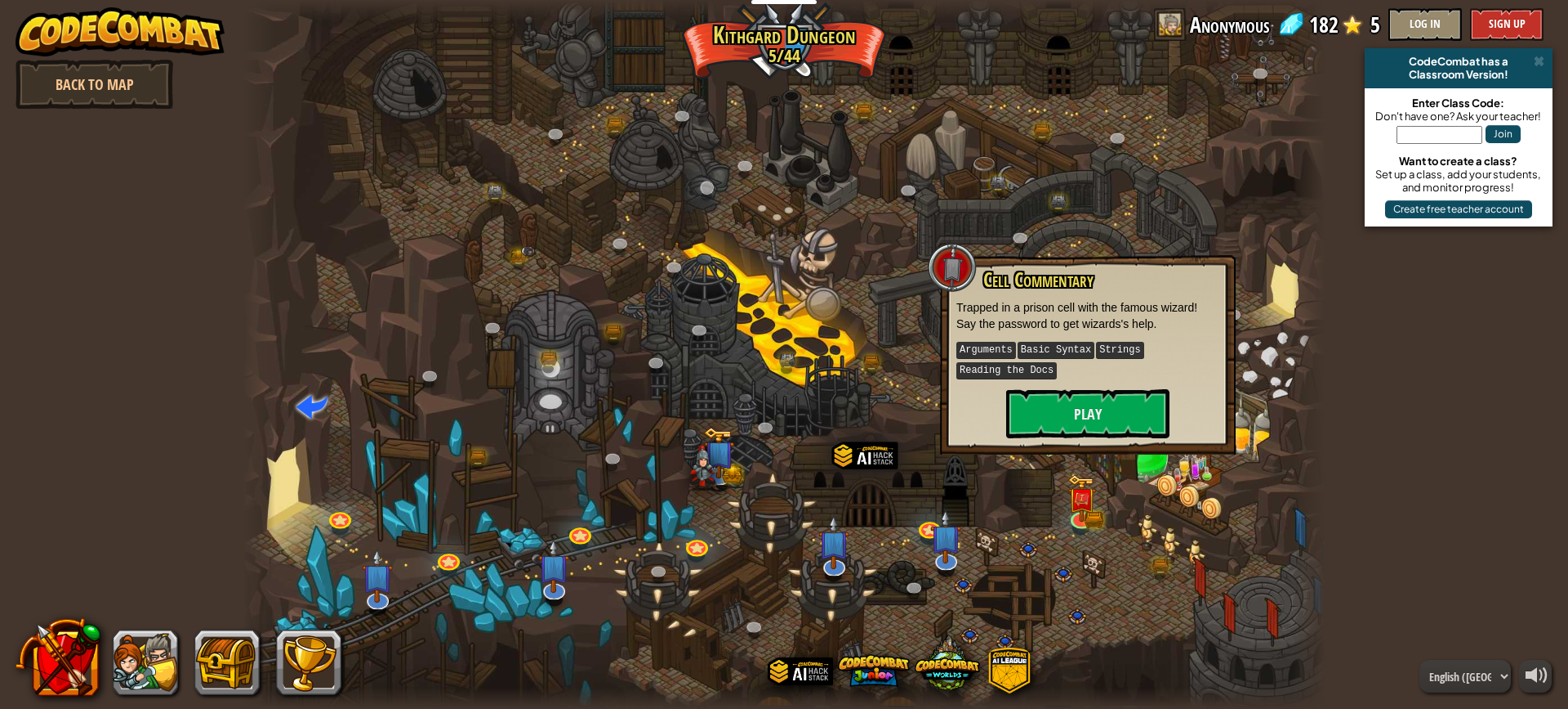
drag, startPoint x: 844, startPoint y: 219, endPoint x: 723, endPoint y: 192, distance: 124.0
click at [733, 193] on div at bounding box center [784, 354] width 1083 height 709
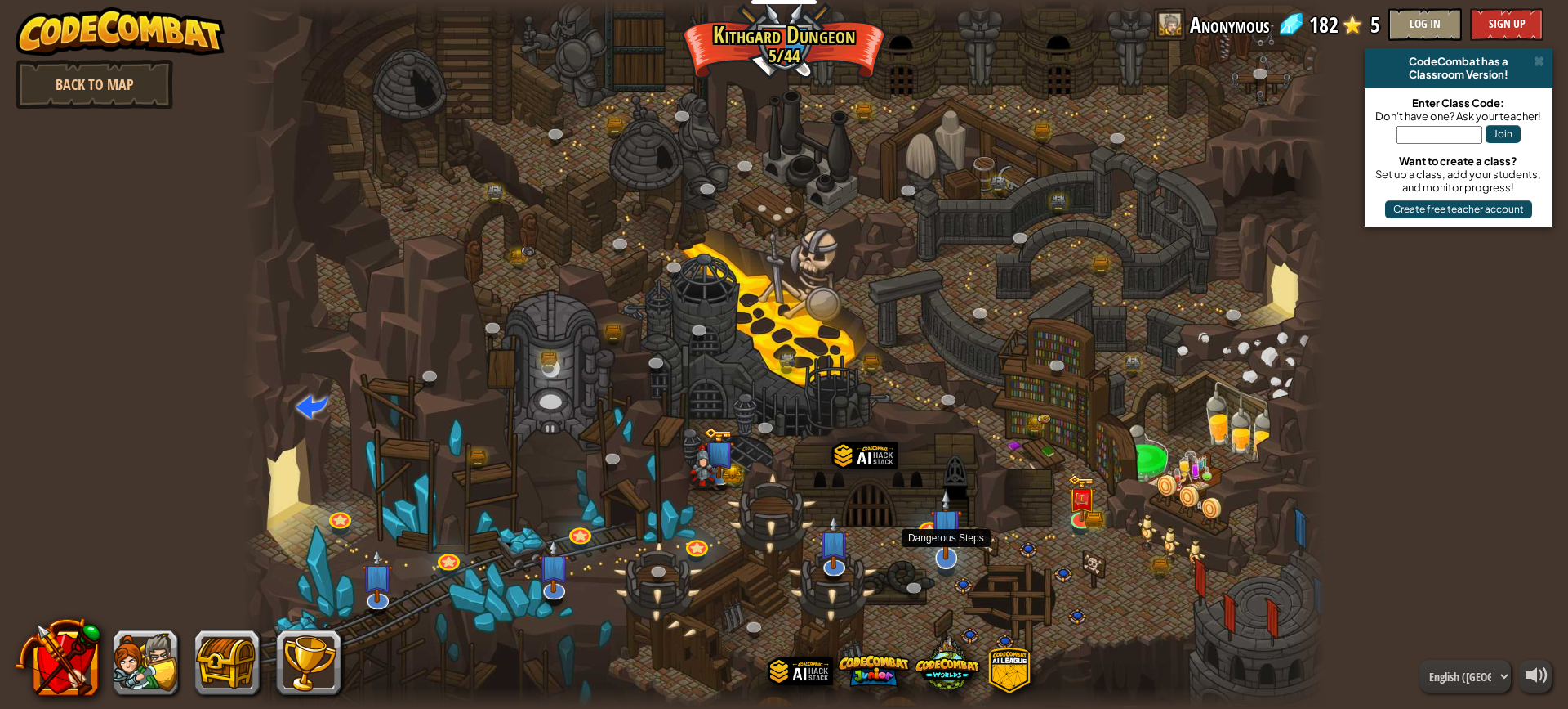
click at [936, 546] on img at bounding box center [946, 523] width 31 height 72
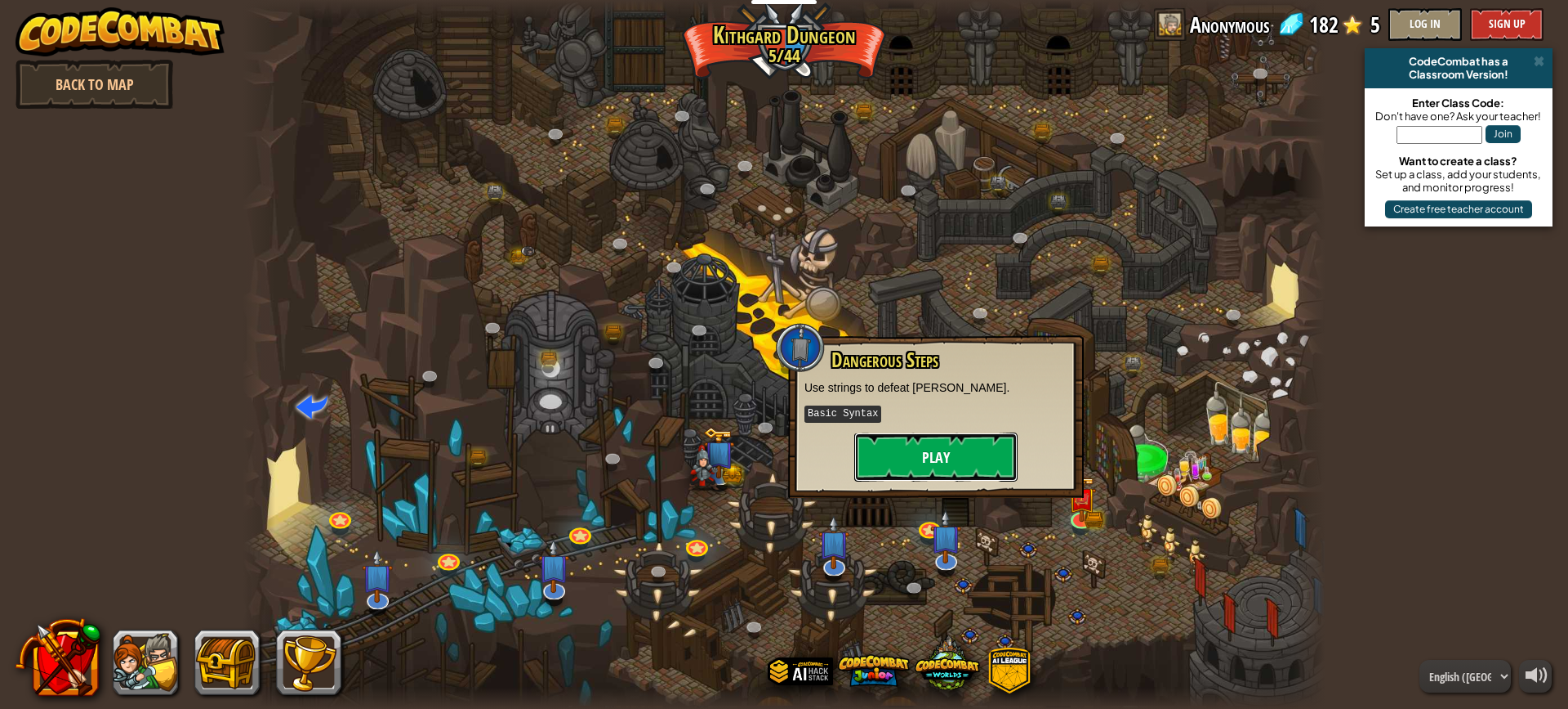
click at [943, 445] on button "Play" at bounding box center [936, 457] width 163 height 49
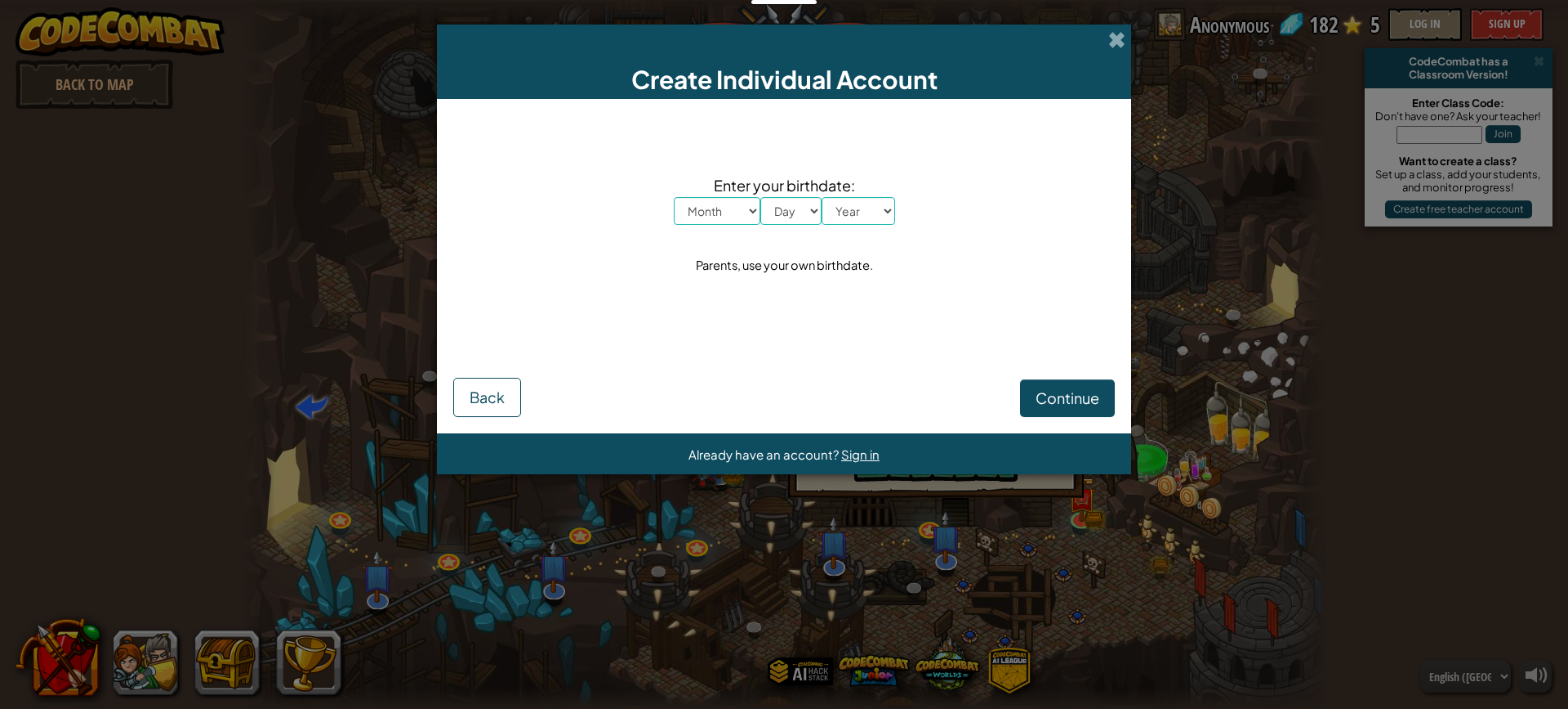
click at [1452, 22] on div "Create Individual Account Enter your birthdate: Month January February March Ap…" at bounding box center [784, 354] width 1568 height 709
drag, startPoint x: 1449, startPoint y: 22, endPoint x: 1299, endPoint y: 40, distance: 151.1
click at [1436, 22] on div "Create Individual Account Enter your birthdate: Month January February March Ap…" at bounding box center [784, 354] width 1568 height 709
click at [1117, 45] on span at bounding box center [1116, 39] width 17 height 17
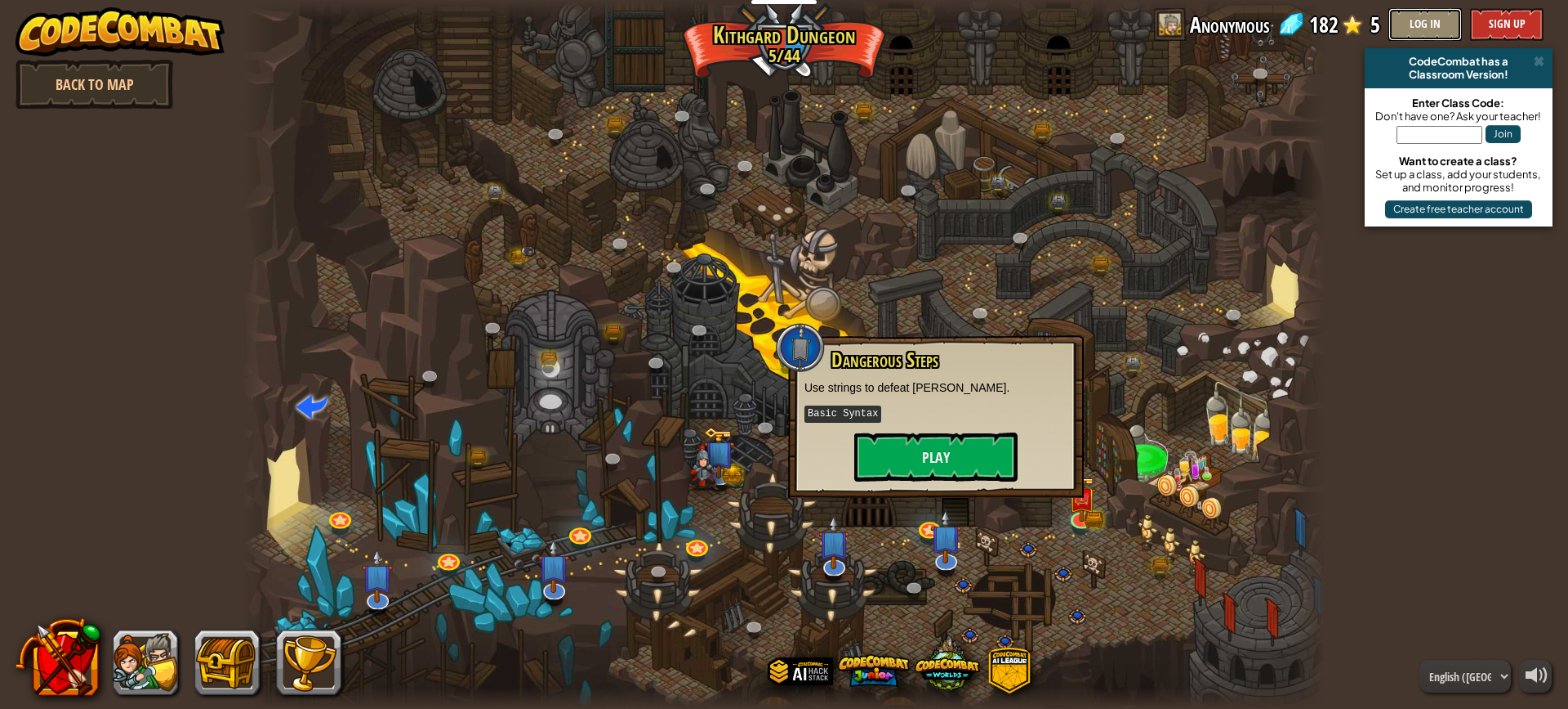
click at [1434, 26] on button "Log In" at bounding box center [1425, 24] width 74 height 33
